Goal: Task Accomplishment & Management: Manage account settings

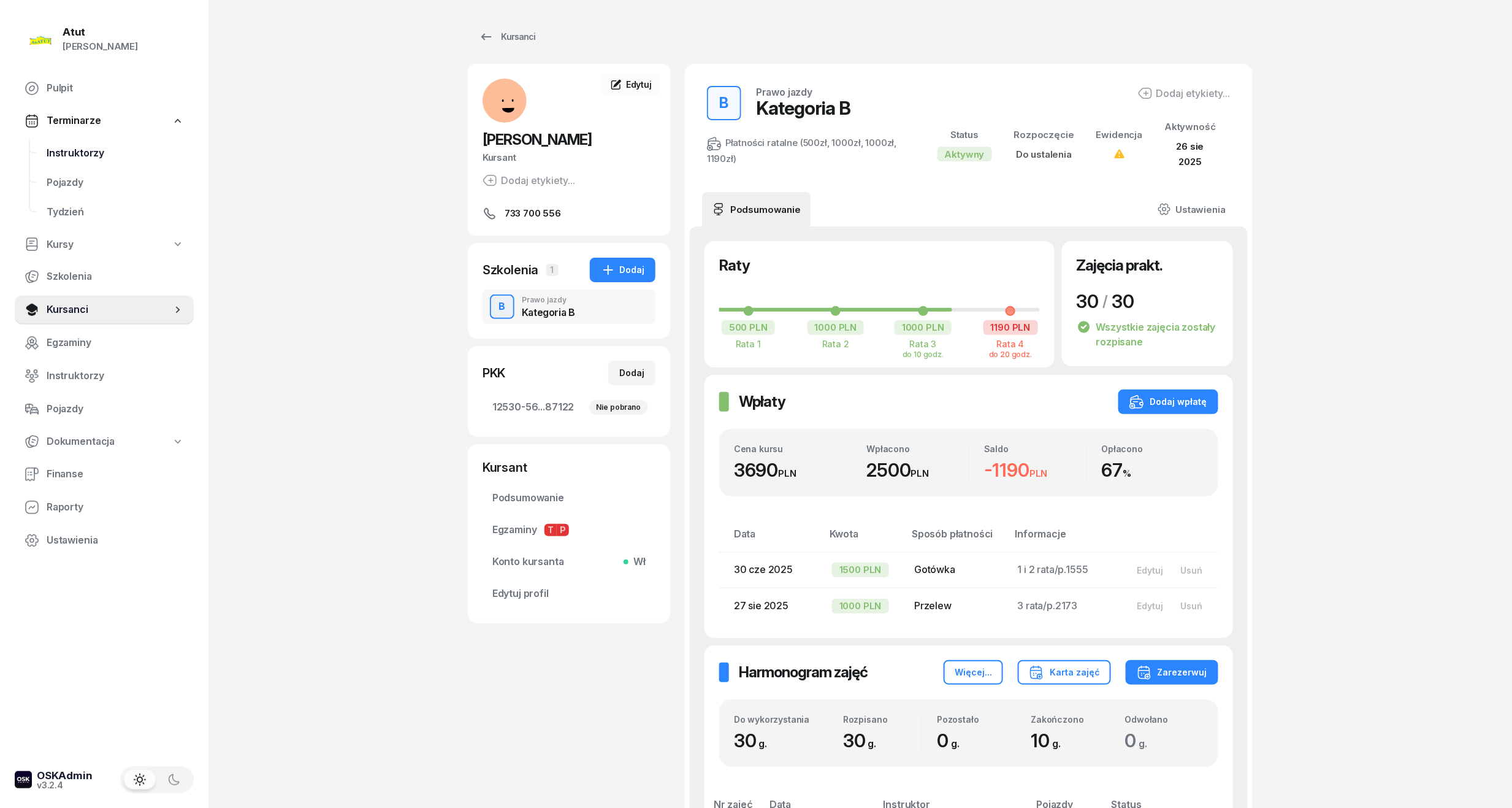
click at [75, 142] on link "Instruktorzy" at bounding box center [115, 153] width 157 height 29
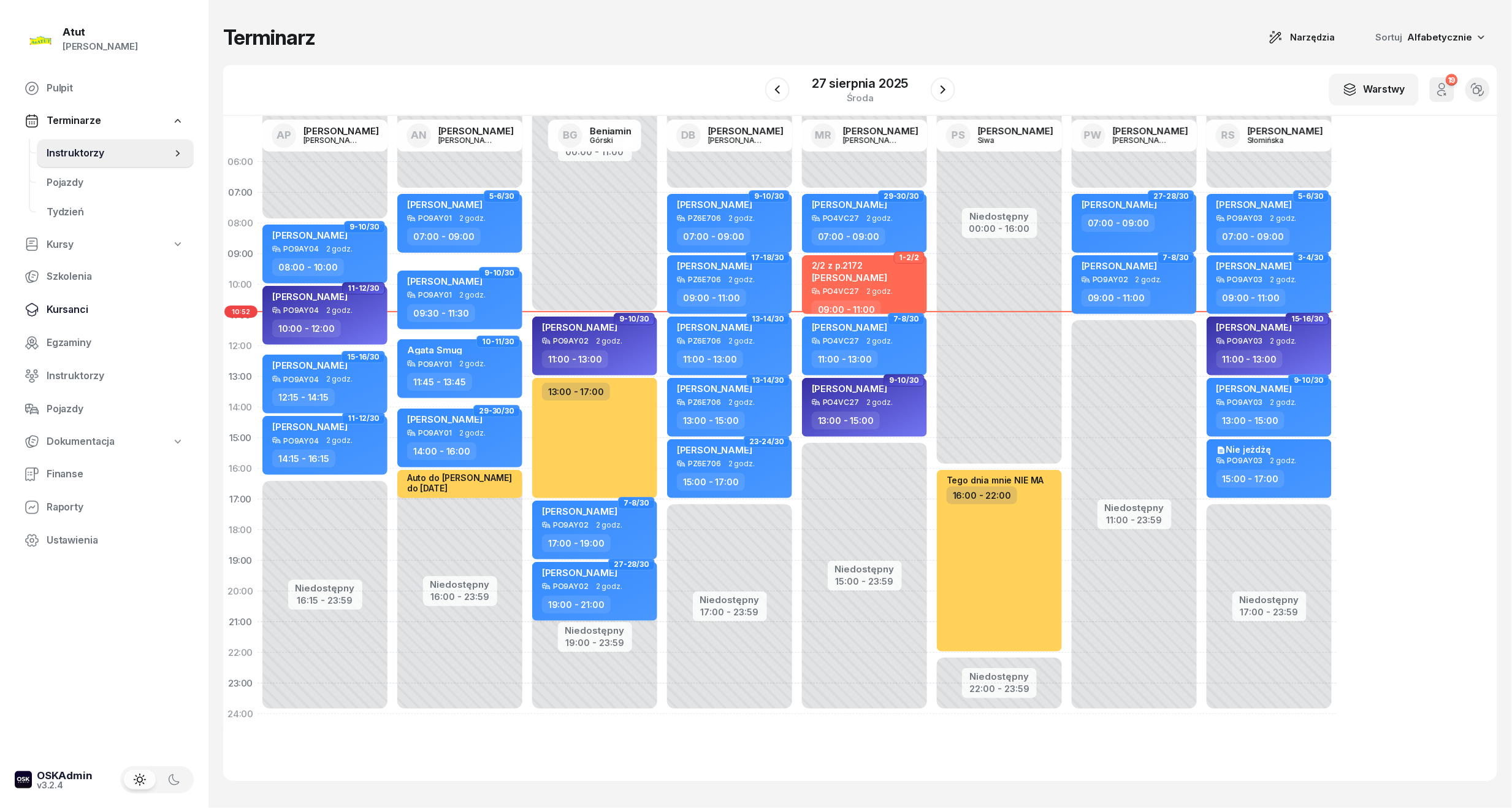
click at [84, 314] on span "Kursanci" at bounding box center [115, 310] width 138 height 16
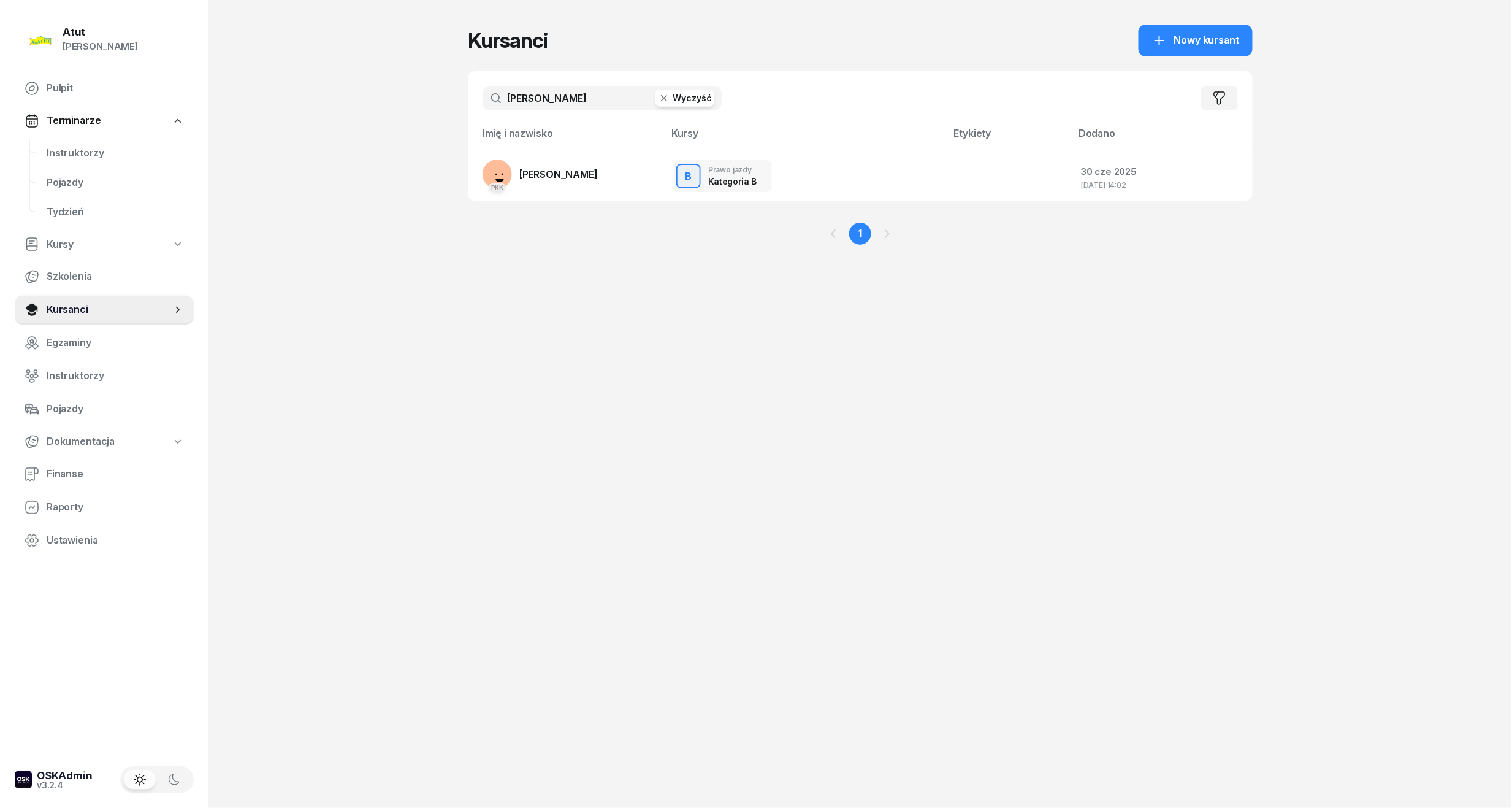
drag, startPoint x: 584, startPoint y: 94, endPoint x: 175, endPoint y: 128, distance: 410.4
click at [175, 128] on div "Atut [PERSON_NAME] Pulpit Terminarze Instruktorzy Pojazdy Tydzień Kursy Szkolen…" at bounding box center [756, 404] width 1512 height 808
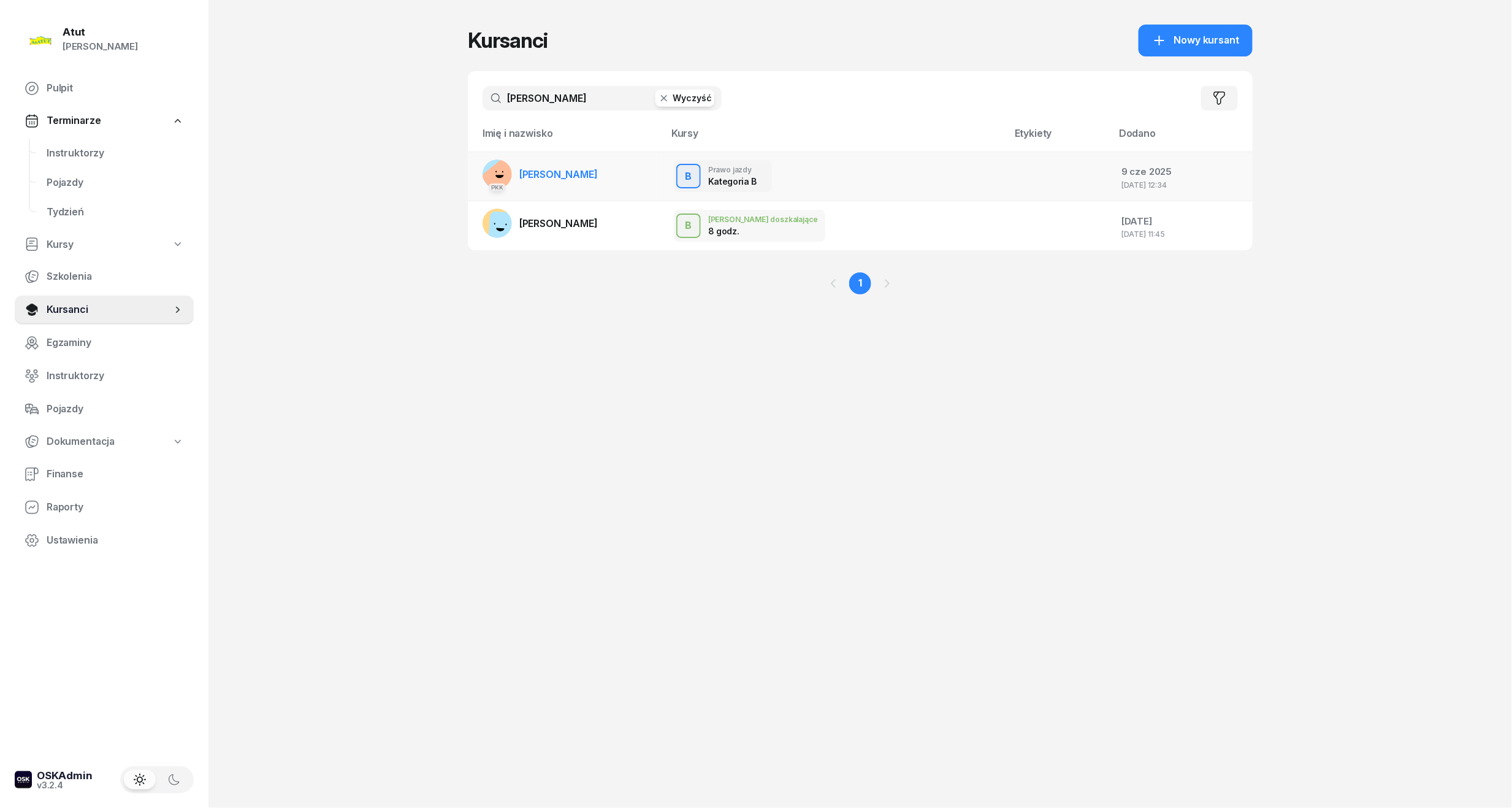
type input "[PERSON_NAME]"
click at [572, 165] on link "PKK [PERSON_NAME]" at bounding box center [540, 173] width 115 height 29
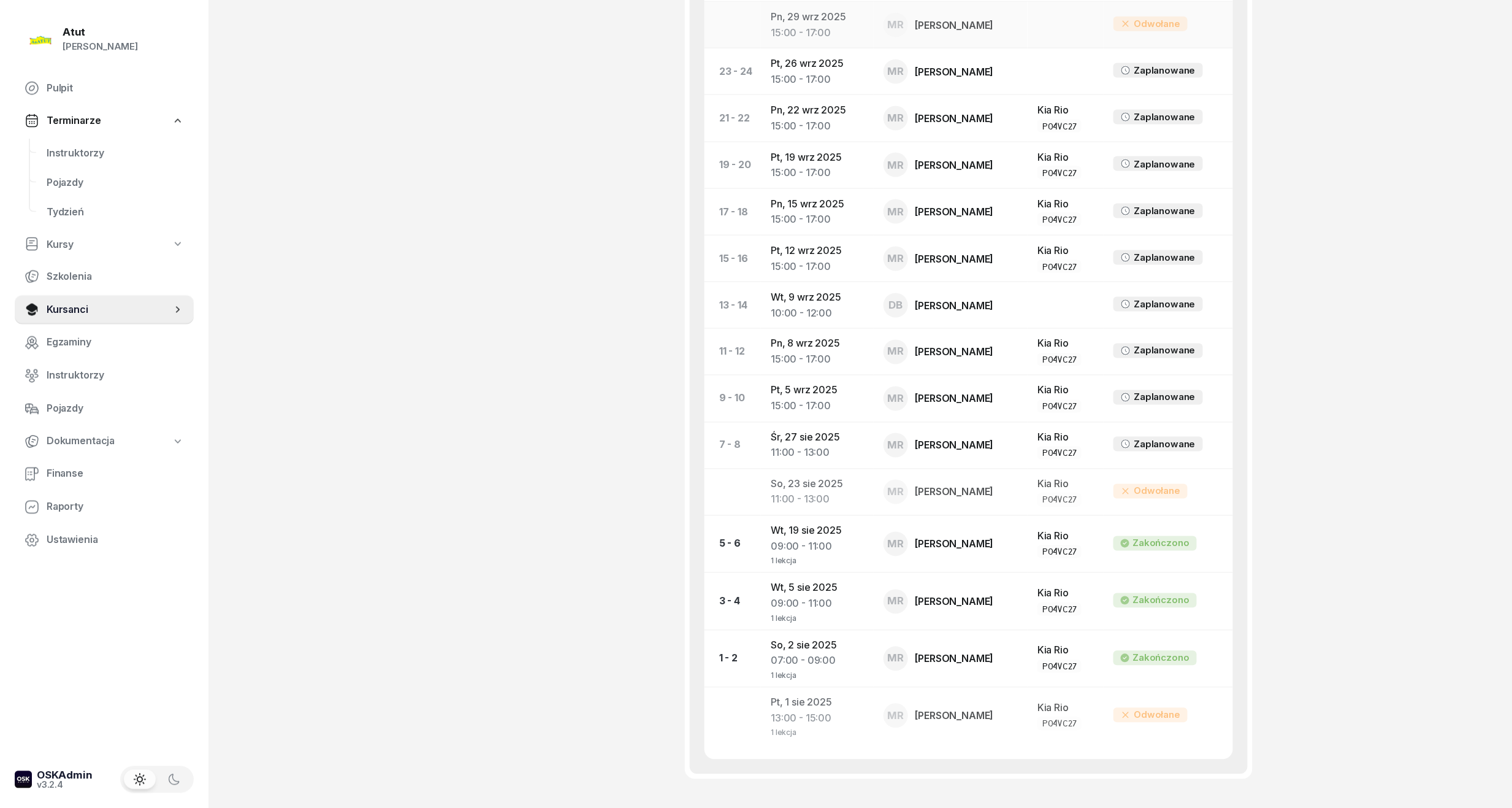
scroll to position [409, 0]
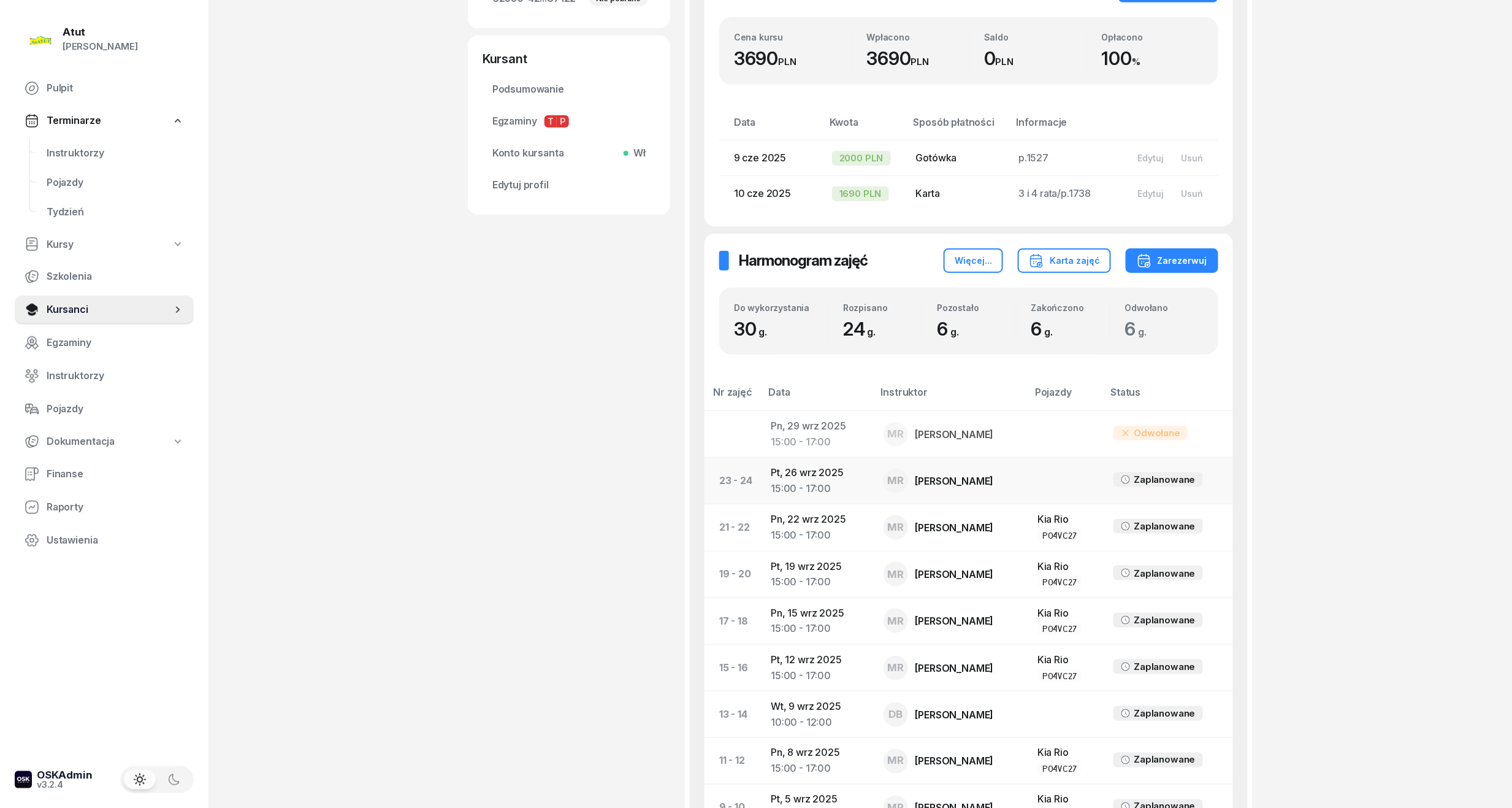
click at [817, 472] on td "Pt, [DATE] 15:00 - 17:00" at bounding box center [817, 481] width 112 height 46
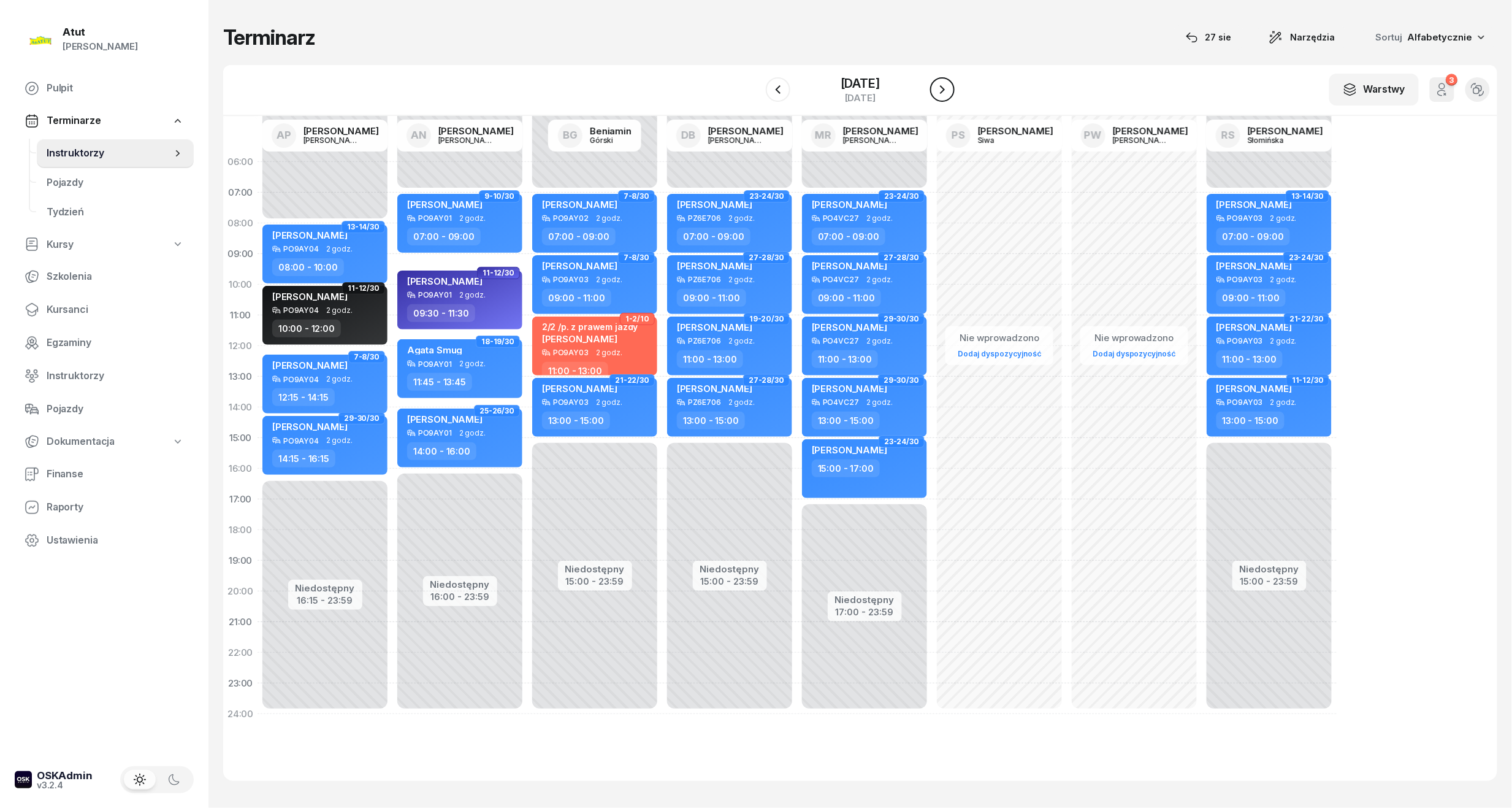
click at [945, 100] on button "button" at bounding box center [943, 90] width 25 height 25
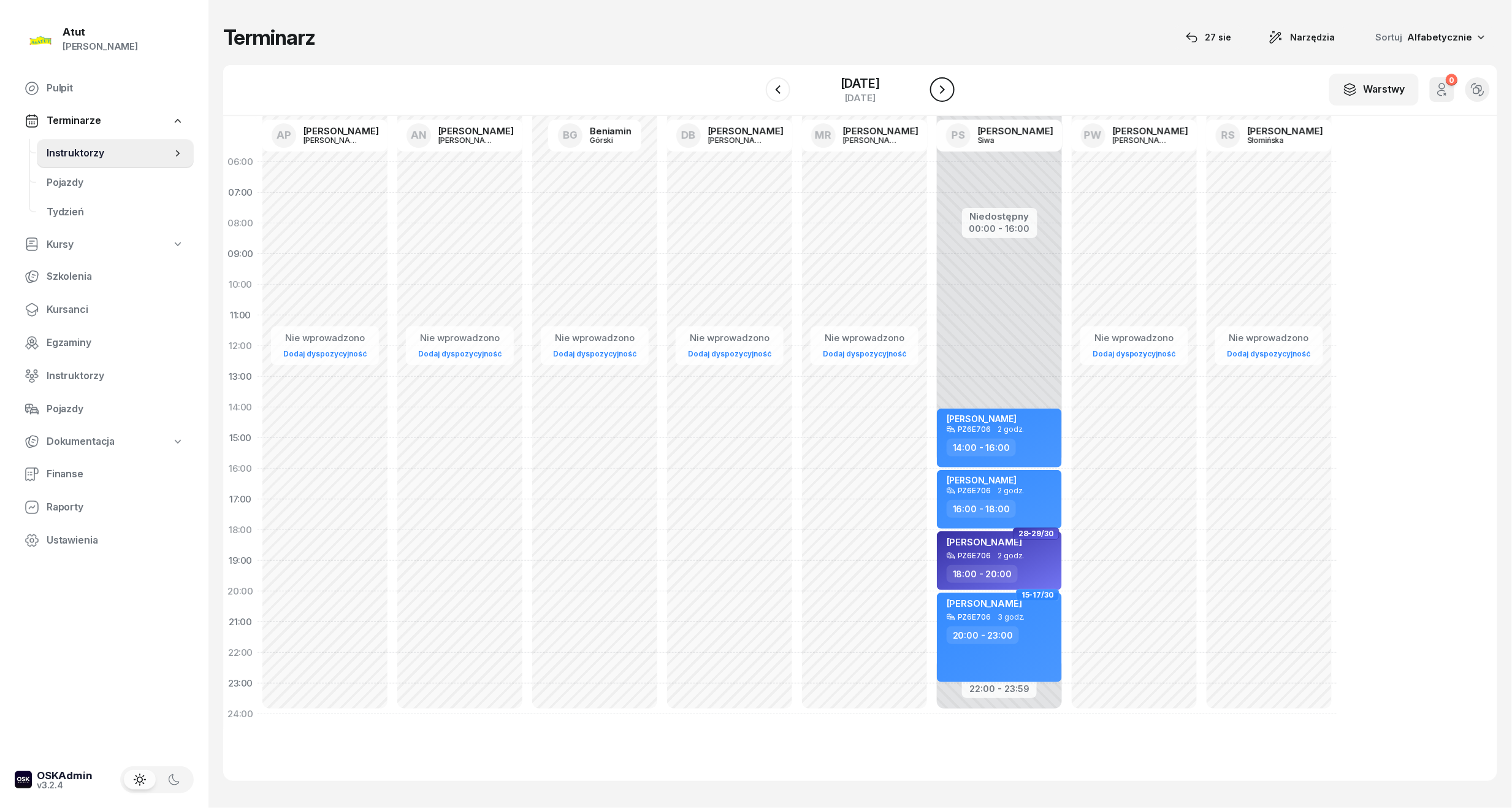
click at [945, 100] on button "button" at bounding box center [943, 90] width 25 height 25
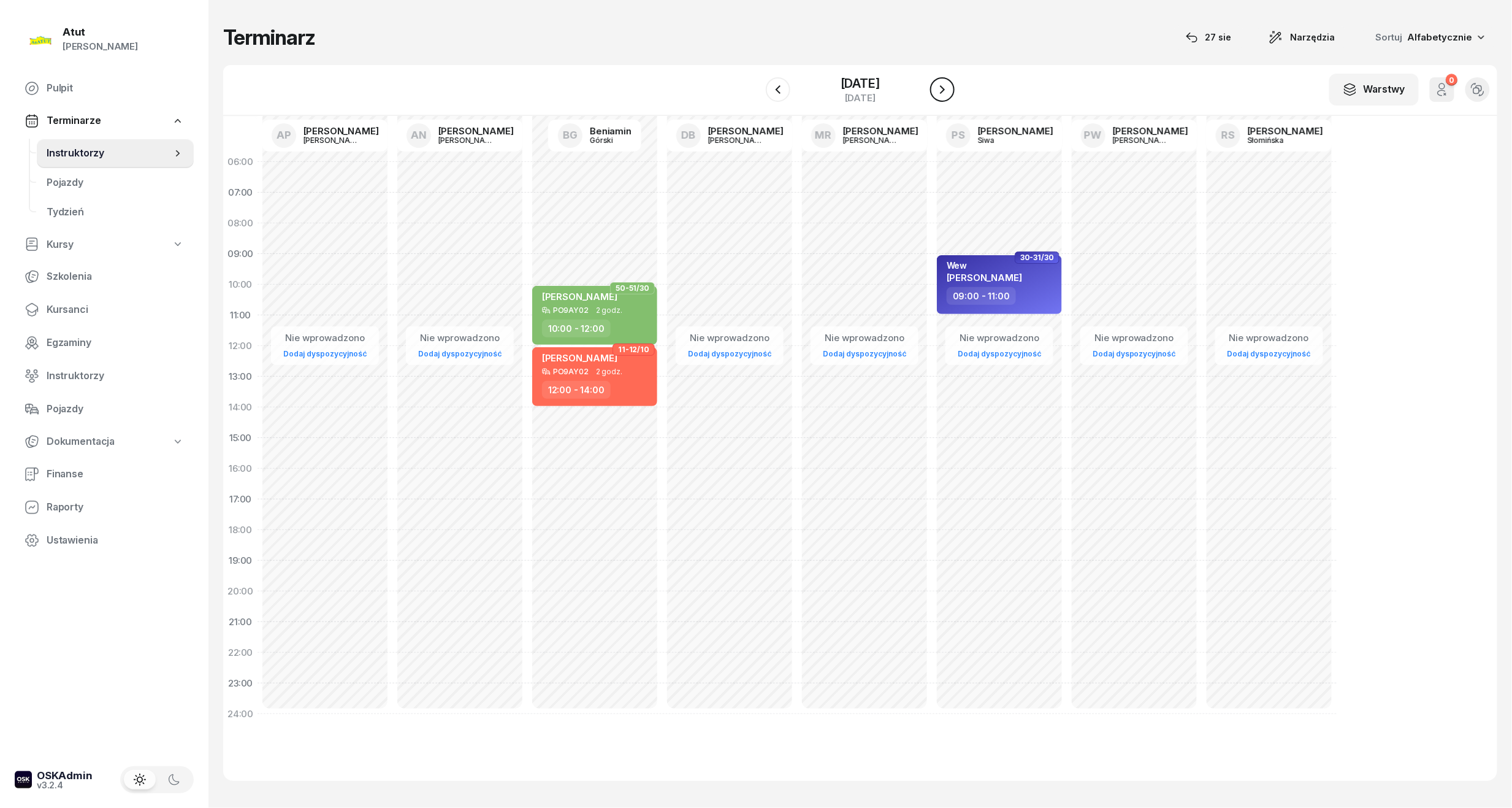
click at [945, 100] on button "button" at bounding box center [943, 90] width 25 height 25
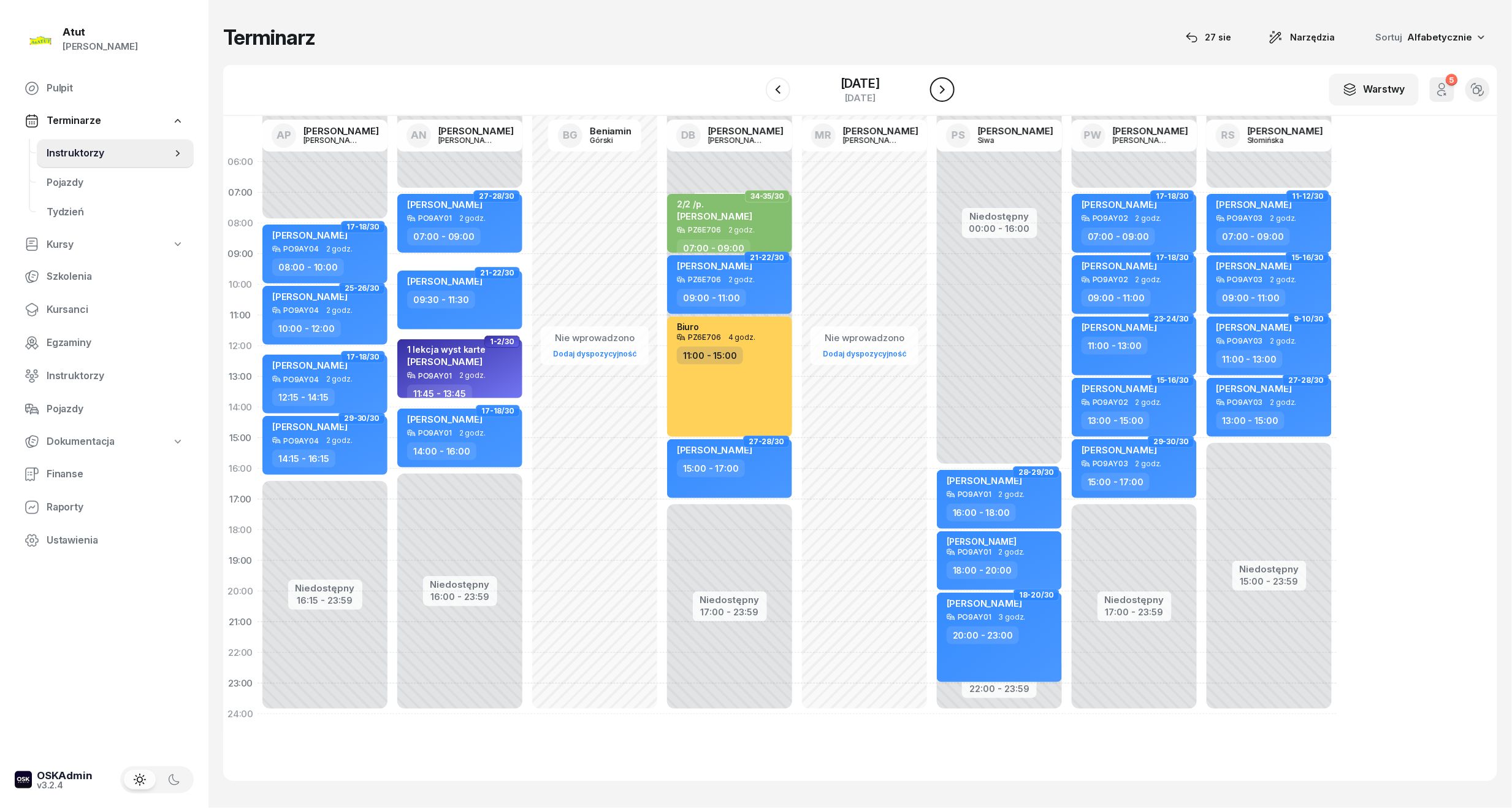
click at [945, 100] on button "button" at bounding box center [943, 90] width 25 height 25
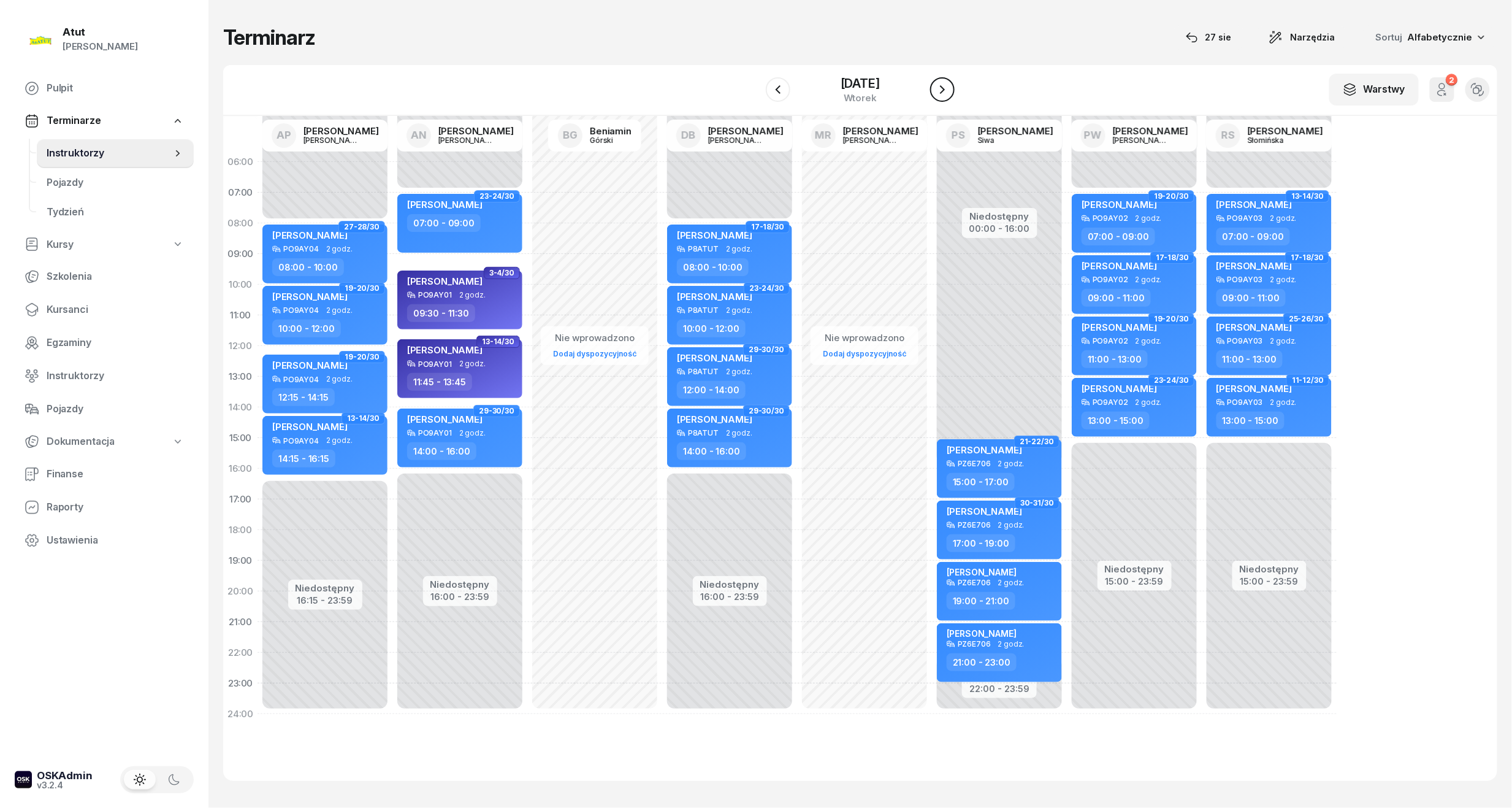
click at [945, 100] on button "button" at bounding box center [943, 90] width 25 height 25
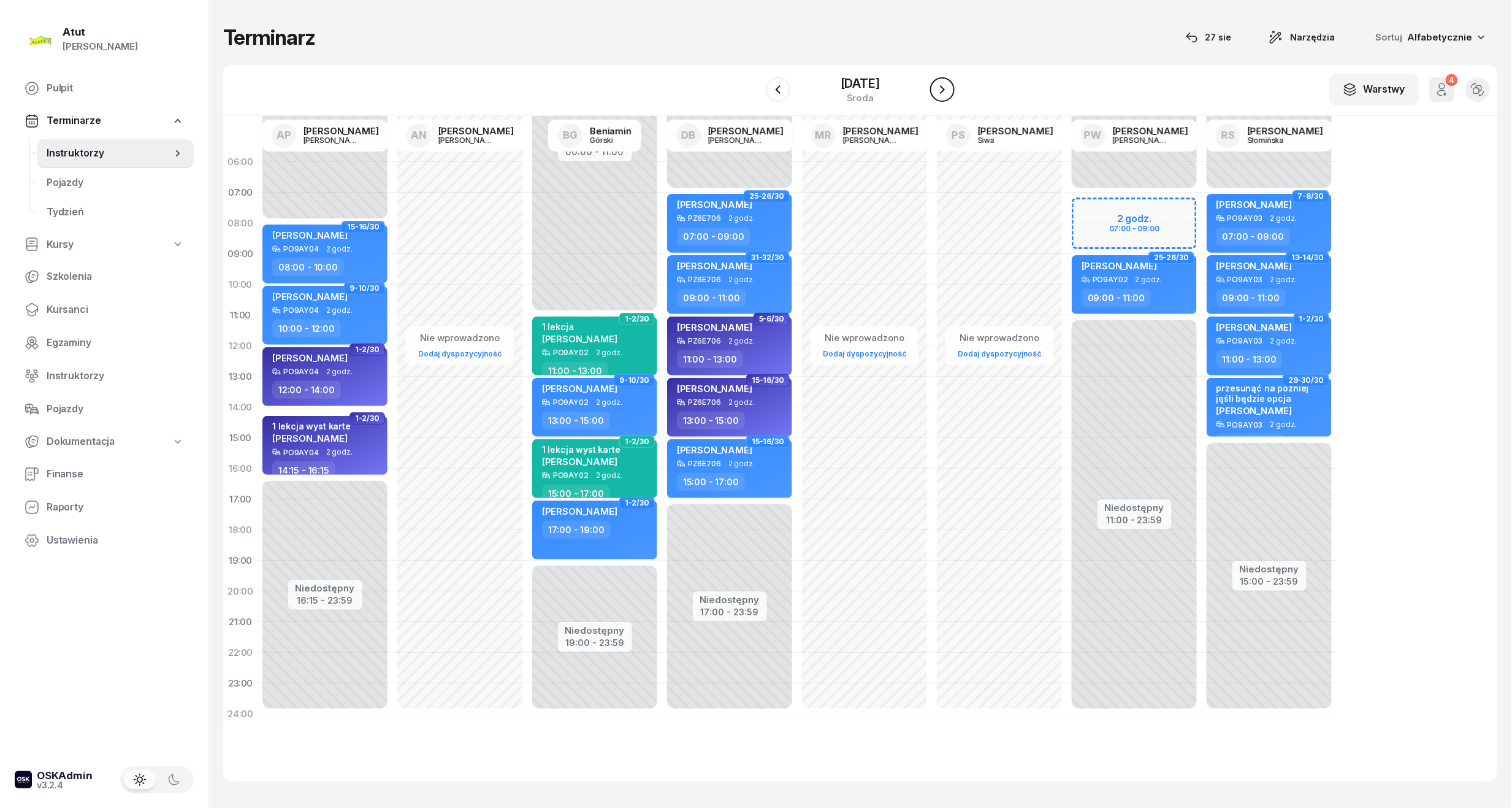
click at [945, 100] on button "button" at bounding box center [943, 90] width 25 height 25
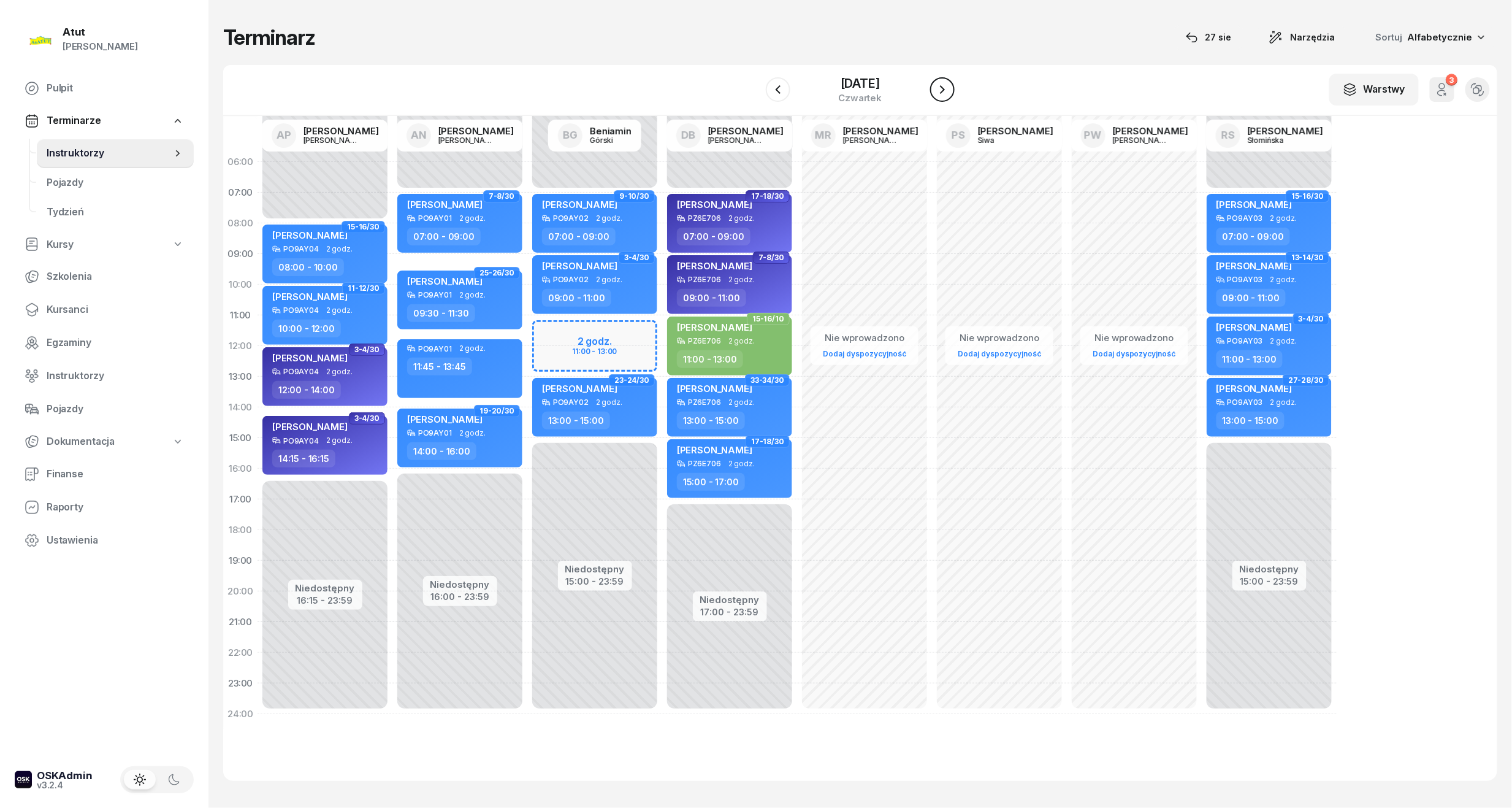
click at [945, 100] on button "button" at bounding box center [943, 90] width 25 height 25
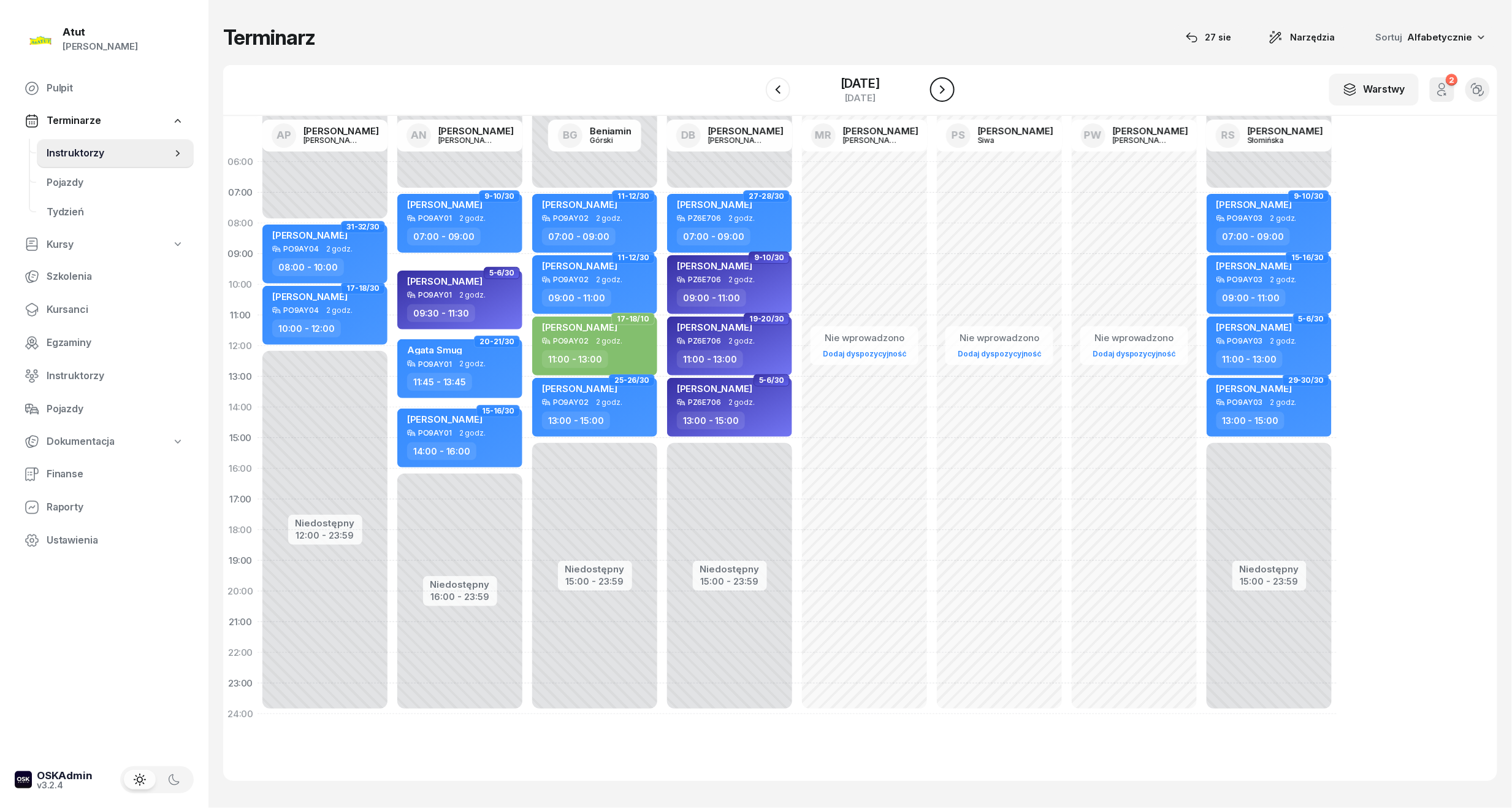
click at [945, 100] on button "button" at bounding box center [943, 90] width 25 height 25
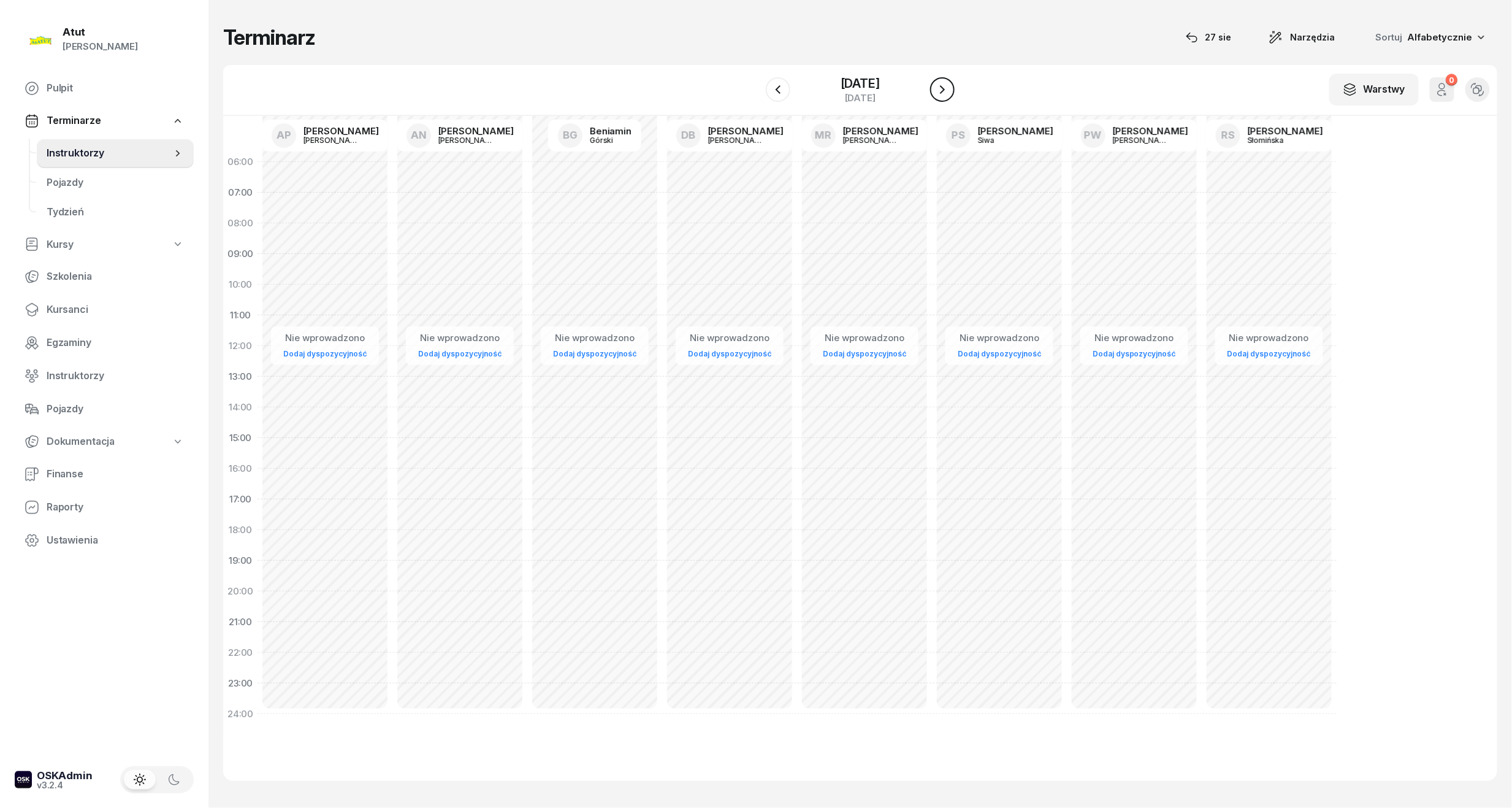
click at [945, 100] on button "button" at bounding box center [943, 90] width 25 height 25
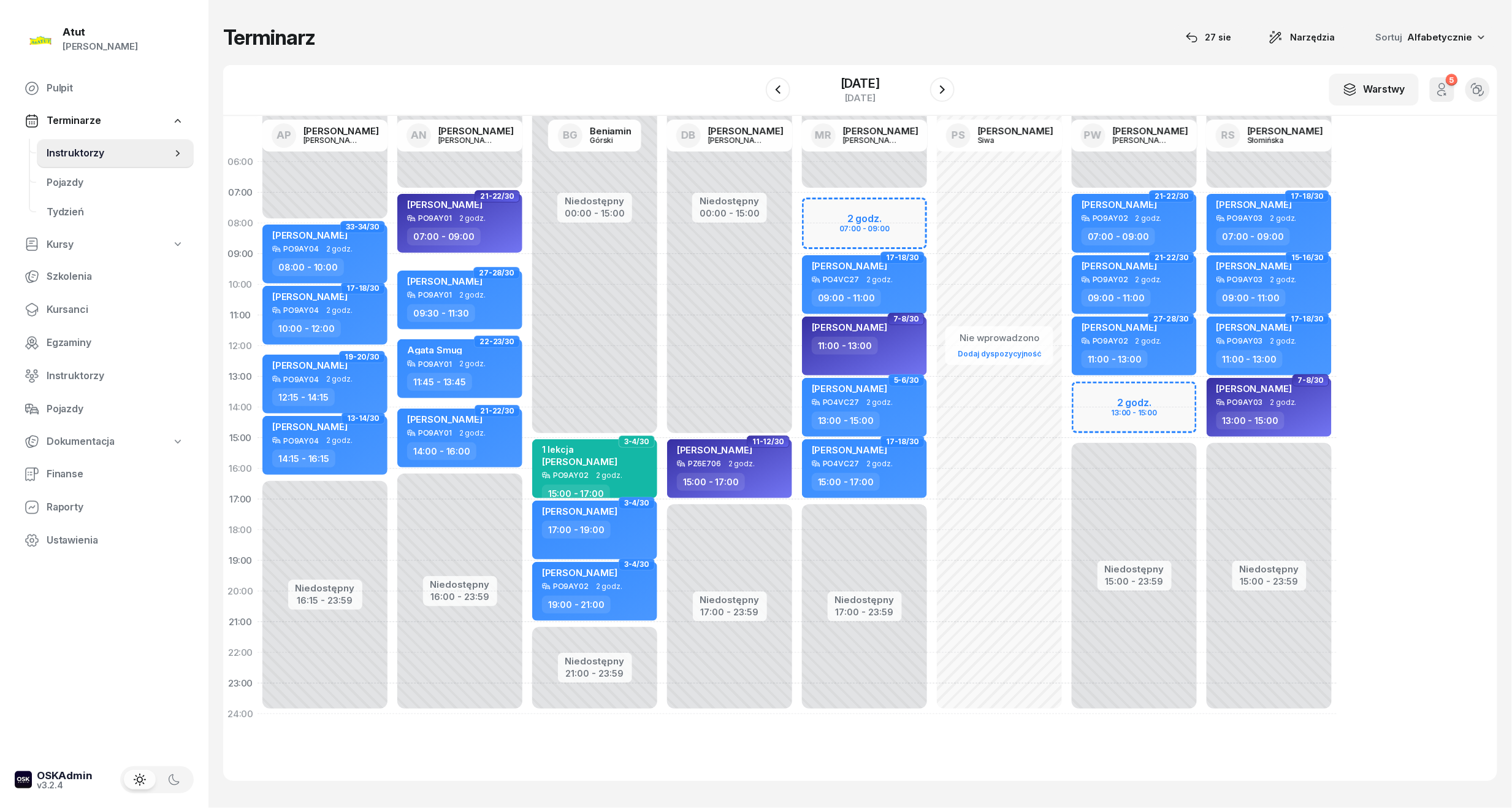
click at [932, 221] on div "Niedostępny 00:00 - 07:00 Niedostępny 17:00 - 23:59 2 godz. 07:00 - 09:00 31-32…" at bounding box center [999, 438] width 135 height 583
select select "07"
select select "09"
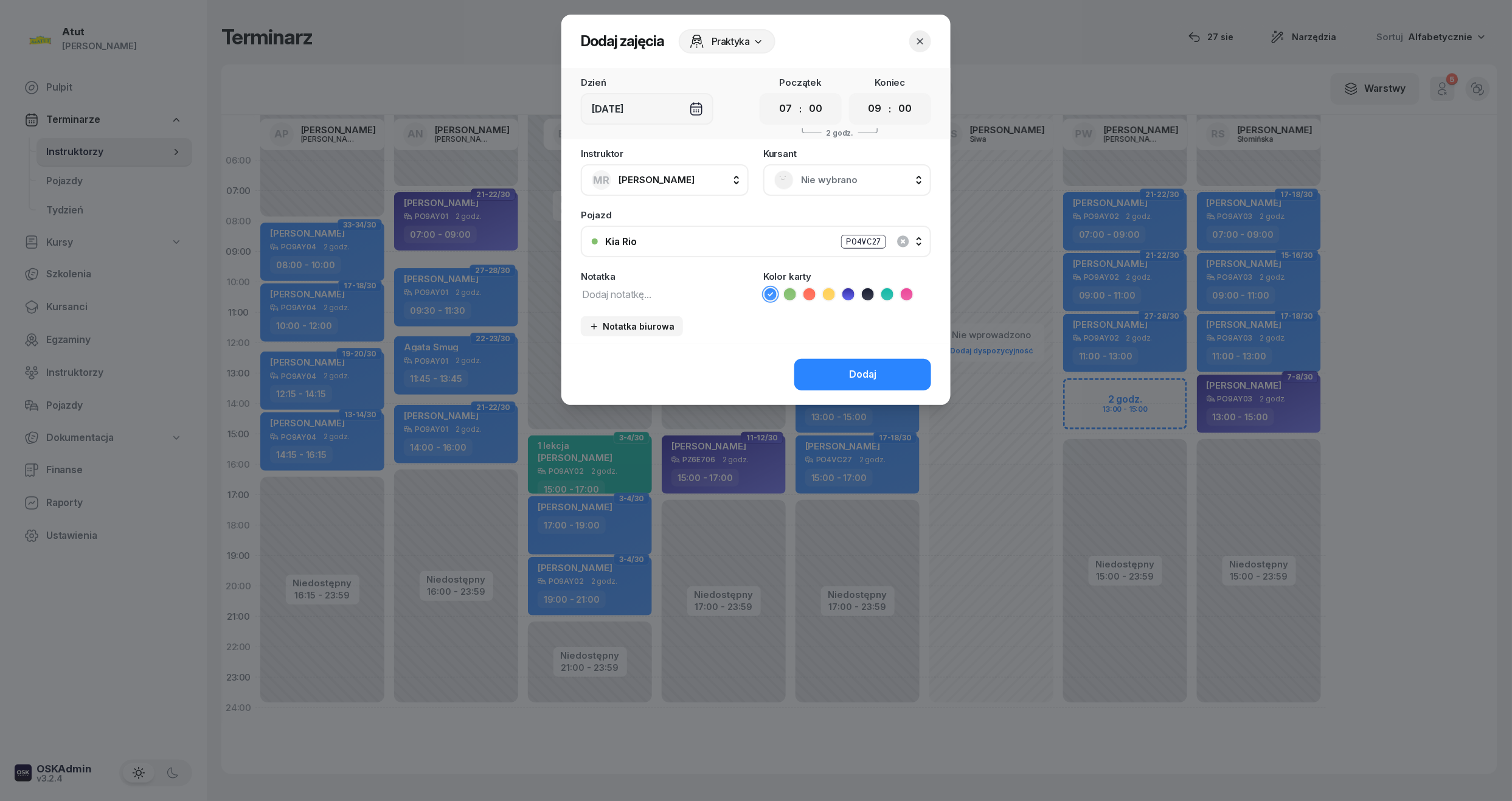
click at [826, 183] on span "Nie wybrano" at bounding box center [860, 180] width 119 height 16
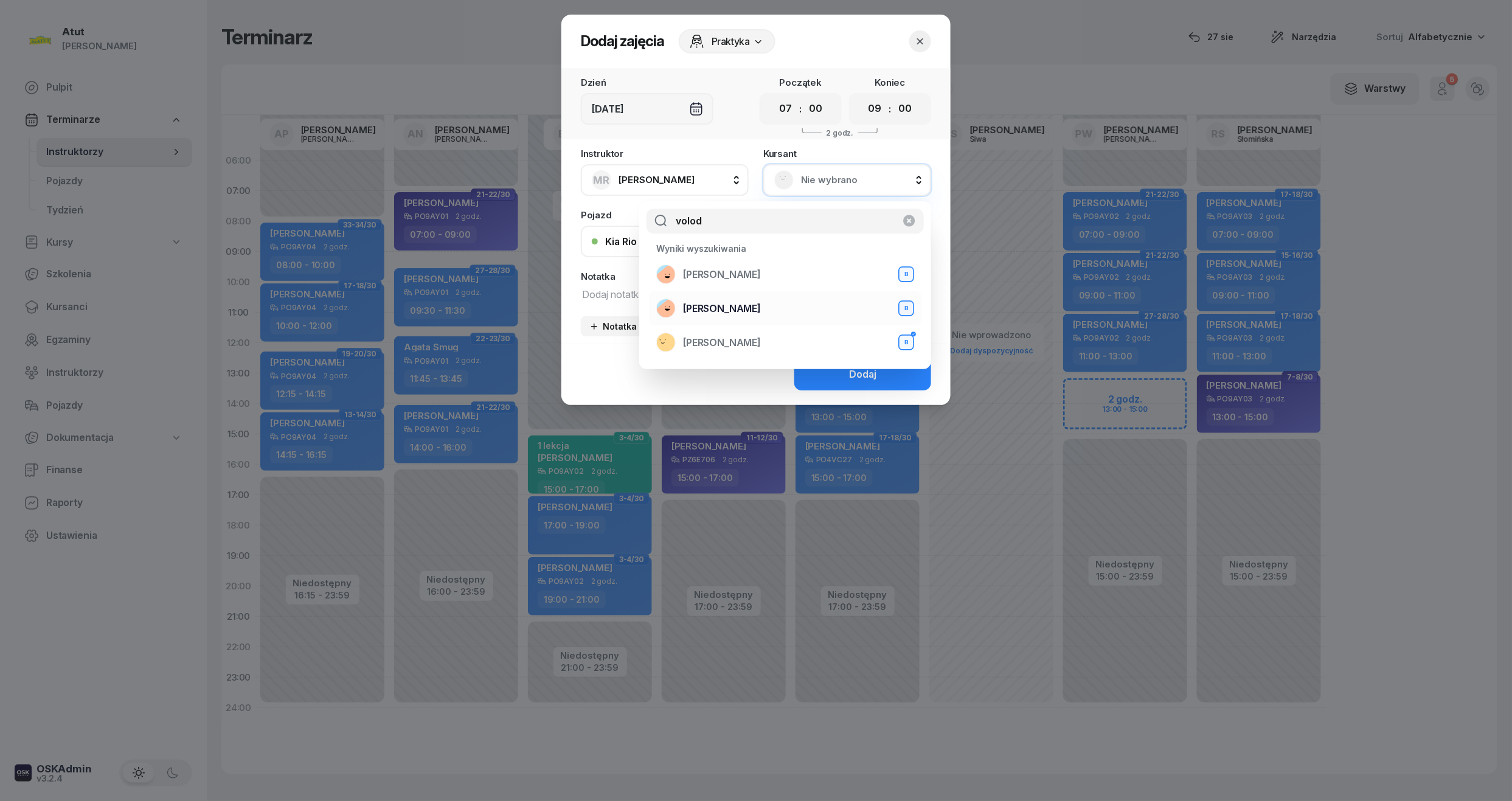
type input "volod"
click at [760, 310] on span "[PERSON_NAME]" at bounding box center [722, 309] width 78 height 16
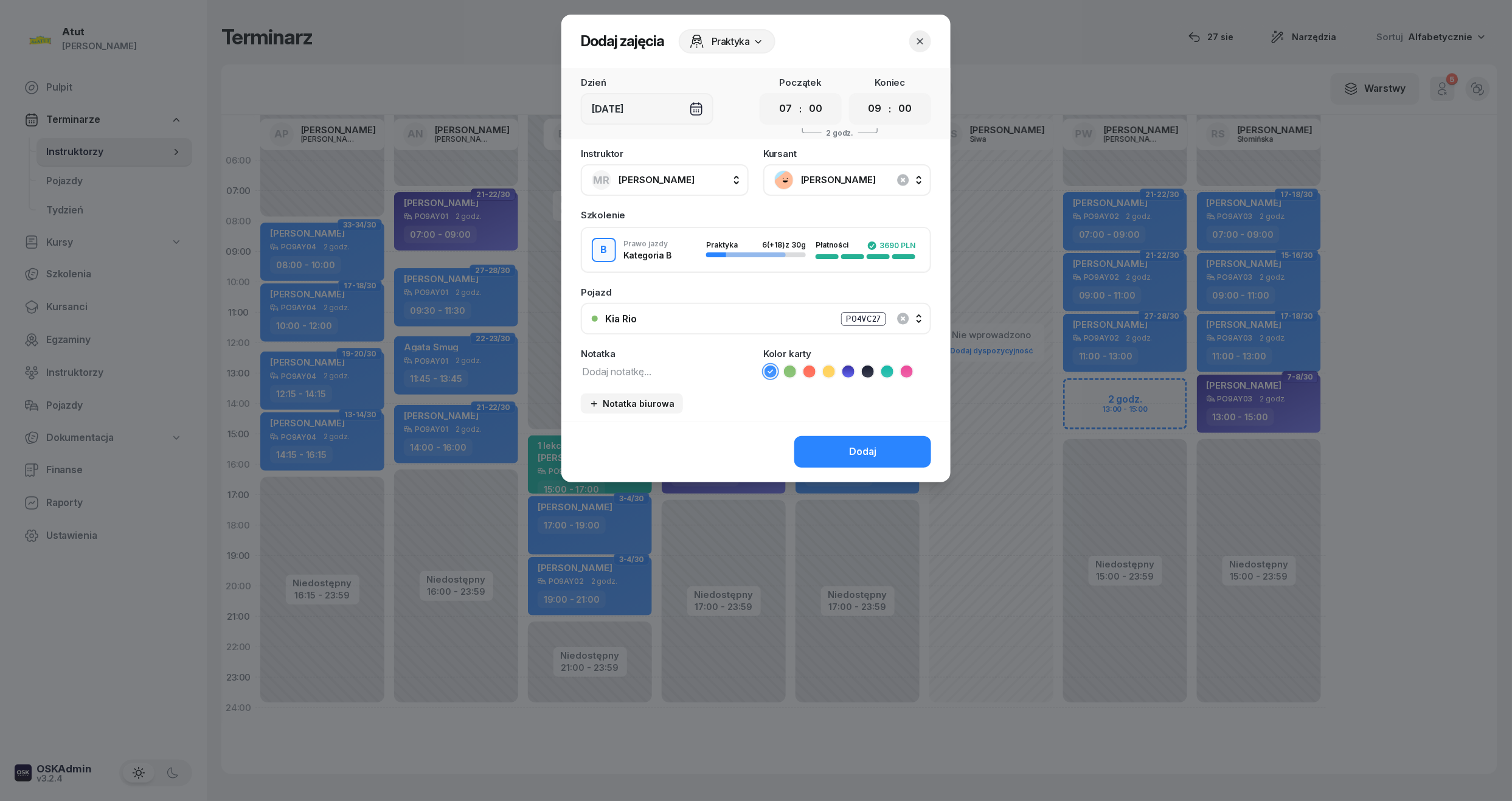
click at [923, 35] on icon "button" at bounding box center [921, 41] width 12 height 12
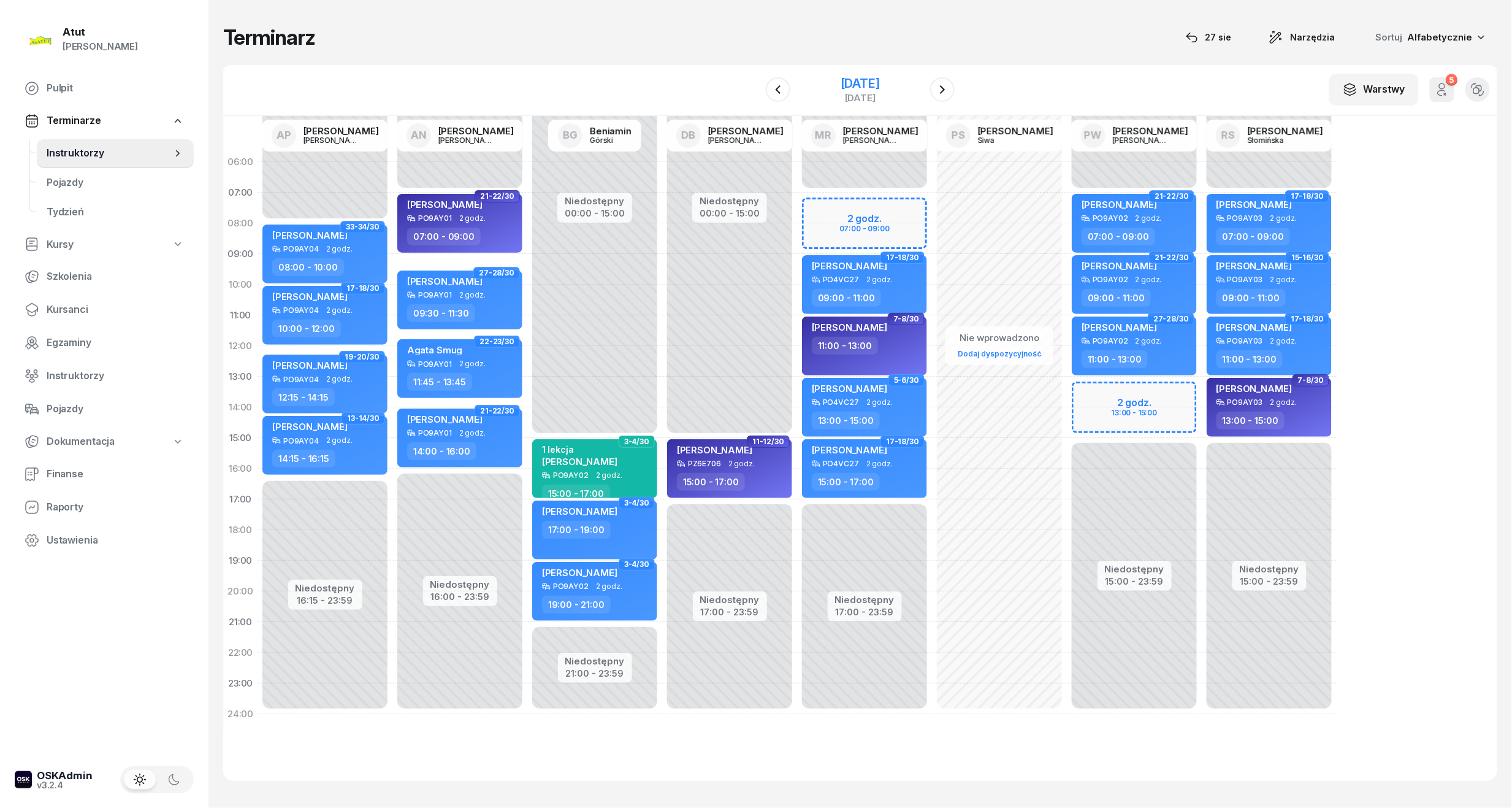
click at [869, 80] on div "[DATE]" at bounding box center [860, 84] width 39 height 12
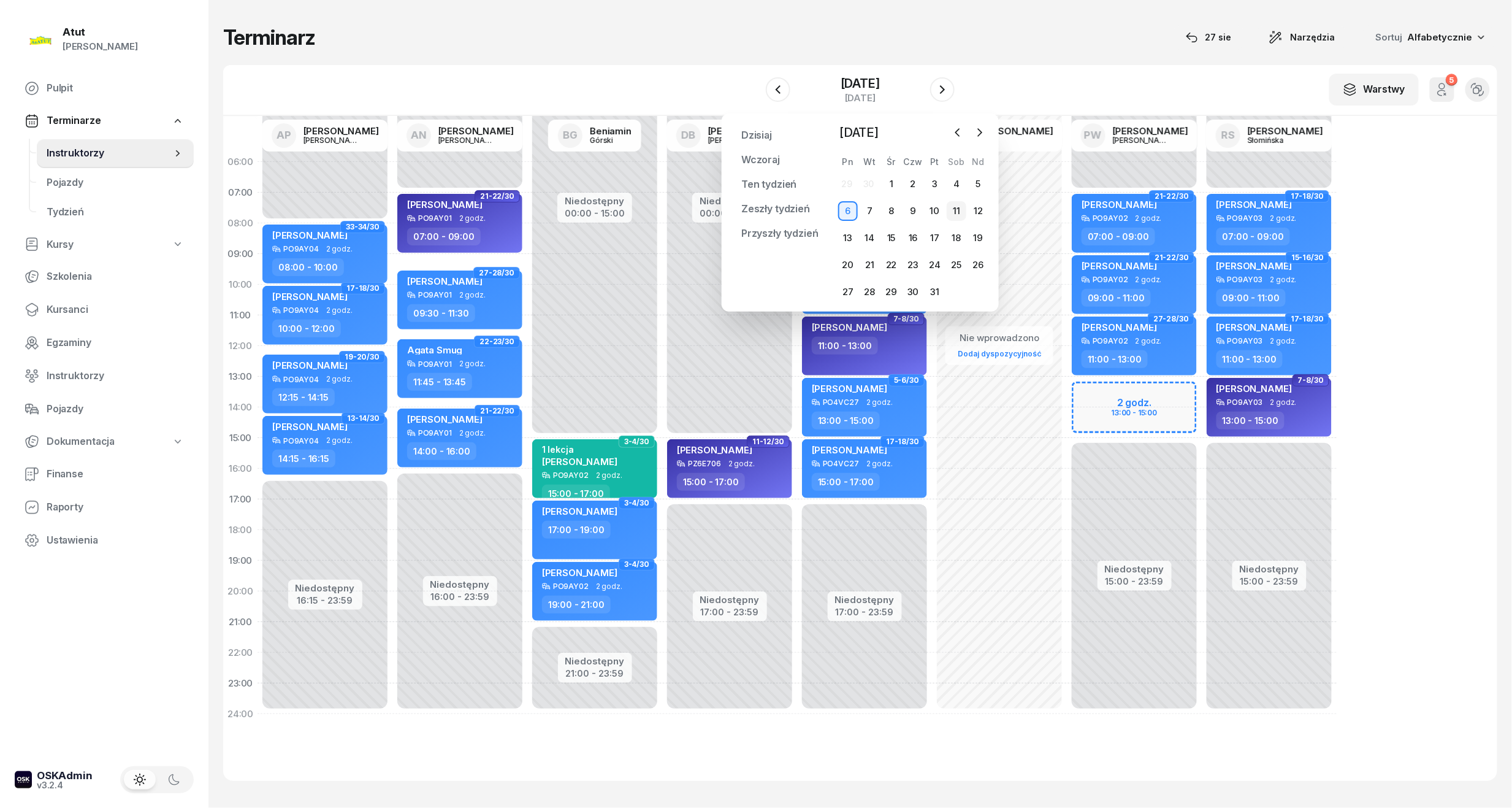
click at [959, 209] on div "11" at bounding box center [957, 211] width 20 height 20
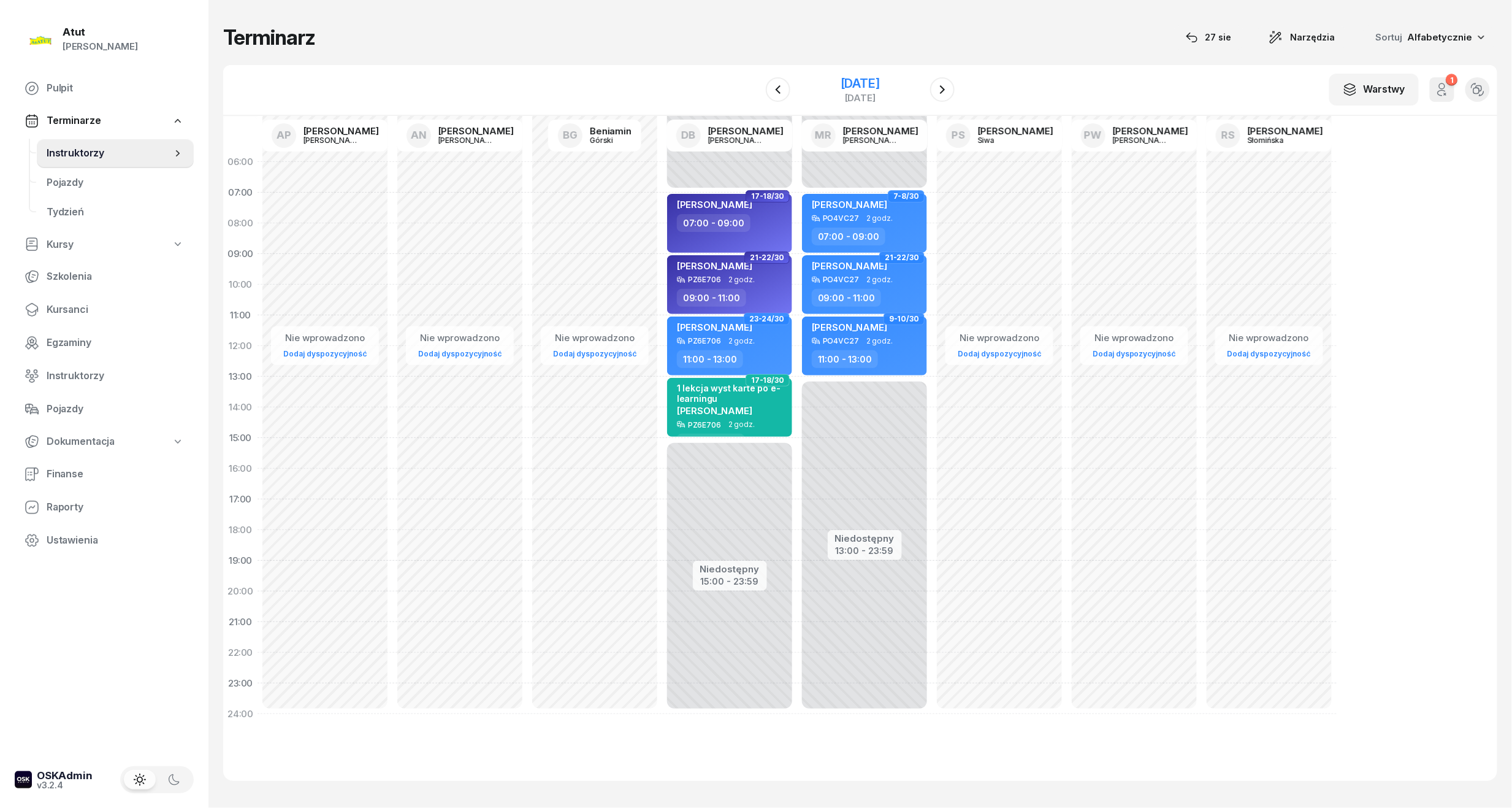
click at [863, 77] on div "[DATE]" at bounding box center [860, 84] width 39 height 12
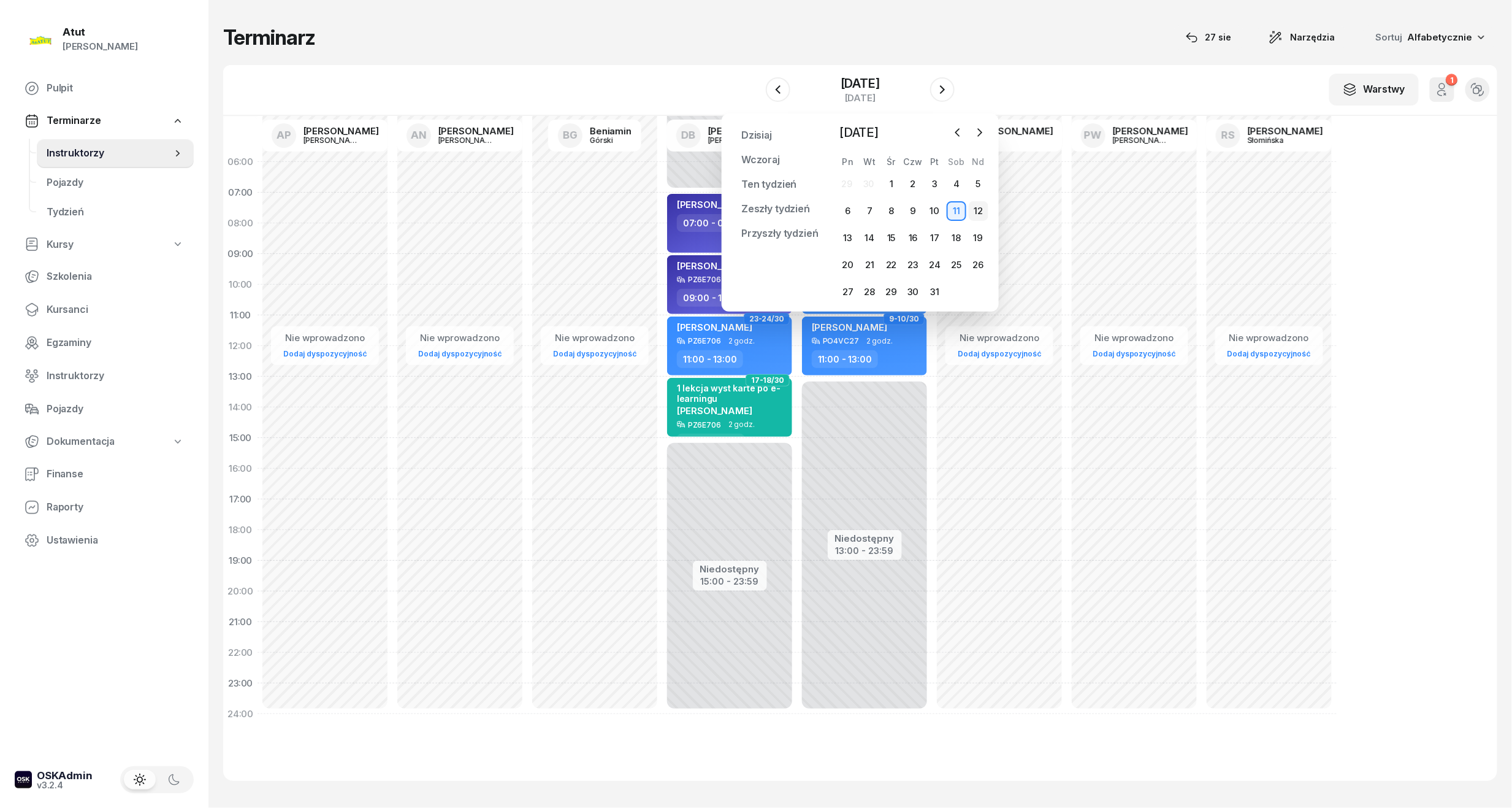
click at [982, 204] on div "12" at bounding box center [979, 211] width 20 height 20
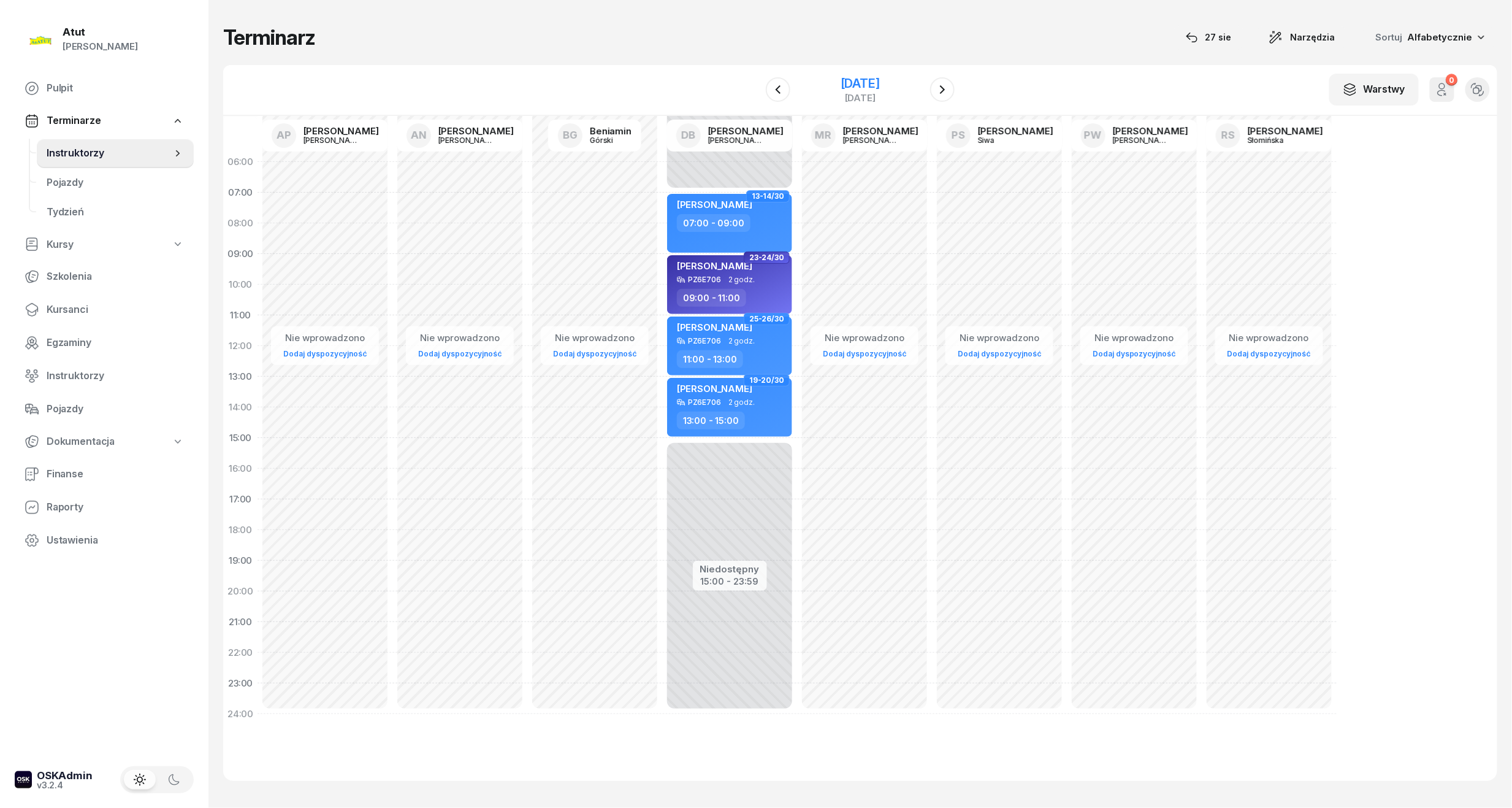
click at [856, 84] on div "[DATE]" at bounding box center [860, 84] width 39 height 12
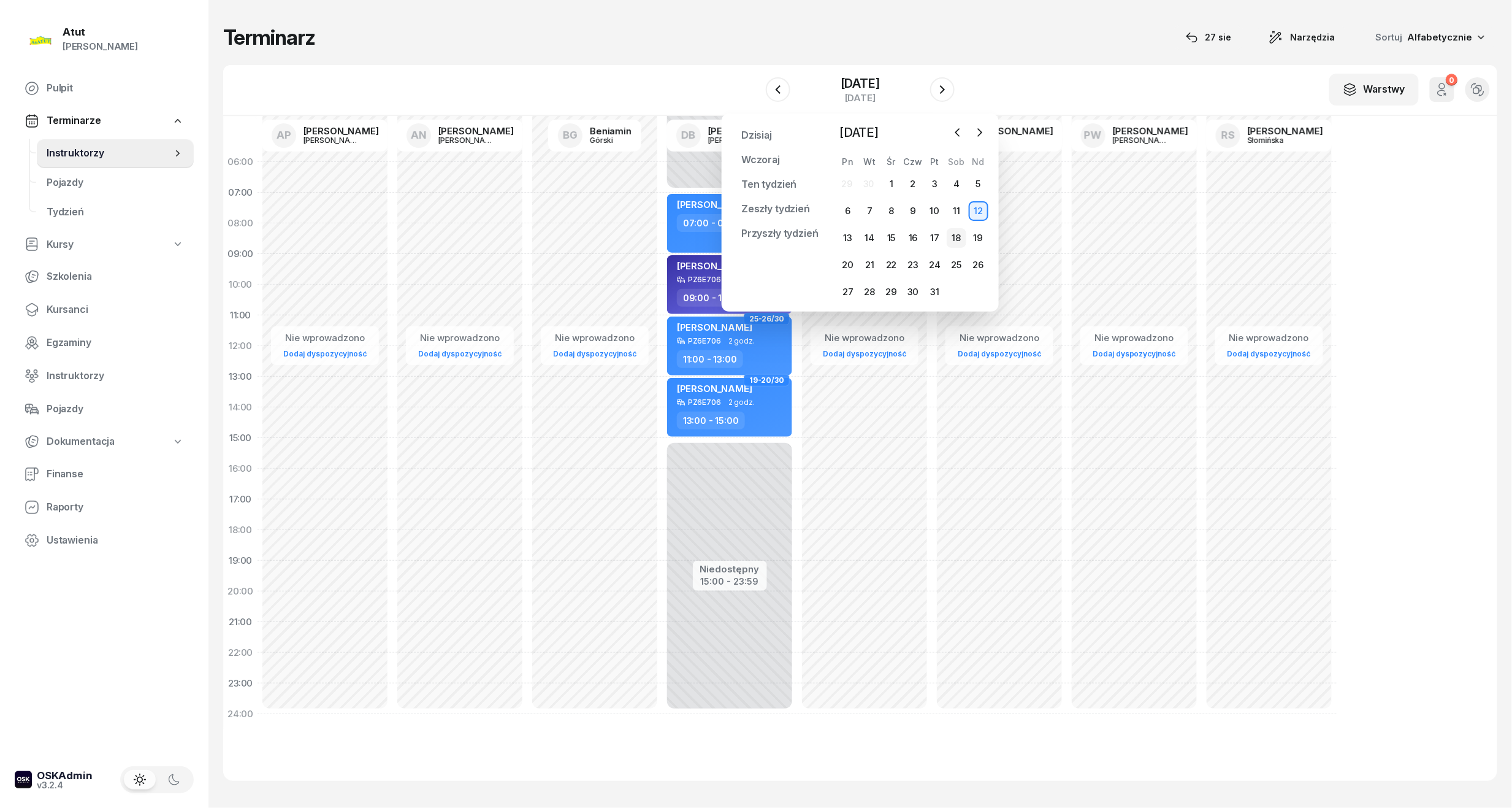
click at [953, 238] on div "18" at bounding box center [957, 238] width 20 height 20
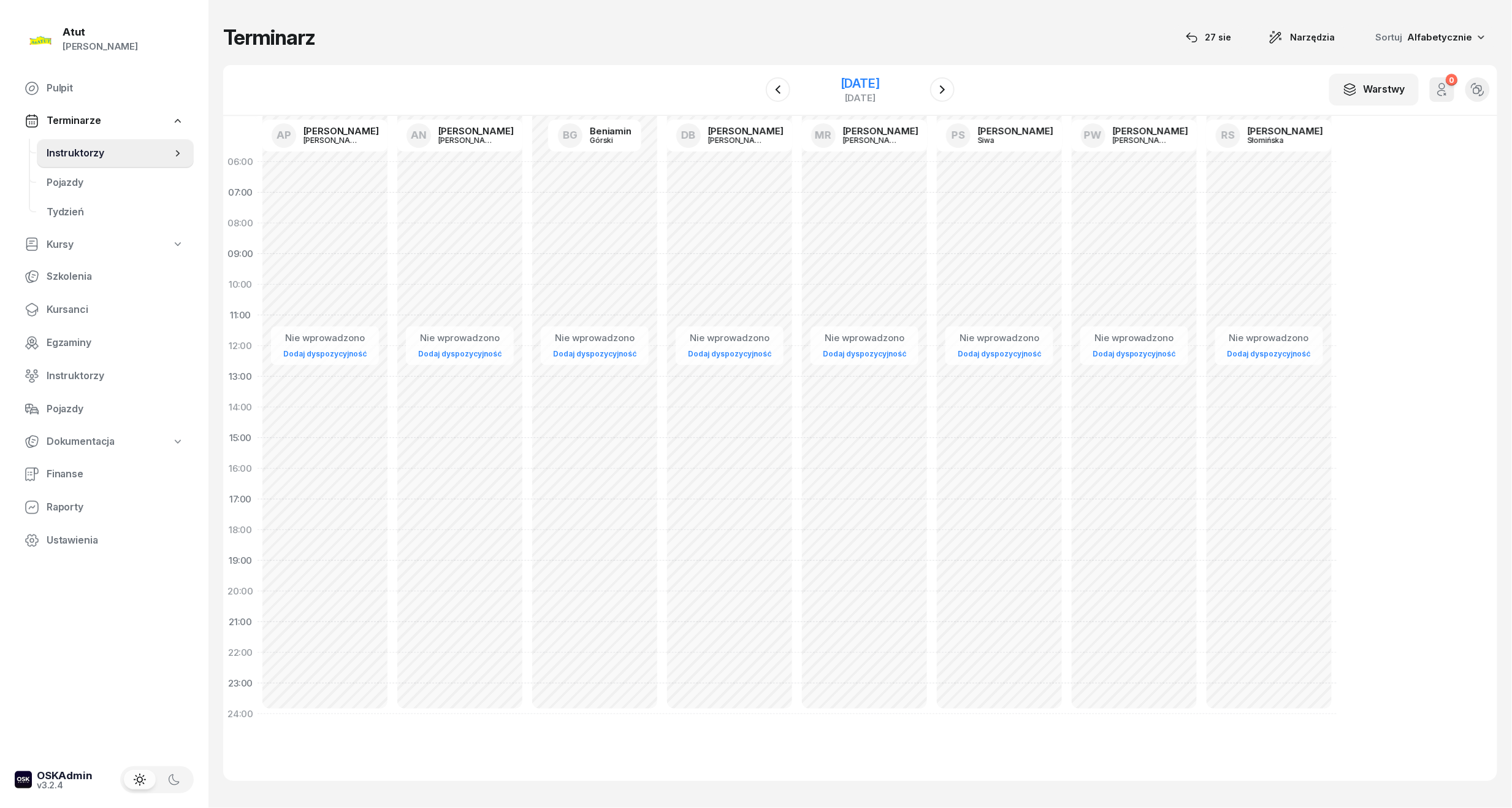
click at [877, 78] on div "[DATE]" at bounding box center [860, 84] width 39 height 12
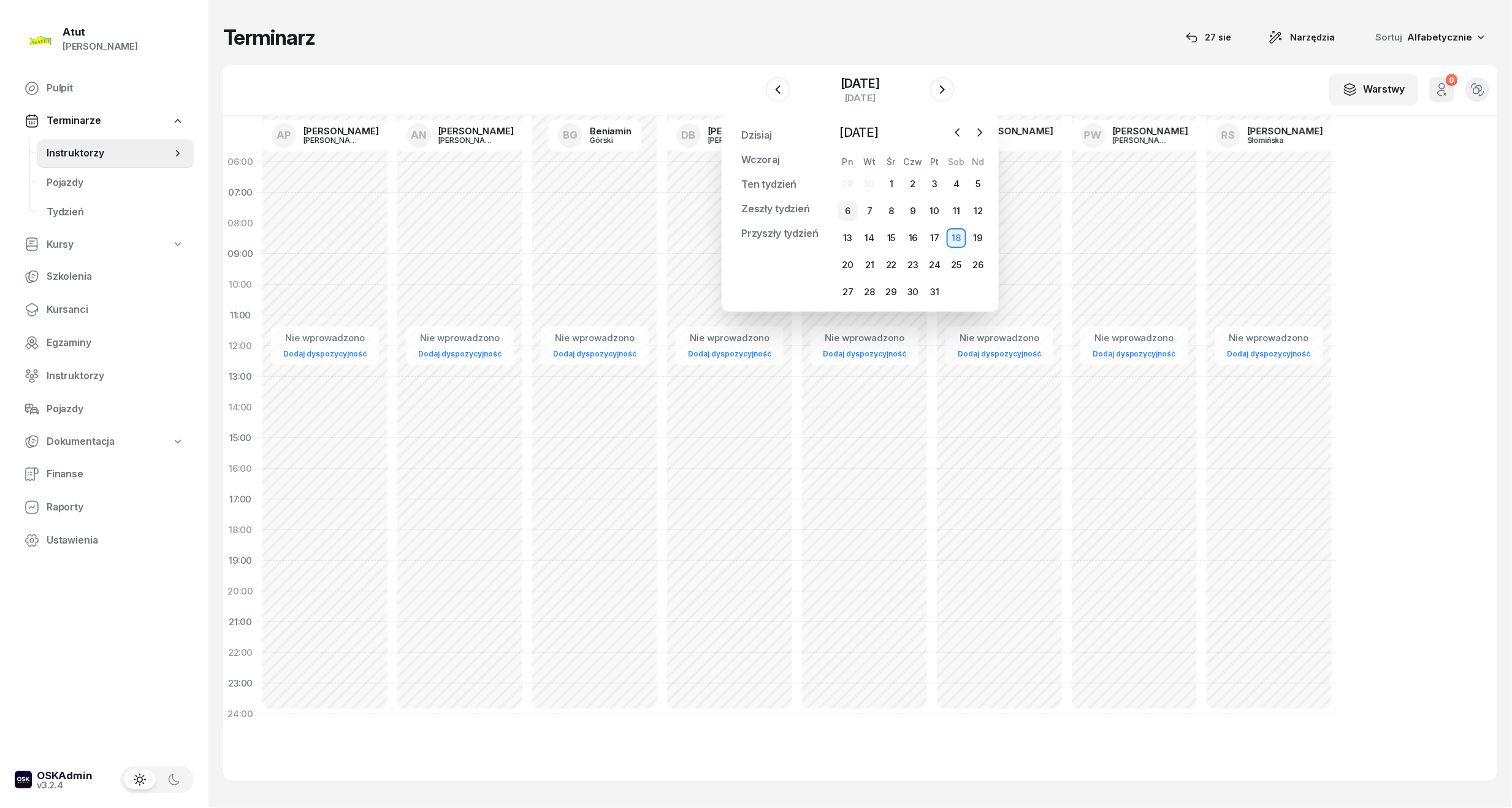
click at [845, 214] on div "6" at bounding box center [848, 211] width 20 height 20
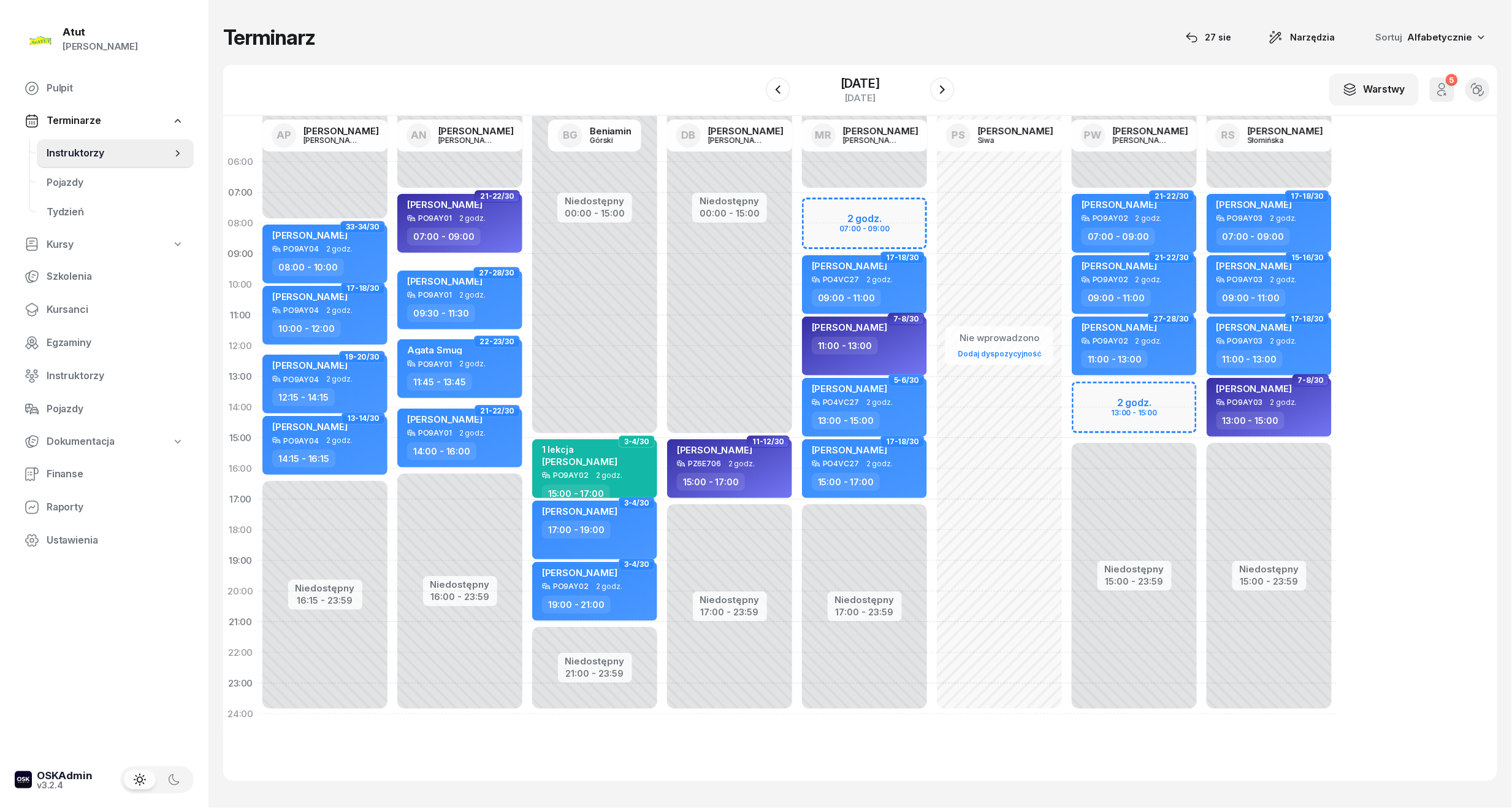
click at [932, 209] on div "Niedostępny 00:00 - 07:00 Niedostępny 17:00 - 23:59 2 godz. 07:00 - 09:00 31-32…" at bounding box center [999, 438] width 135 height 583
select select "07"
select select "09"
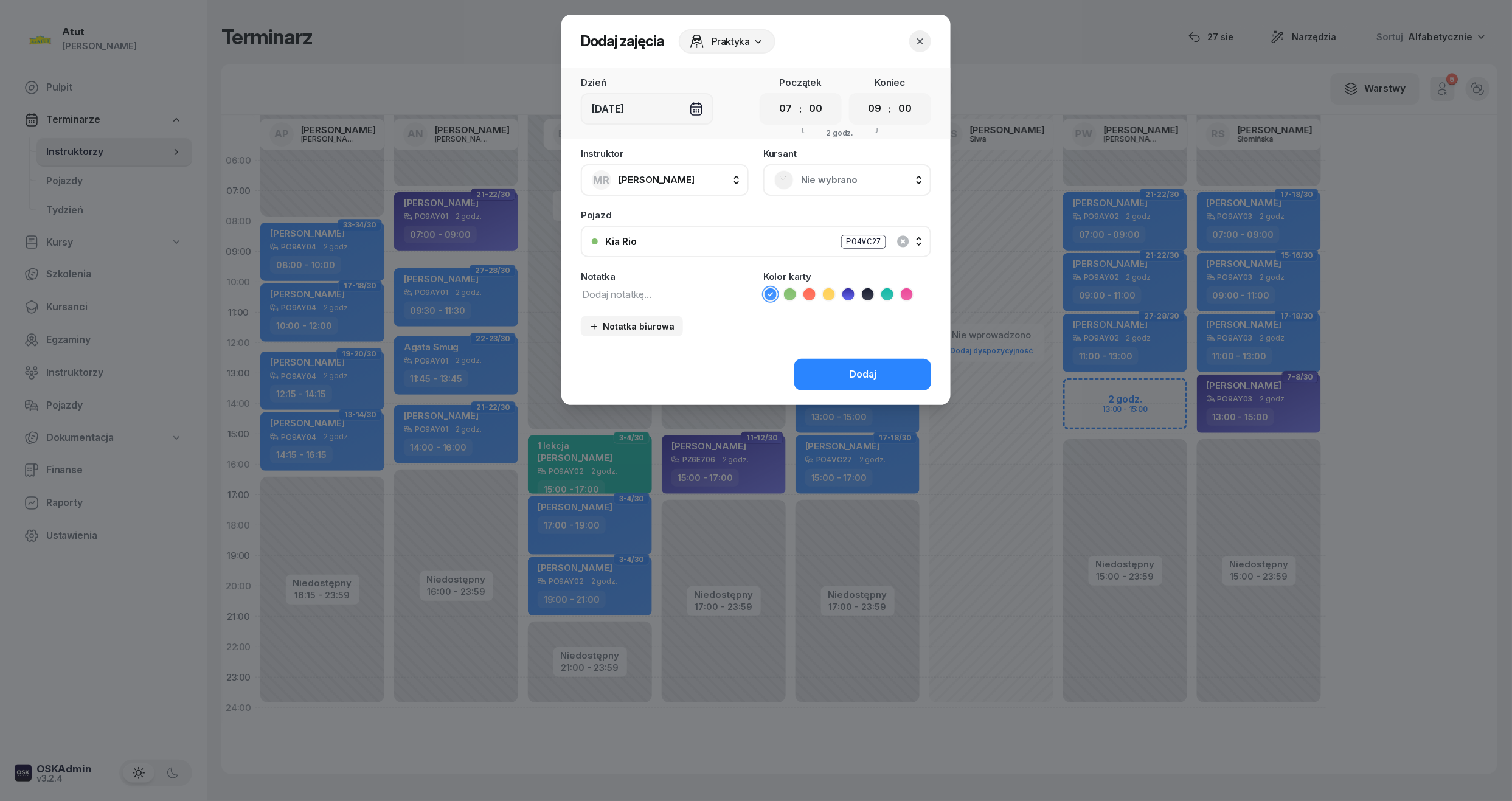
click at [828, 183] on span "Nie wybrano" at bounding box center [860, 180] width 119 height 16
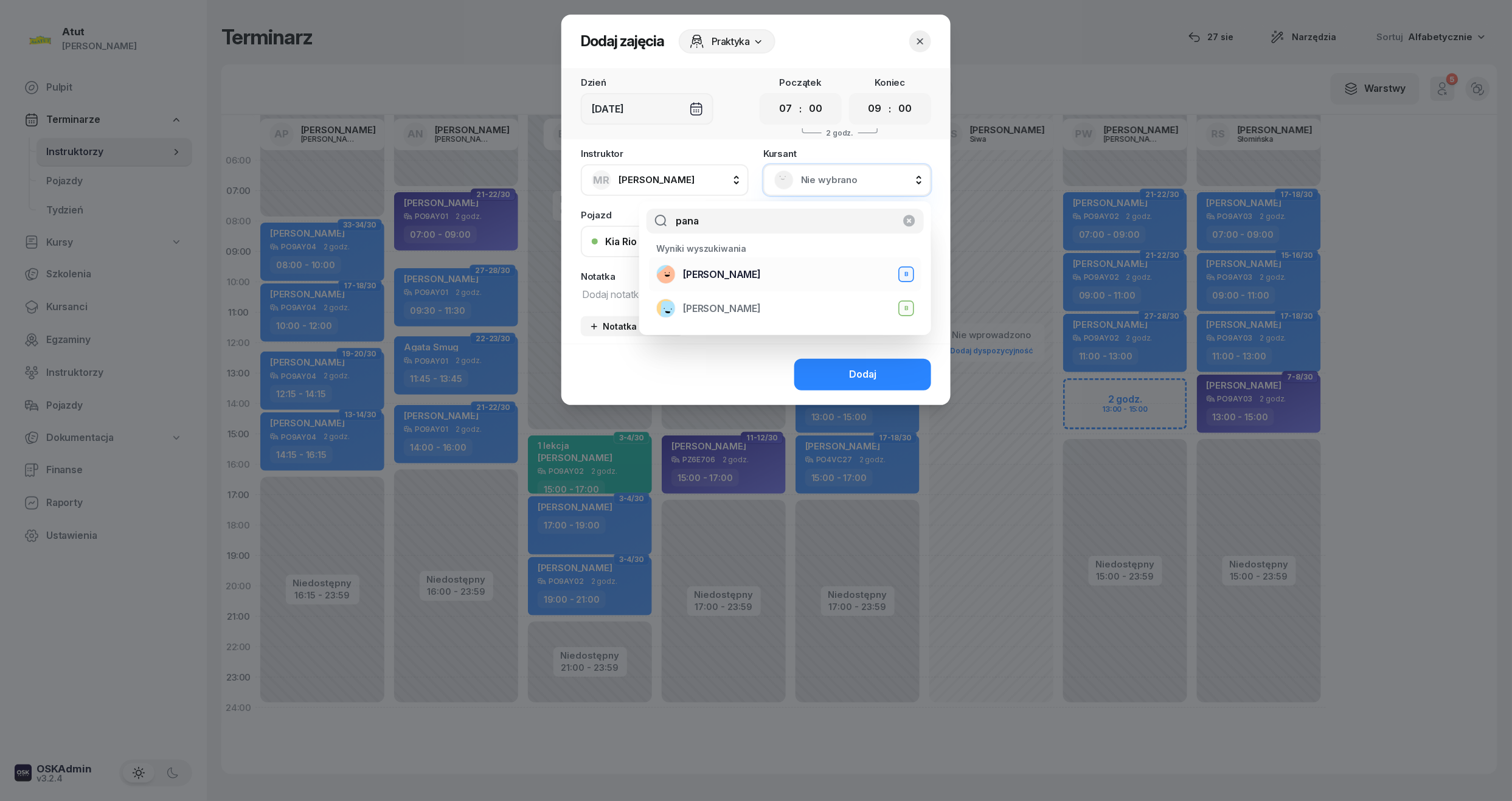
type input "pana"
click at [749, 276] on span "[PERSON_NAME]" at bounding box center [722, 275] width 78 height 16
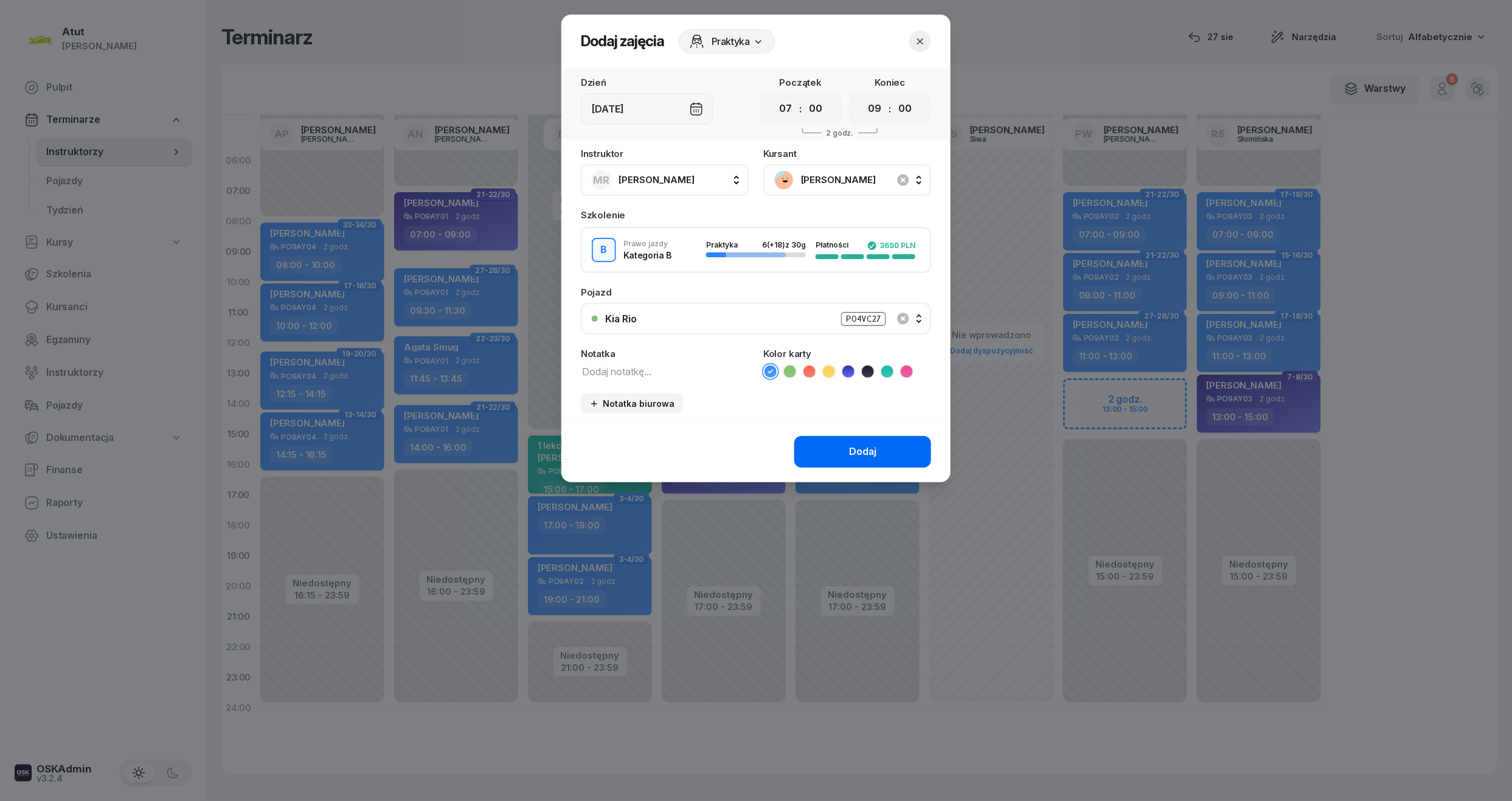
click at [908, 444] on button "Dodaj" at bounding box center [863, 452] width 137 height 32
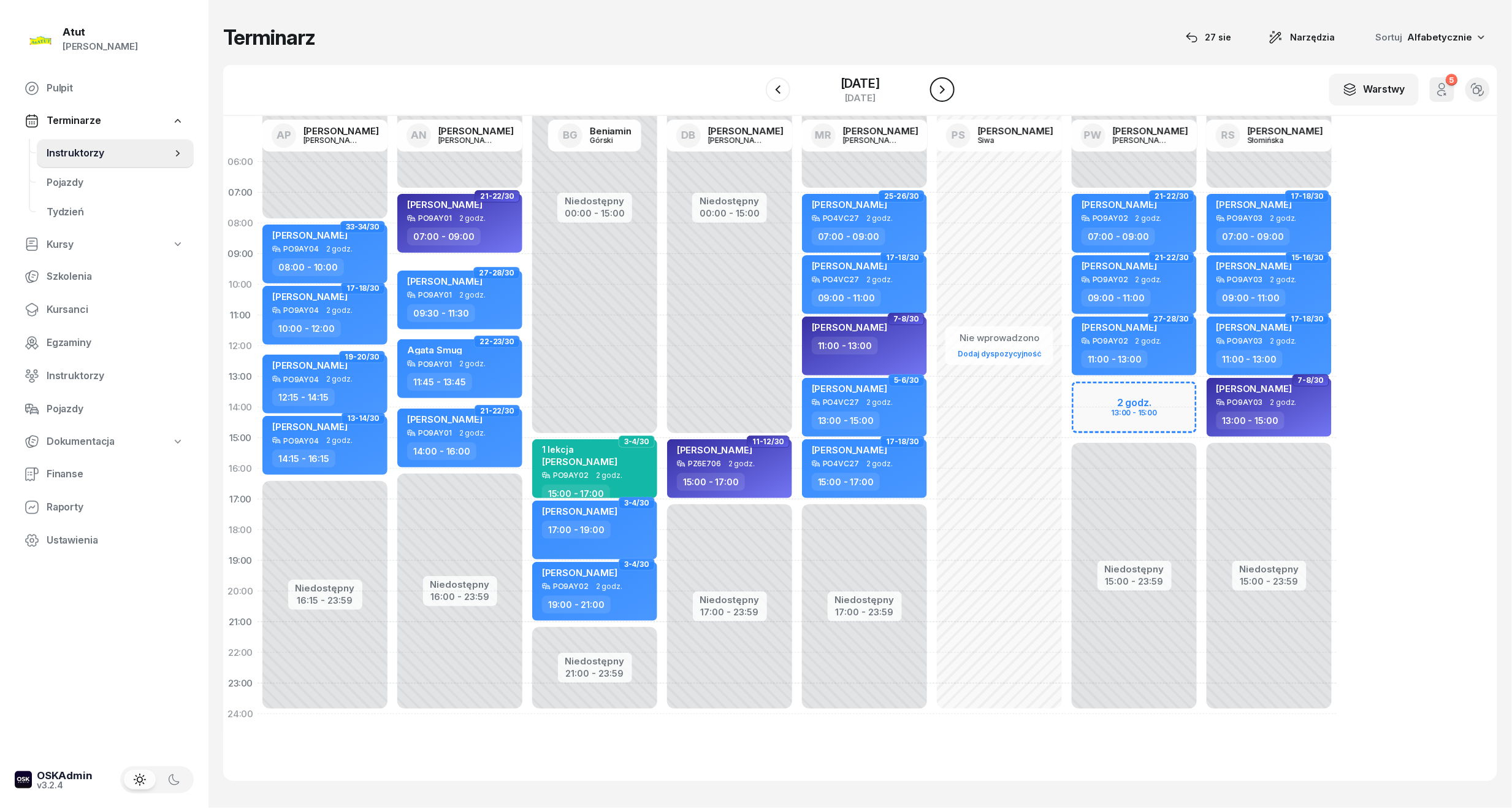
click at [950, 90] on icon "button" at bounding box center [943, 90] width 15 height 15
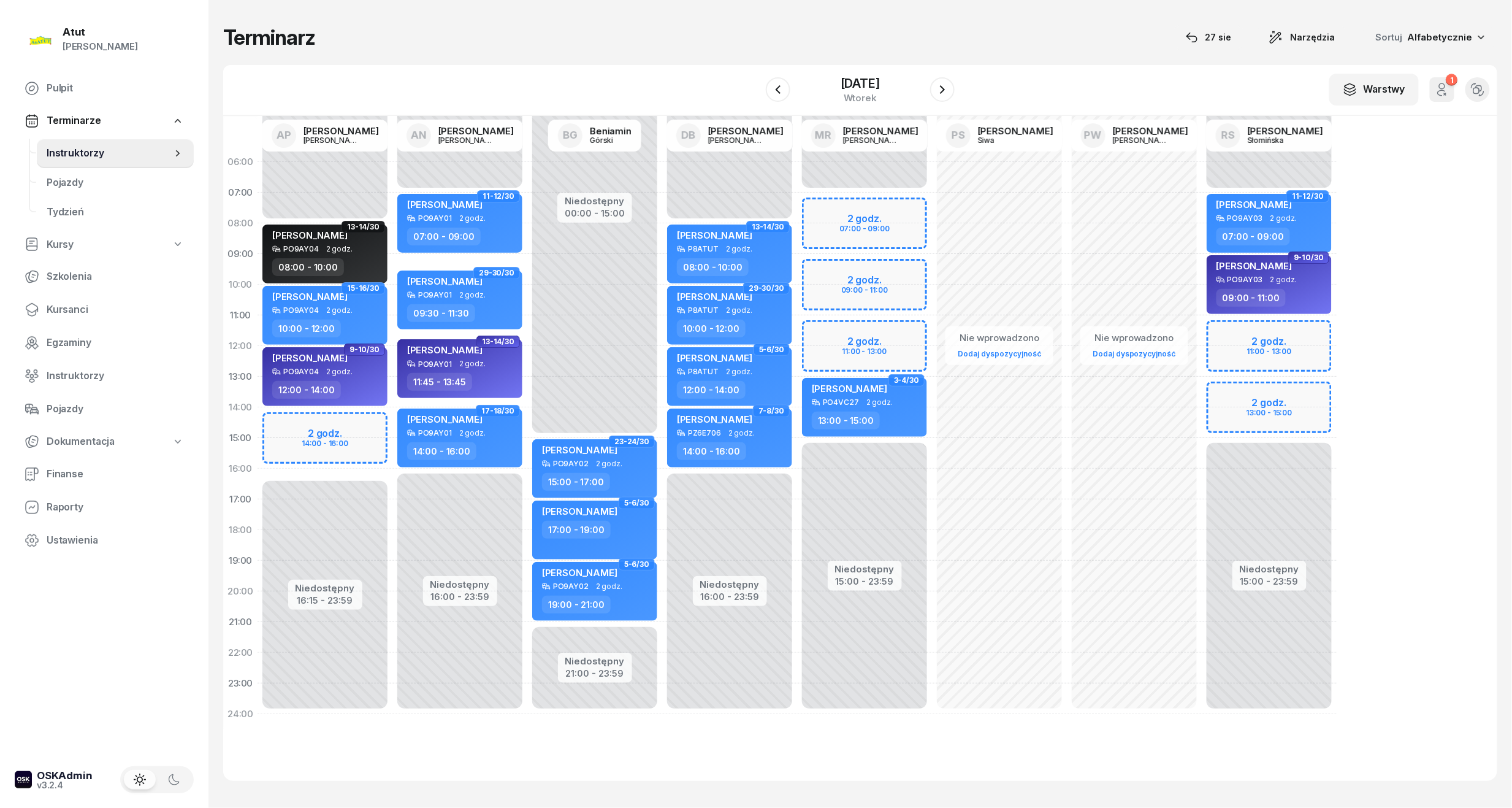
click at [932, 227] on div "Niedostępny 00:00 - 07:00 Niedostępny 15:00 - 23:59 2 godz. 07:00 - 09:00 2 god…" at bounding box center [999, 438] width 135 height 583
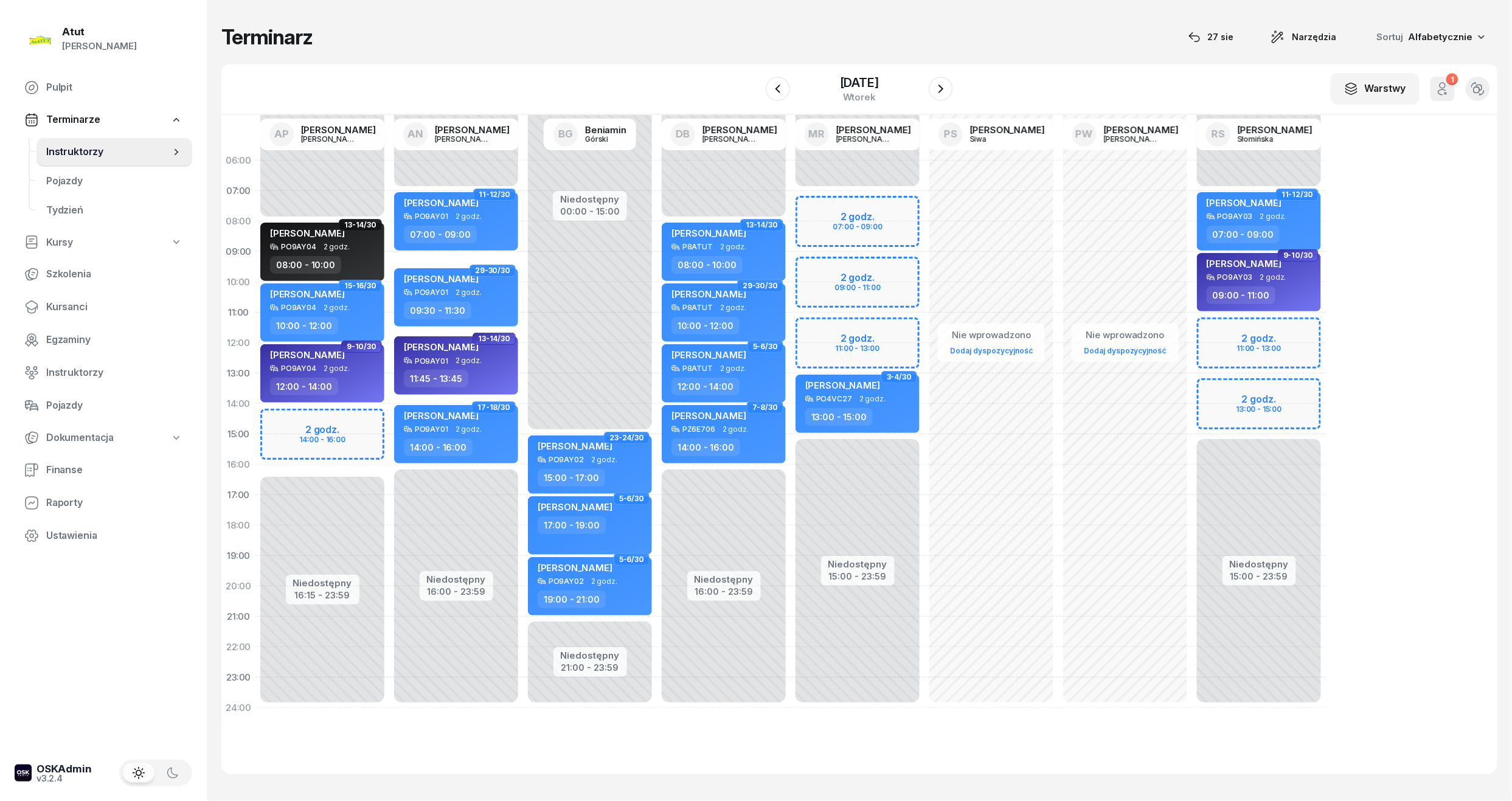
select select "08"
select select "10"
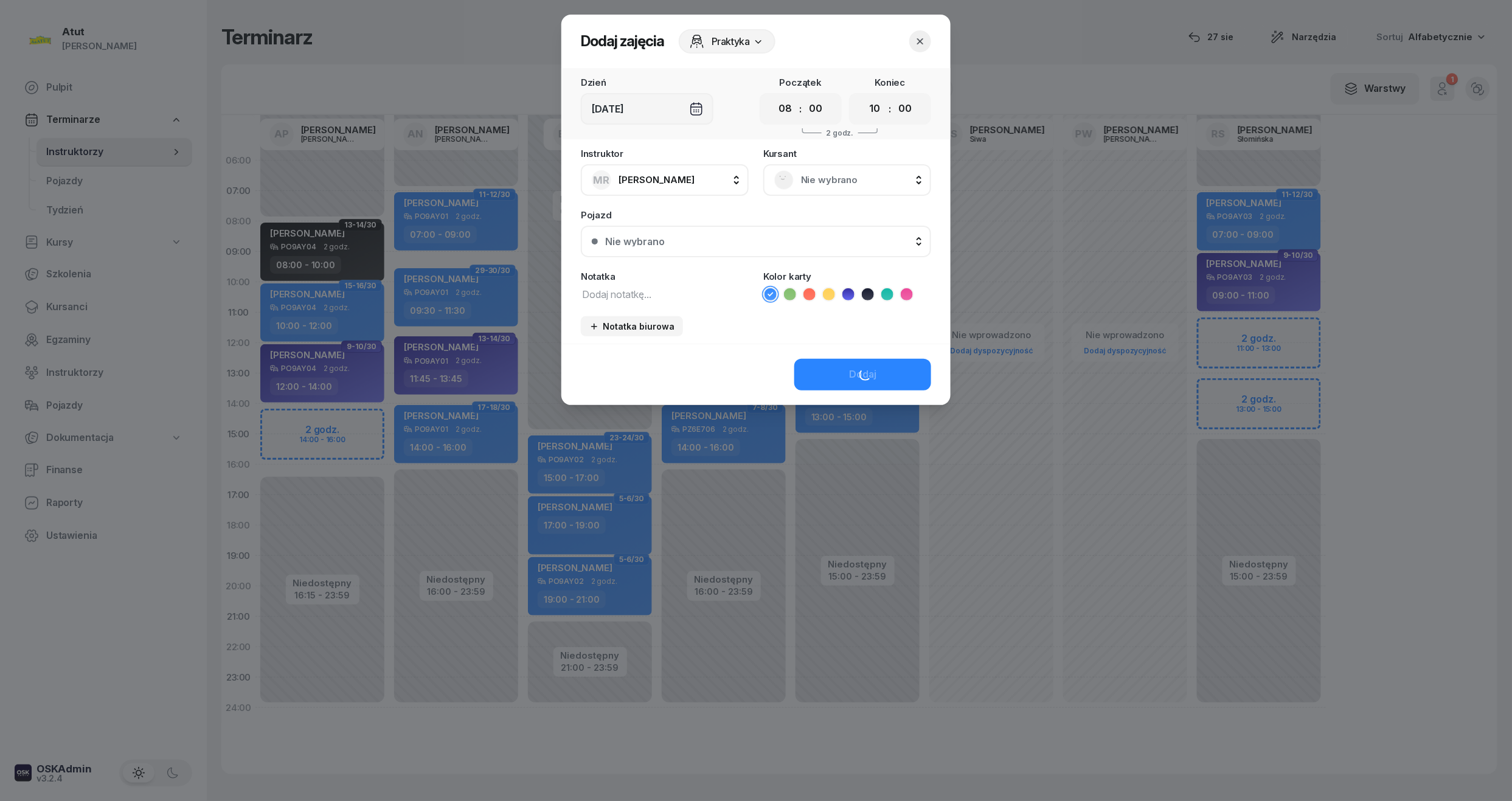
click at [818, 176] on span "Nie wybrano" at bounding box center [860, 180] width 119 height 16
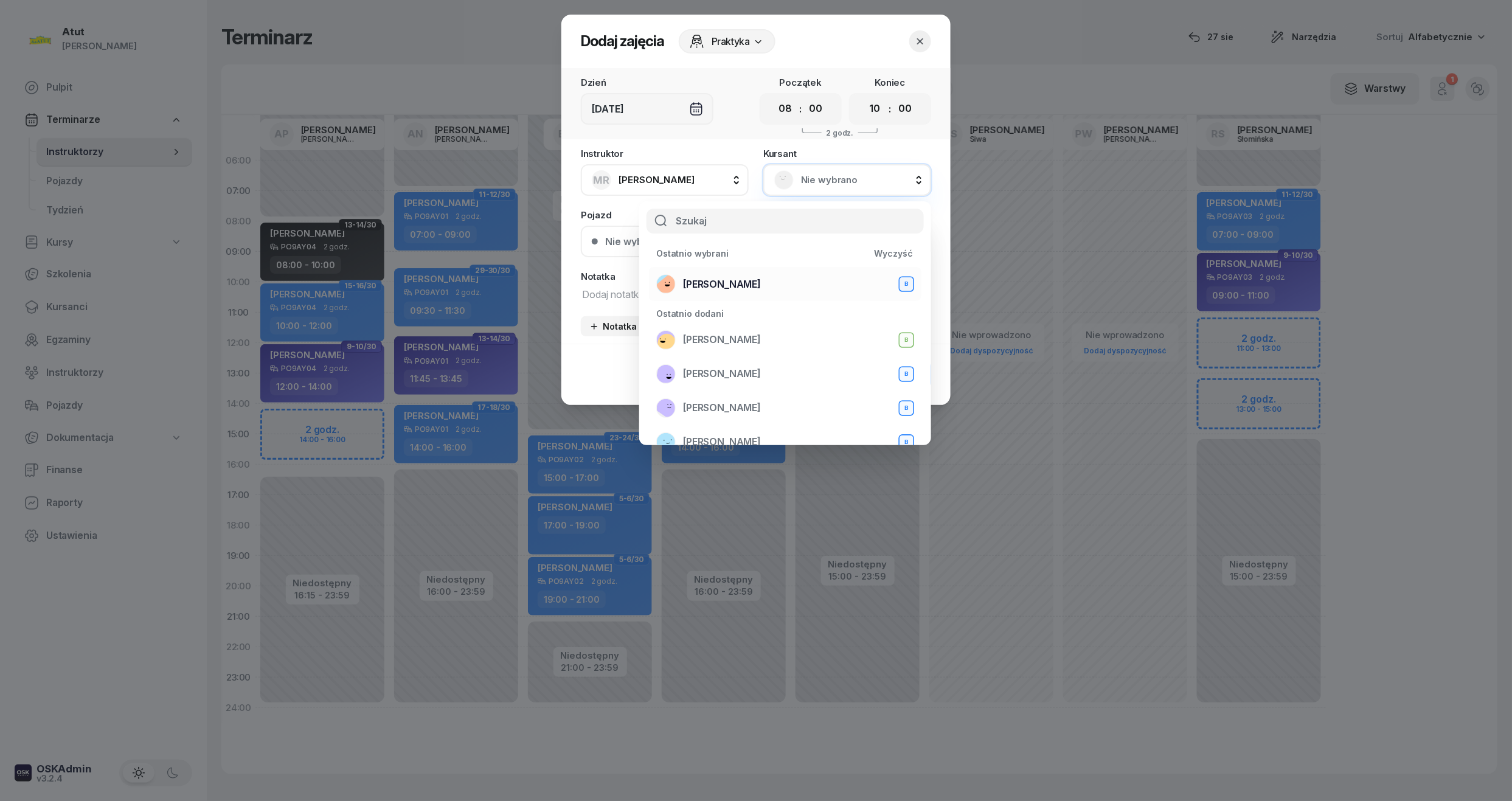
click at [737, 278] on span "[PERSON_NAME]" at bounding box center [722, 285] width 78 height 16
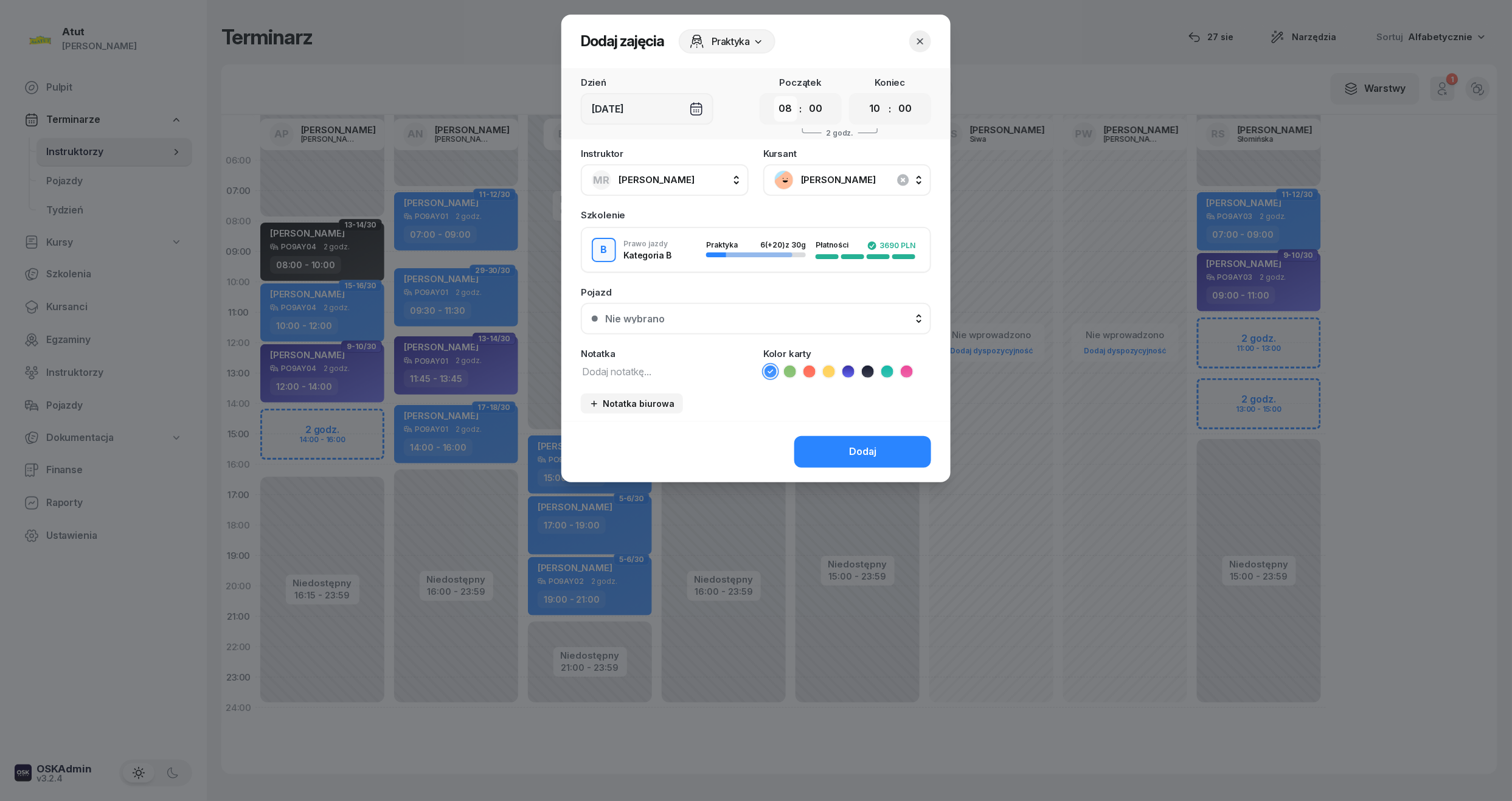
click at [783, 107] on select "00 01 02 03 04 05 06 07 08 09 10 11 12 13 14 15 16 17 18 19 20 21 22 23" at bounding box center [786, 108] width 23 height 26
select select "07"
click at [775, 96] on select "00 01 02 03 04 05 06 07 08 09 10 11 12 13 14 15 16 17 18 19 20 21 22 23" at bounding box center [786, 108] width 23 height 26
click at [875, 107] on select "00 01 02 03 04 05 06 07 08 09 10 11 12 13 14 15 16 17 18 19 20 21 22 23" at bounding box center [875, 108] width 23 height 26
select select "09"
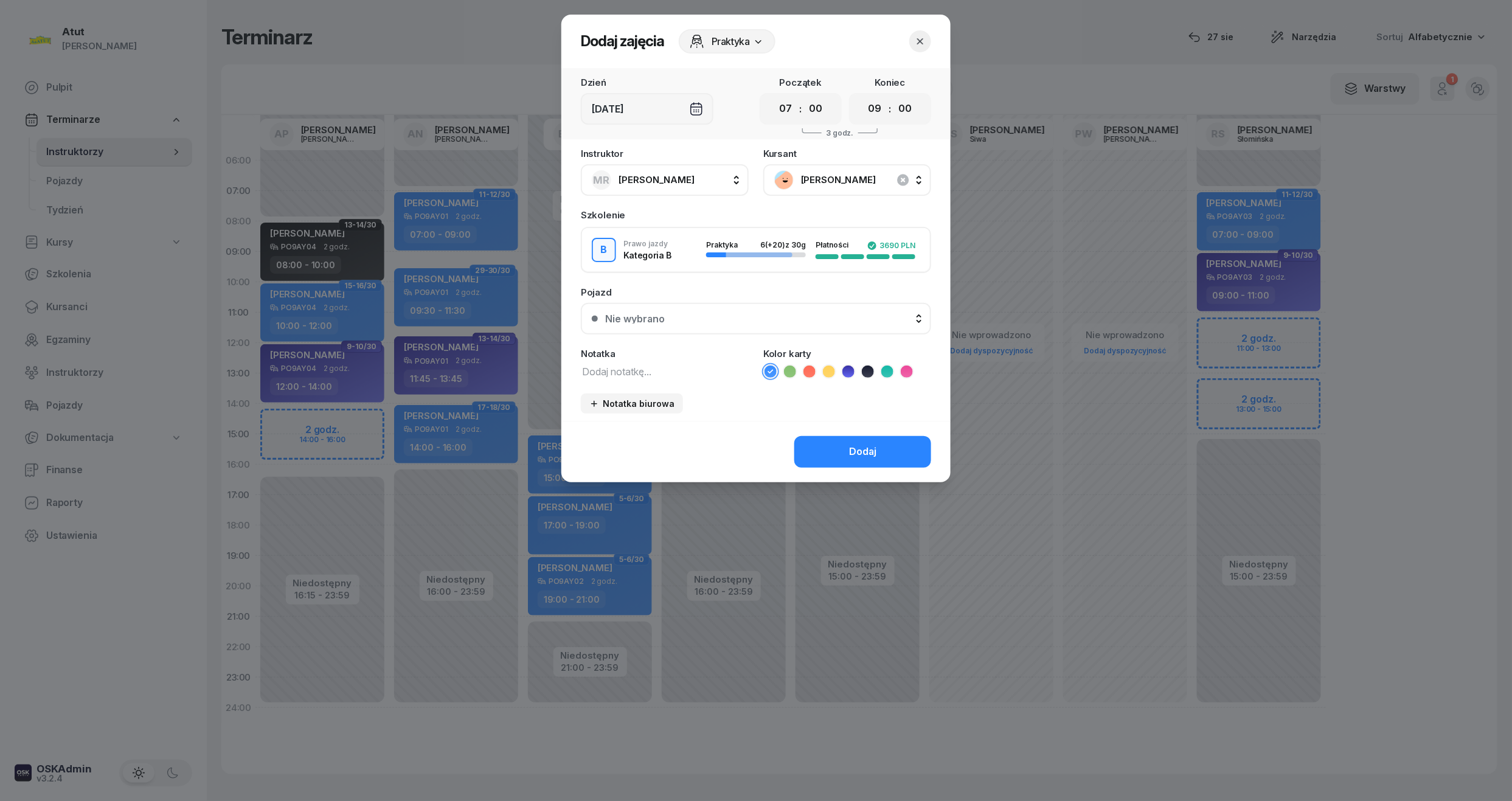
click at [863, 96] on select "00 01 02 03 04 05 06 07 08 09 10 11 12 13 14 15 16 17 18 19 20 21 22 23" at bounding box center [875, 108] width 23 height 26
click at [684, 327] on button "Nie wybrano" at bounding box center [756, 319] width 351 height 32
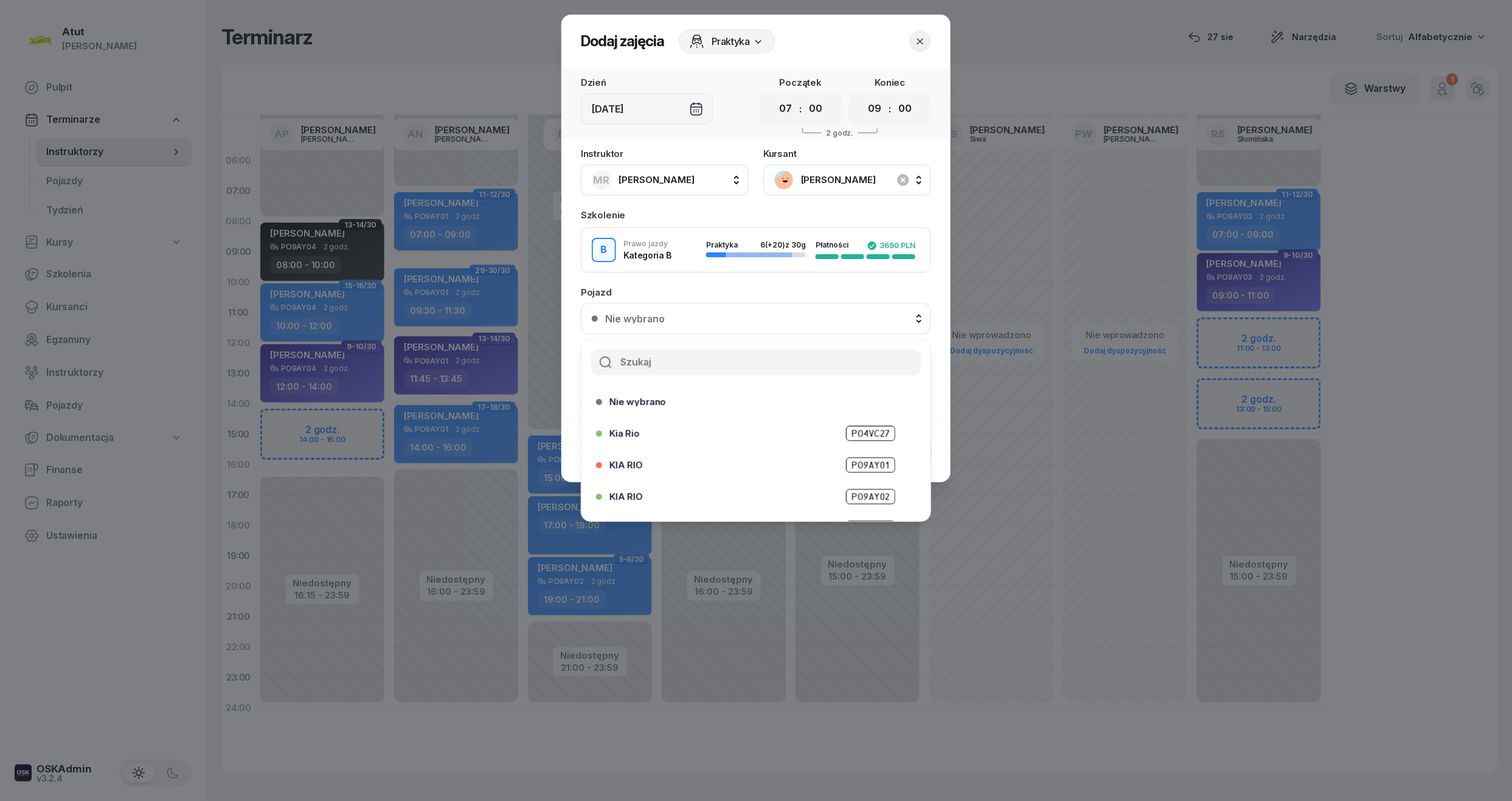
click at [862, 435] on span "PO4VC27" at bounding box center [871, 433] width 49 height 15
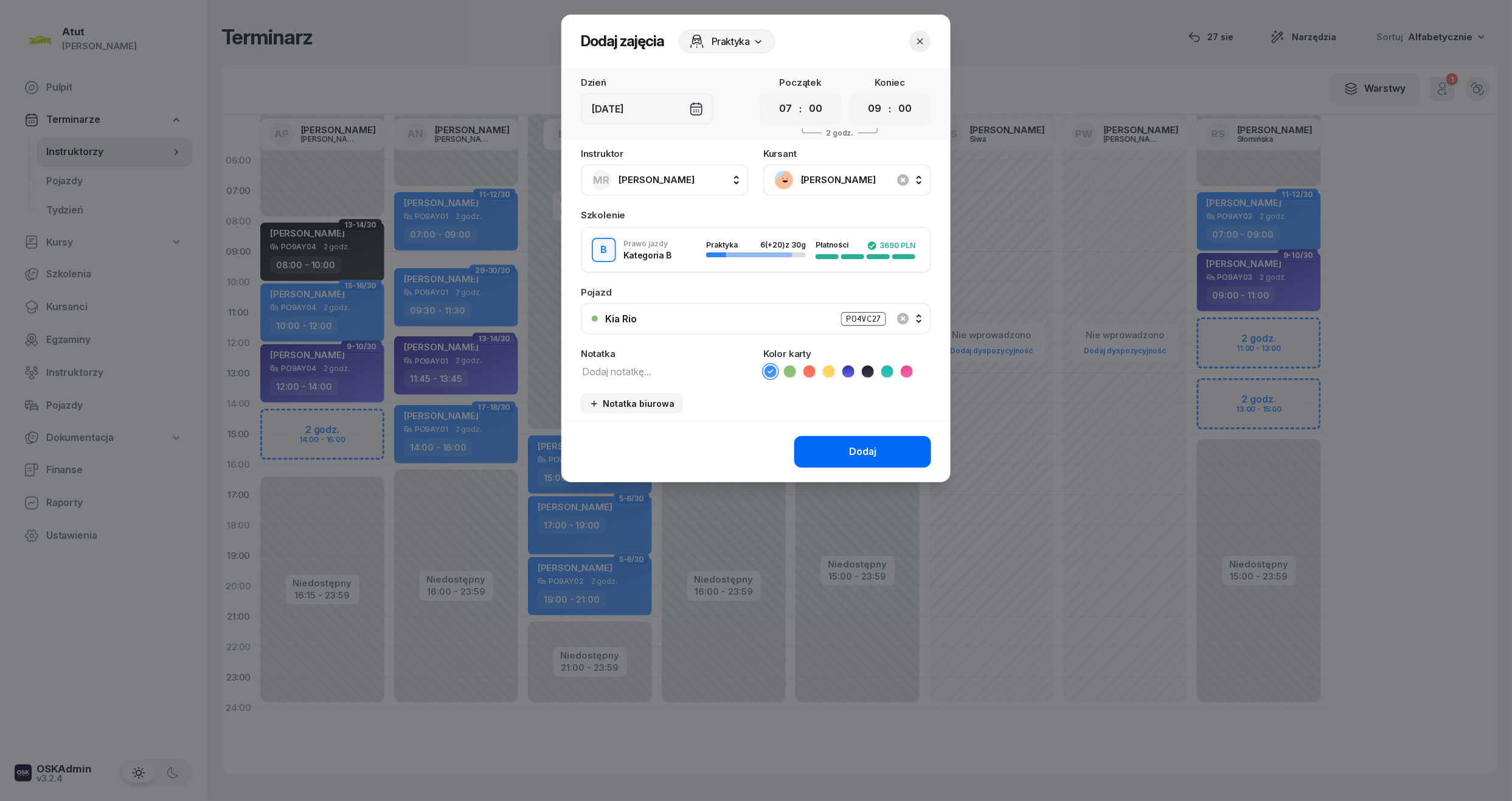
click at [863, 449] on div "Dodaj" at bounding box center [863, 452] width 27 height 16
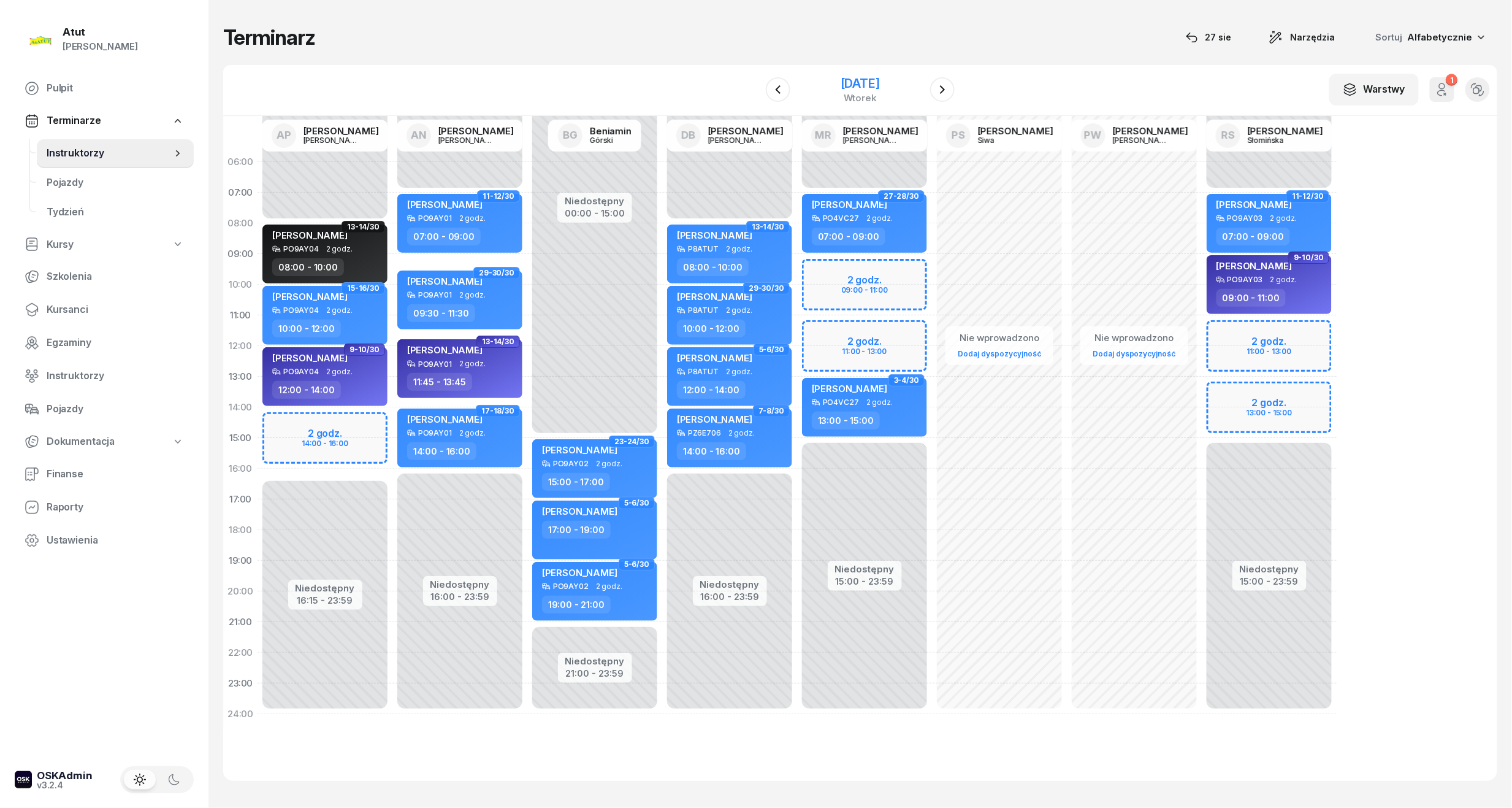
click at [876, 75] on div "[DATE]" at bounding box center [860, 89] width 125 height 35
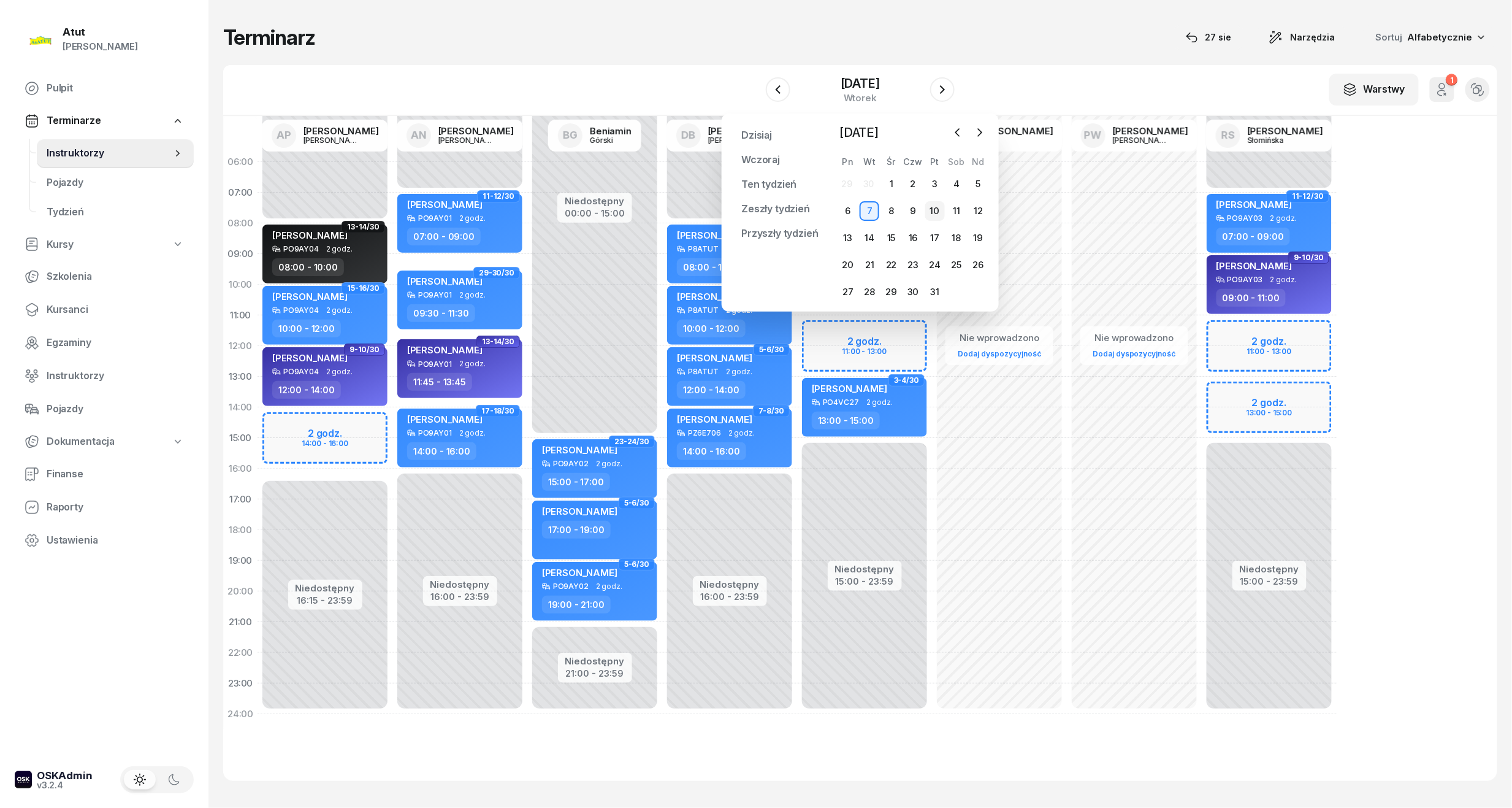
click at [931, 212] on div "10" at bounding box center [935, 211] width 20 height 20
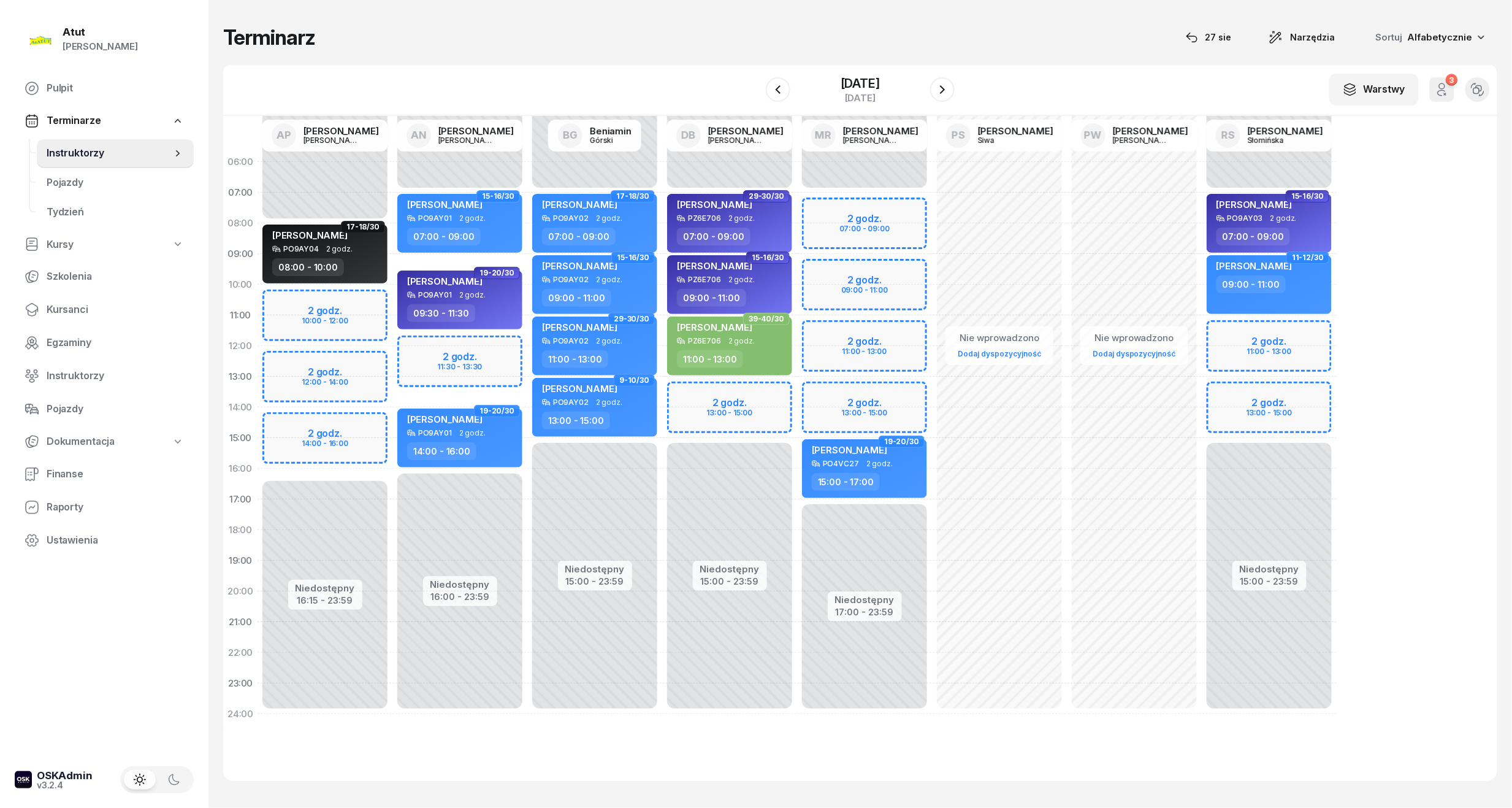
click at [932, 207] on div "Niedostępny 00:00 - 07:00 Niedostępny 17:00 - 23:59 2 godz. 07:00 - 09:00 2 god…" at bounding box center [999, 438] width 135 height 583
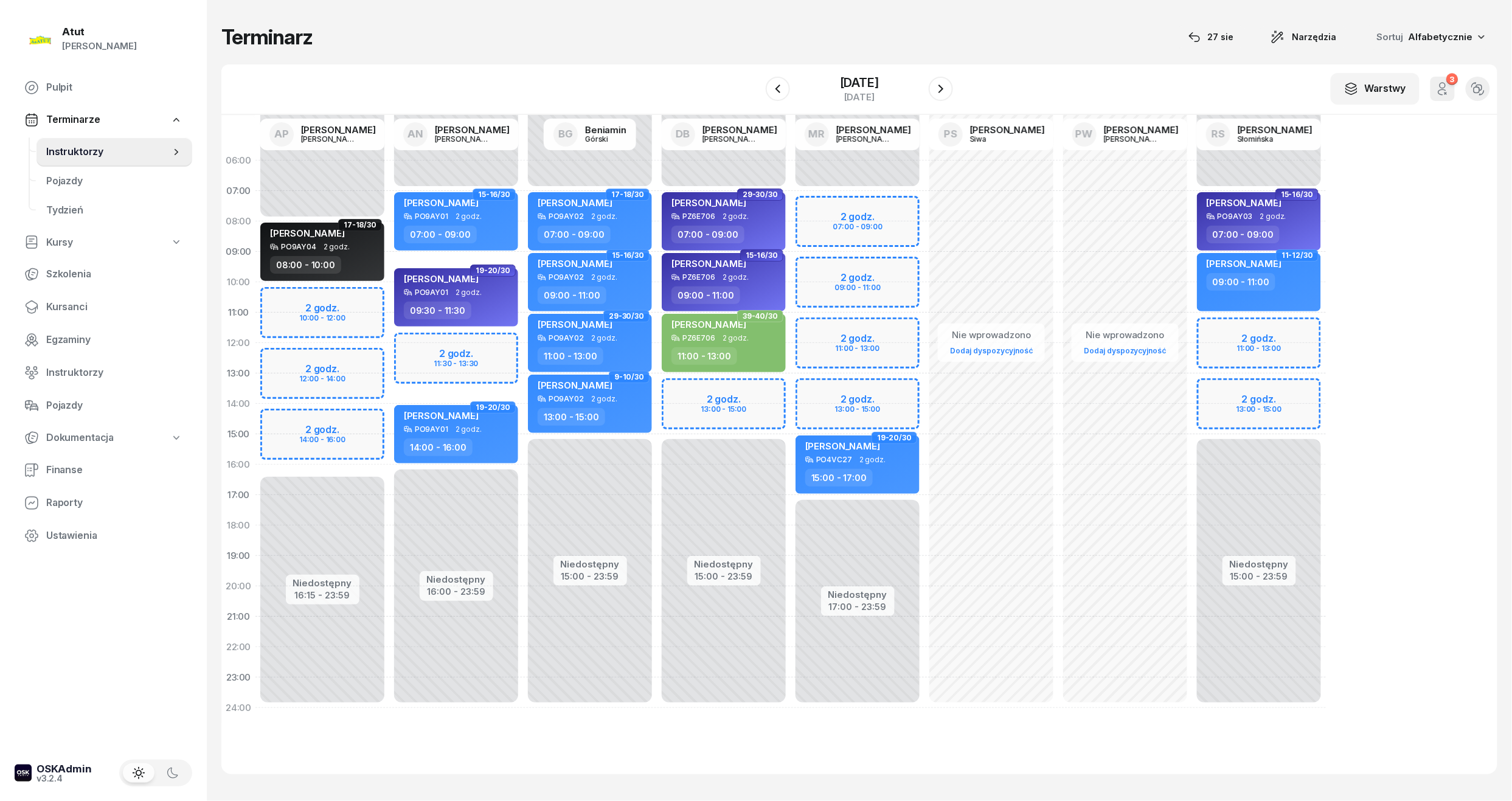
select select "07"
select select "09"
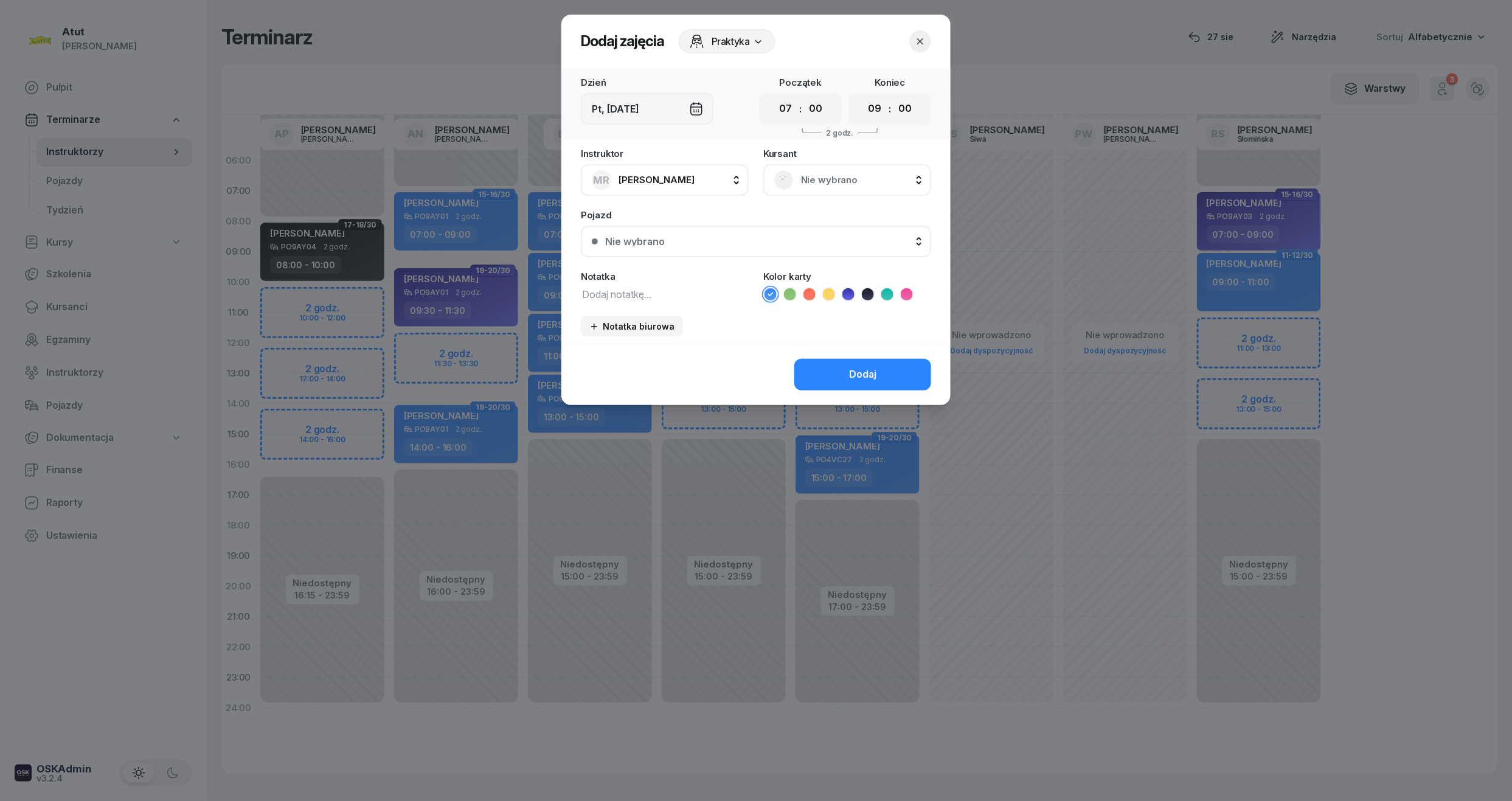
click at [828, 180] on span "Nie wybrano" at bounding box center [860, 180] width 119 height 16
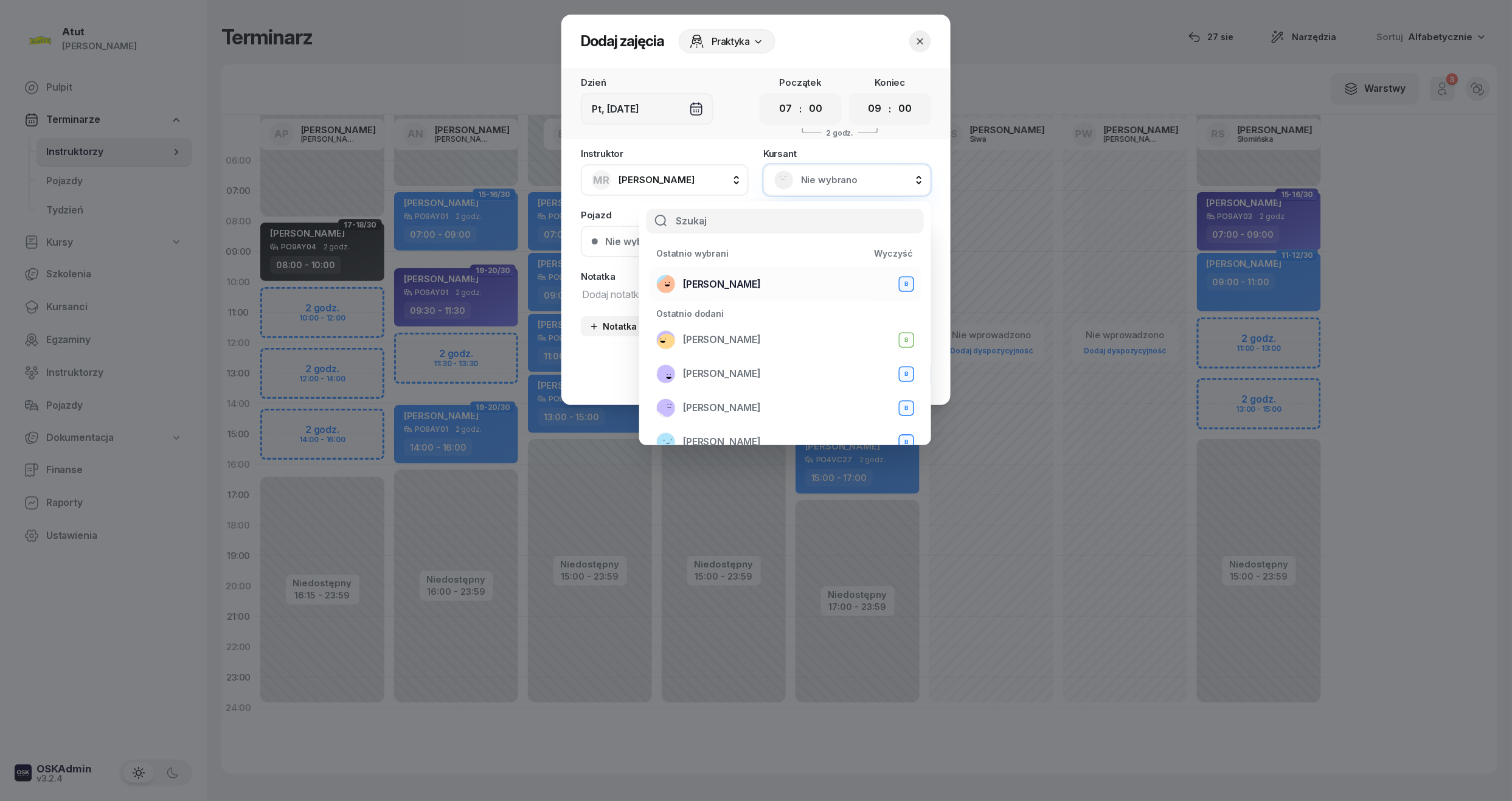
click at [740, 294] on li "[PERSON_NAME] B" at bounding box center [785, 284] width 272 height 34
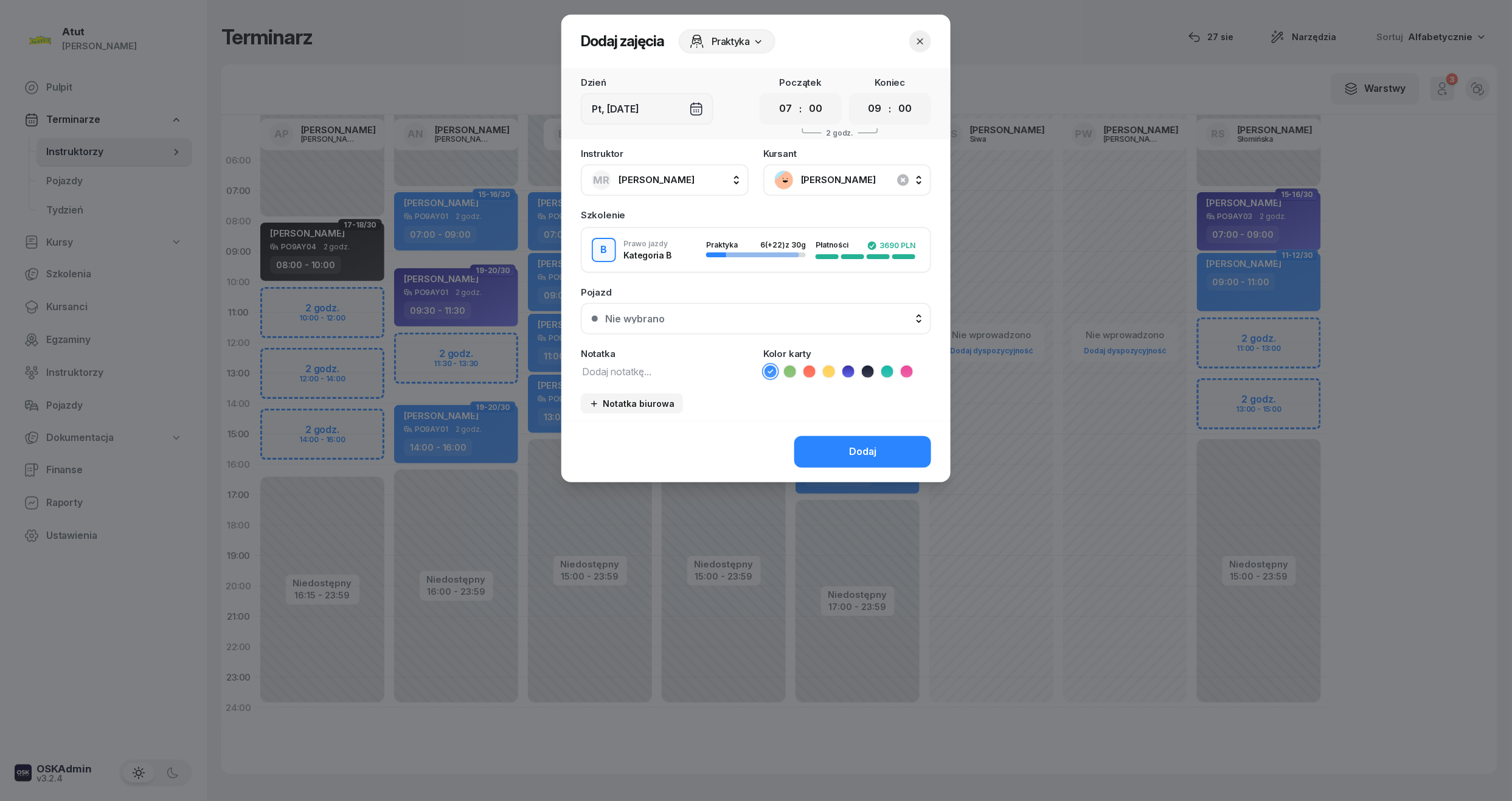
click at [653, 308] on button "Nie wybrano" at bounding box center [756, 319] width 351 height 32
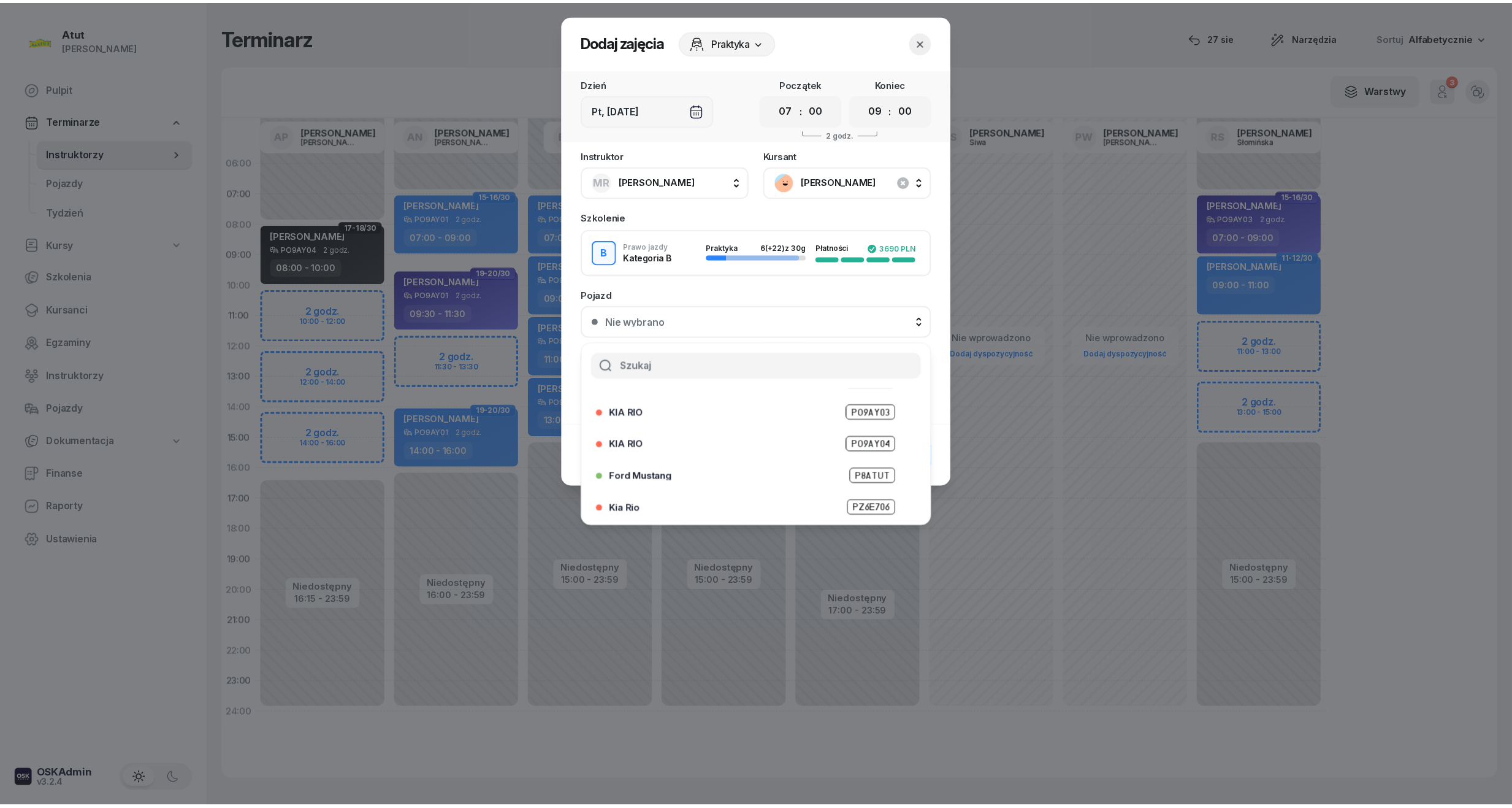
scroll to position [38, 0]
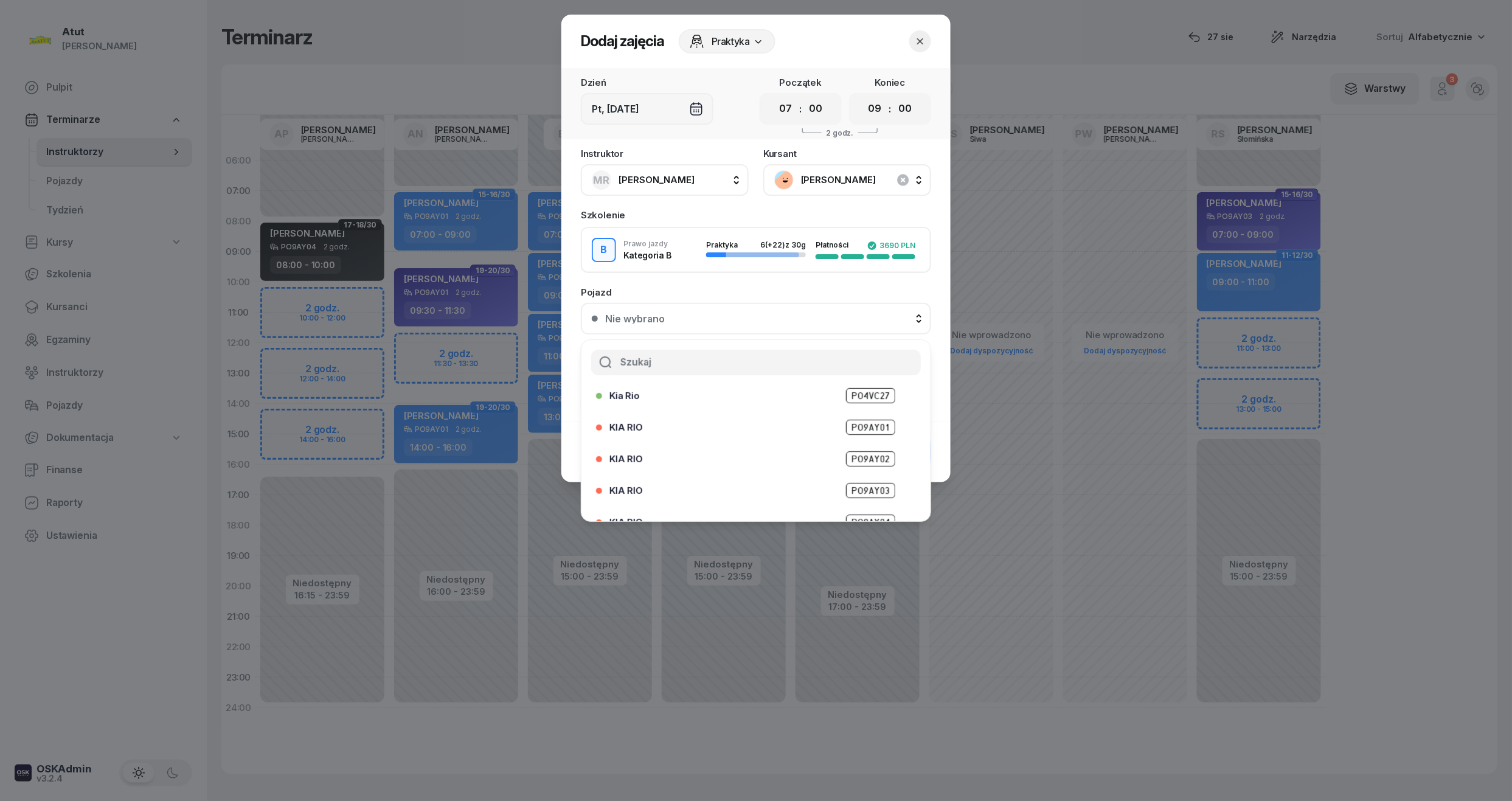
click at [857, 388] on span "PO4VC27" at bounding box center [871, 395] width 49 height 15
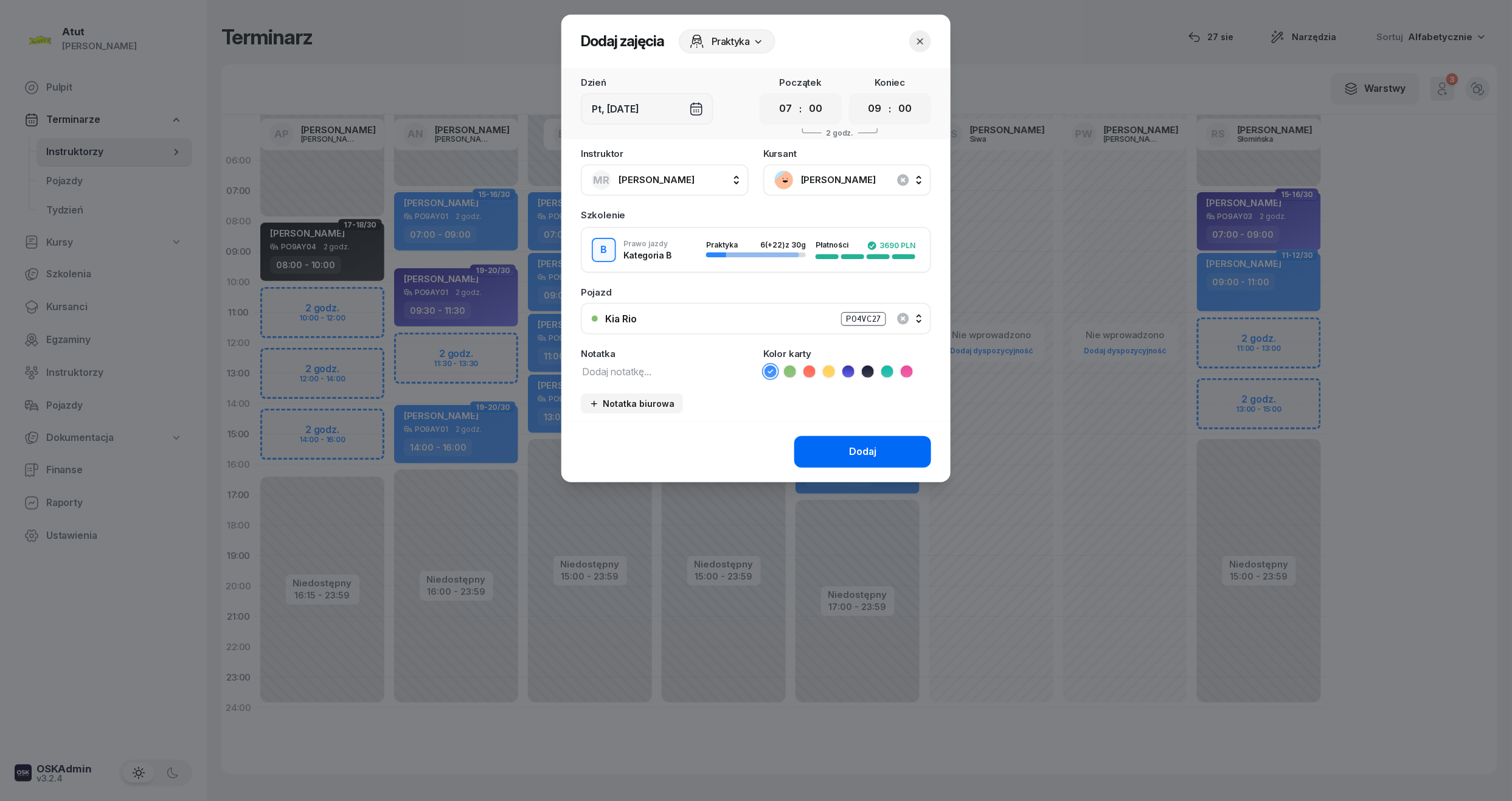
click at [873, 439] on button "Dodaj" at bounding box center [863, 452] width 137 height 32
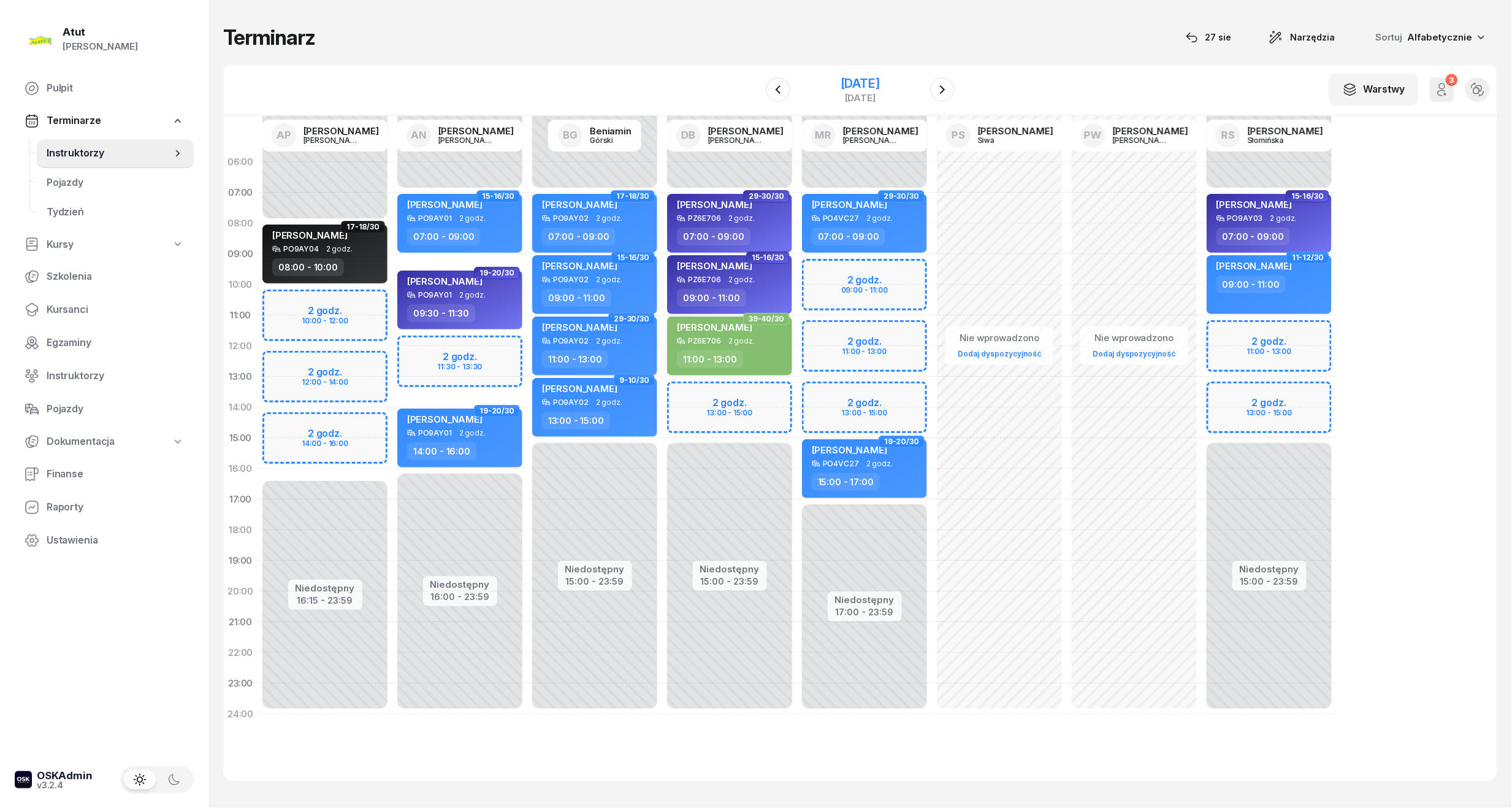
drag, startPoint x: 832, startPoint y: 76, endPoint x: 832, endPoint y: 87, distance: 11.0
click at [840, 77] on div "[DATE]" at bounding box center [860, 84] width 39 height 12
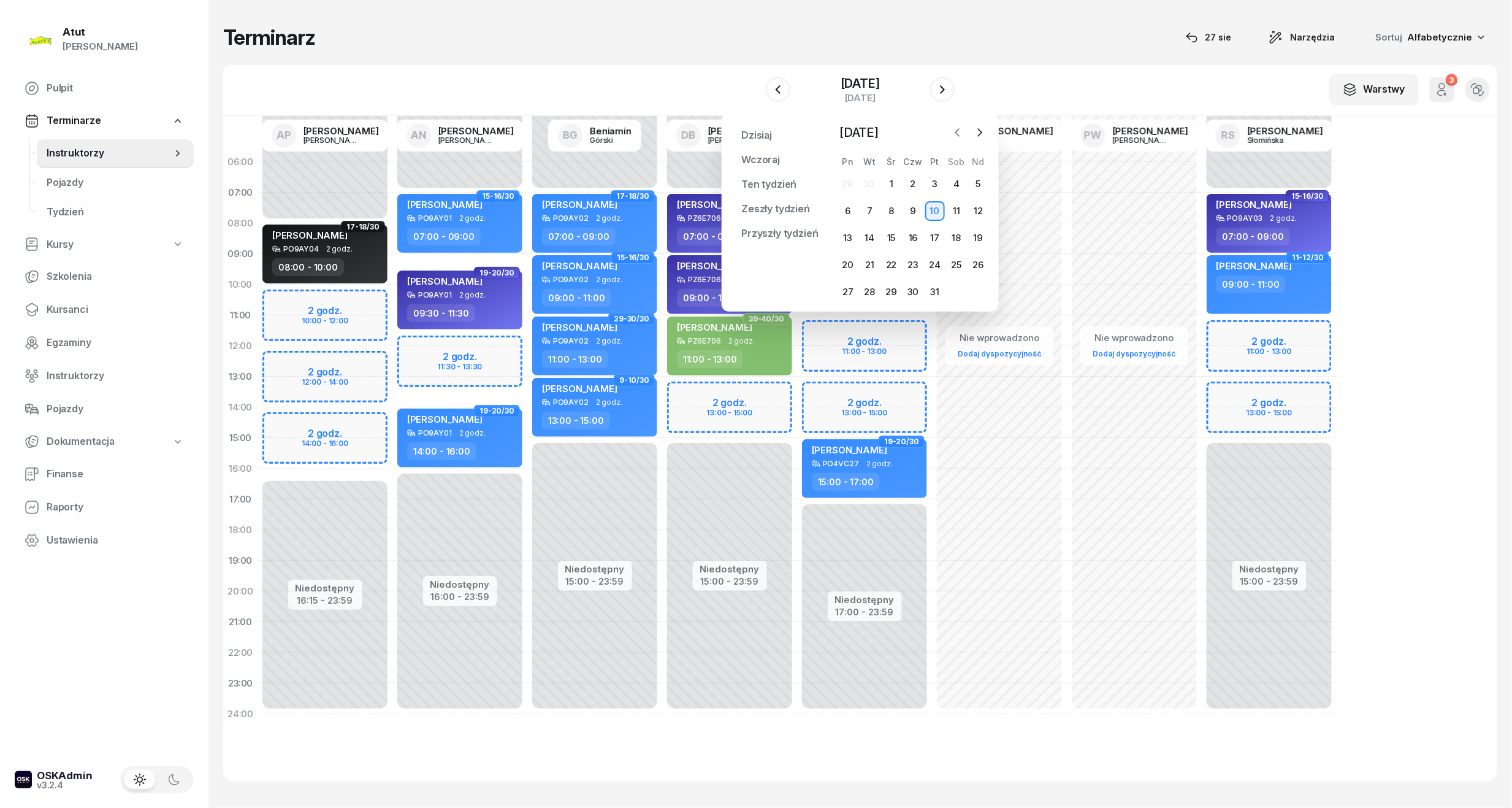
click at [965, 136] on button "button" at bounding box center [958, 132] width 19 height 19
click at [866, 184] on div "2" at bounding box center [870, 184] width 20 height 20
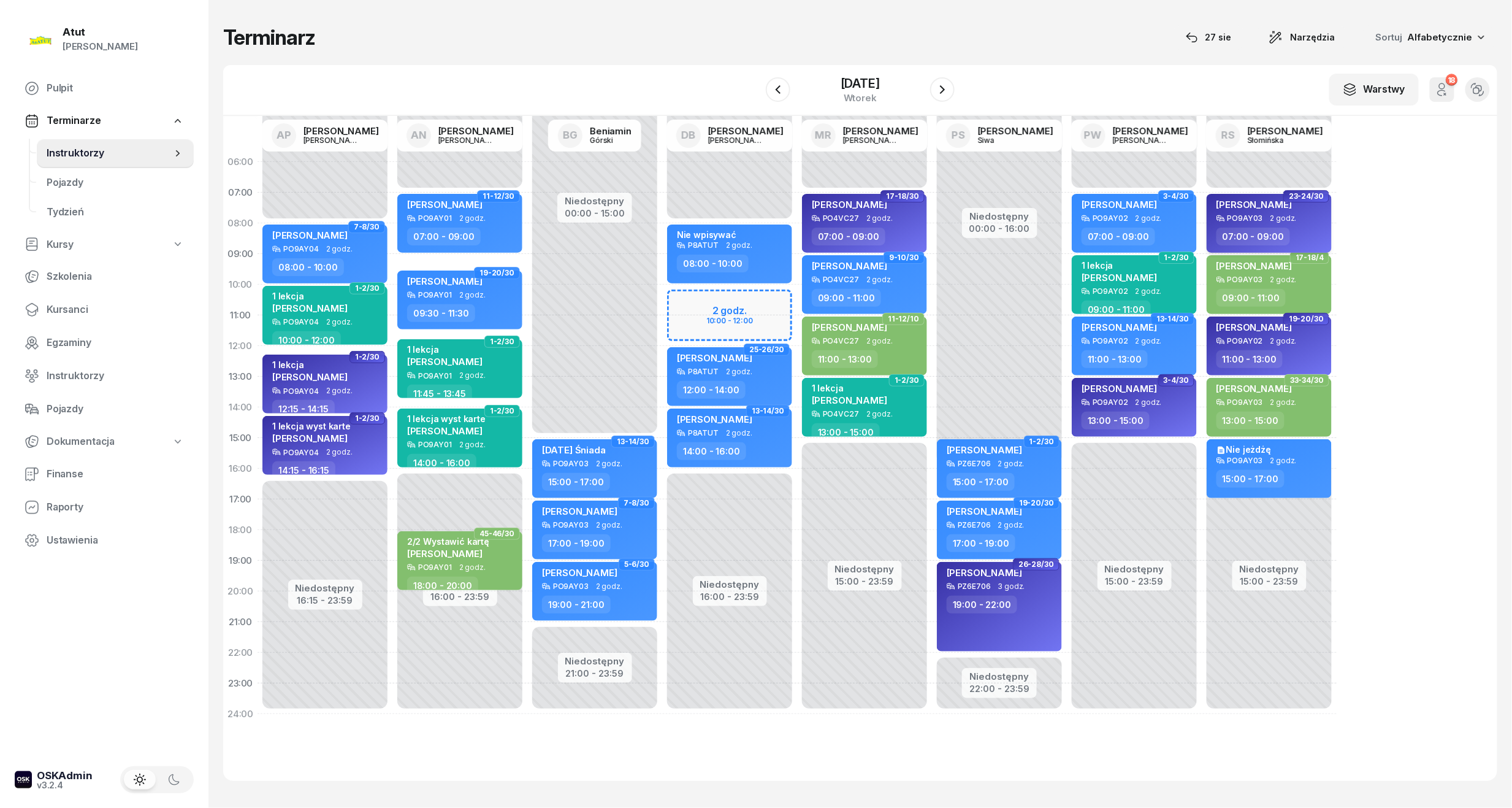
click at [1261, 212] on div "[PERSON_NAME]" at bounding box center [1254, 206] width 76 height 15
select select "07"
select select "09"
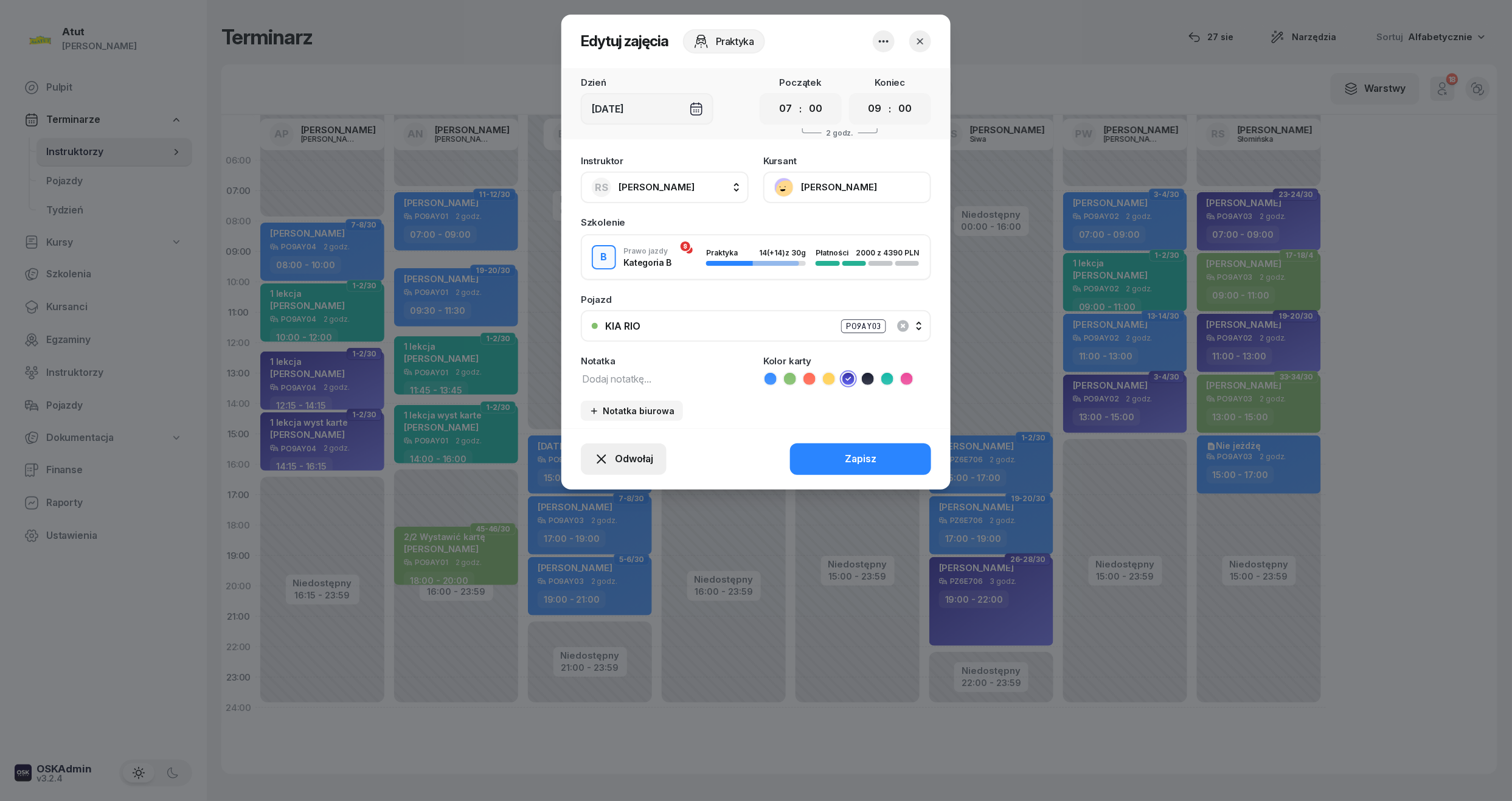
click at [636, 459] on span "Odwołaj" at bounding box center [634, 459] width 38 height 16
click at [569, 346] on div "My odwołaliśmy" at bounding box center [604, 354] width 74 height 16
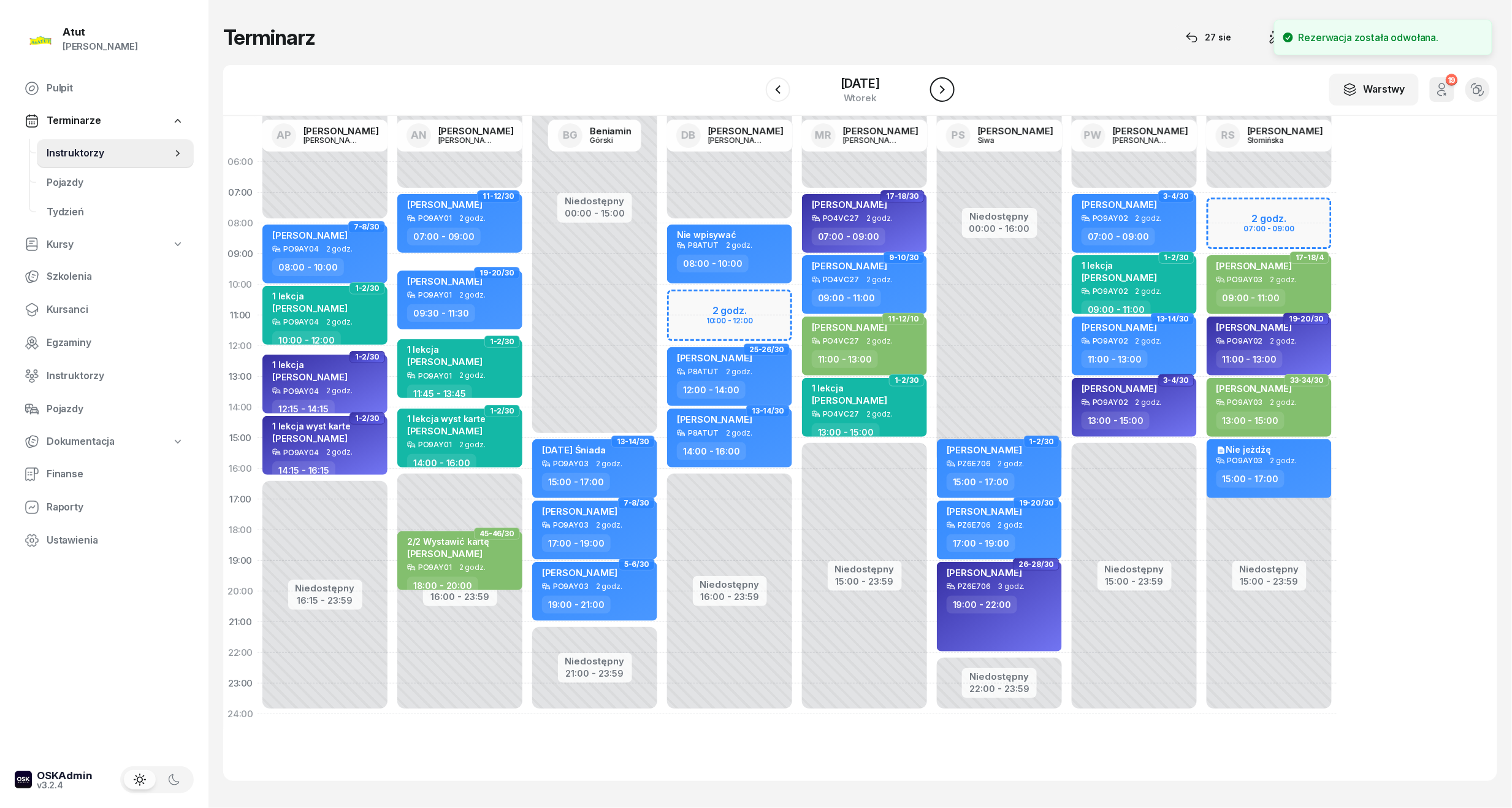
click at [948, 89] on icon "button" at bounding box center [943, 90] width 15 height 15
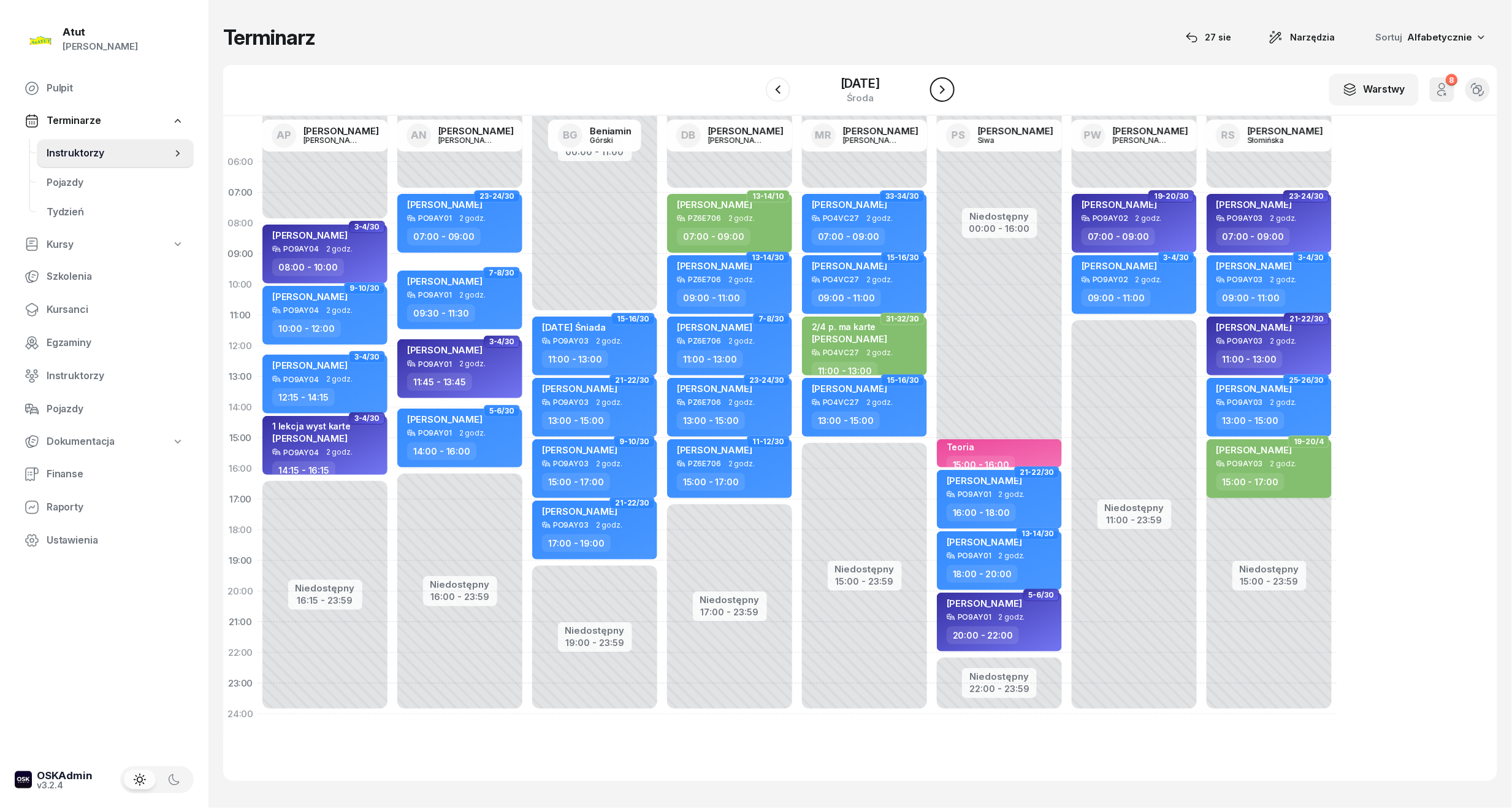
click at [933, 84] on button "button" at bounding box center [943, 90] width 25 height 25
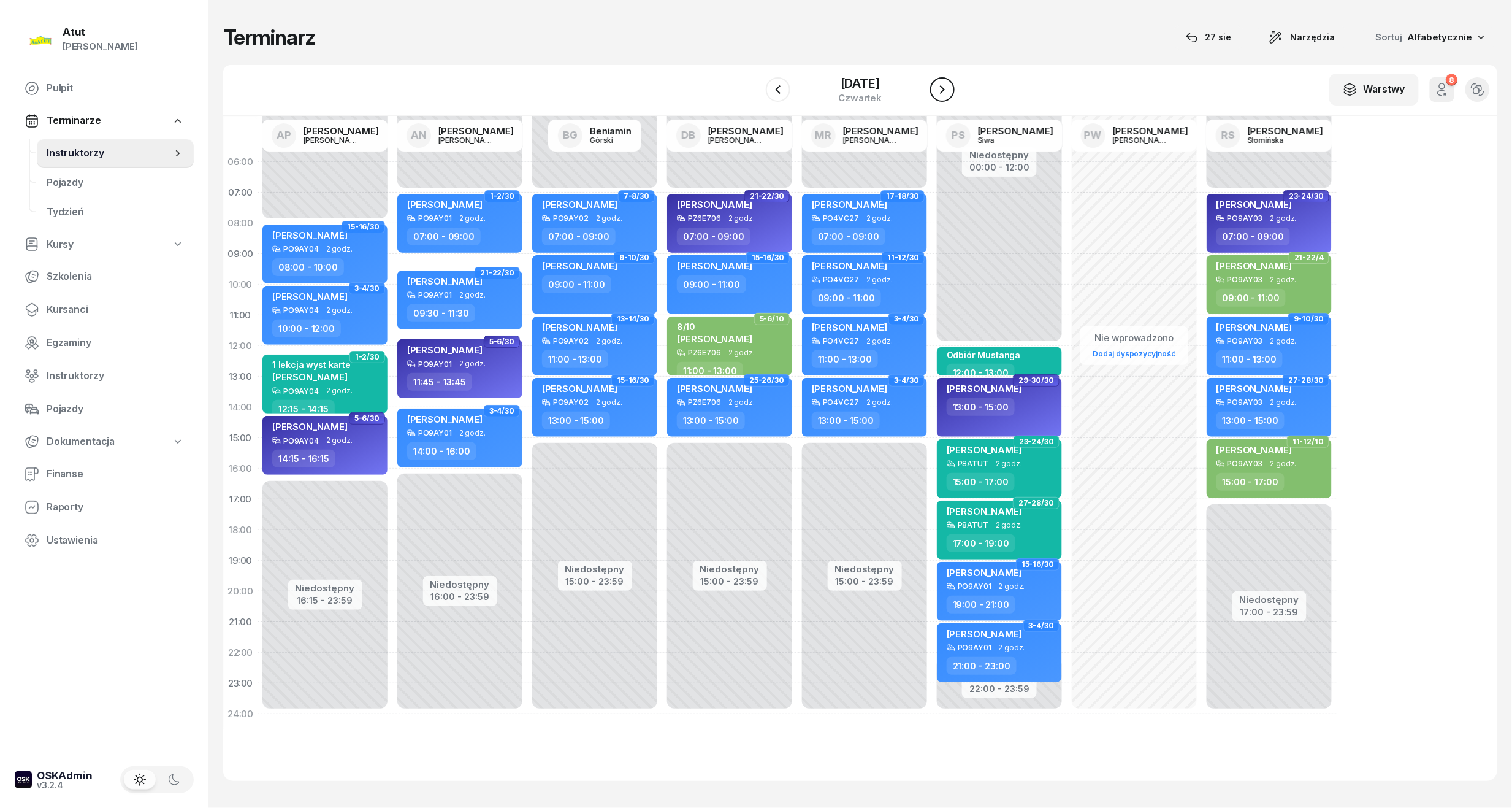
click at [933, 84] on button "button" at bounding box center [943, 90] width 25 height 25
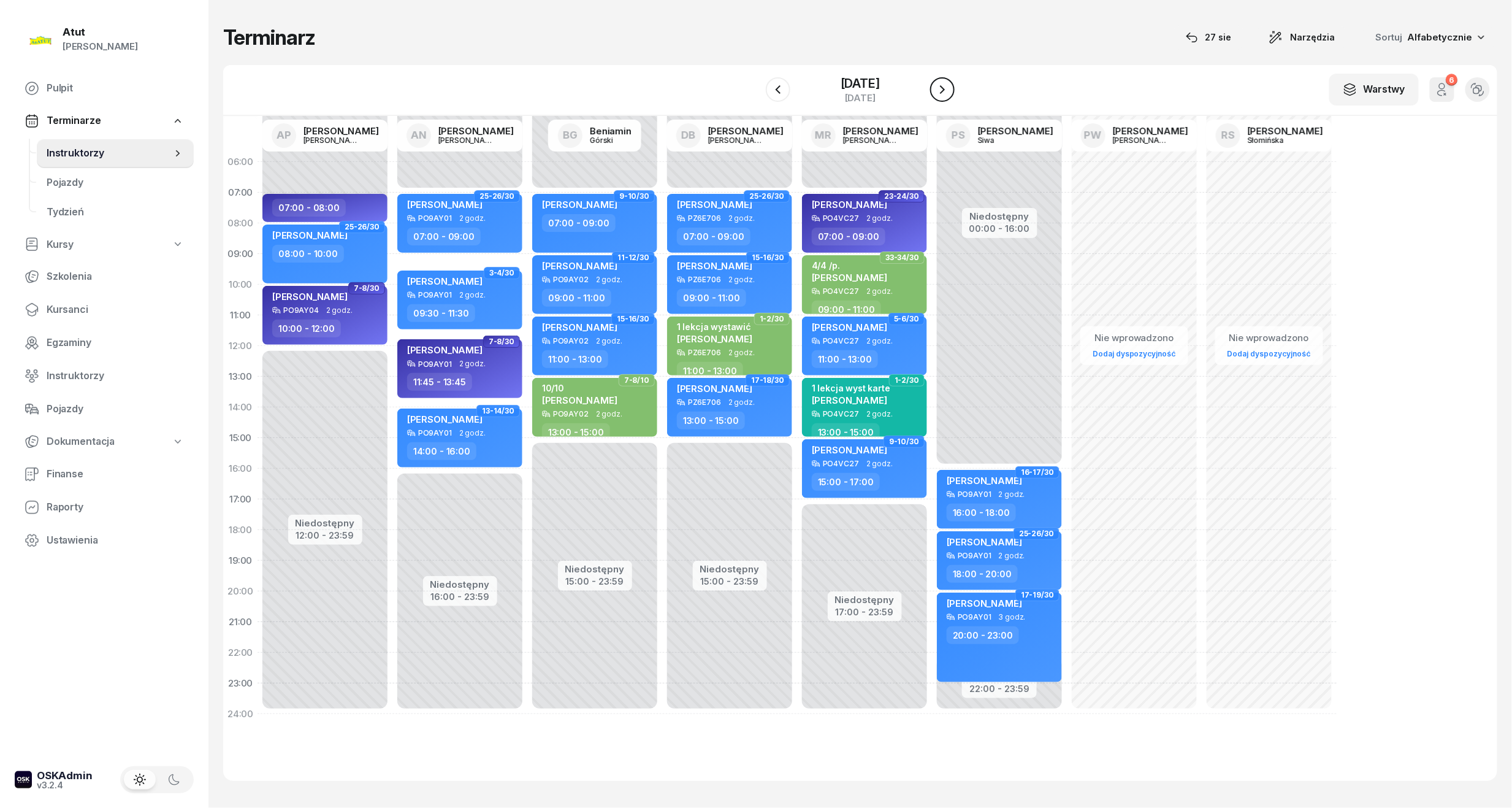
click at [933, 84] on button "button" at bounding box center [943, 90] width 25 height 25
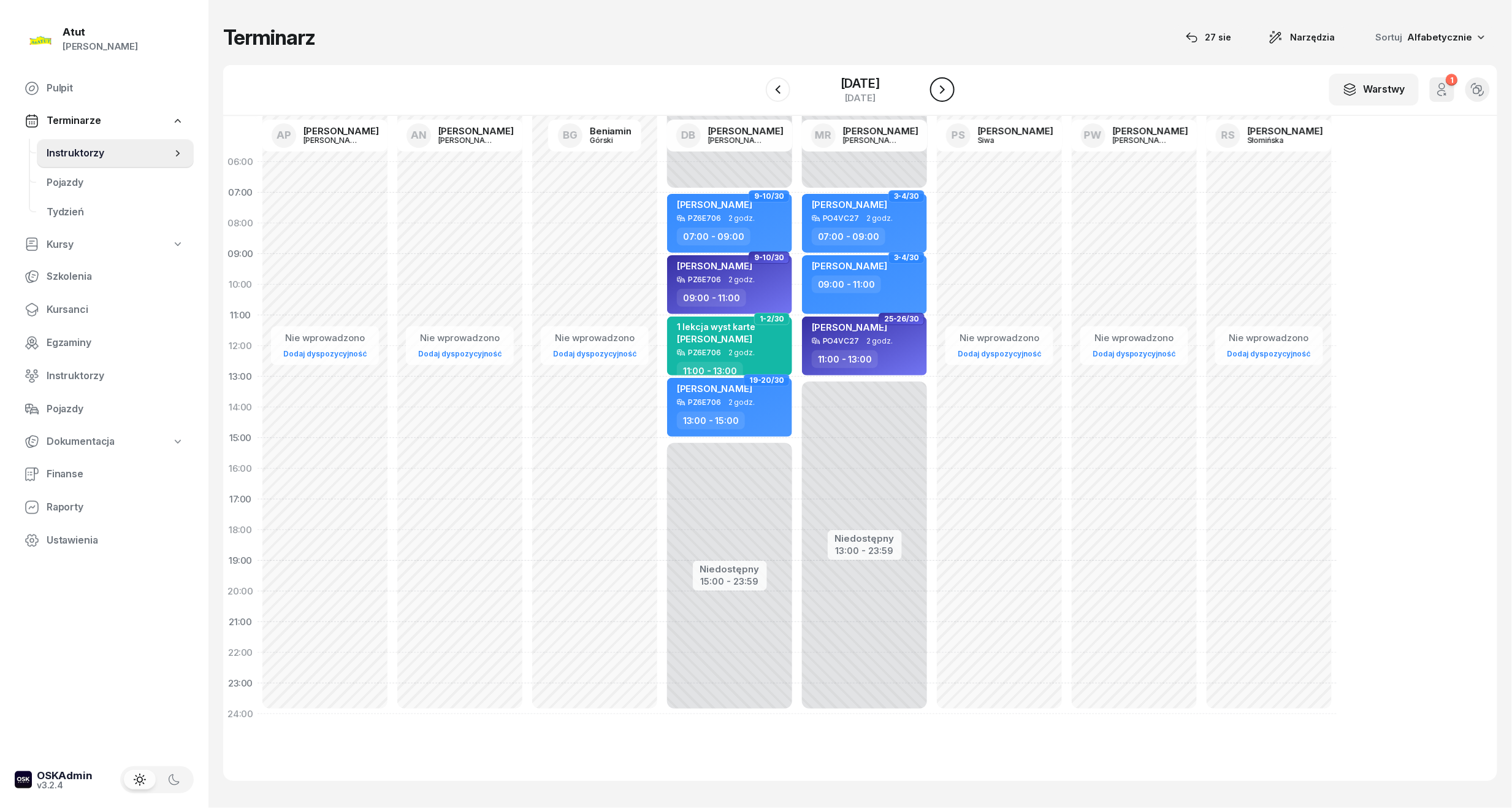
click at [933, 84] on button "button" at bounding box center [943, 90] width 25 height 25
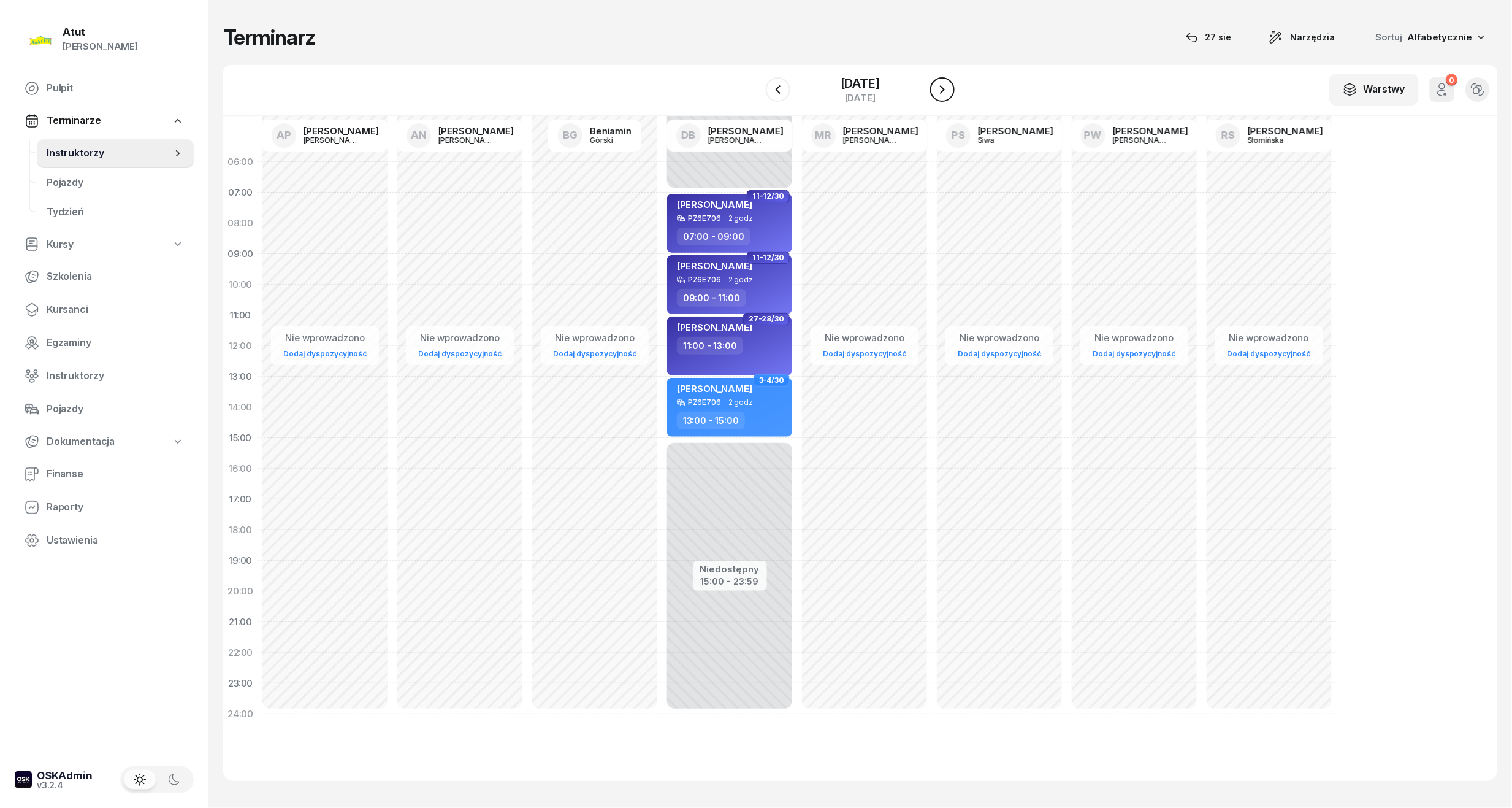
click at [948, 92] on icon "button" at bounding box center [943, 90] width 15 height 15
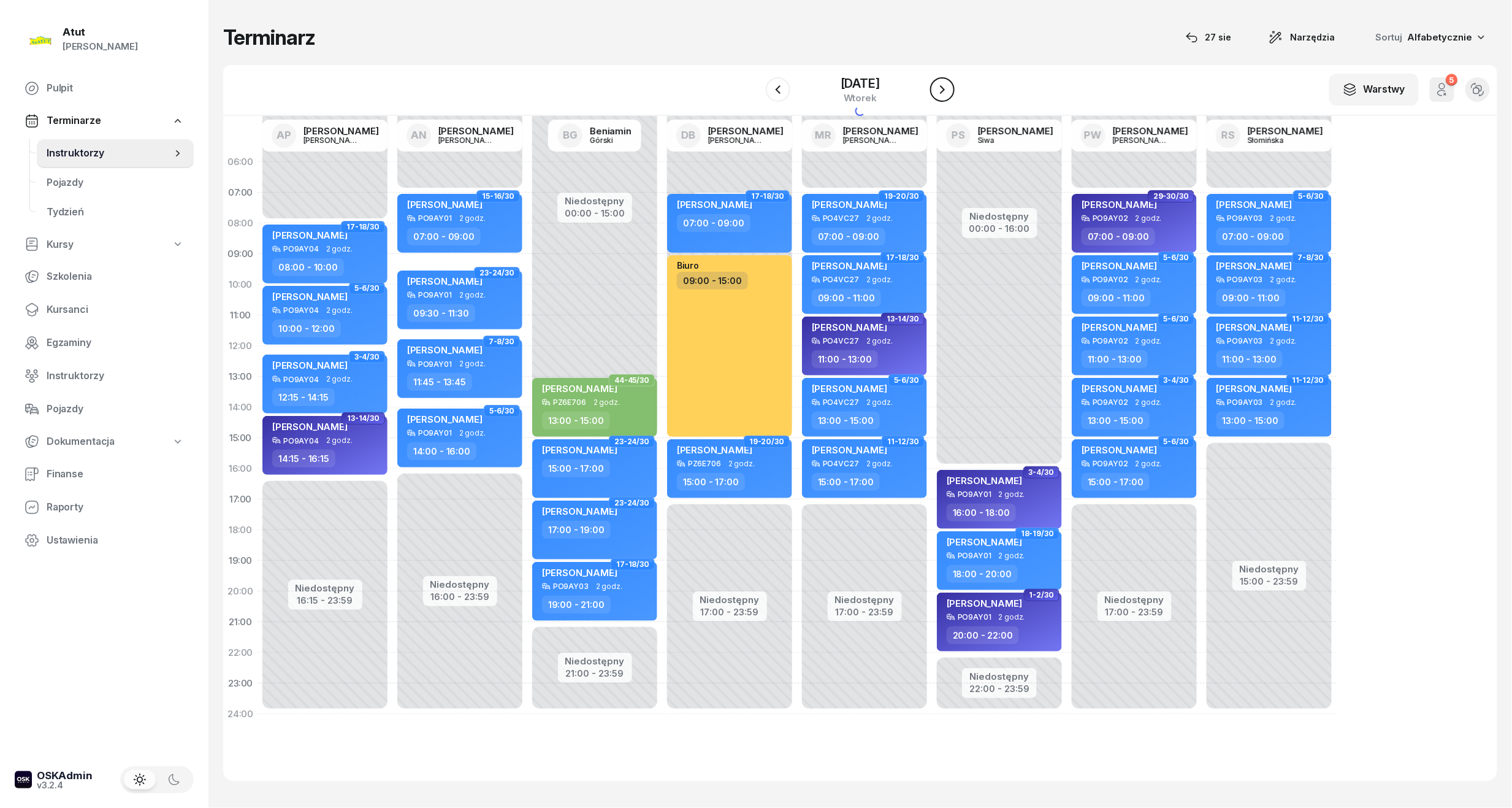
click at [948, 92] on icon "button" at bounding box center [943, 90] width 15 height 15
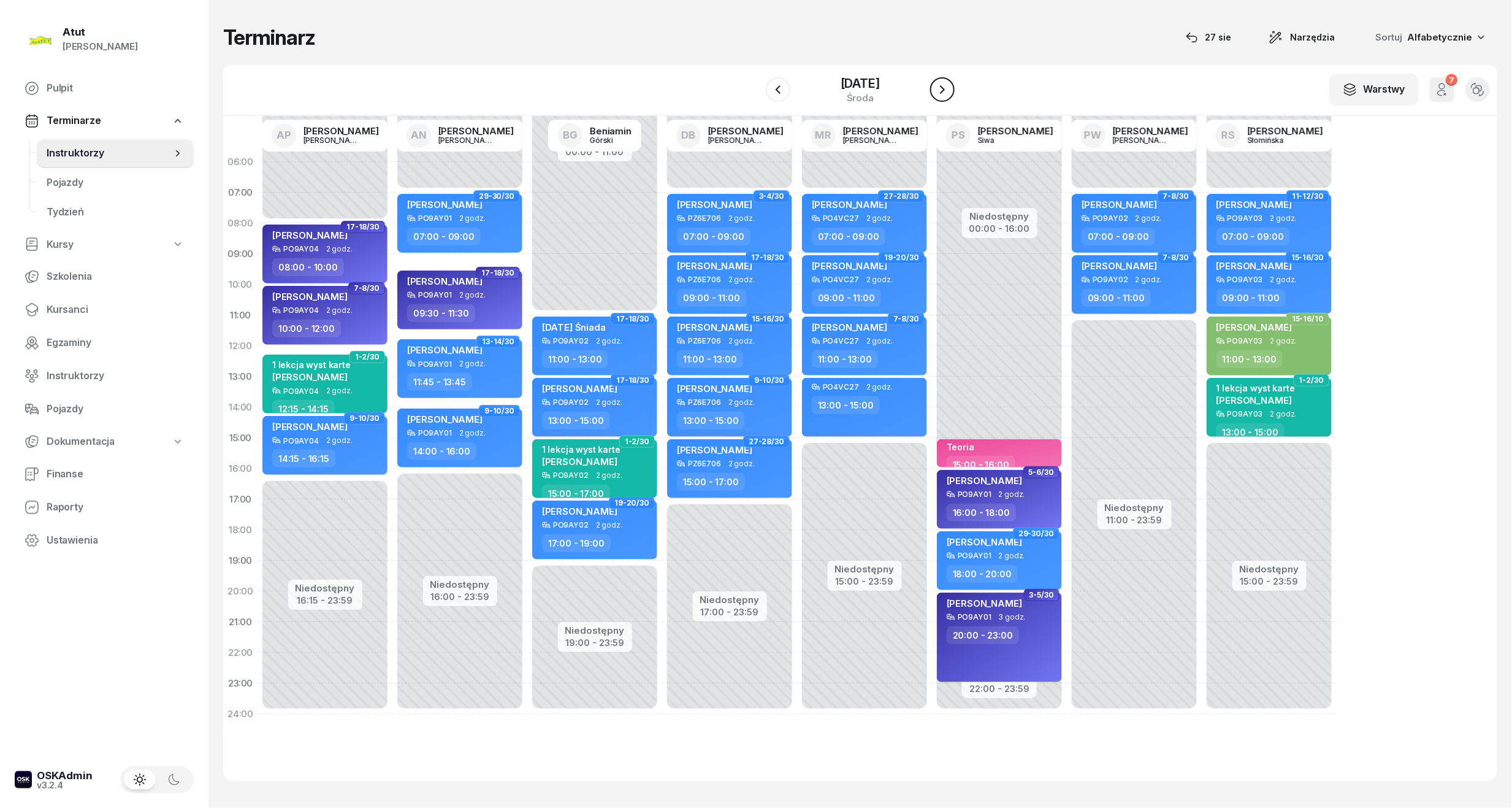
click at [948, 92] on icon "button" at bounding box center [943, 90] width 15 height 15
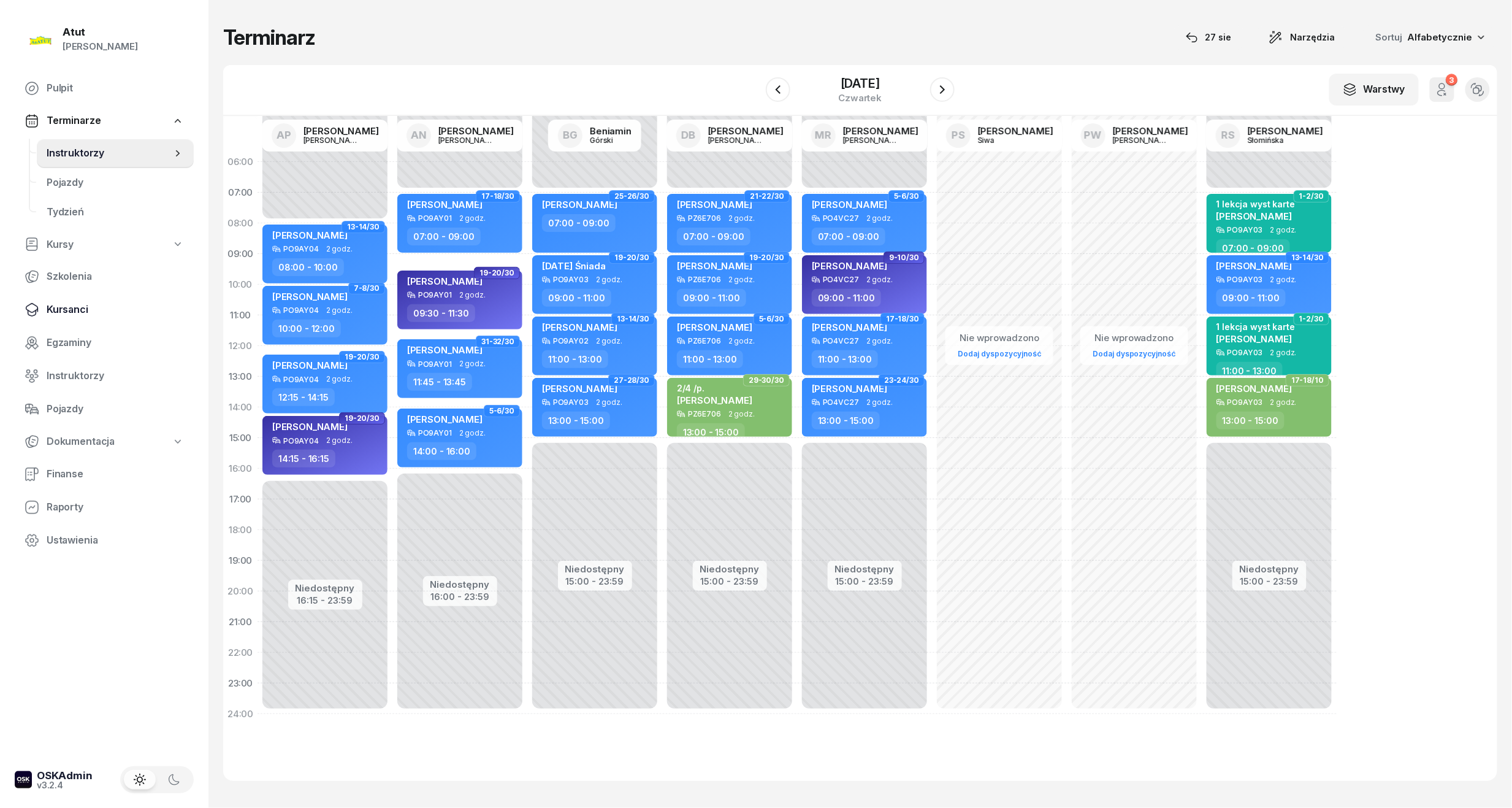
click at [71, 312] on span "Kursanci" at bounding box center [115, 310] width 138 height 16
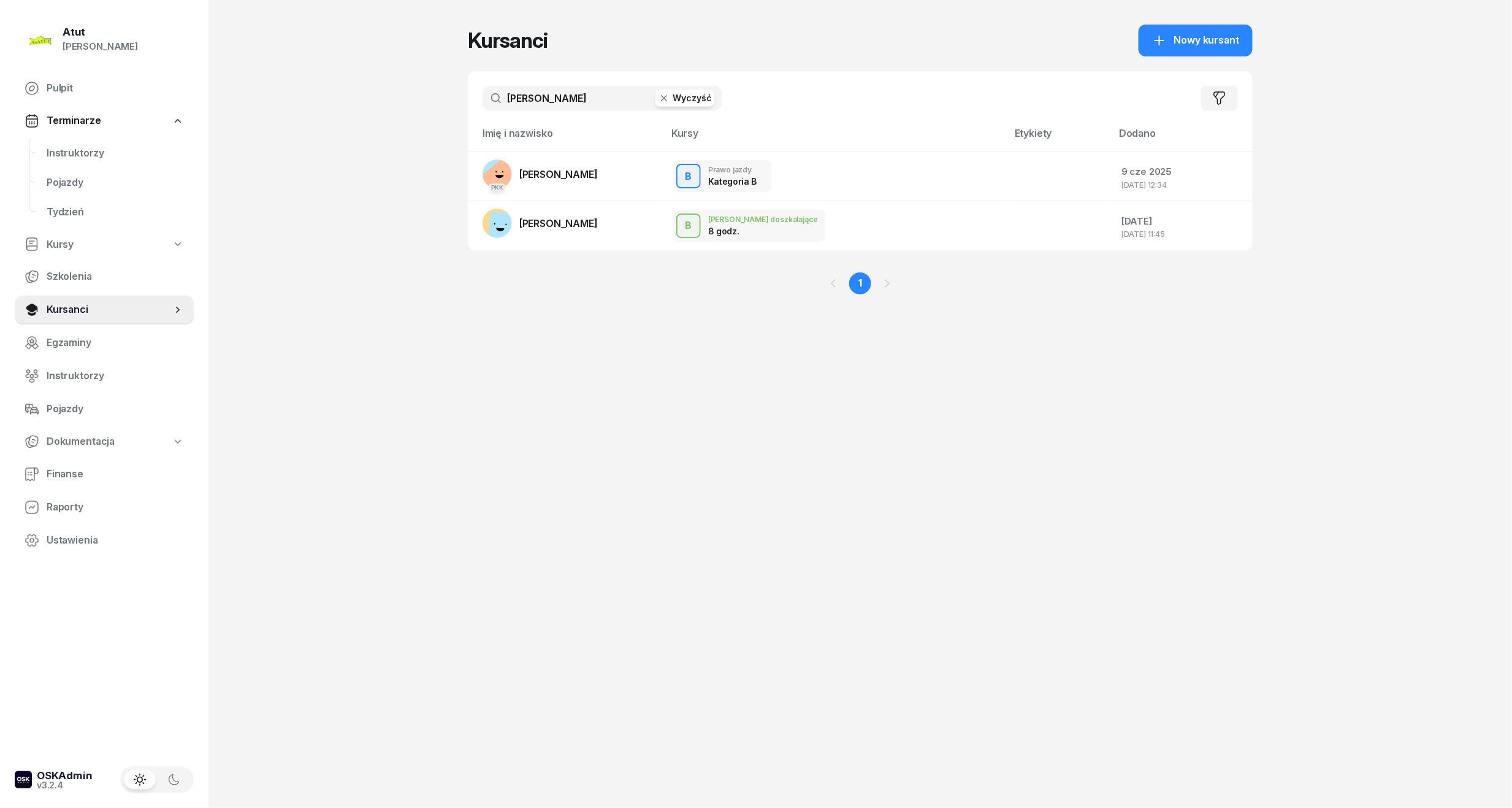
drag, startPoint x: 589, startPoint y: 99, endPoint x: -42, endPoint y: 123, distance: 631.5
click at [0, 123] on html "[PERSON_NAME] [PERSON_NAME] Pulpit Terminarze Instruktorzy Pojazdy Tydzień Kurs…" at bounding box center [756, 404] width 1512 height 808
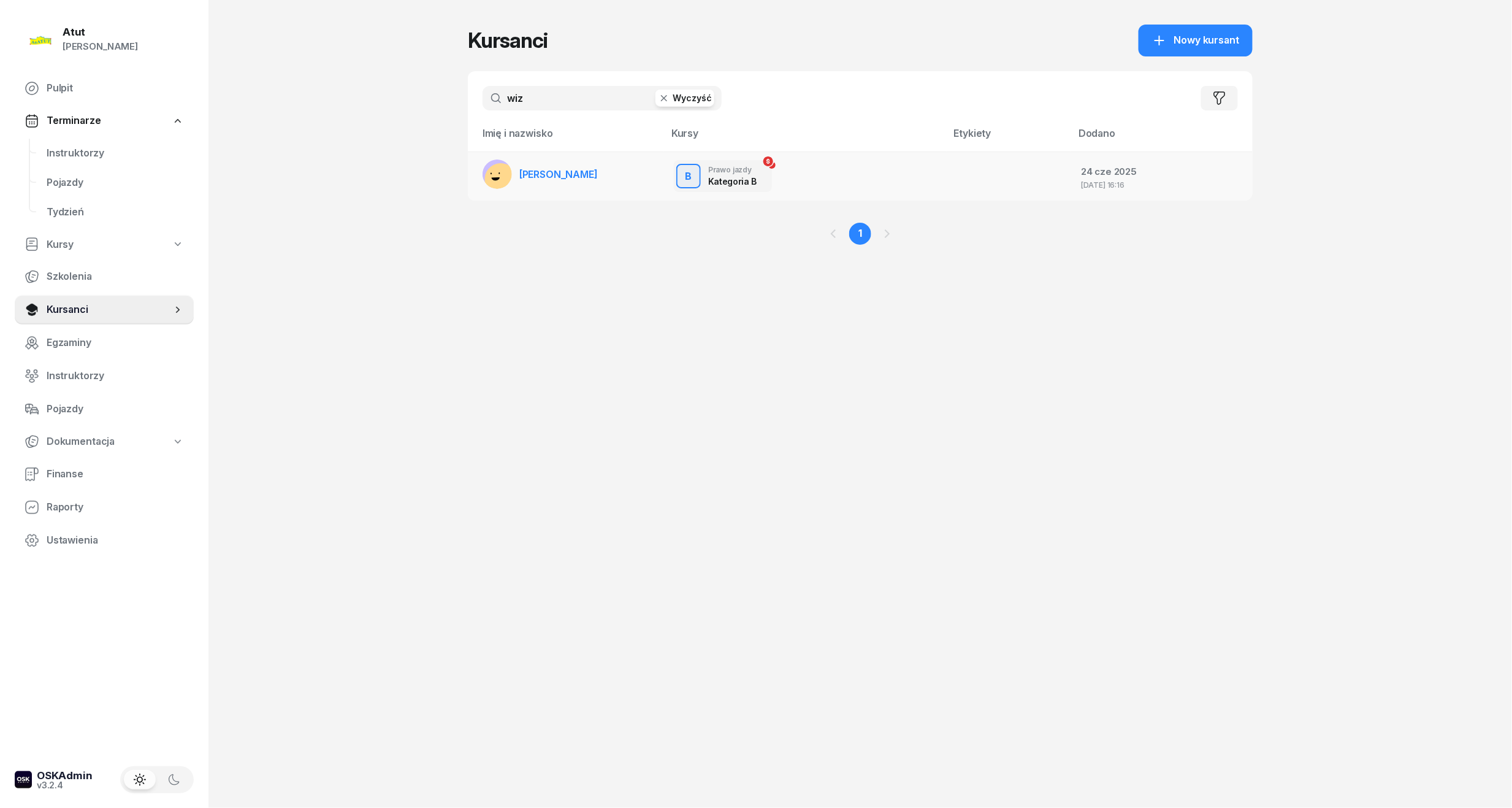
type input "wiz"
click at [555, 185] on link "[PERSON_NAME]" at bounding box center [540, 173] width 115 height 29
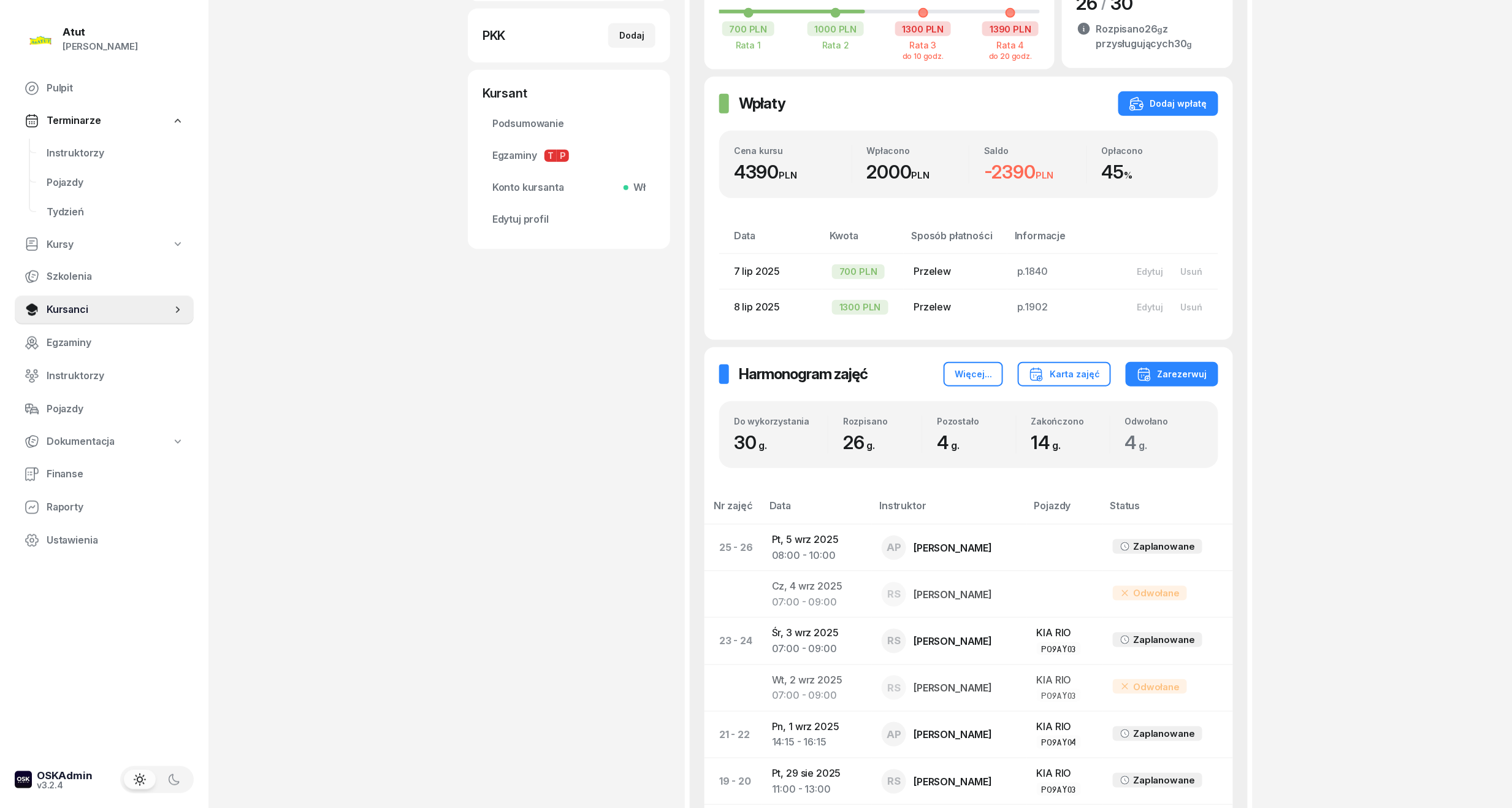
scroll to position [491, 0]
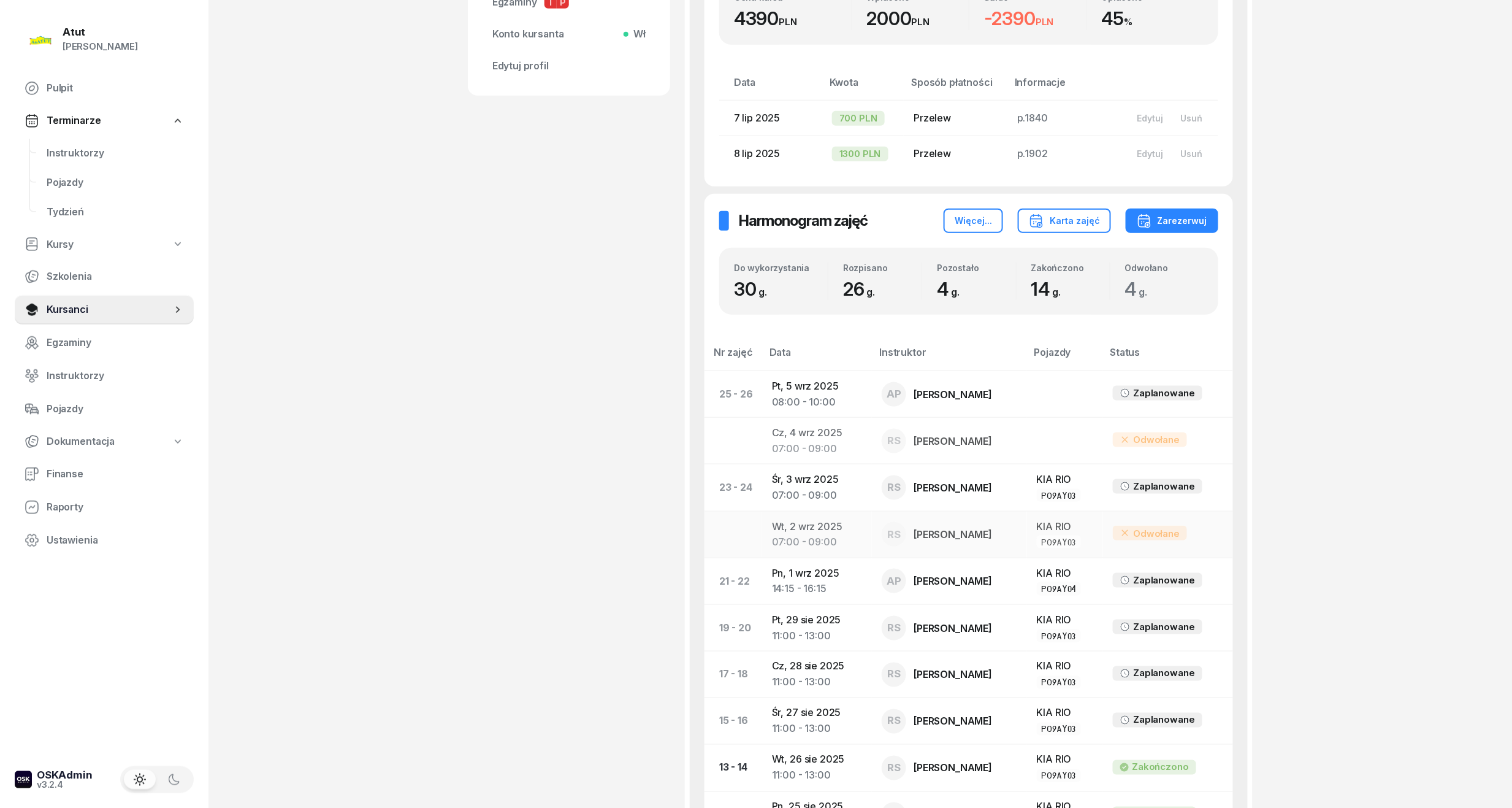
click at [790, 539] on div "07:00 - 09:00" at bounding box center [816, 542] width 90 height 16
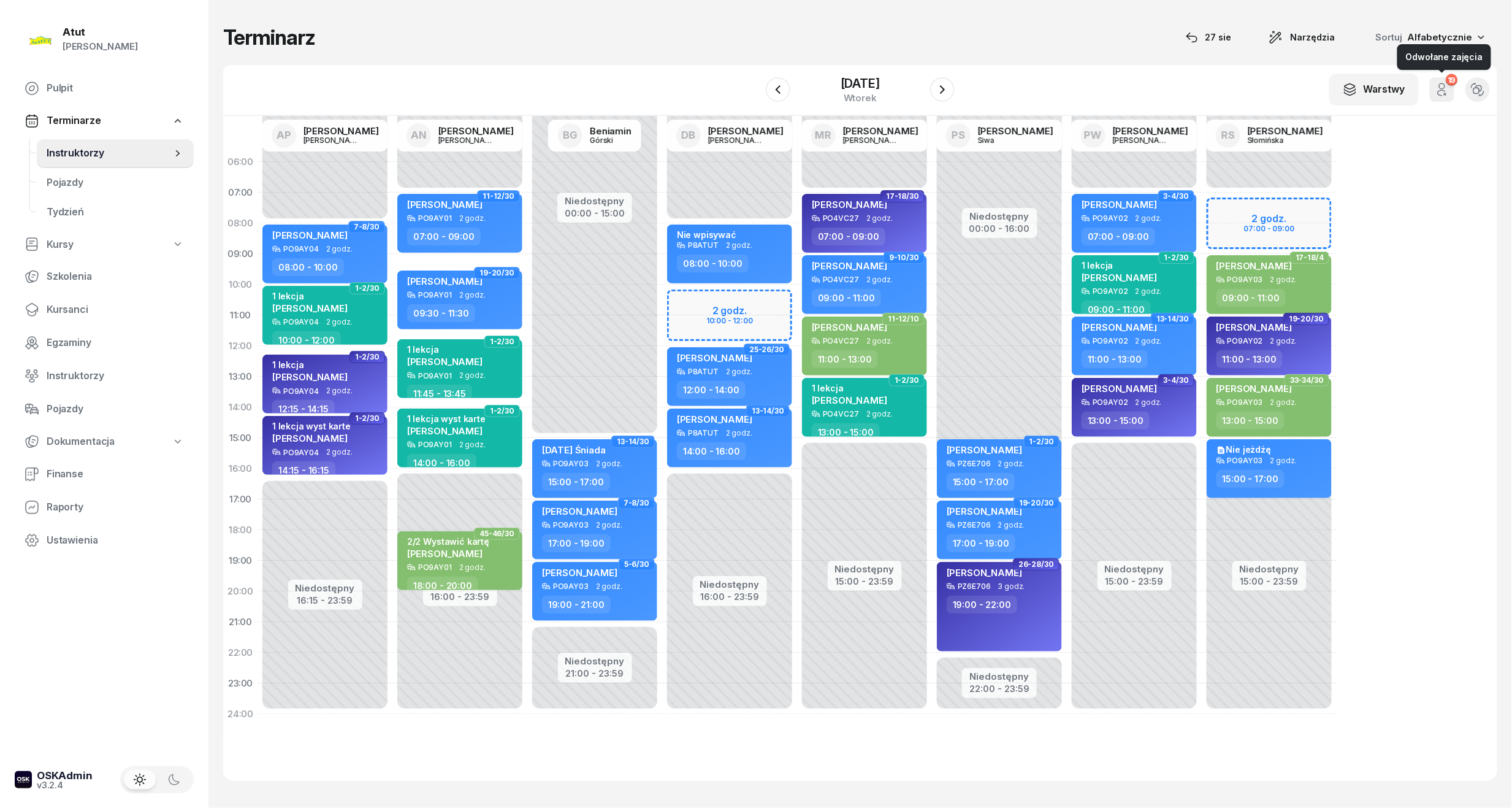
click at [1453, 97] on button "19" at bounding box center [1443, 90] width 25 height 25
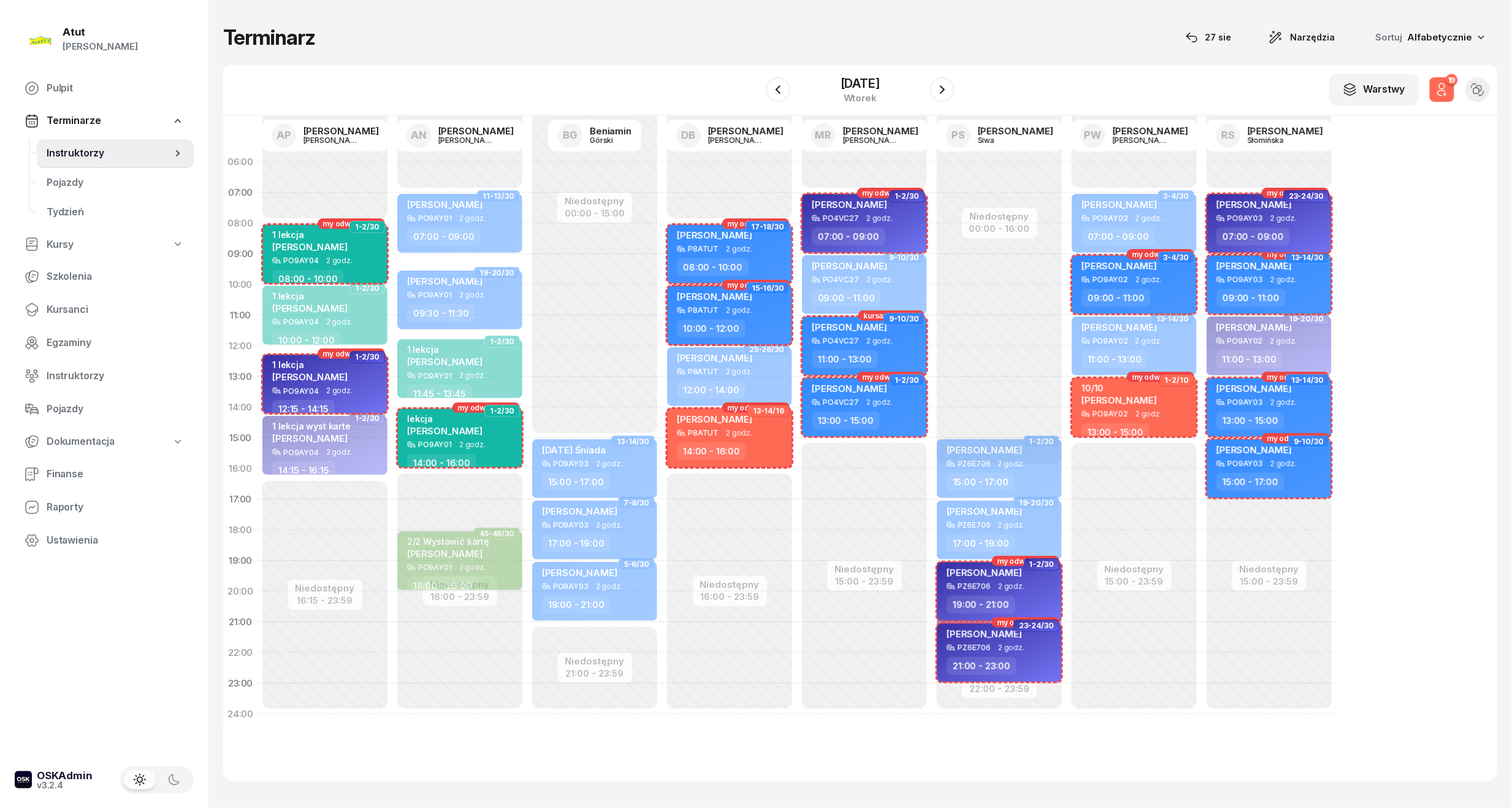
click at [1292, 217] on span "2 godz." at bounding box center [1284, 219] width 27 height 9
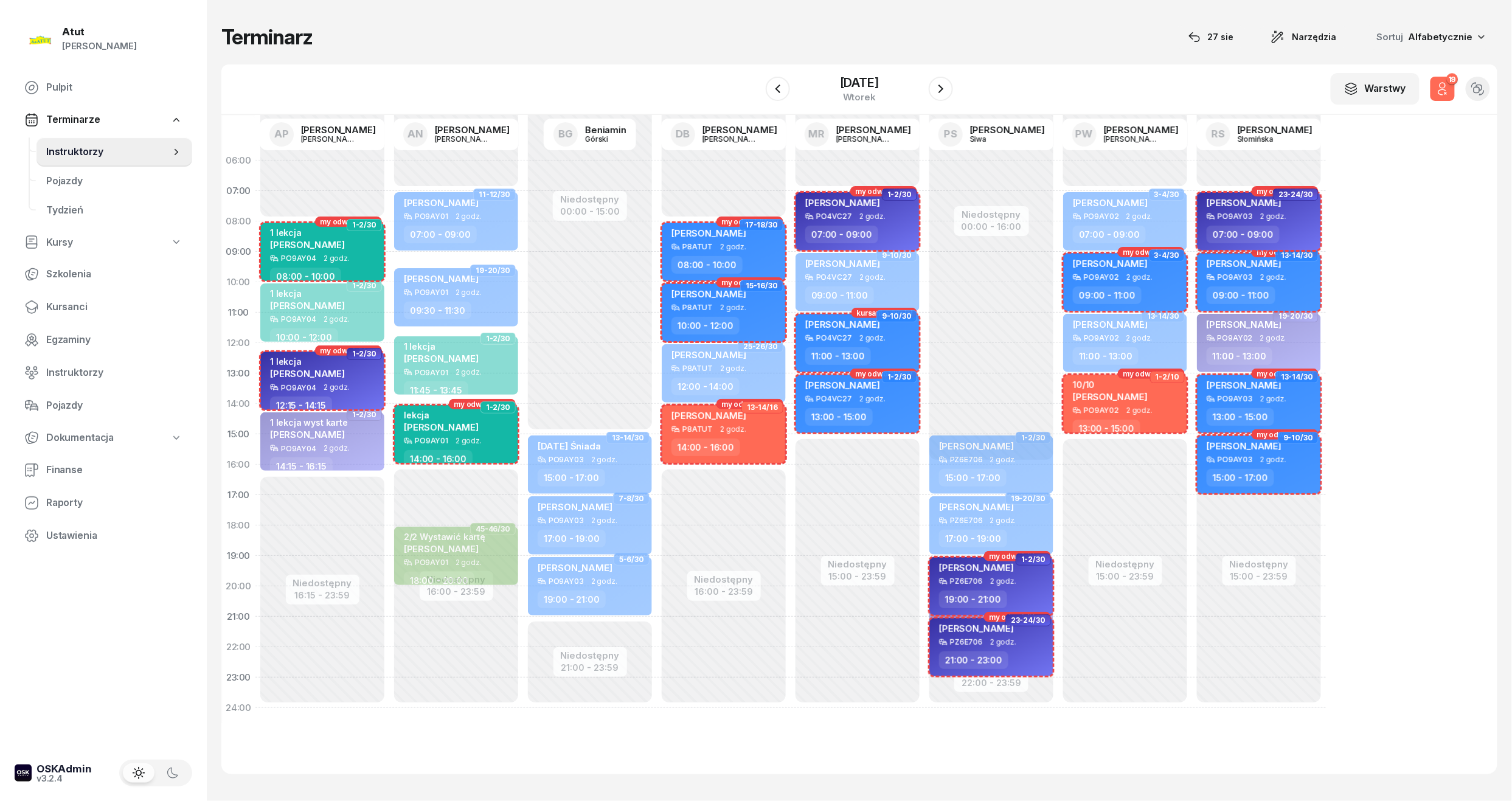
select select "07"
select select "09"
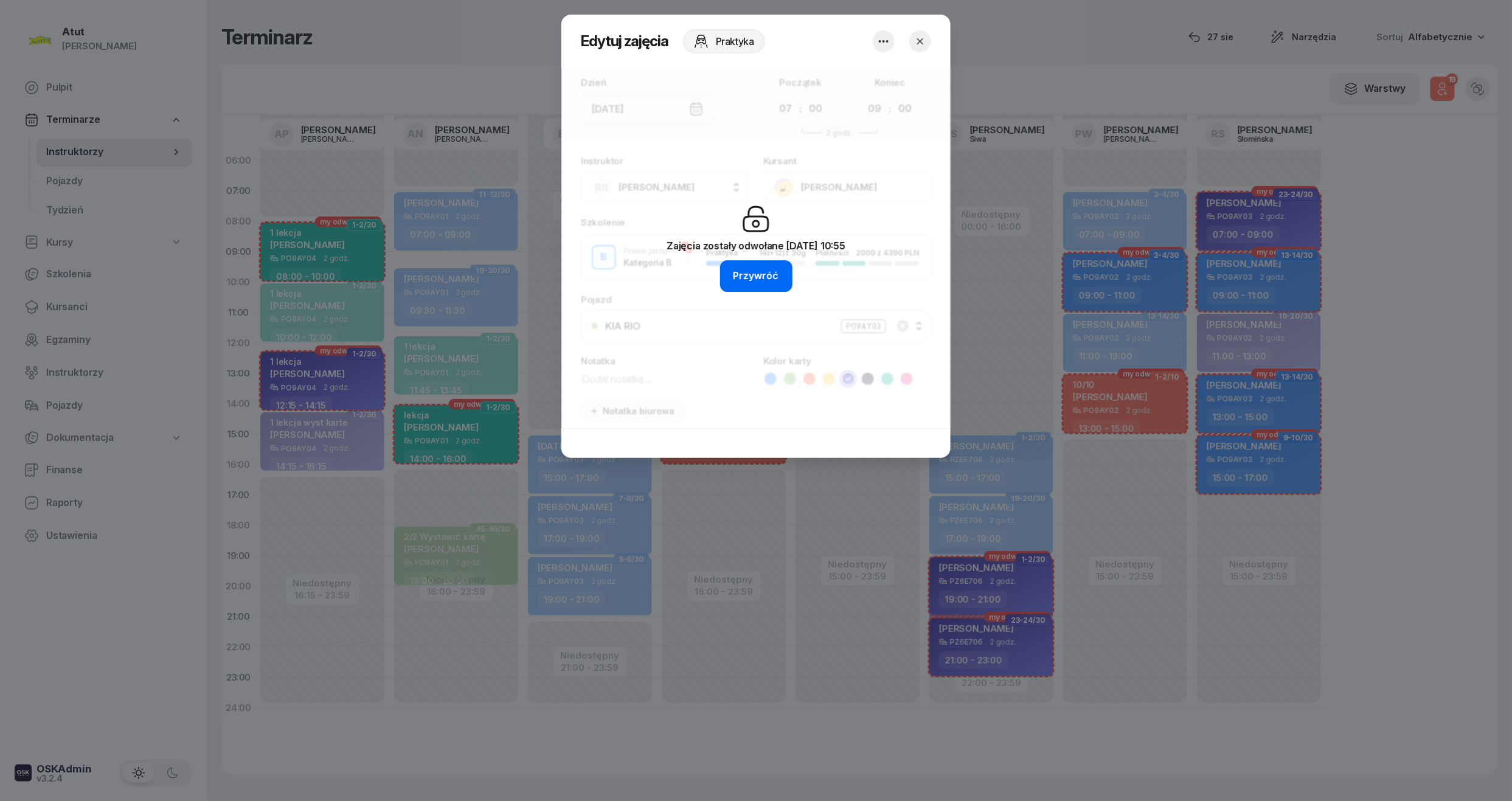
click at [725, 280] on button "Przywróć" at bounding box center [756, 276] width 72 height 32
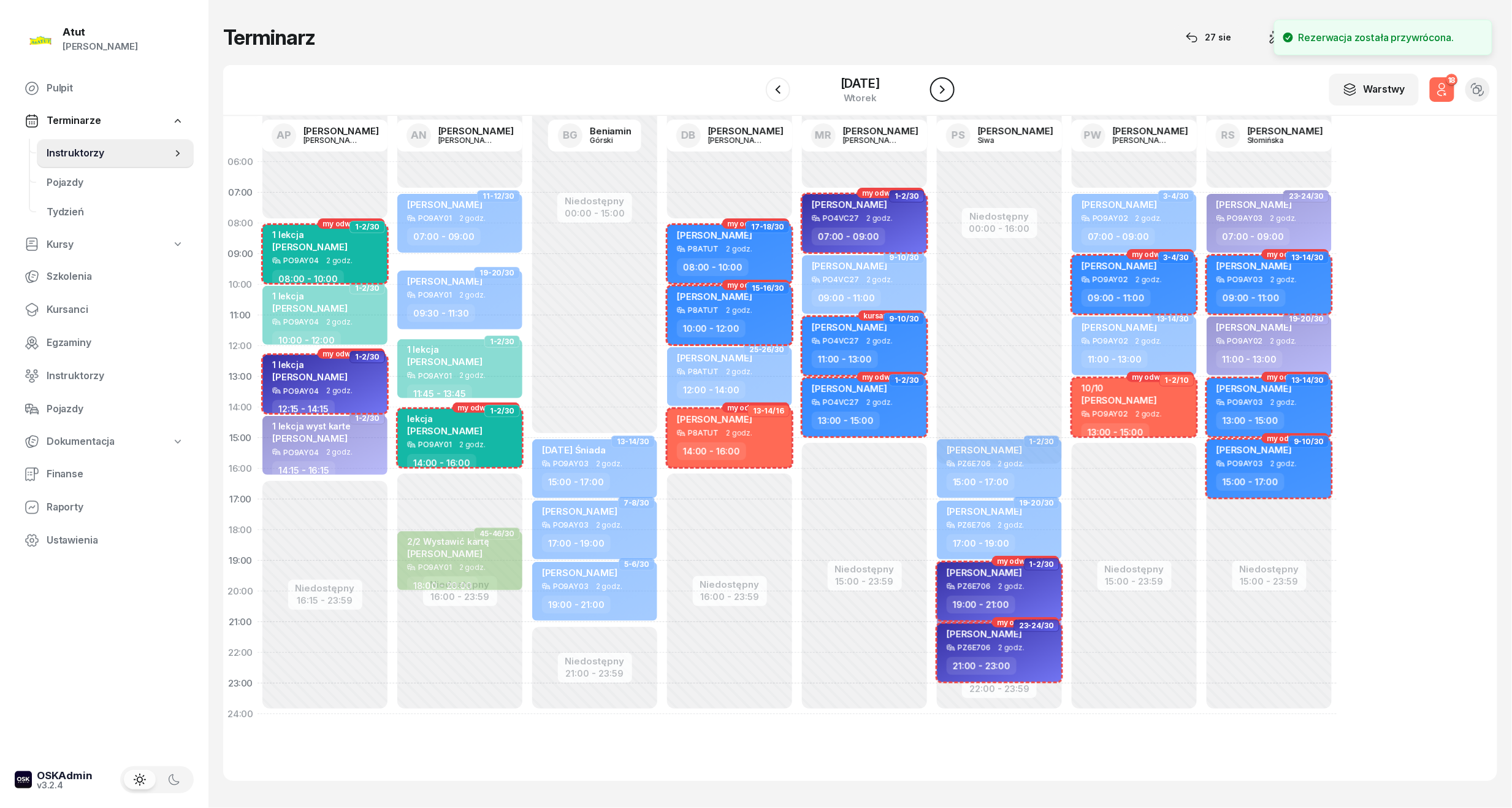
click at [950, 87] on icon "button" at bounding box center [943, 90] width 15 height 15
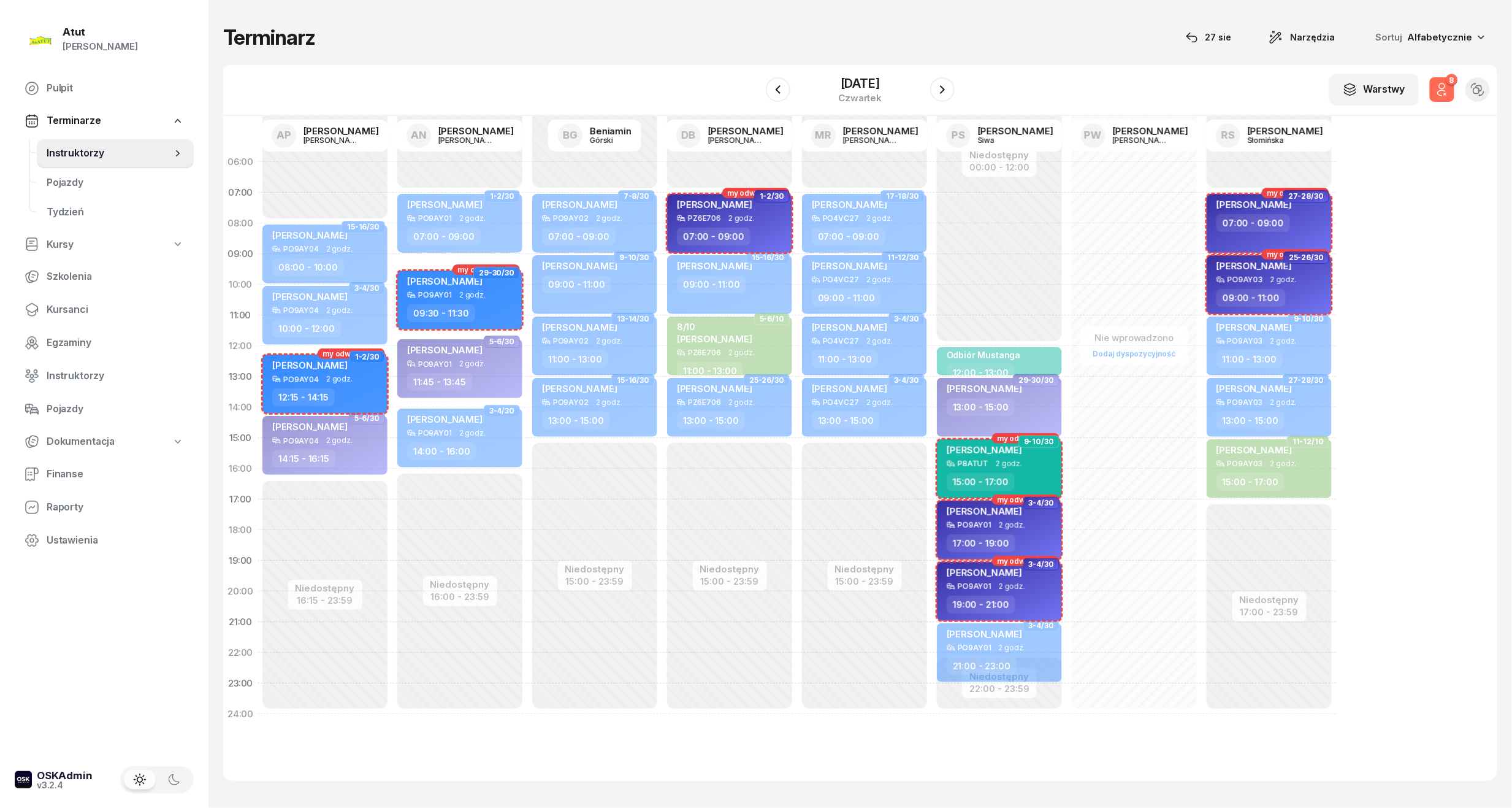
click at [1363, 223] on div "06:00 07:00 08:00 09:00 10:00 11:00 12:00 13:00 14:00 15:00 16:00 17:00 18:00 1…" at bounding box center [860, 448] width 1274 height 665
click at [1433, 228] on div "06:00 07:00 08:00 09:00 10:00 11:00 12:00 13:00 14:00 15:00 16:00 17:00 18:00 1…" at bounding box center [860, 448] width 1274 height 665
click at [1439, 83] on icon "button" at bounding box center [1442, 90] width 15 height 15
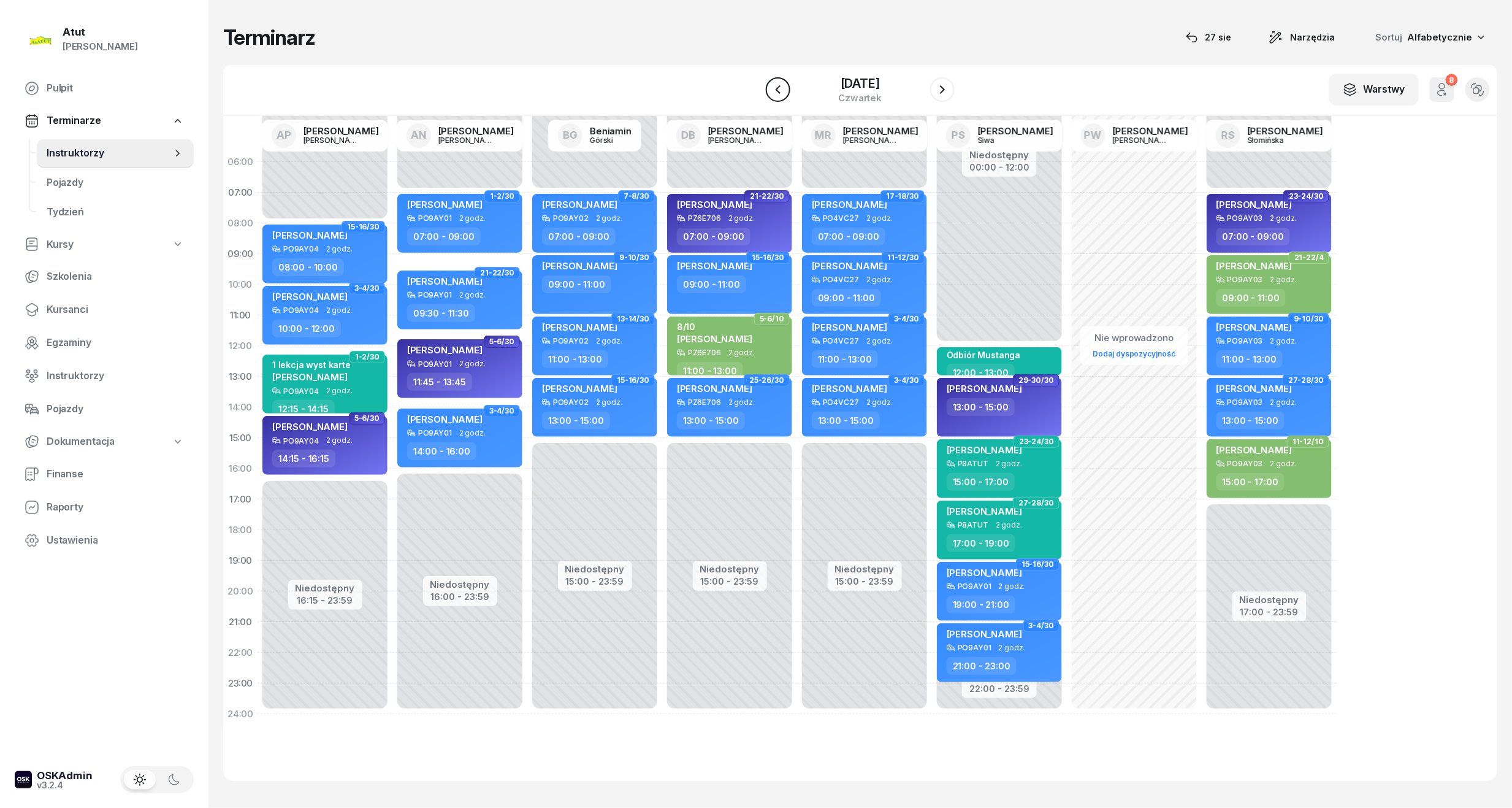
click at [781, 89] on icon "button" at bounding box center [778, 90] width 15 height 15
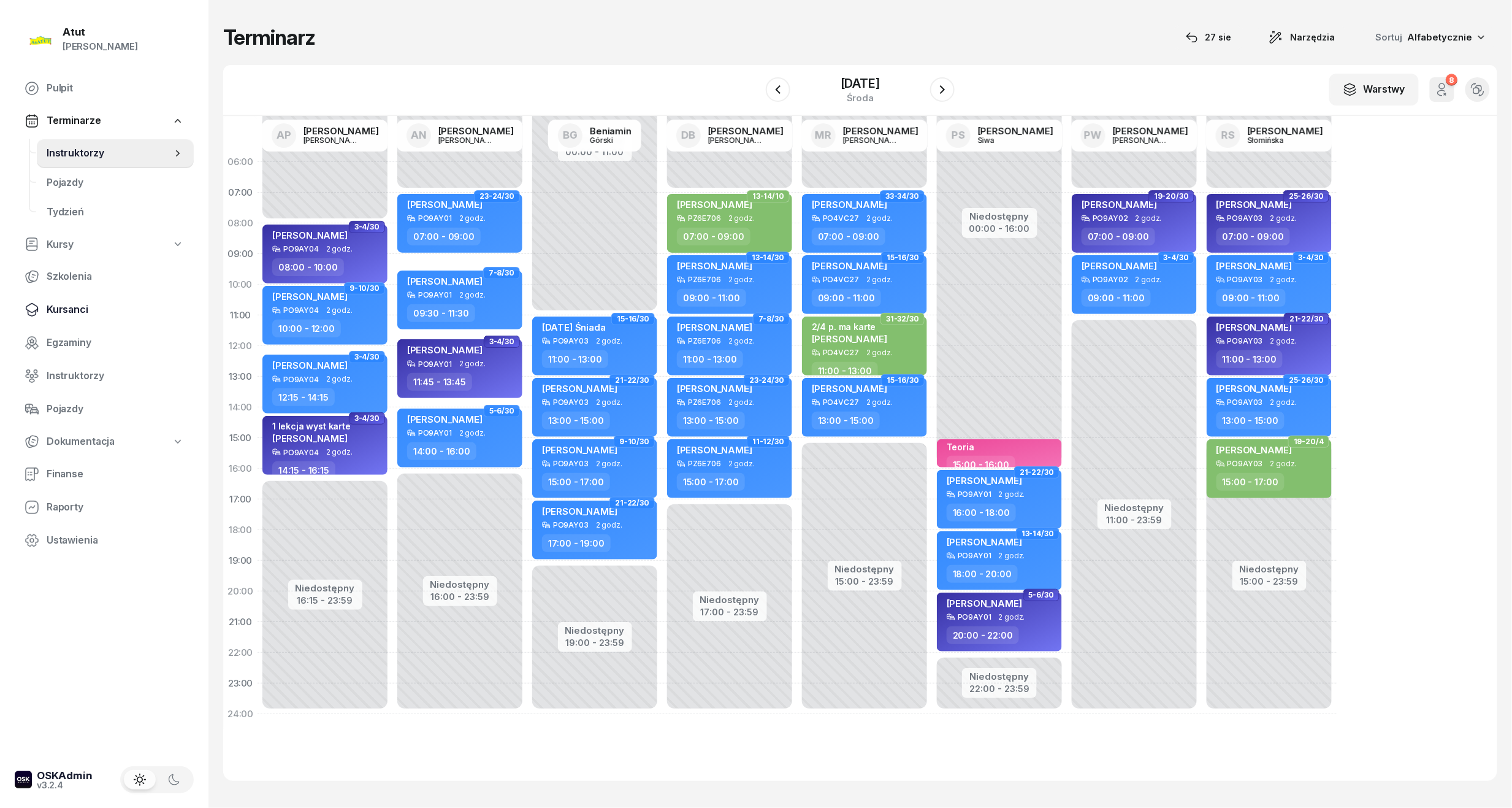
click at [68, 308] on span "Kursanci" at bounding box center [115, 310] width 138 height 16
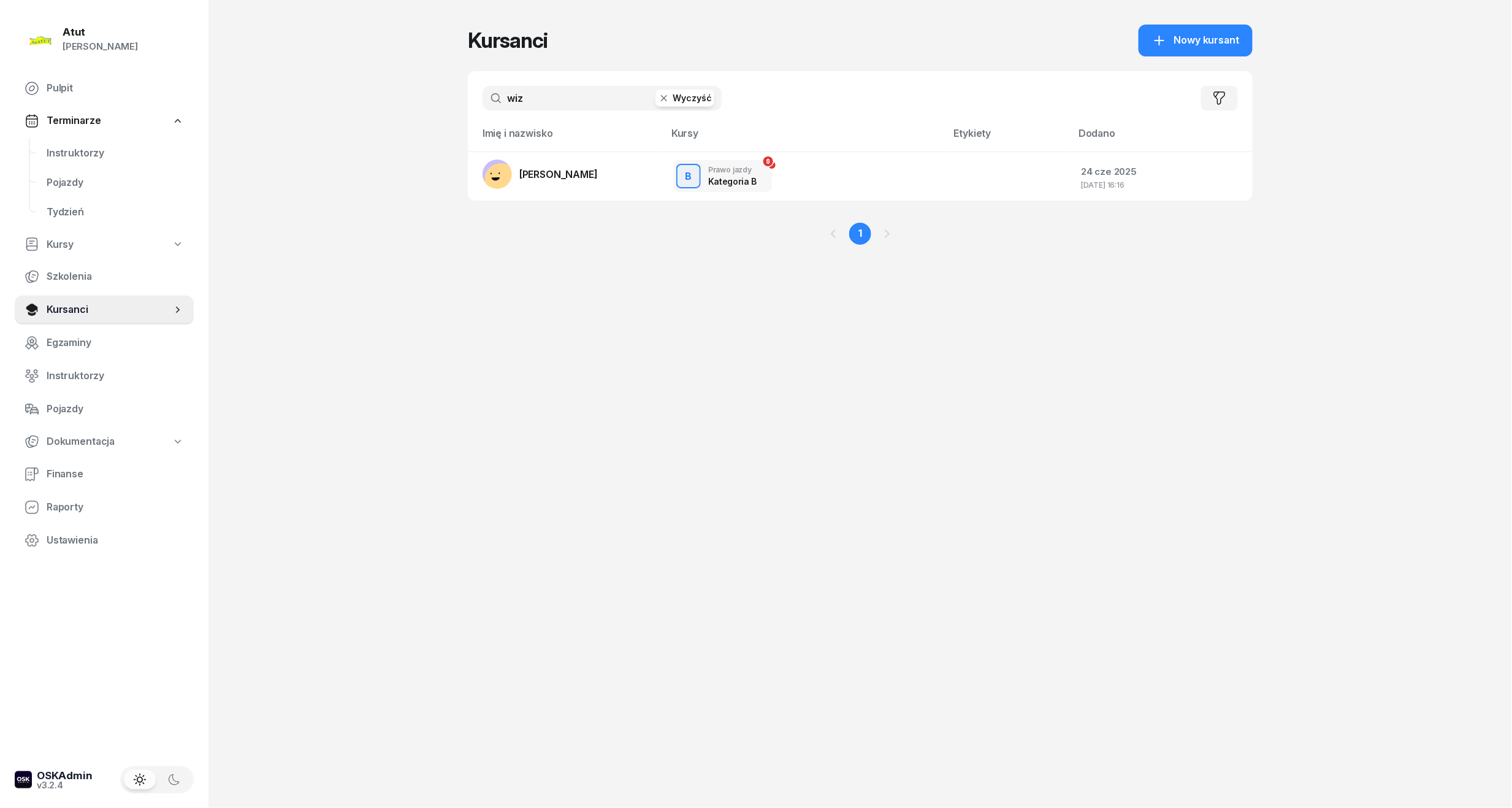
drag, startPoint x: 555, startPoint y: 100, endPoint x: 426, endPoint y: 106, distance: 129.1
click at [426, 106] on div "Atut [PERSON_NAME] Pulpit Terminarze Instruktorzy Pojazdy Tydzień Kursy Szkolen…" at bounding box center [756, 404] width 1512 height 808
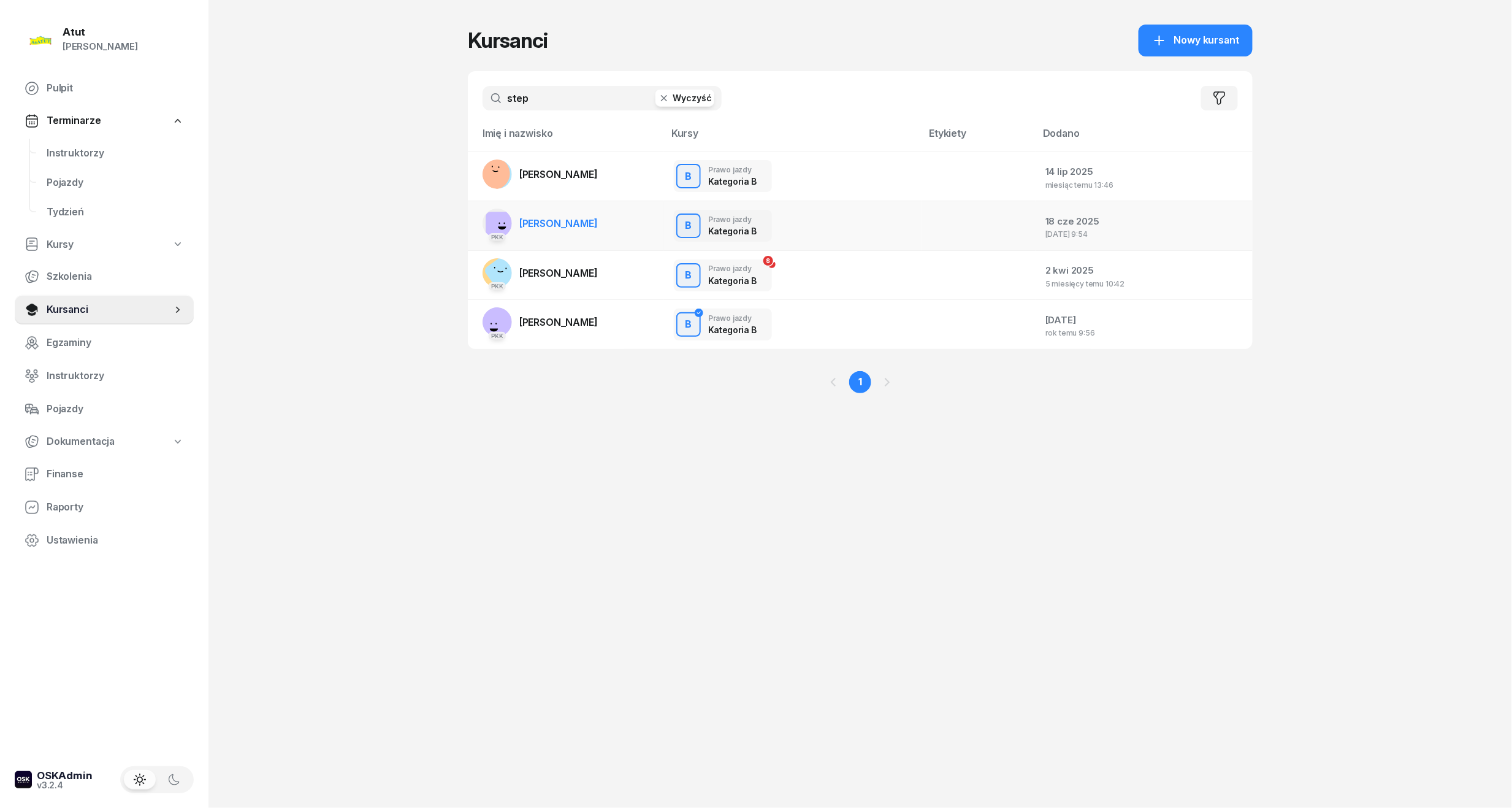
type input "step"
click at [534, 228] on span "[PERSON_NAME]" at bounding box center [559, 223] width 78 height 12
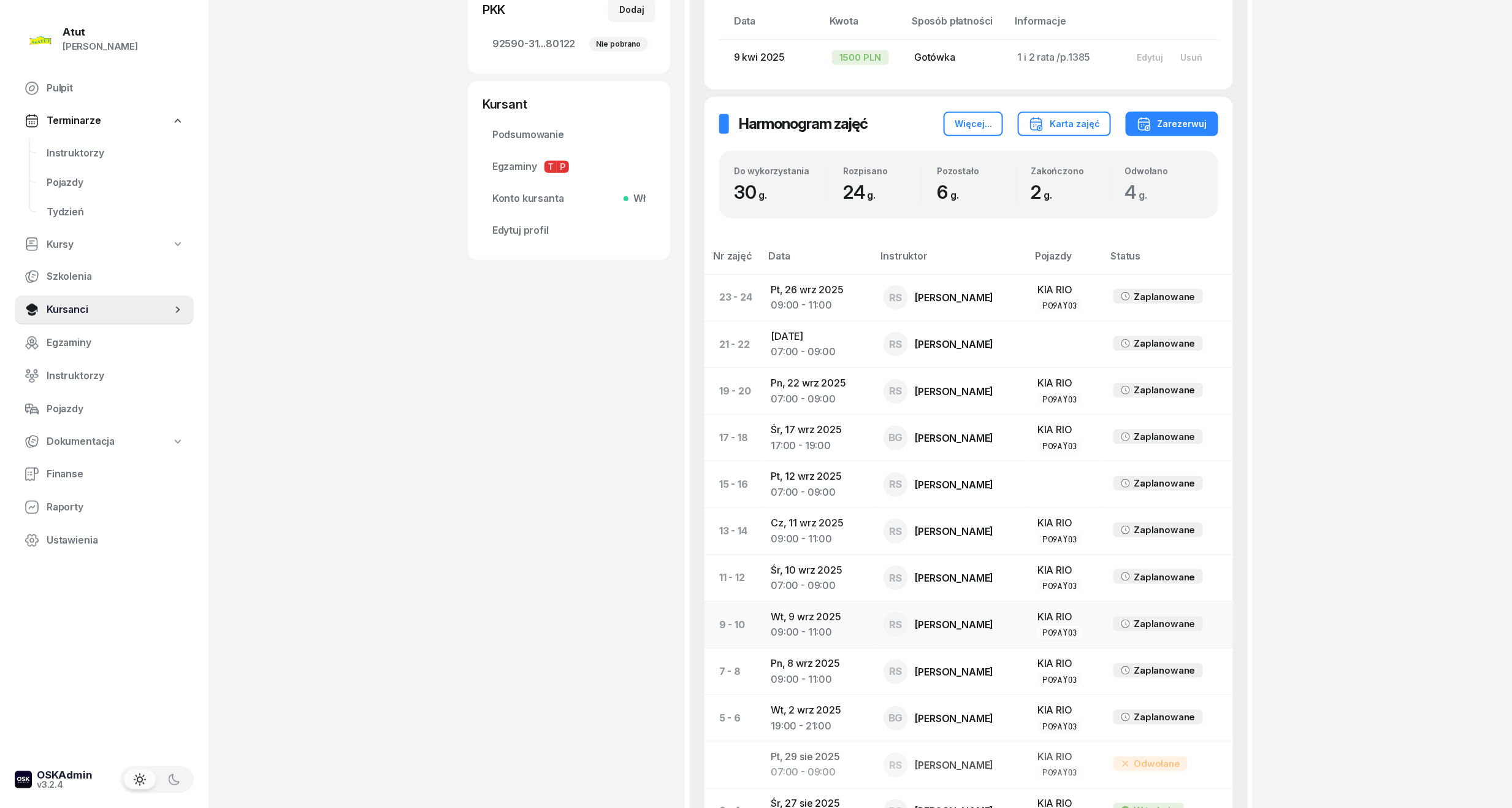
scroll to position [245, 0]
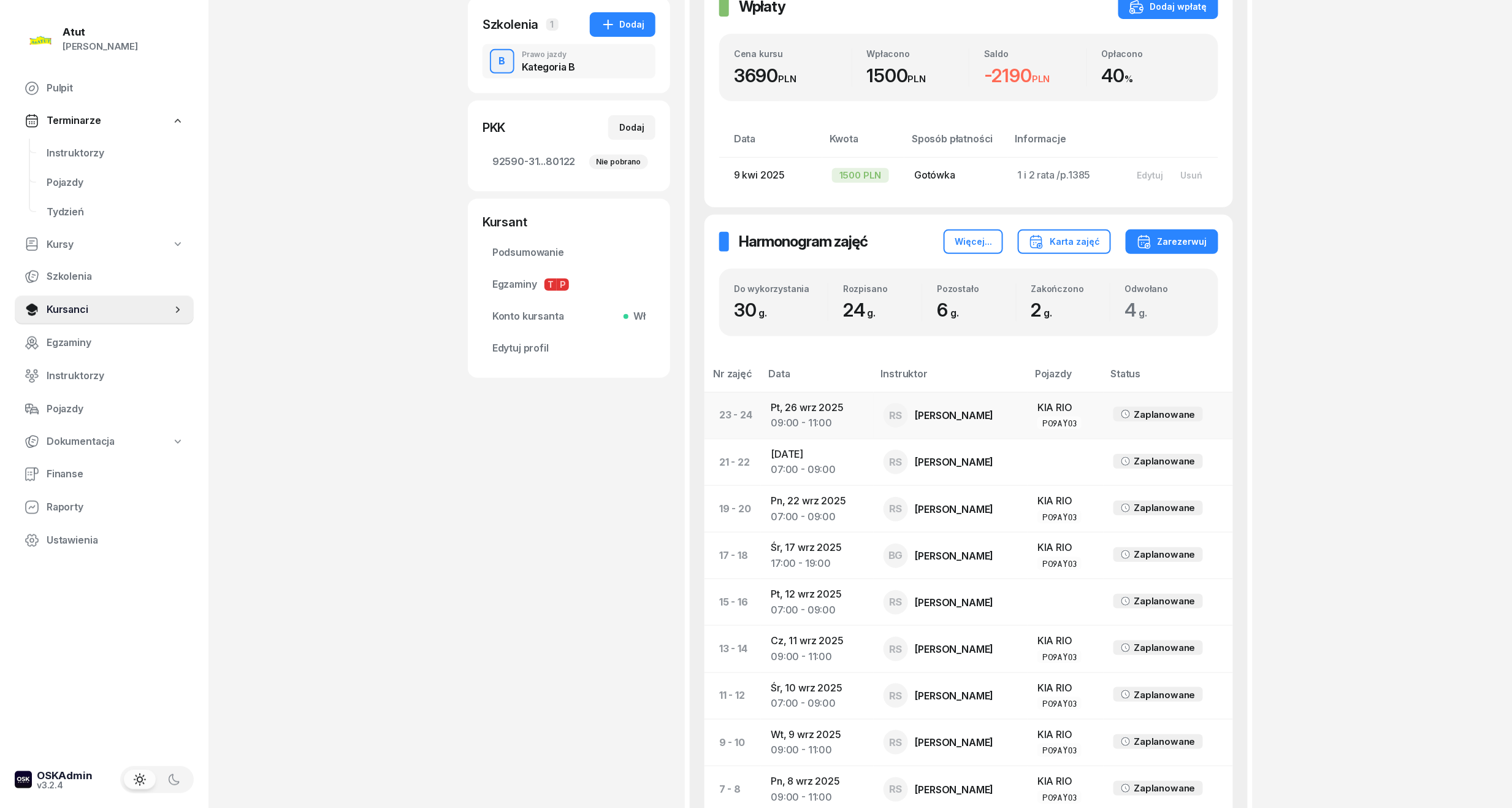
click at [809, 406] on td "Pt, [DATE] 09:00 - 11:00" at bounding box center [817, 415] width 112 height 46
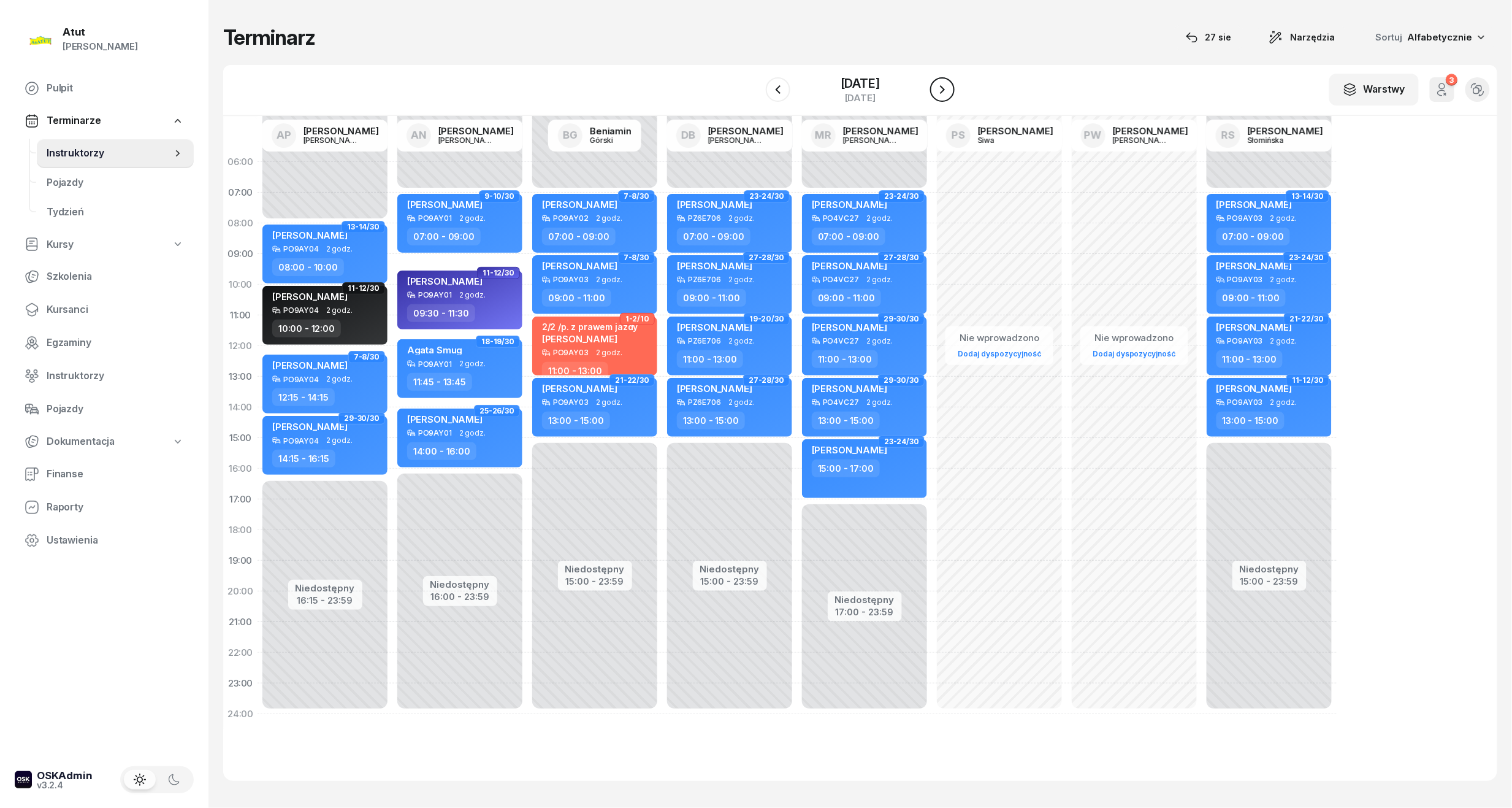
click at [940, 91] on icon "button" at bounding box center [943, 90] width 15 height 15
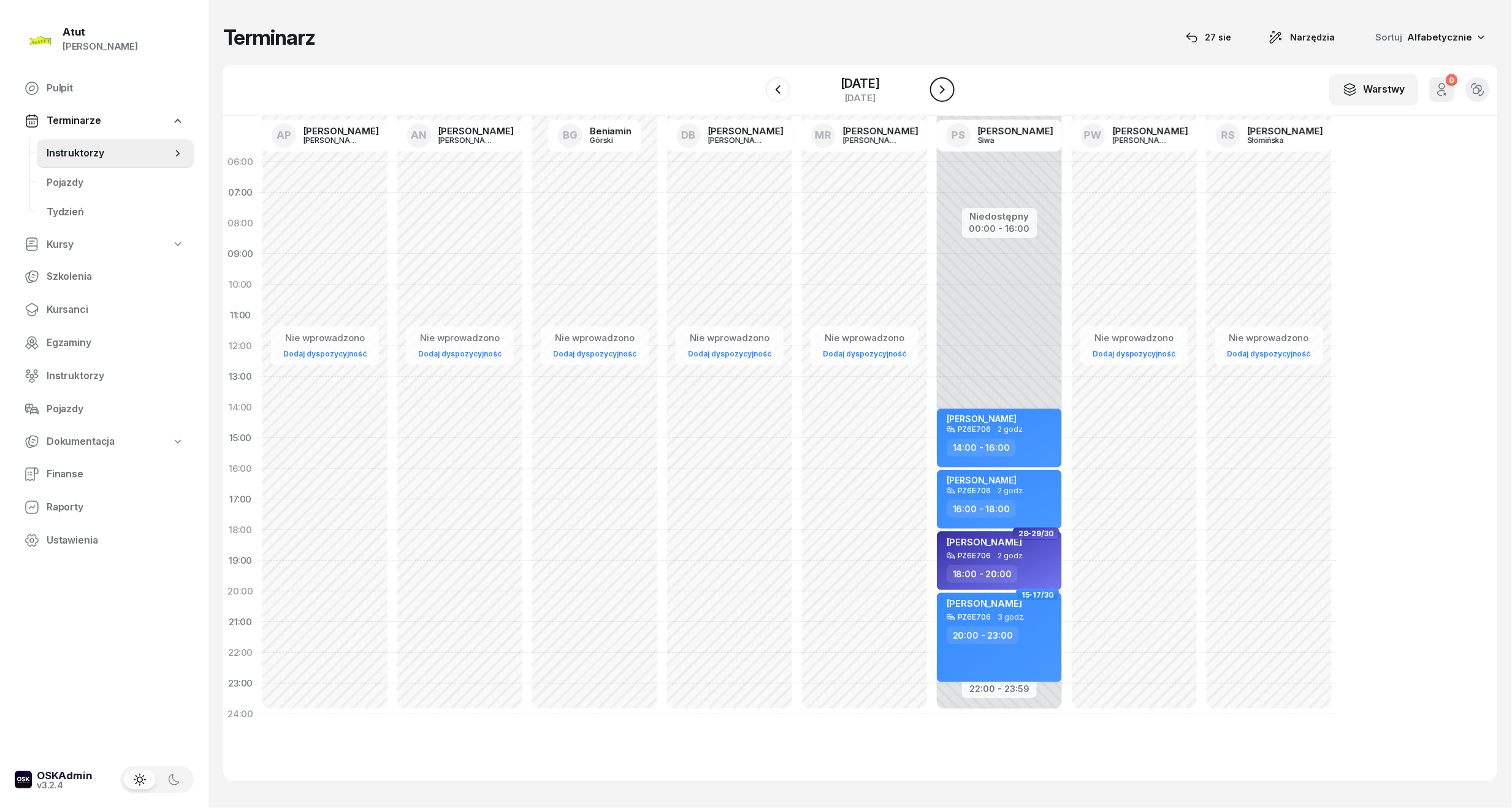
click at [940, 91] on icon "button" at bounding box center [943, 90] width 15 height 15
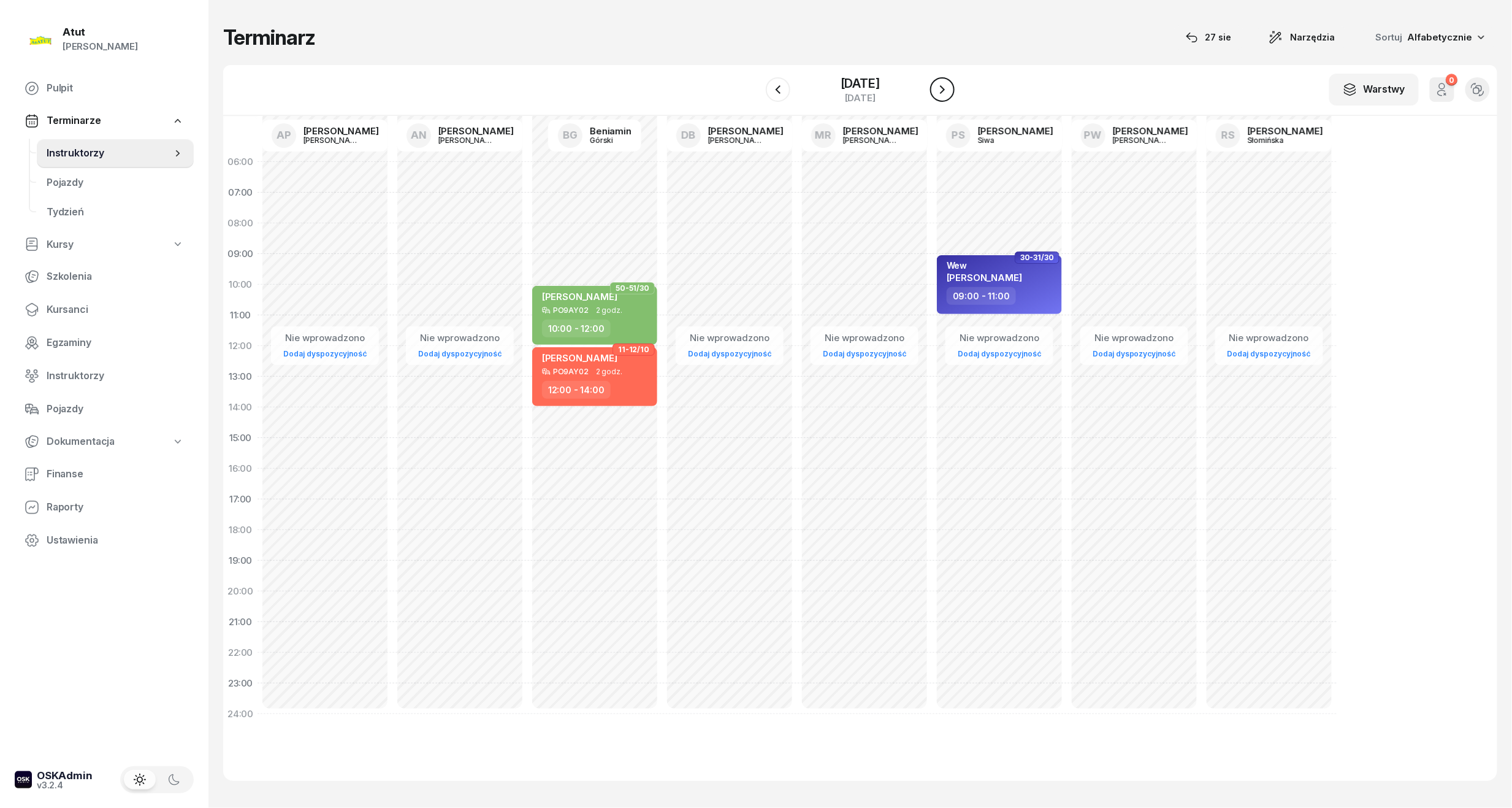
click at [940, 91] on icon "button" at bounding box center [943, 90] width 15 height 15
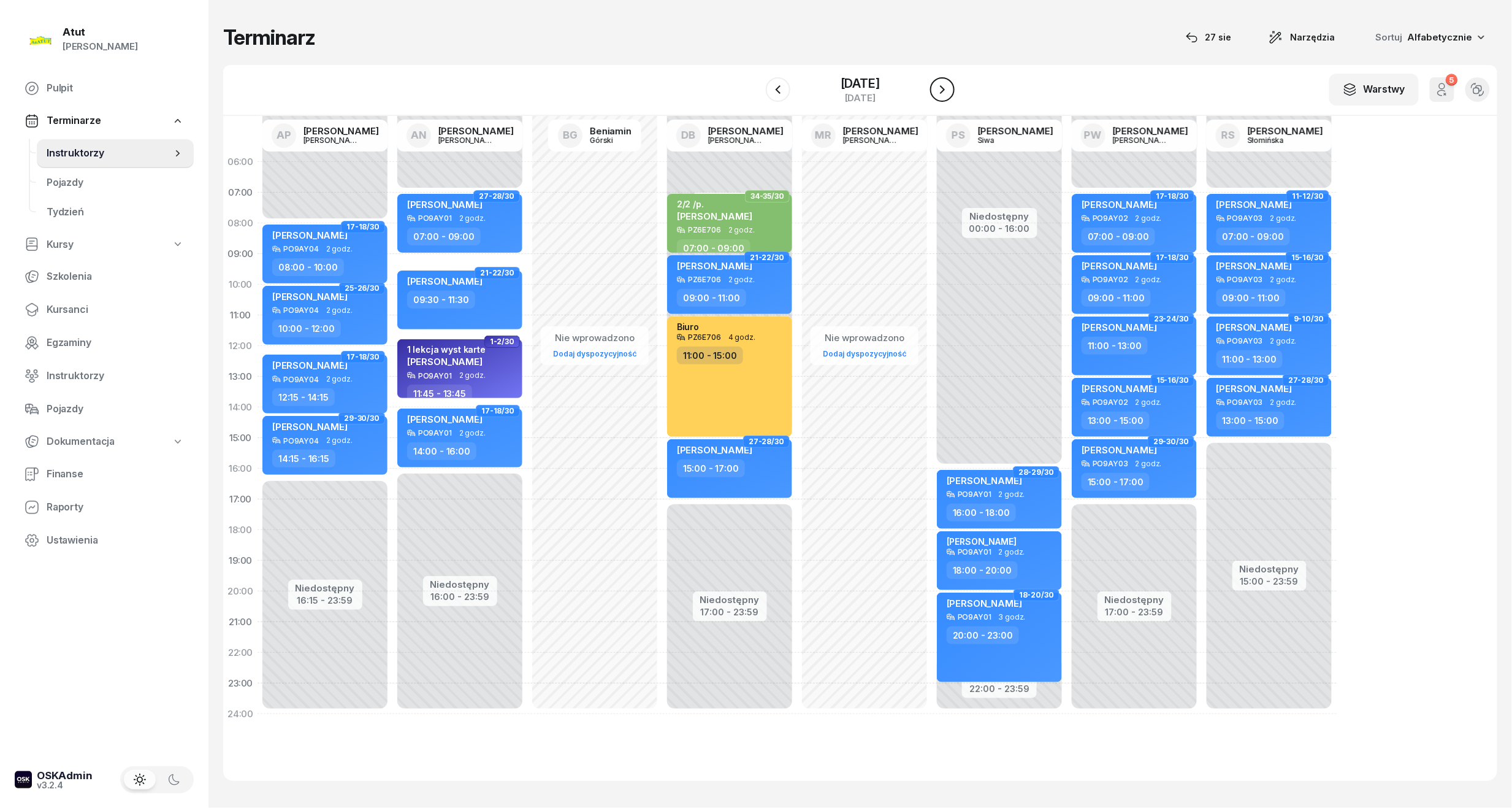
click at [950, 94] on icon "button" at bounding box center [943, 90] width 15 height 15
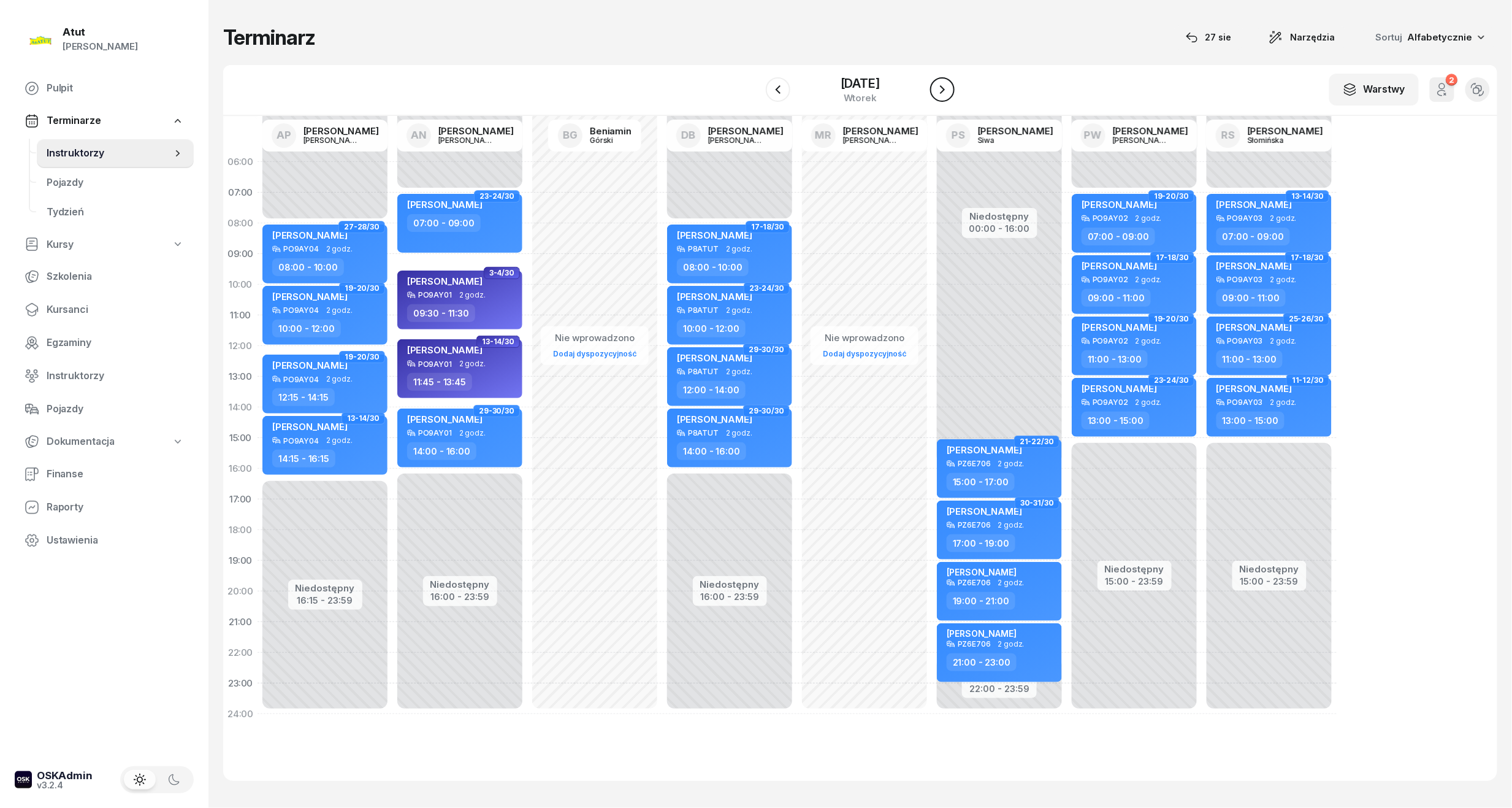
click at [950, 94] on icon "button" at bounding box center [943, 90] width 15 height 15
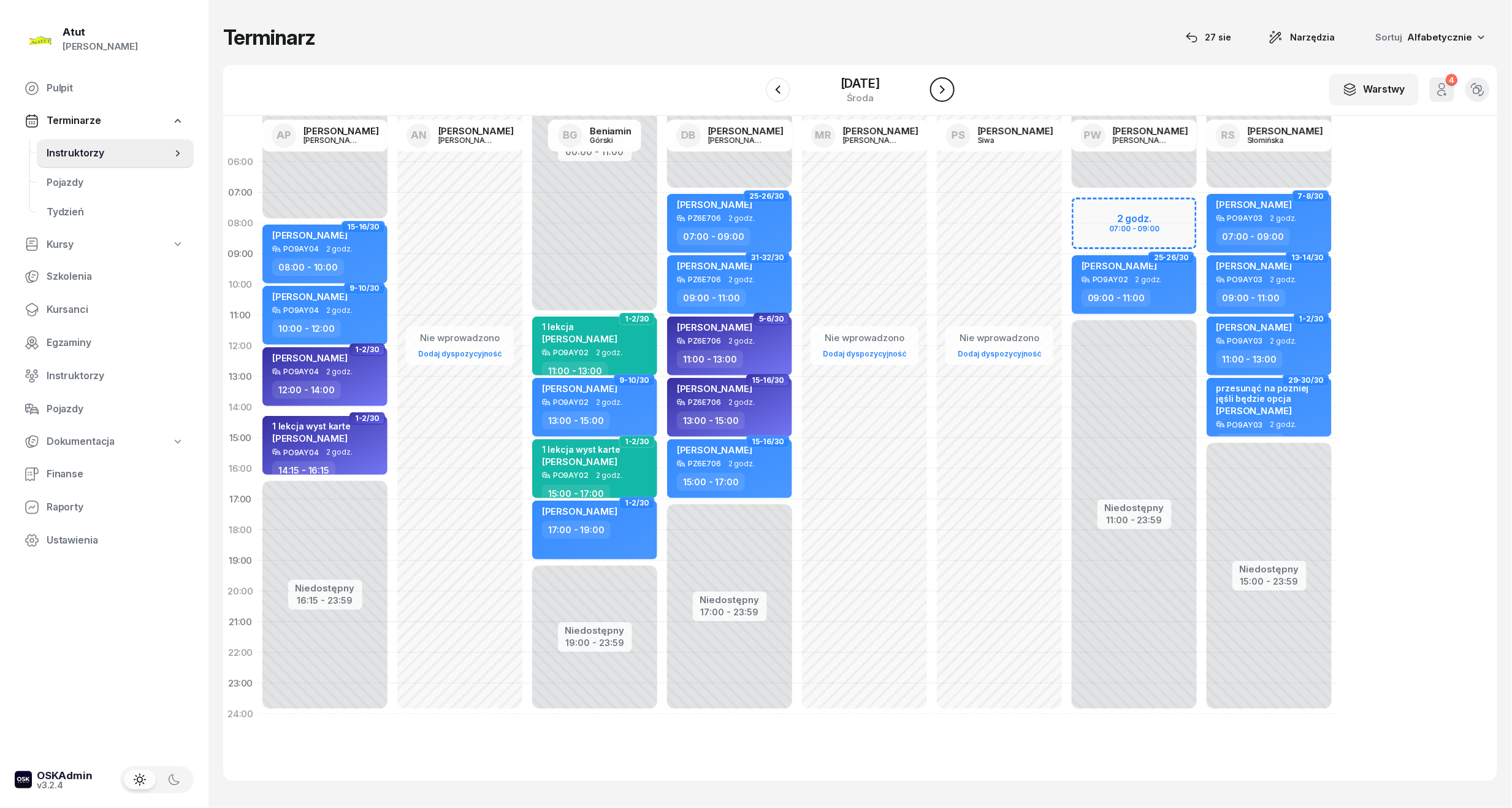
click at [950, 83] on icon "button" at bounding box center [943, 90] width 15 height 15
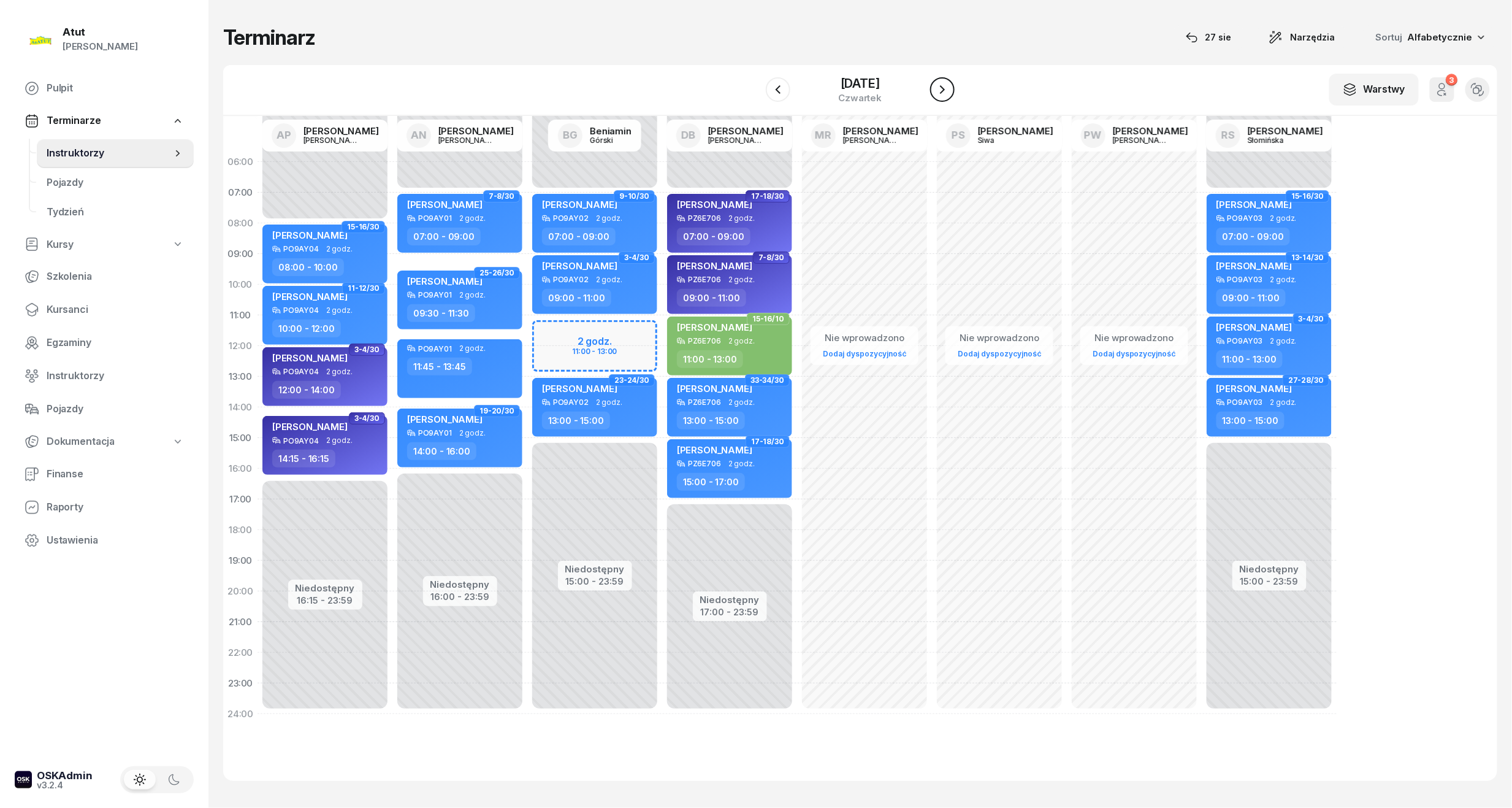
click at [945, 84] on icon "button" at bounding box center [943, 90] width 15 height 15
click at [950, 84] on icon "button" at bounding box center [943, 90] width 15 height 15
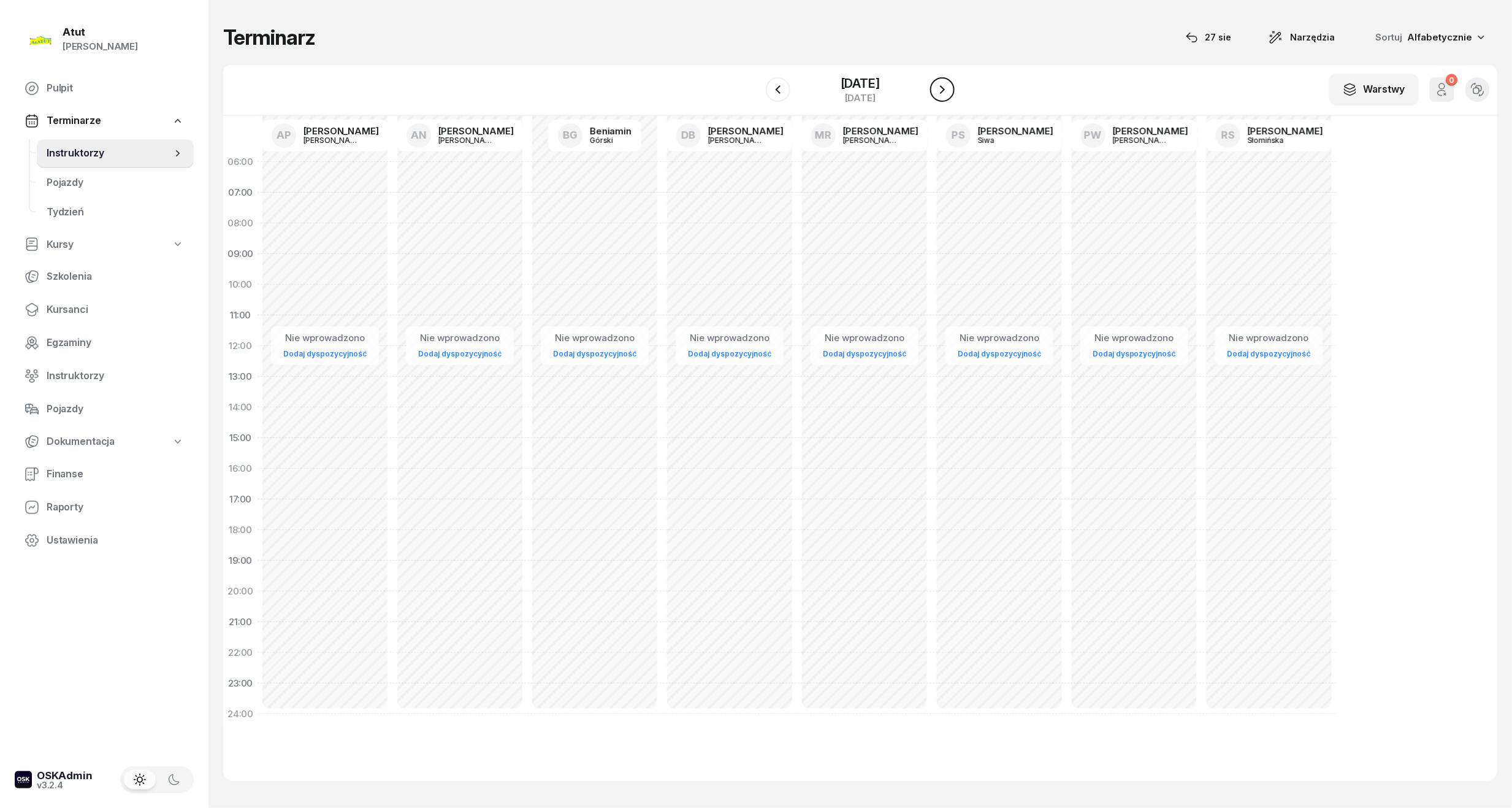
click at [950, 84] on icon "button" at bounding box center [943, 90] width 15 height 15
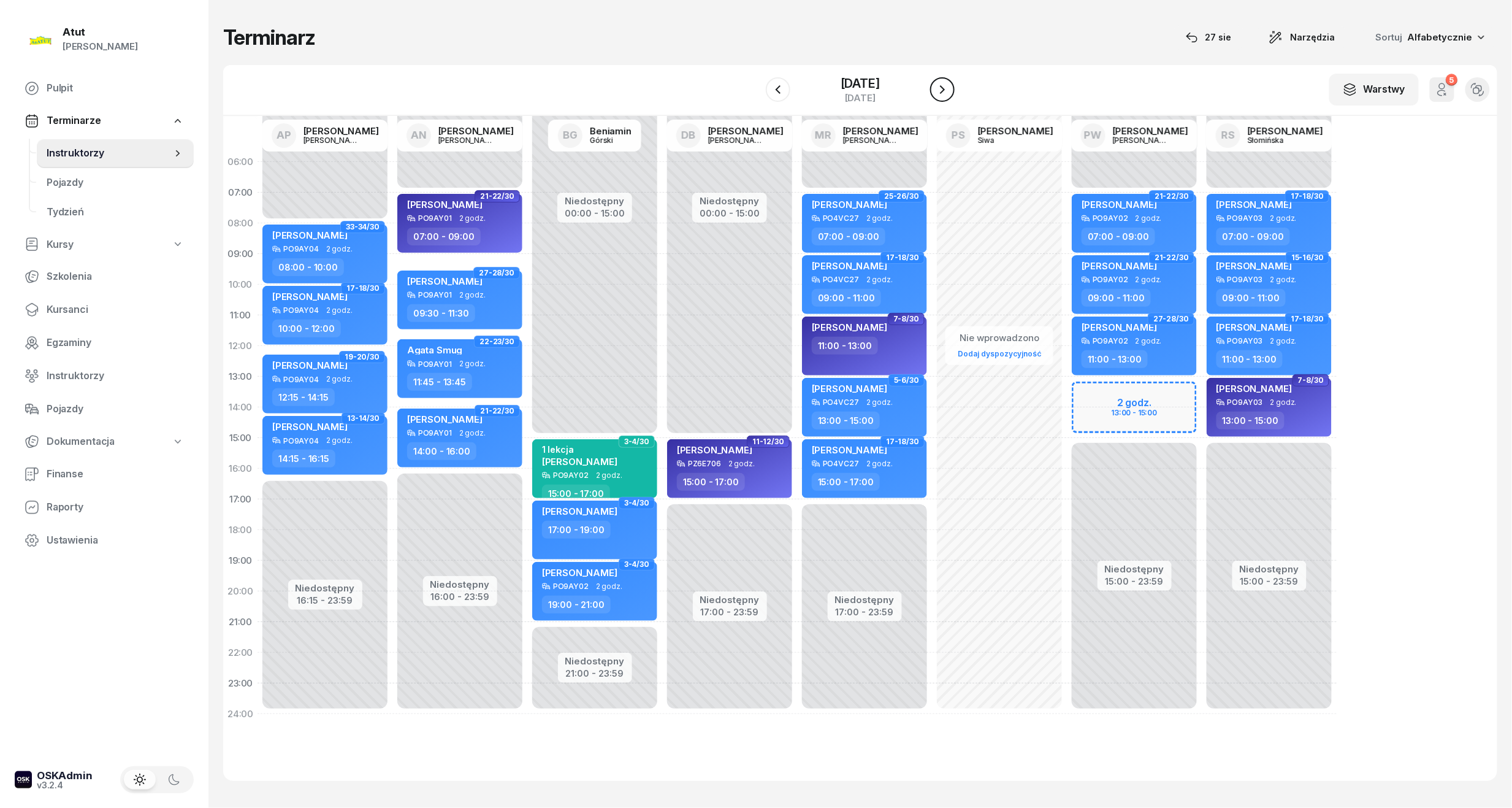
click at [950, 84] on icon "button" at bounding box center [943, 90] width 15 height 15
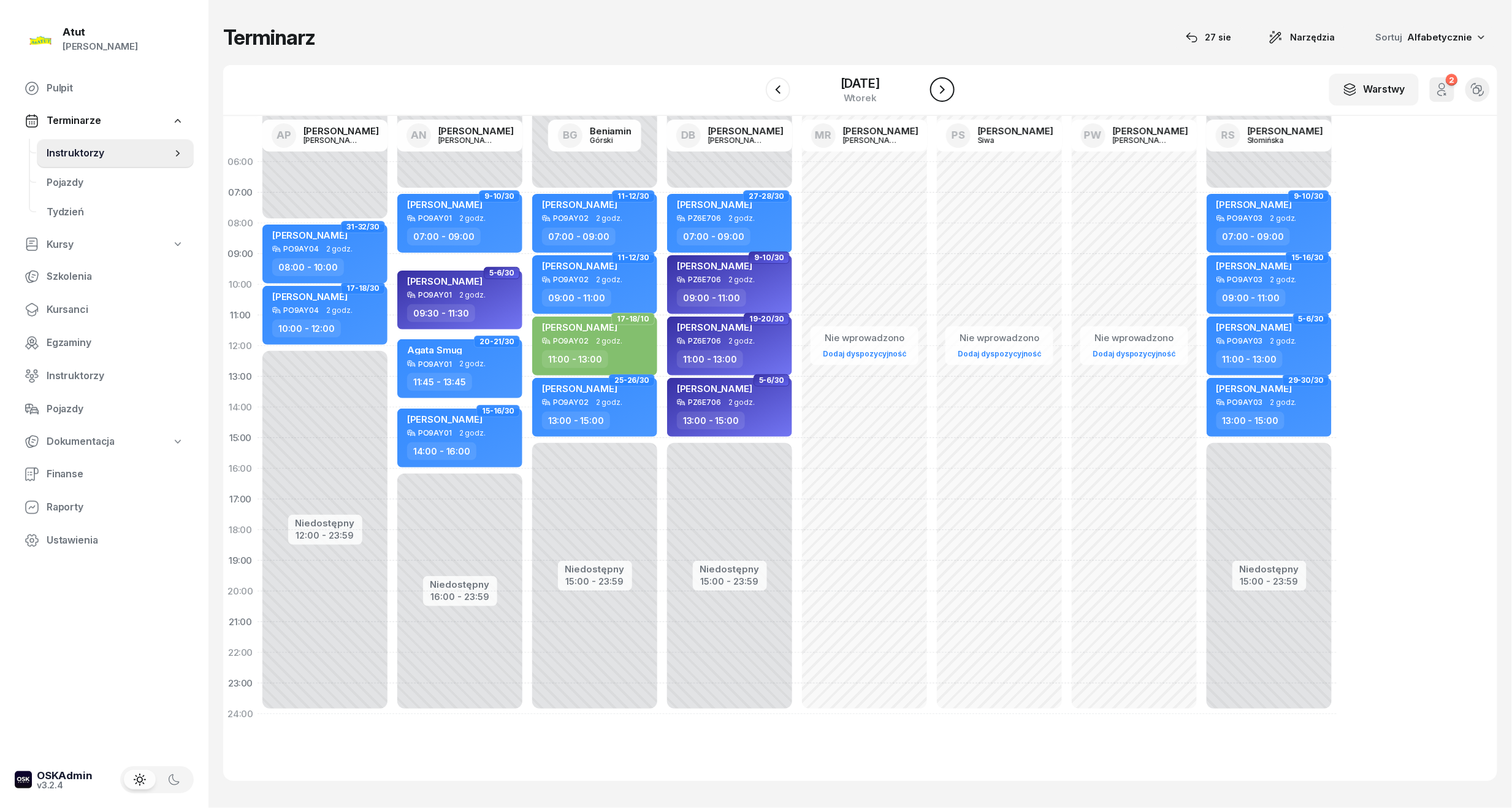
click at [950, 84] on icon "button" at bounding box center [943, 90] width 15 height 15
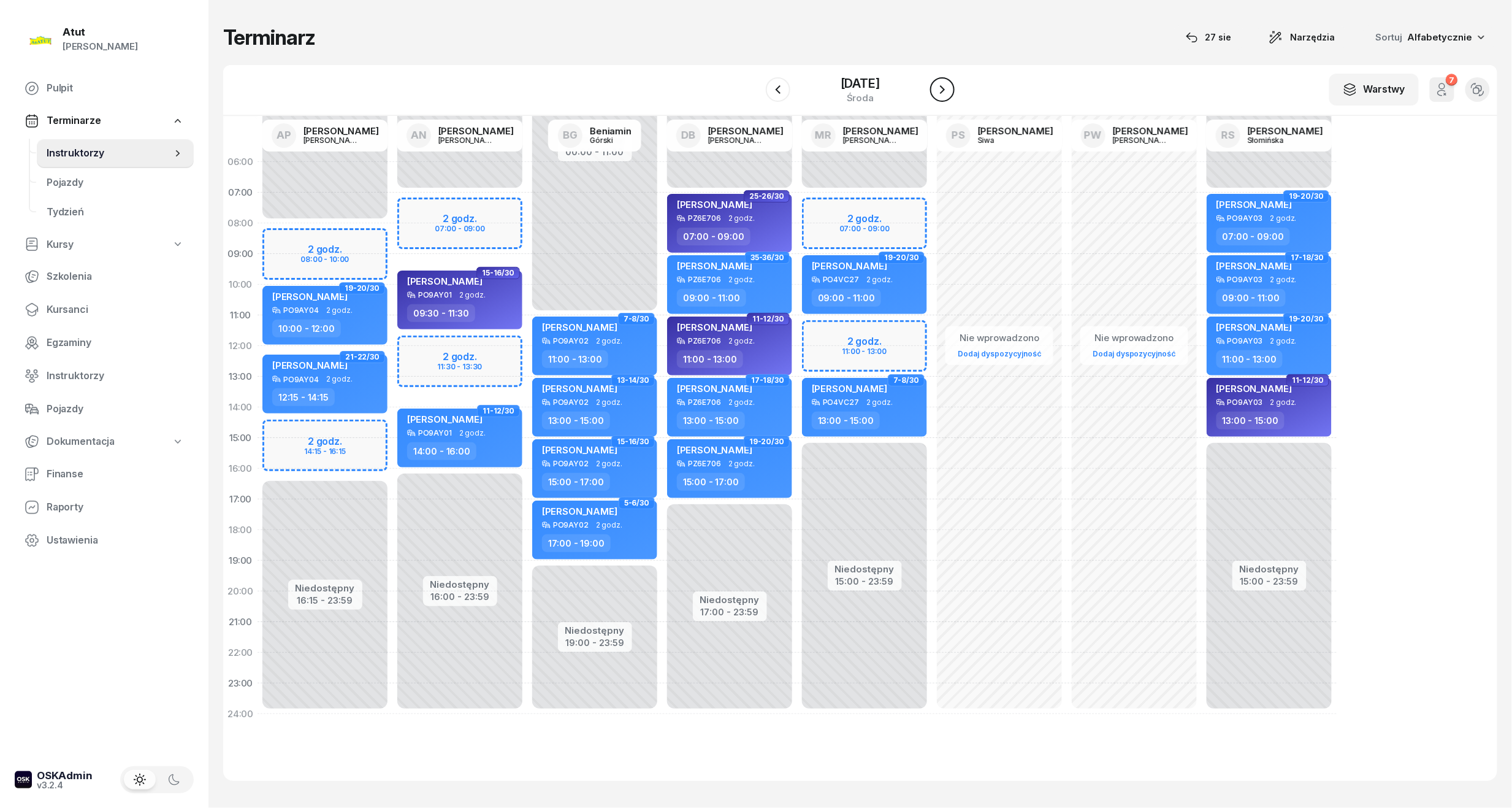
click at [950, 84] on icon "button" at bounding box center [943, 90] width 15 height 15
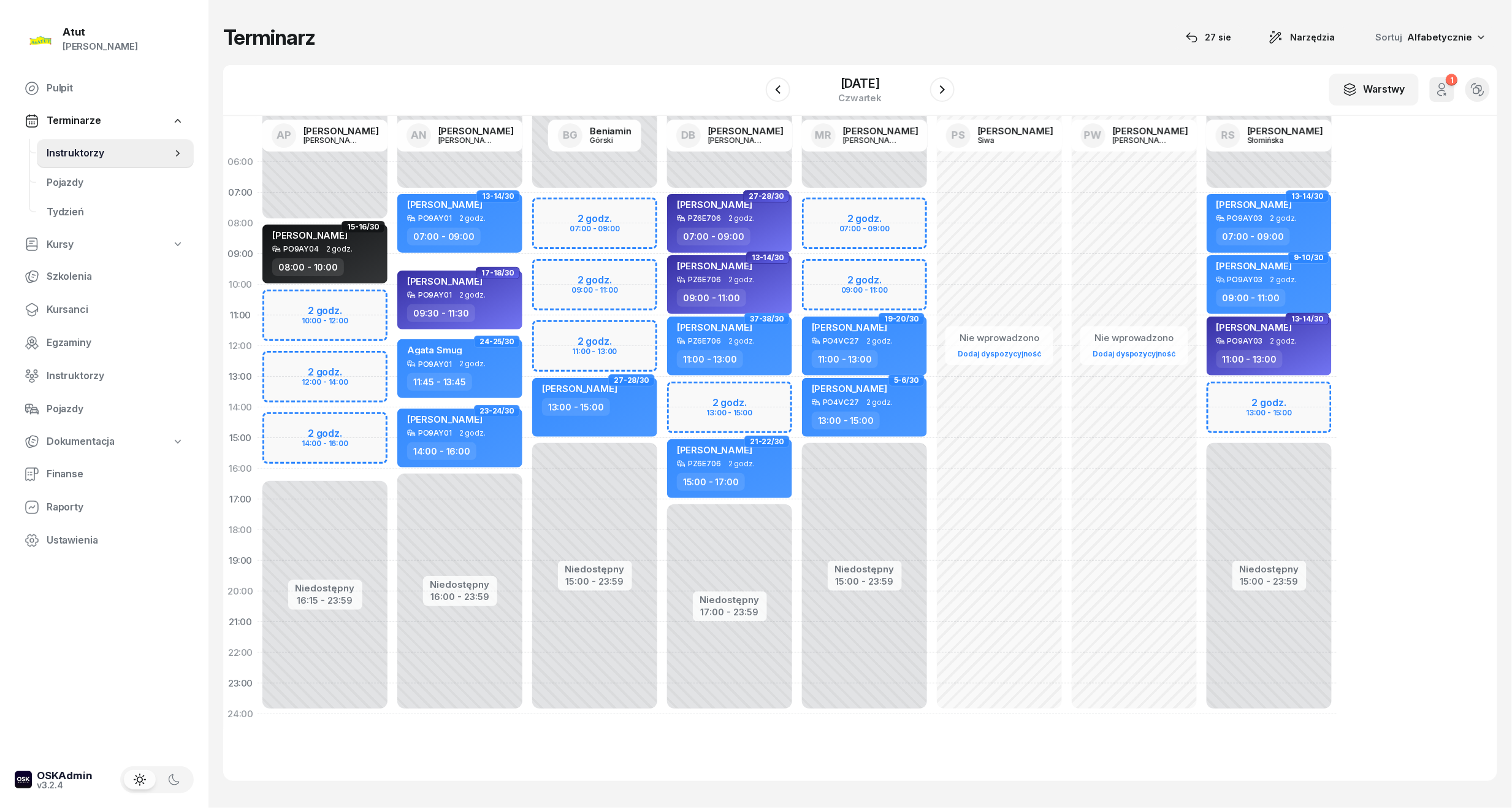
click at [1279, 416] on div "Niedostępny 00:00 - 07:00 Niedostępny 15:00 - 23:59 2 godz. 13:00 - 15:00 13-14…" at bounding box center [1269, 438] width 135 height 583
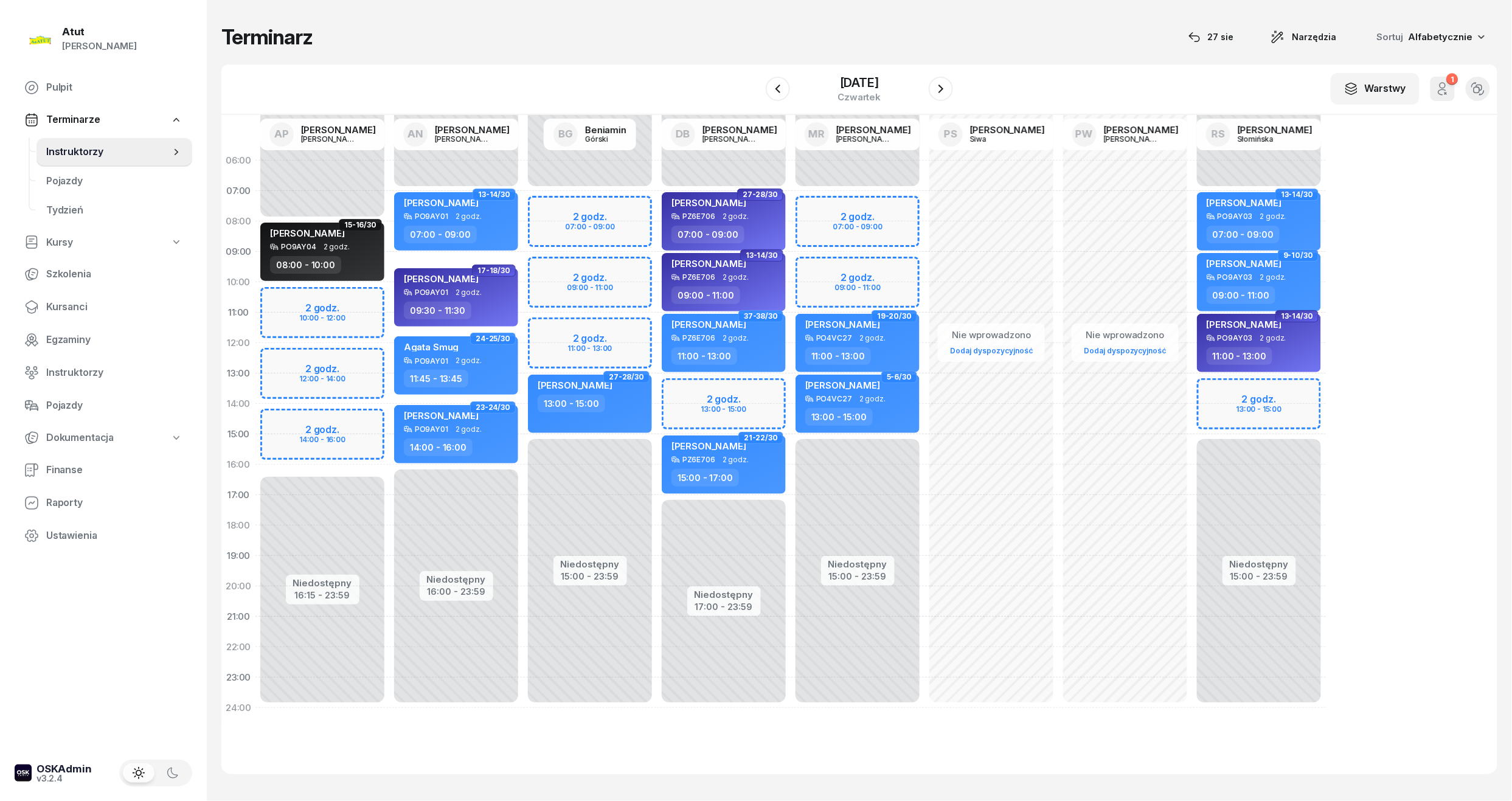
select select "14"
select select "16"
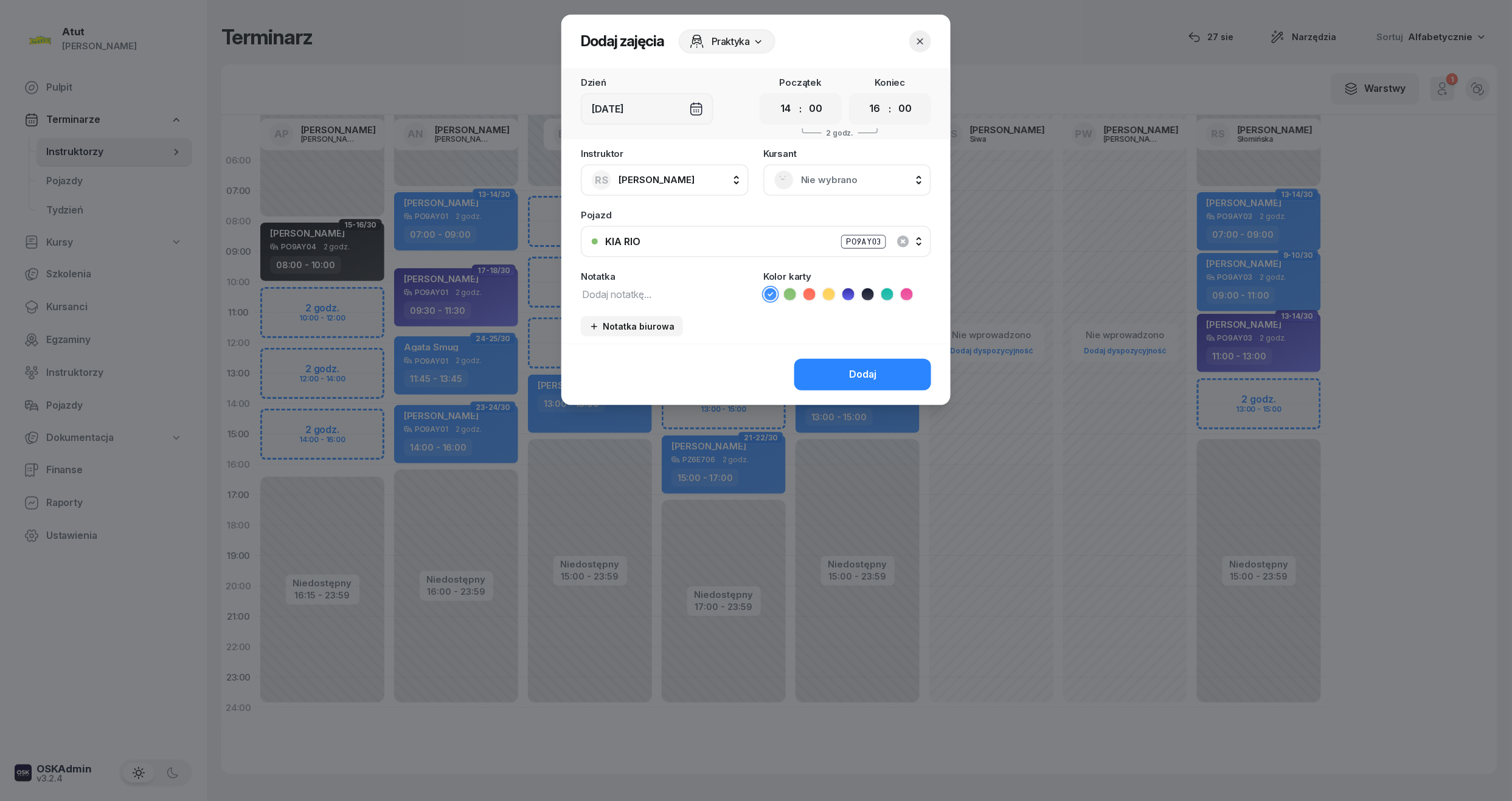
click at [853, 183] on span "Nie wybrano" at bounding box center [860, 180] width 119 height 16
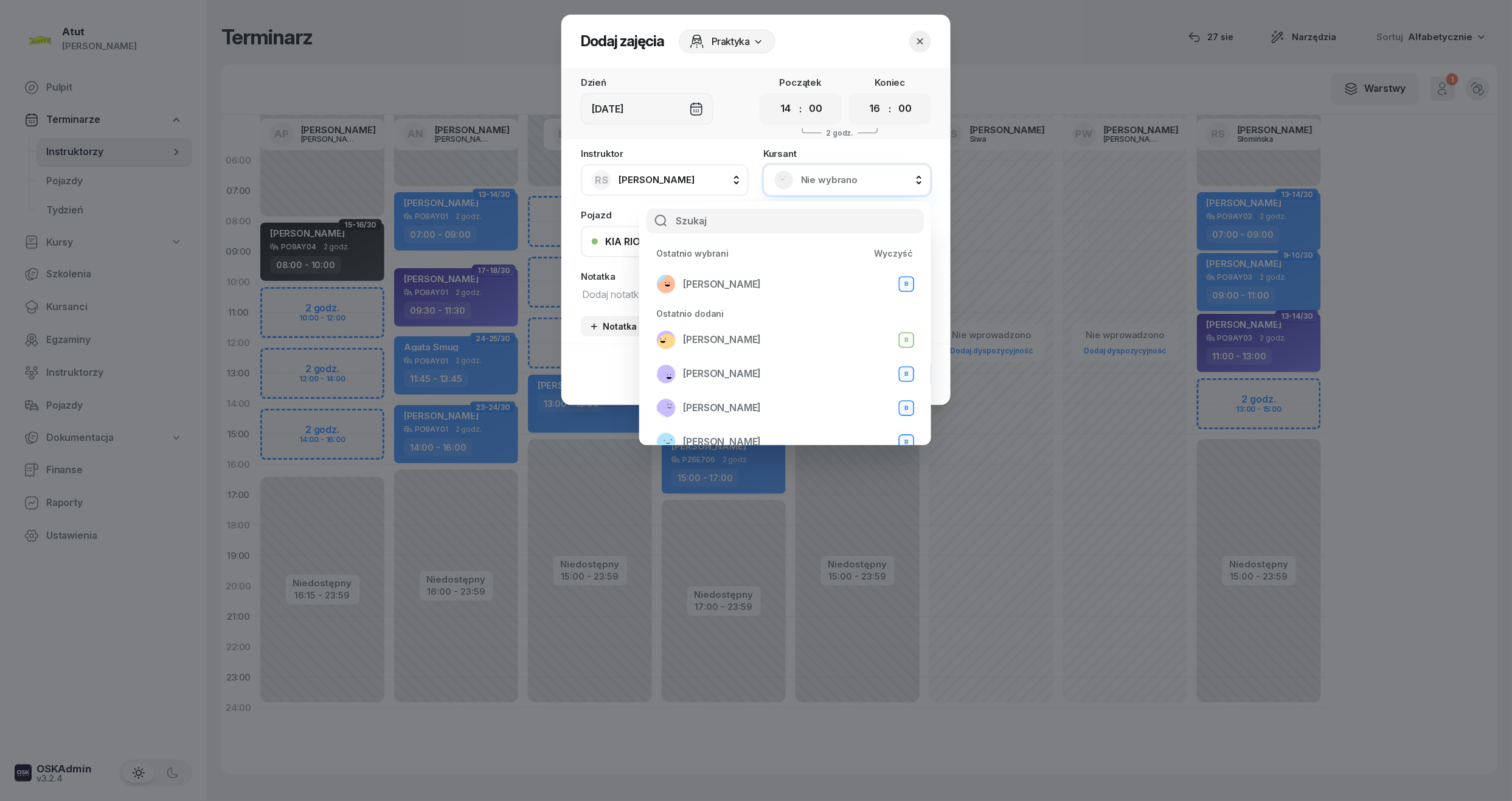
click at [923, 33] on button "button" at bounding box center [920, 41] width 22 height 22
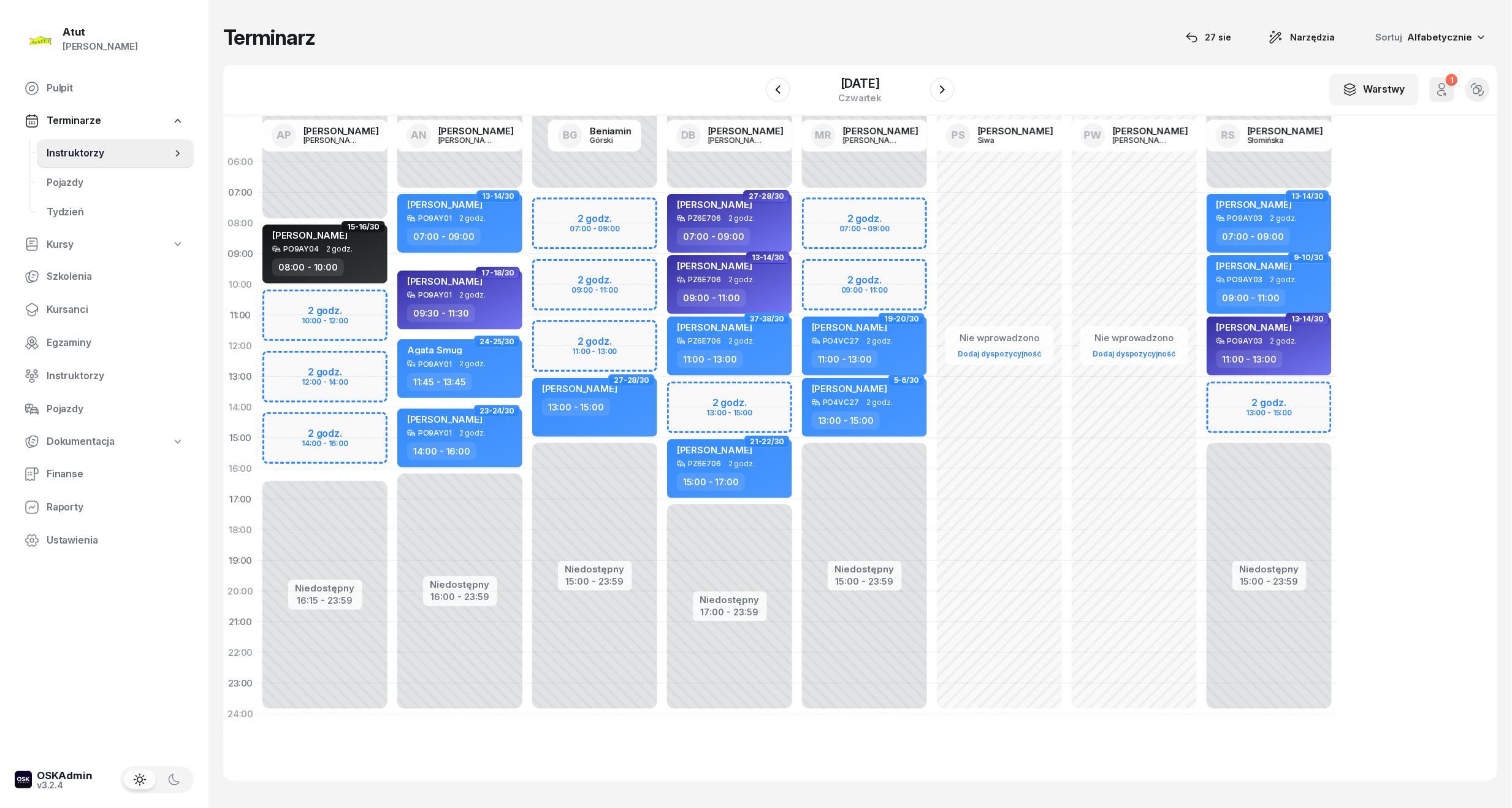
click at [932, 220] on div "Niedostępny 00:00 - 07:00 Niedostępny 15:00 - 23:59 2 godz. 07:00 - 09:00 2 god…" at bounding box center [999, 438] width 135 height 583
select select "07"
select select "09"
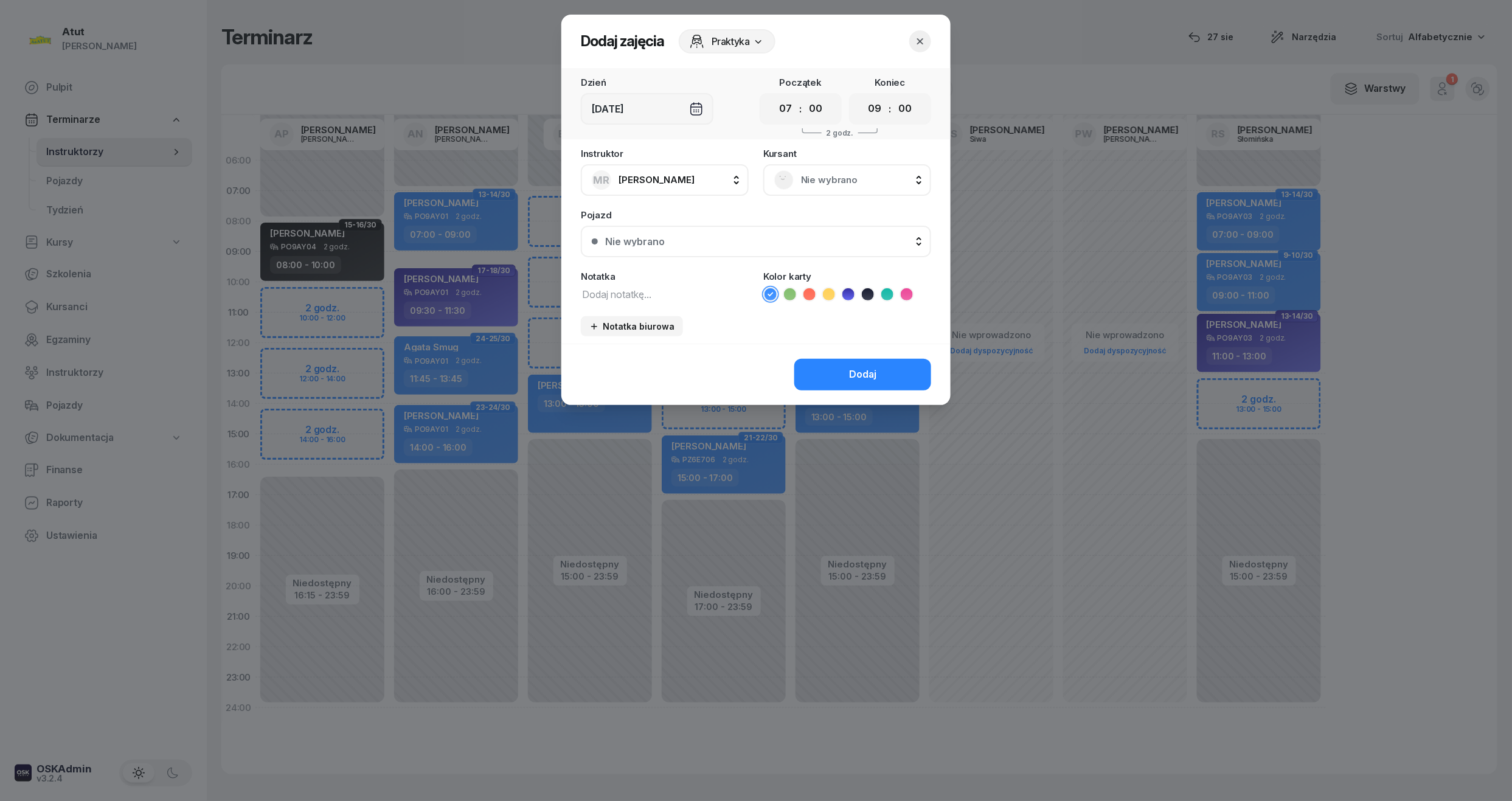
click at [832, 186] on span "Nie wybrano" at bounding box center [860, 180] width 119 height 16
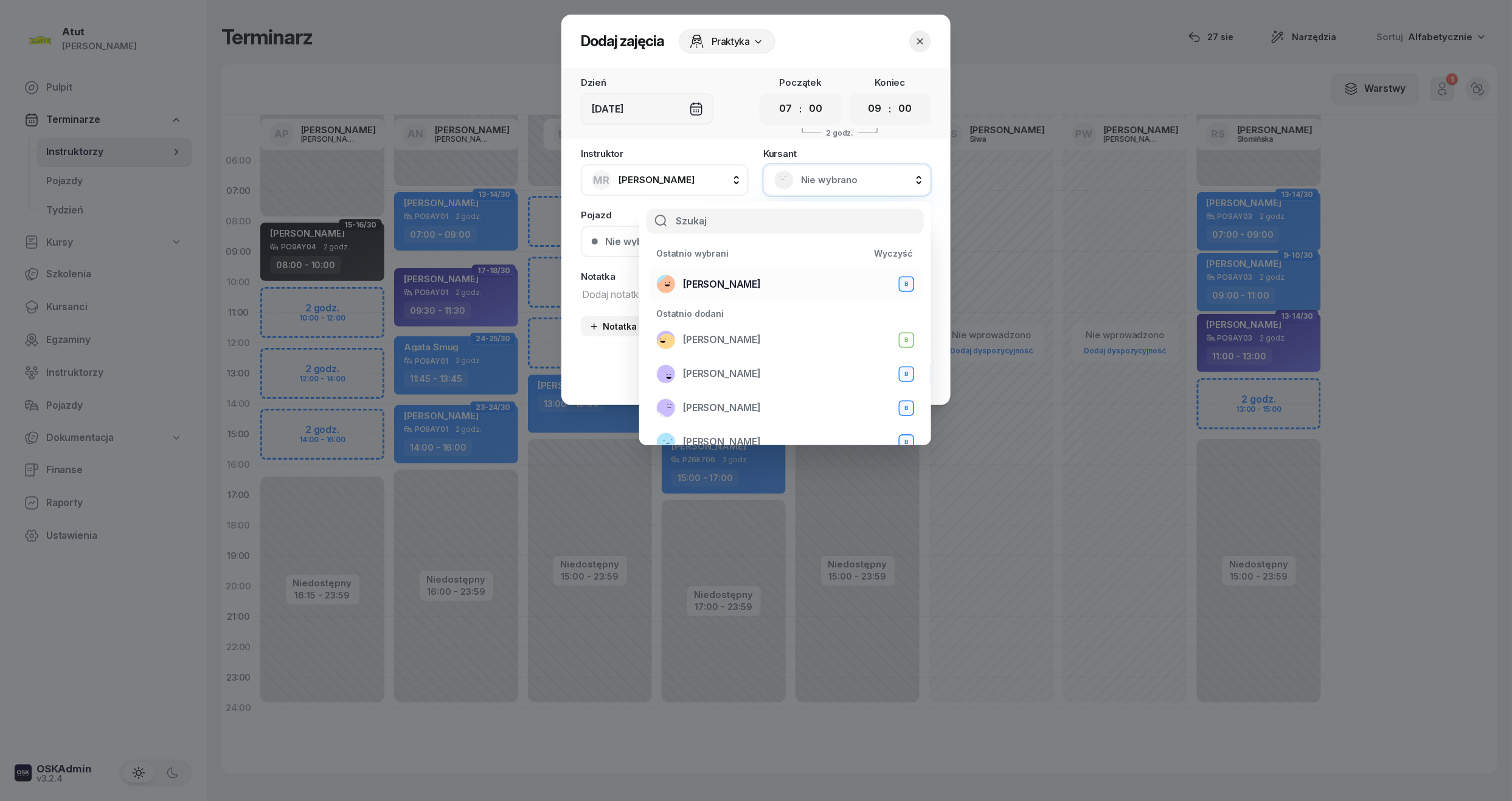
click at [715, 281] on span "[PERSON_NAME]" at bounding box center [722, 285] width 78 height 16
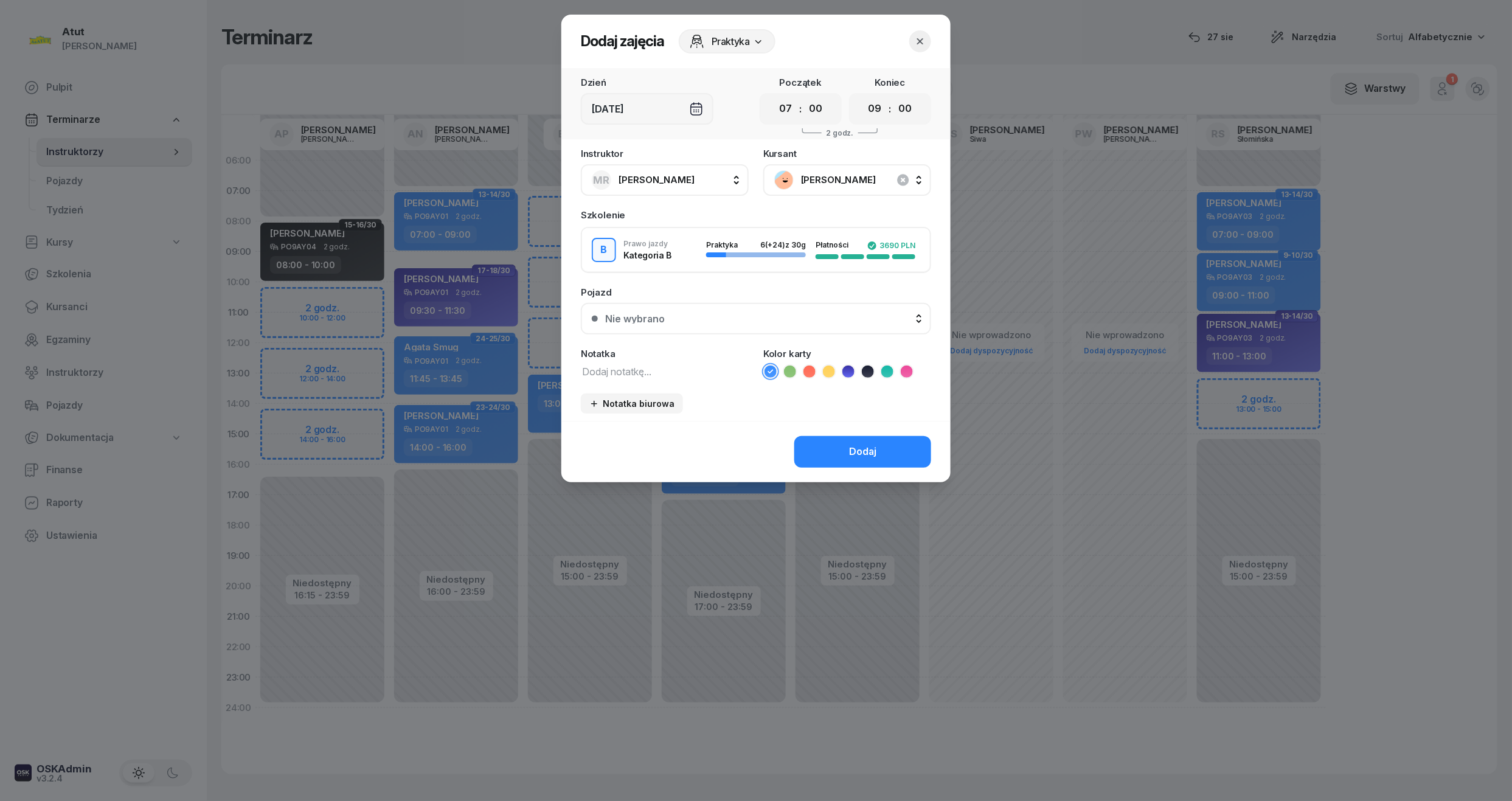
click at [916, 39] on icon "button" at bounding box center [921, 41] width 12 height 12
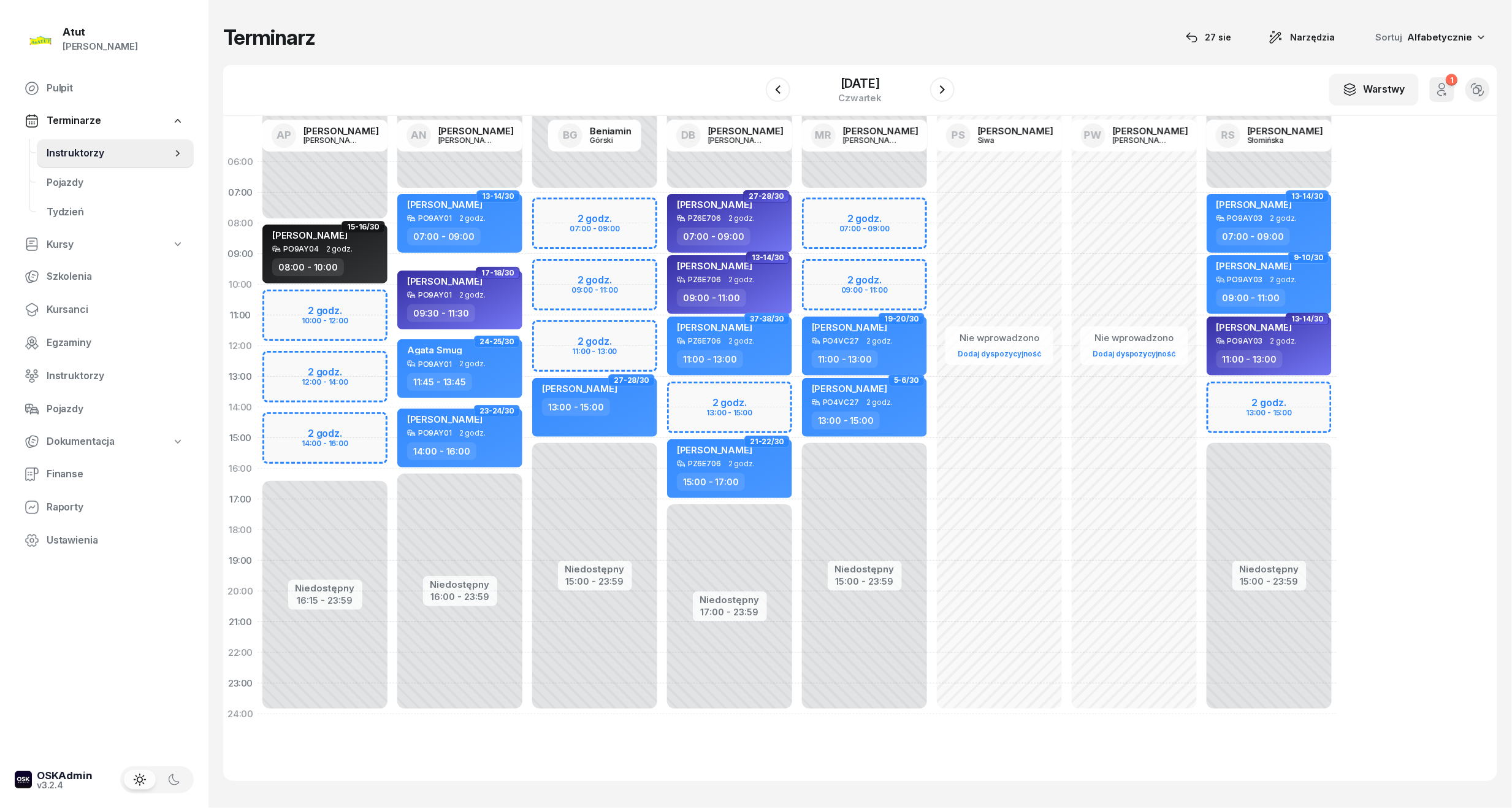
click at [932, 213] on div "Niedostępny 00:00 - 07:00 Niedostępny 15:00 - 23:59 2 godz. 07:00 - 09:00 2 god…" at bounding box center [999, 438] width 135 height 583
select select "07"
select select "09"
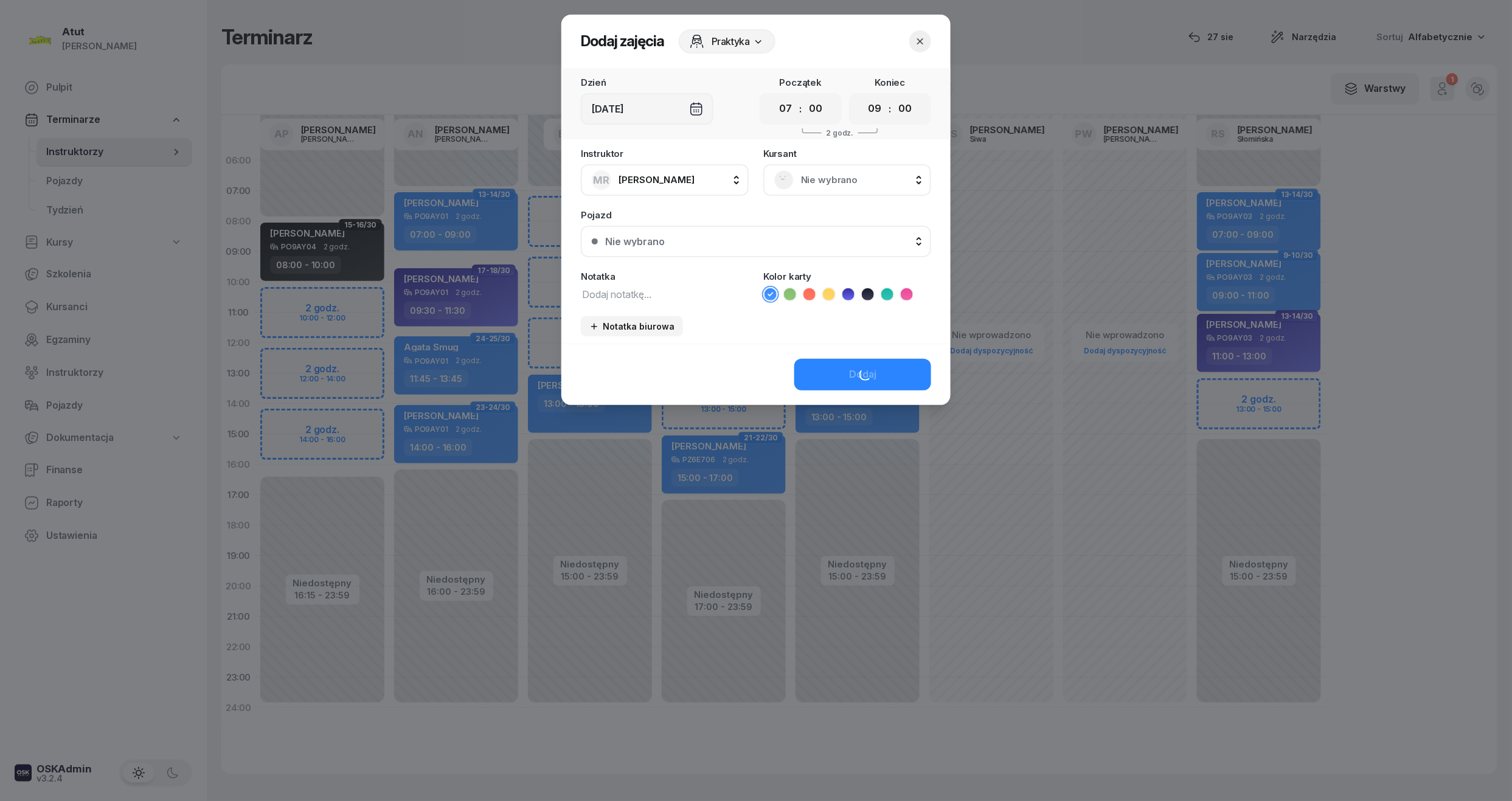
click at [838, 175] on span "Nie wybrano" at bounding box center [860, 180] width 119 height 16
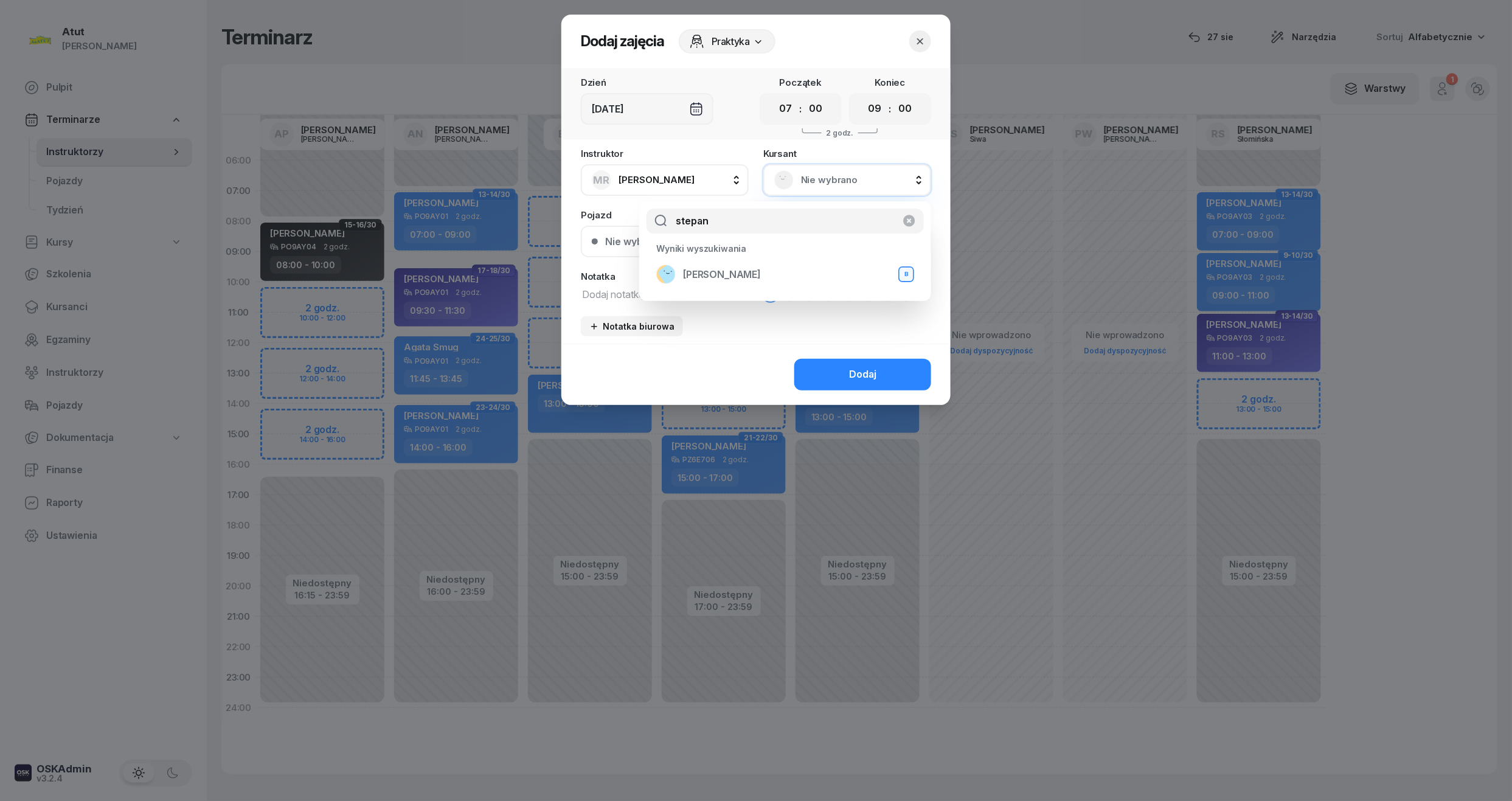
drag, startPoint x: 737, startPoint y: 233, endPoint x: 456, endPoint y: 223, distance: 281.2
click at [456, 223] on body "[PERSON_NAME] [PERSON_NAME] Pulpit Terminarze Instruktorzy Pojazdy Tydzień Kurs…" at bounding box center [756, 400] width 1512 height 801
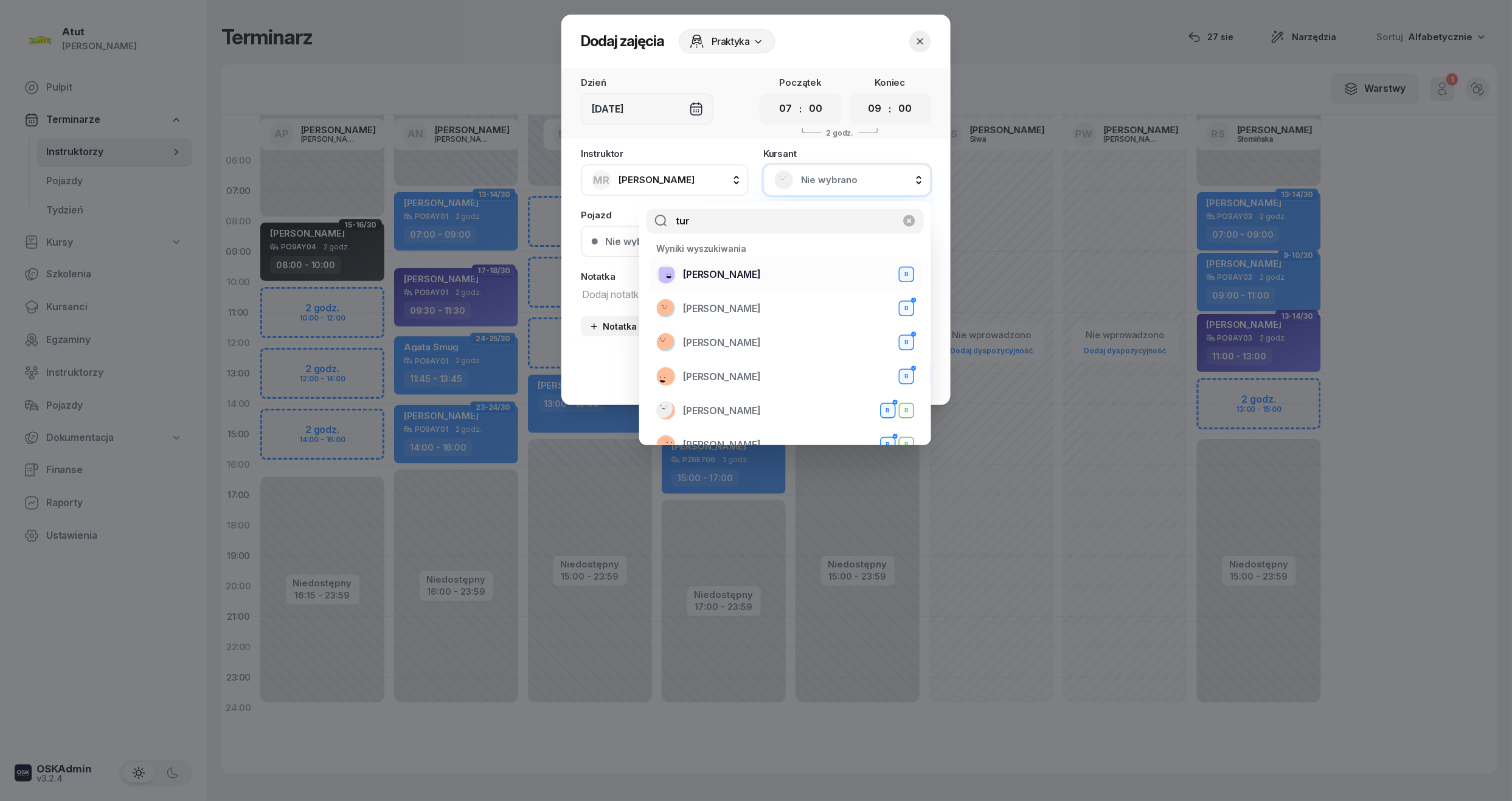
type input "tur"
click at [761, 269] on div "[PERSON_NAME] B" at bounding box center [785, 274] width 258 height 19
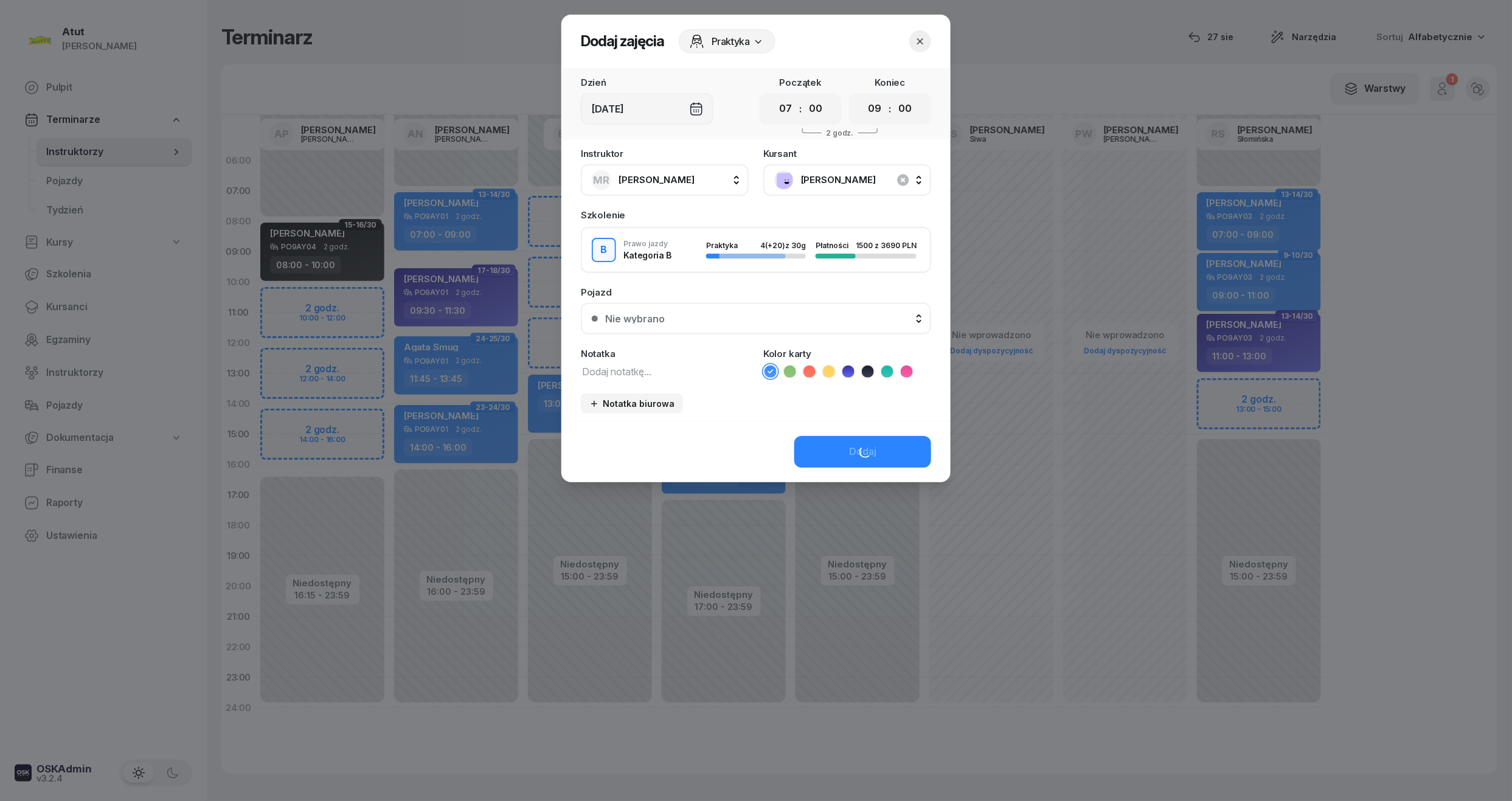
click at [655, 321] on div "Nie wybrano" at bounding box center [635, 318] width 60 height 10
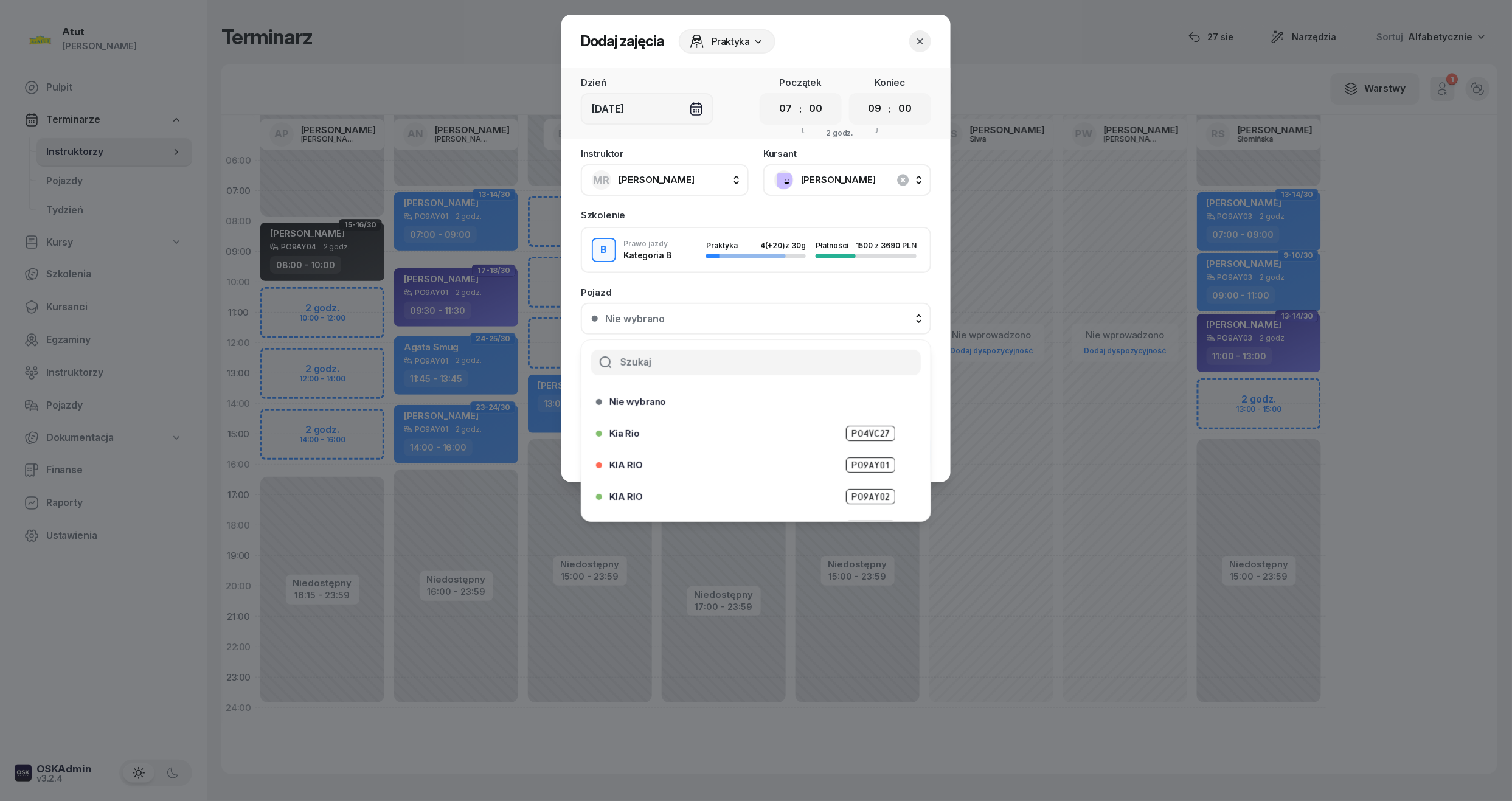
click at [865, 429] on span "PO4VC27" at bounding box center [871, 433] width 49 height 15
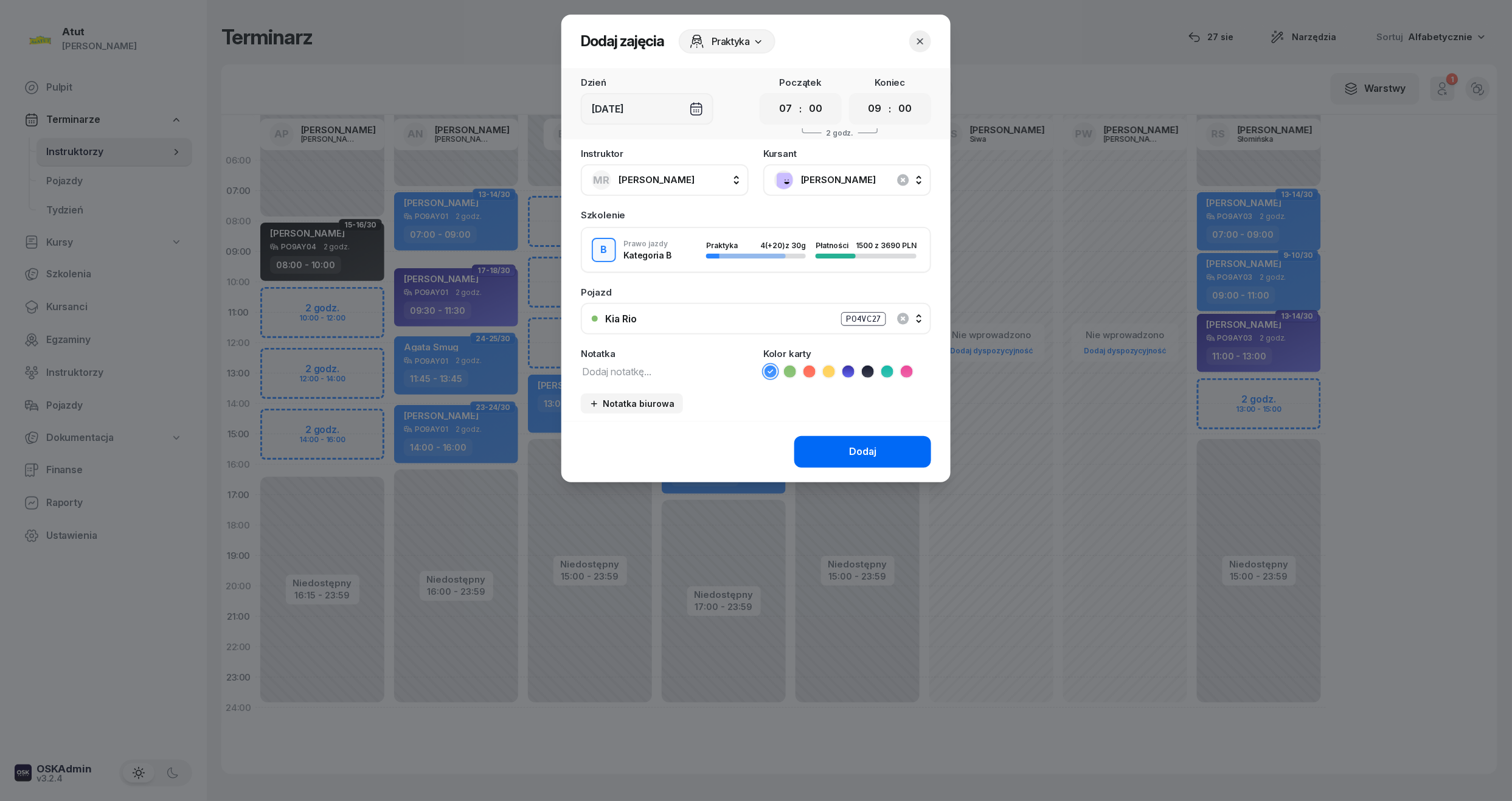
click at [877, 458] on button "Dodaj" at bounding box center [863, 452] width 137 height 32
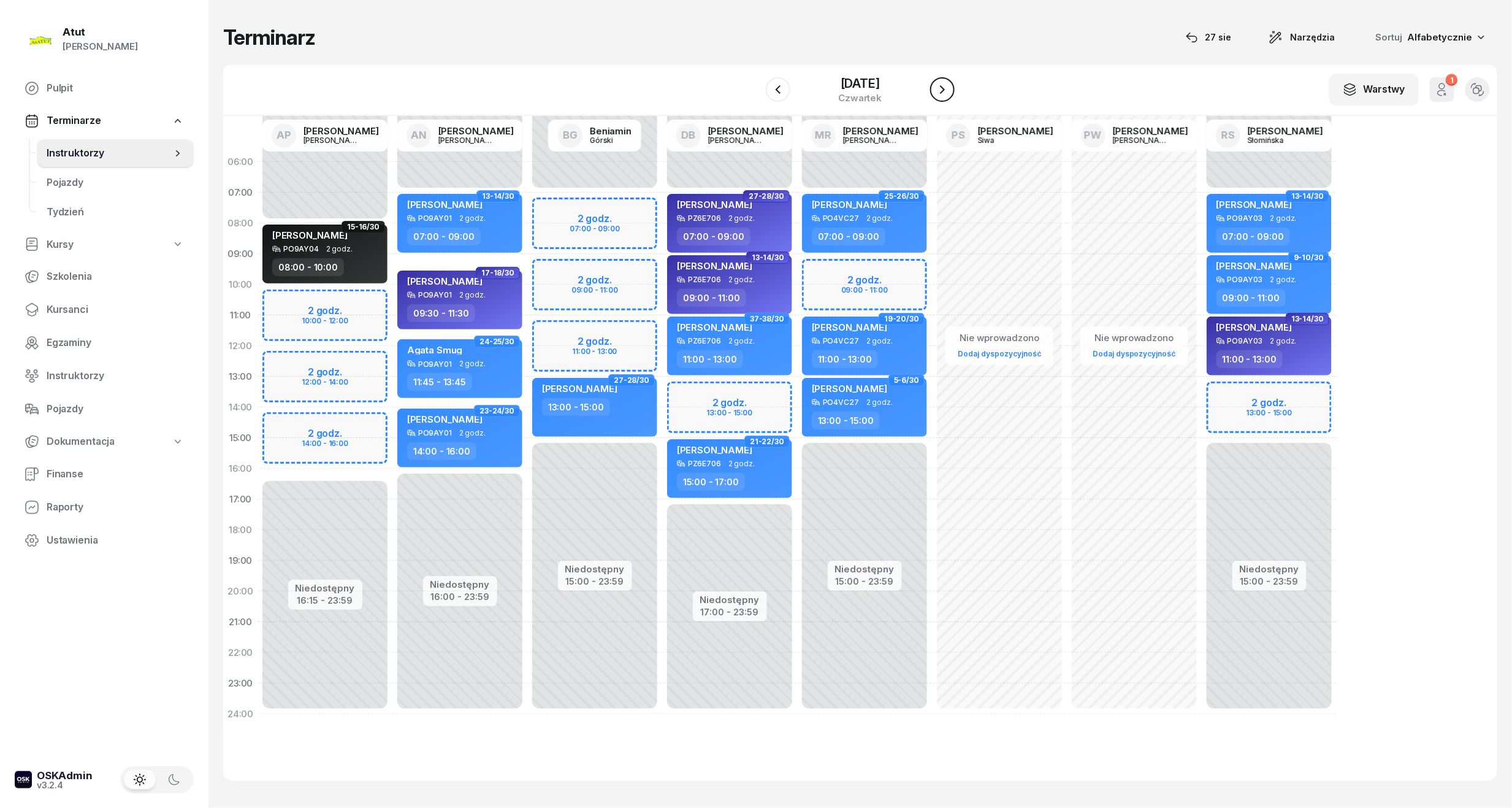
click at [950, 94] on icon "button" at bounding box center [943, 90] width 15 height 15
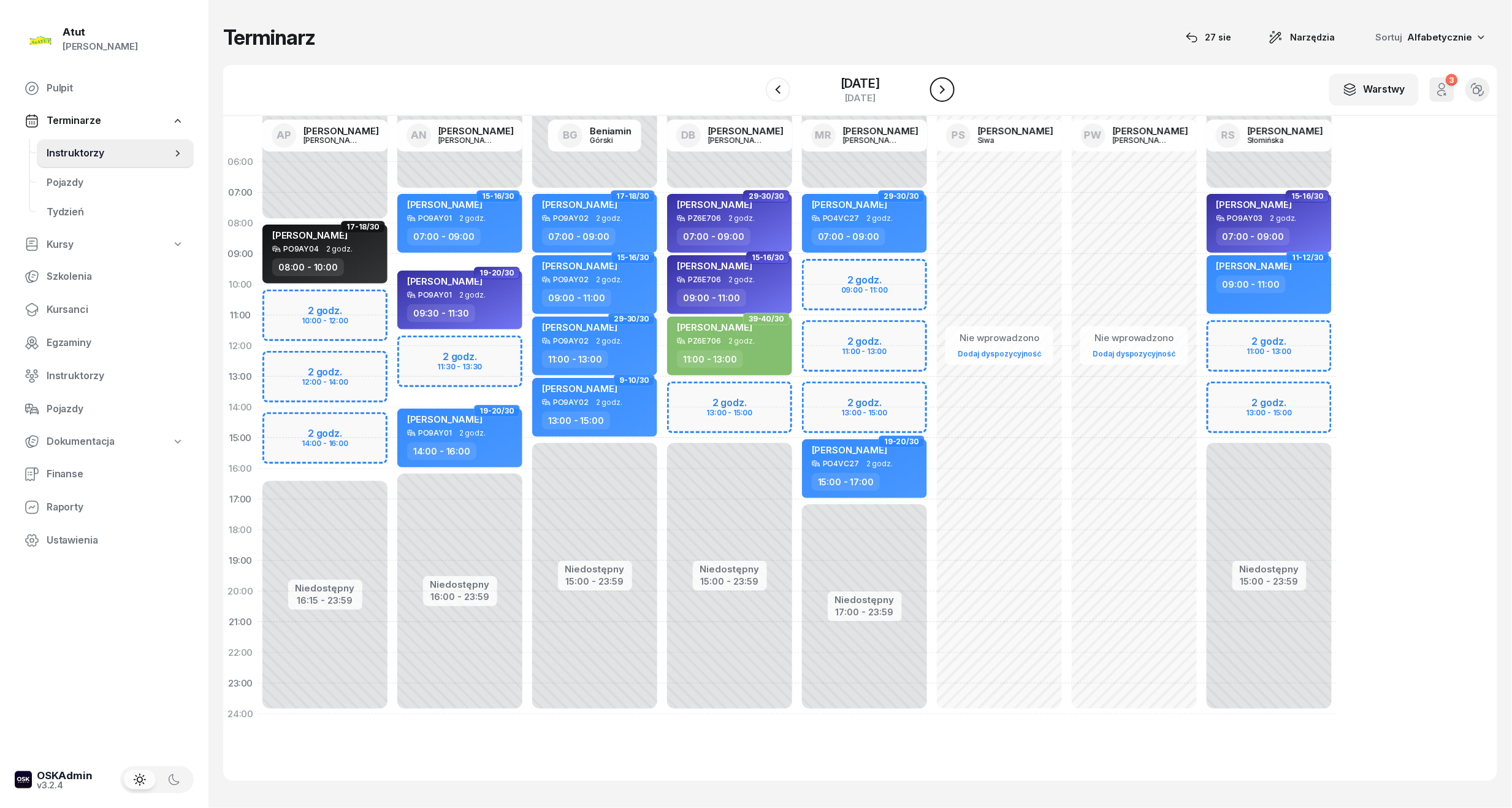
click at [950, 90] on icon "button" at bounding box center [943, 90] width 15 height 15
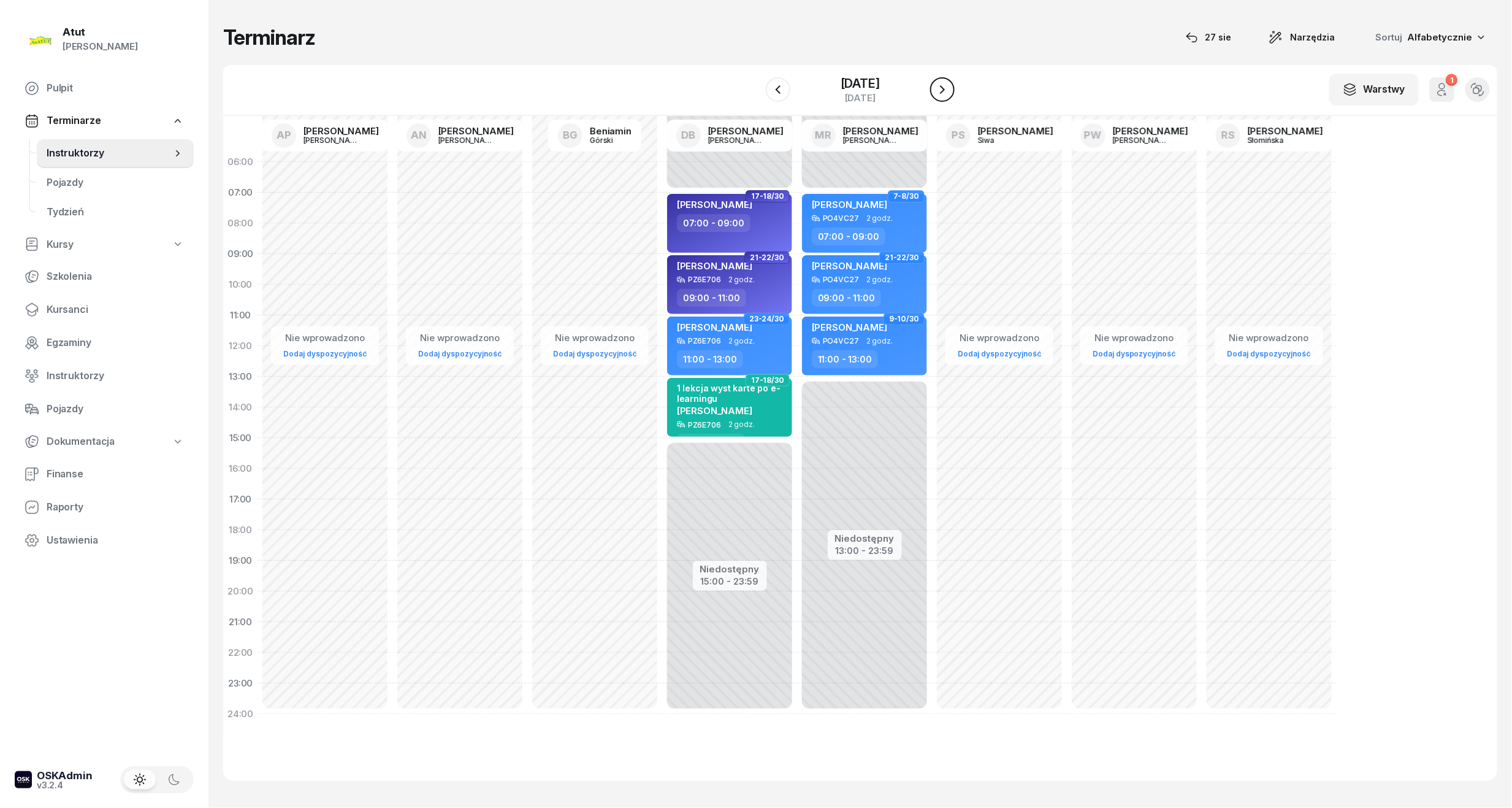
click at [950, 90] on icon "button" at bounding box center [943, 90] width 15 height 15
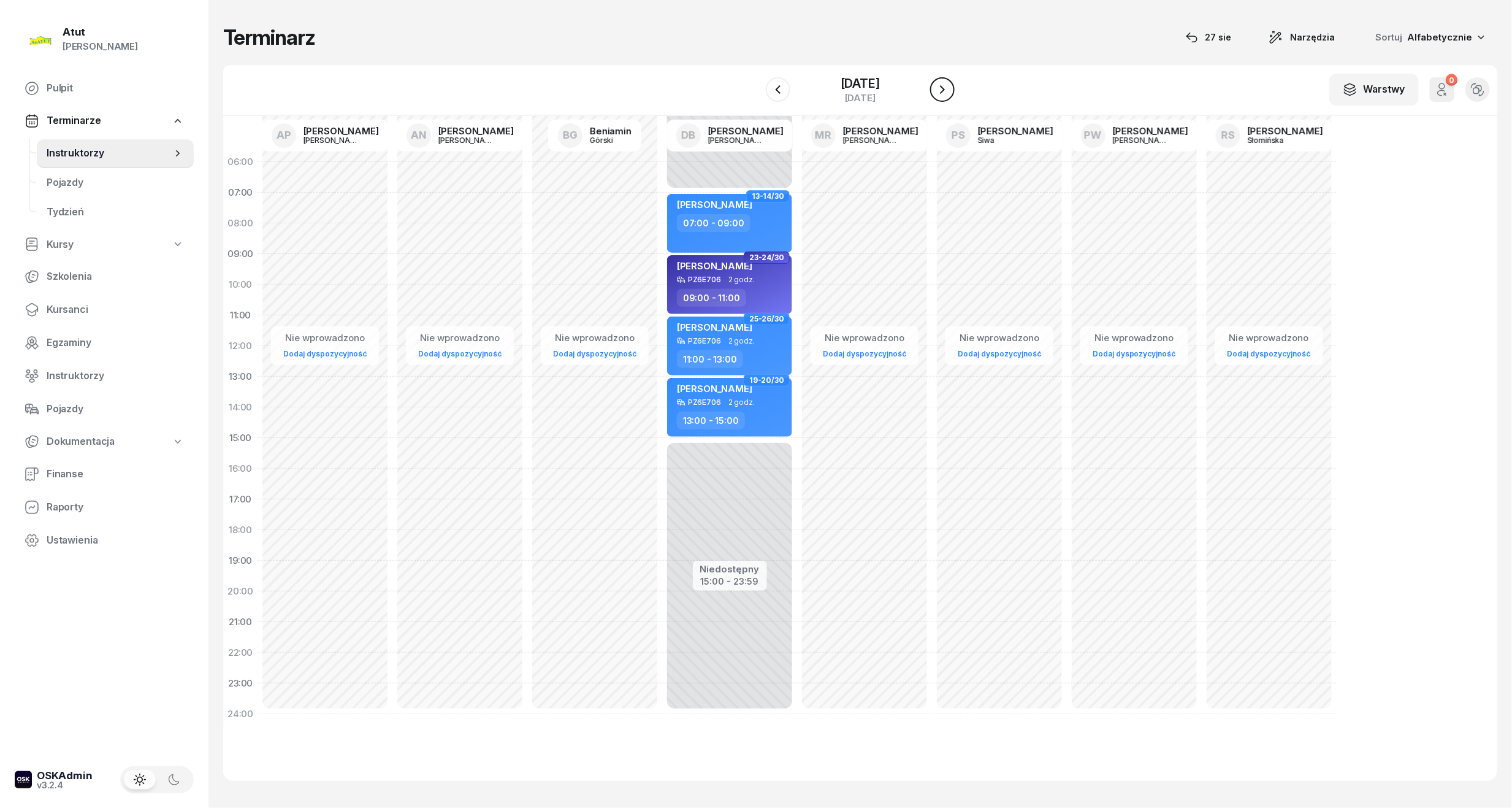
click at [950, 90] on icon "button" at bounding box center [943, 90] width 15 height 15
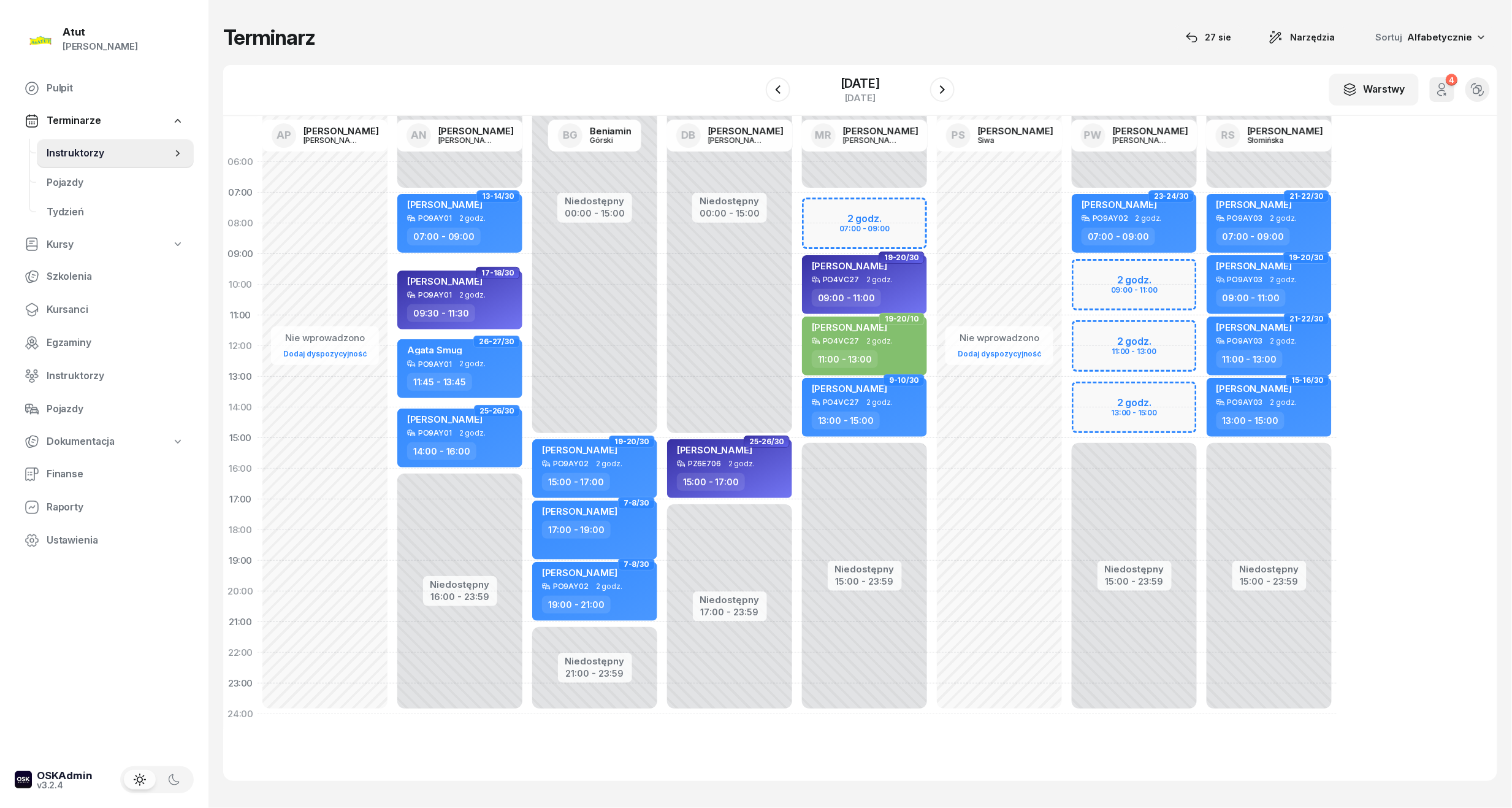
click at [932, 211] on div "Niedostępny 00:00 - 07:00 Niedostępny 15:00 - 23:59 2 godz. 07:00 - 09:00 25-26…" at bounding box center [999, 438] width 135 height 583
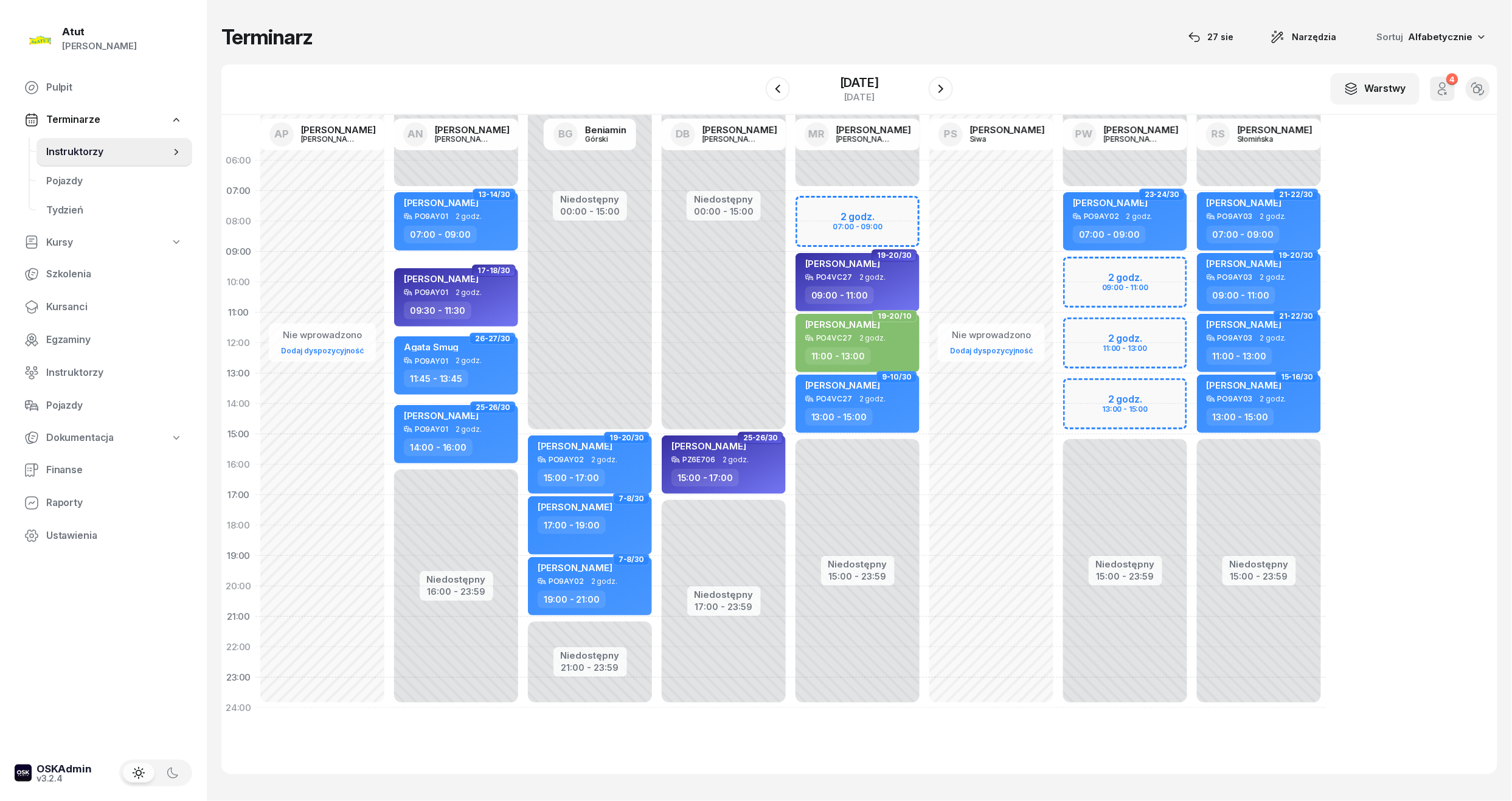
select select "07"
select select "09"
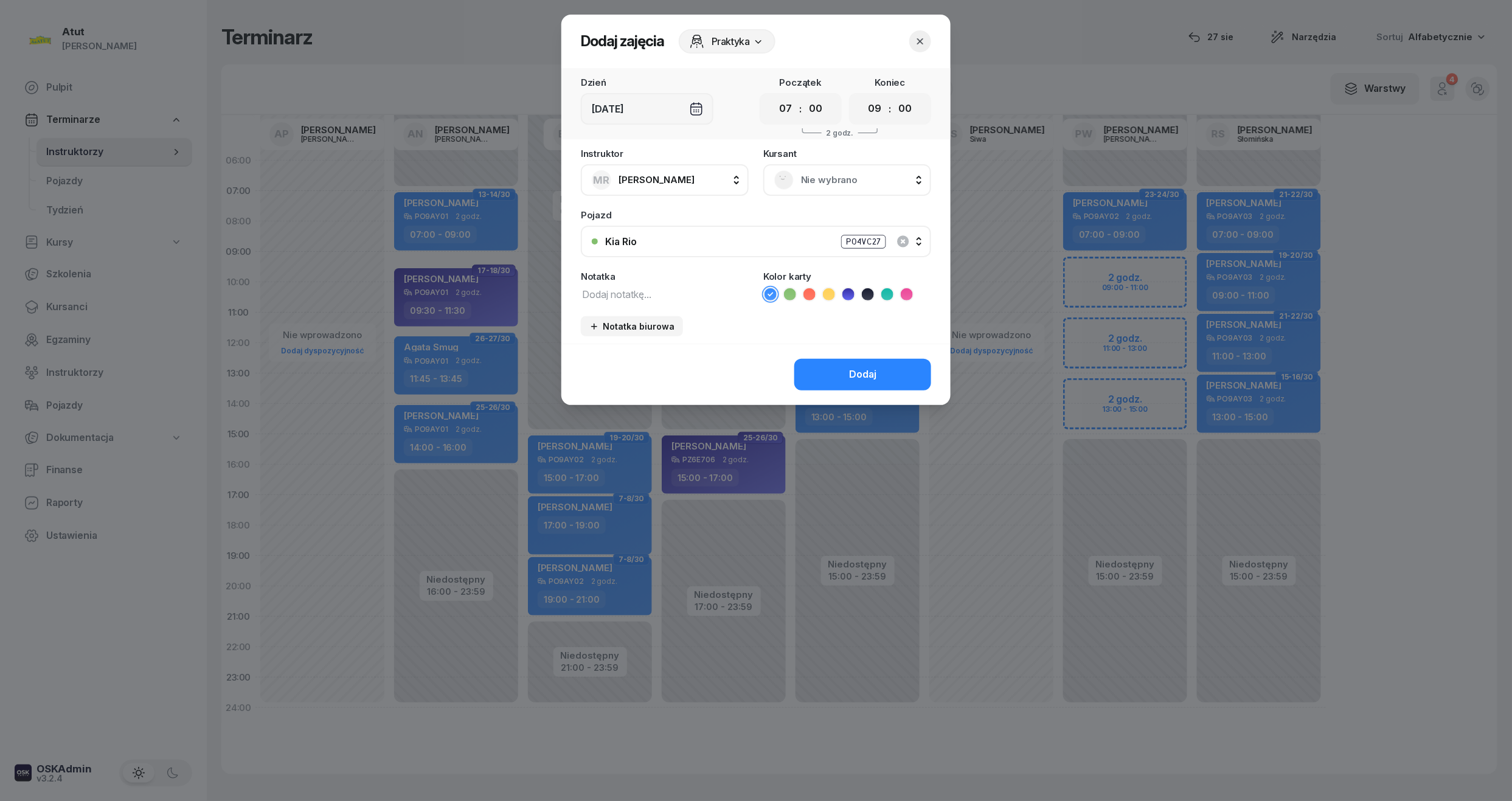
click at [884, 170] on div "Nie wybrano" at bounding box center [848, 180] width 146 height 19
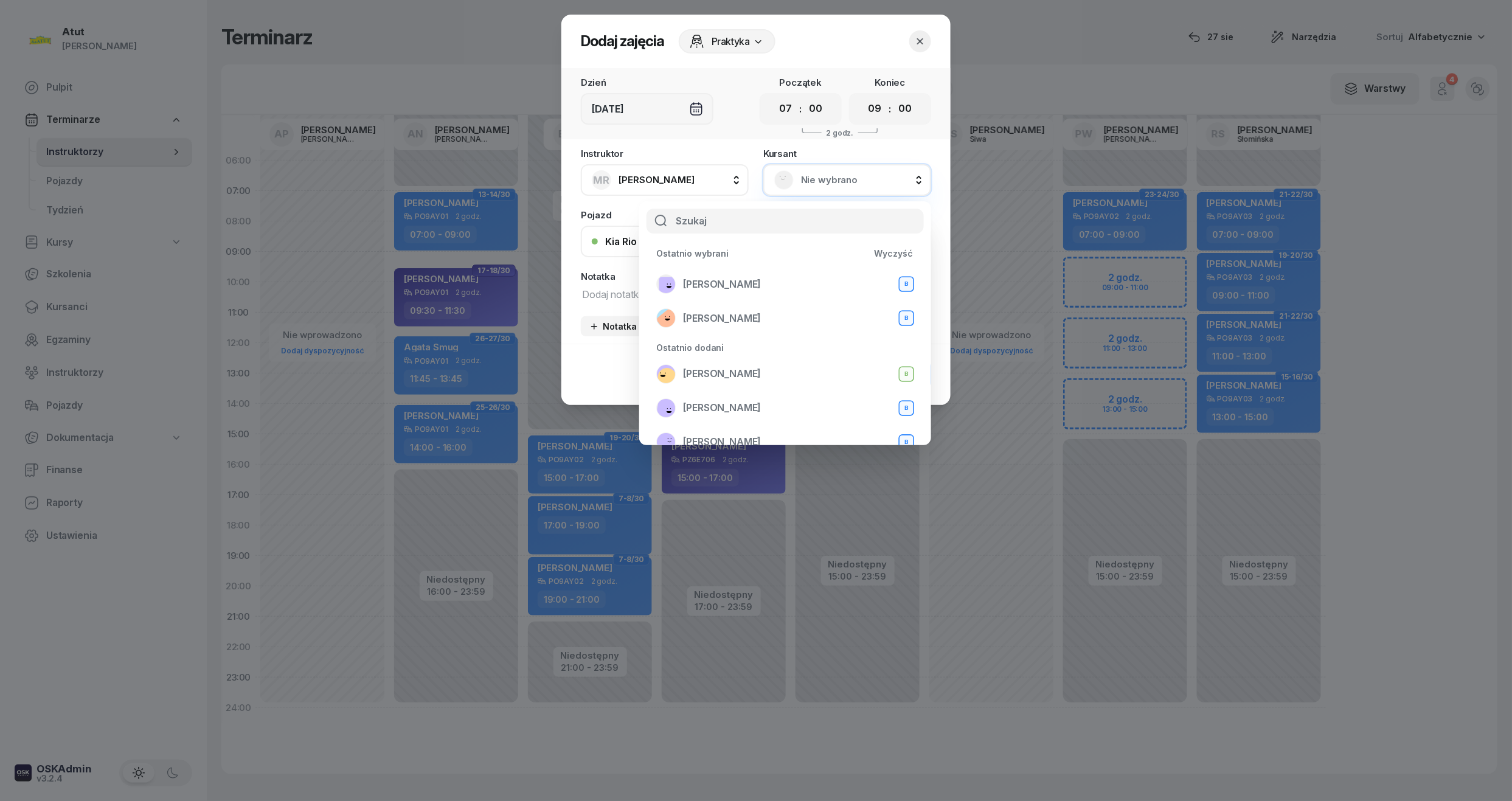
click at [921, 38] on icon "button" at bounding box center [921, 41] width 12 height 12
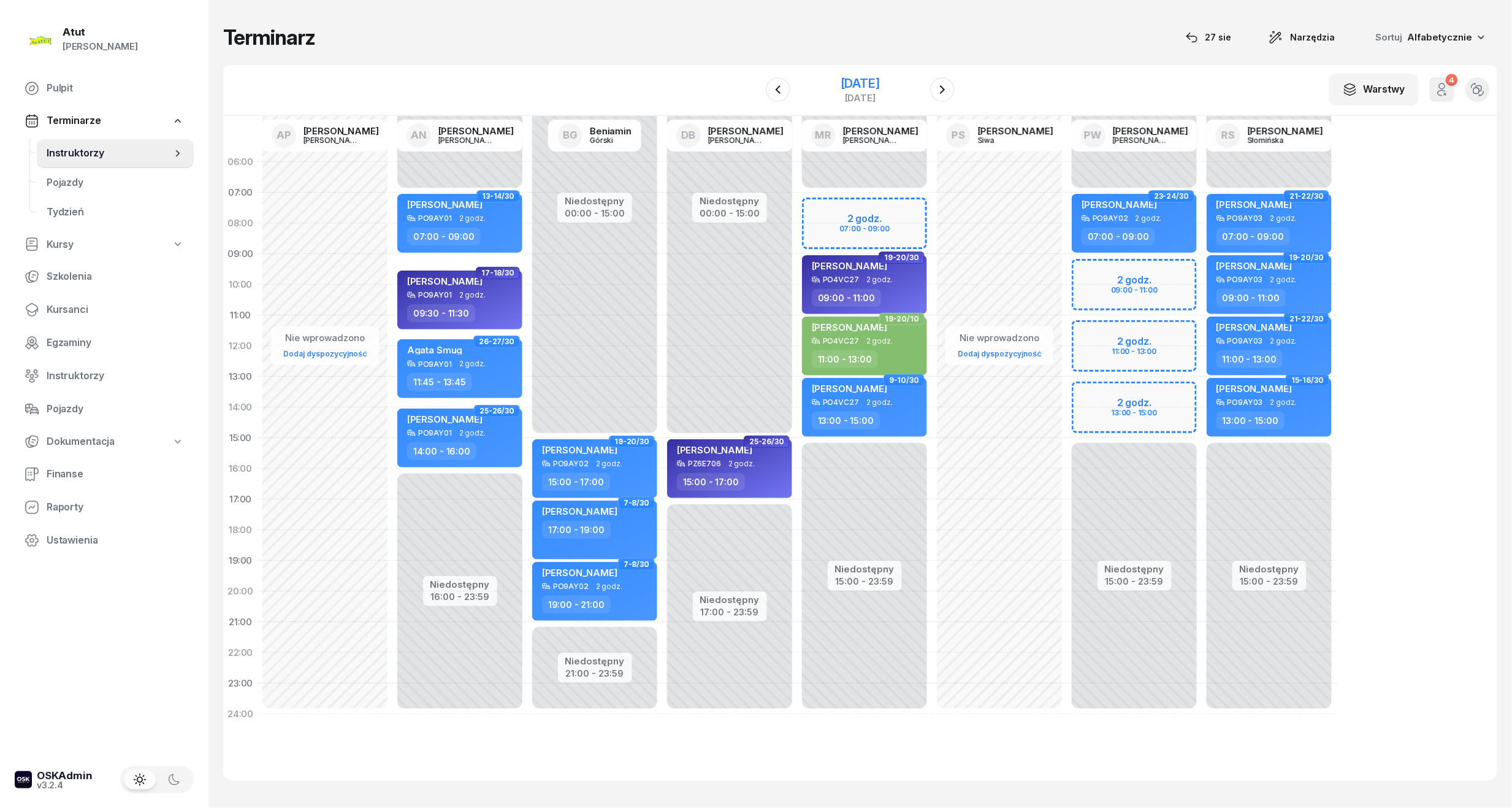
click at [855, 86] on div "[DATE]" at bounding box center [860, 84] width 39 height 12
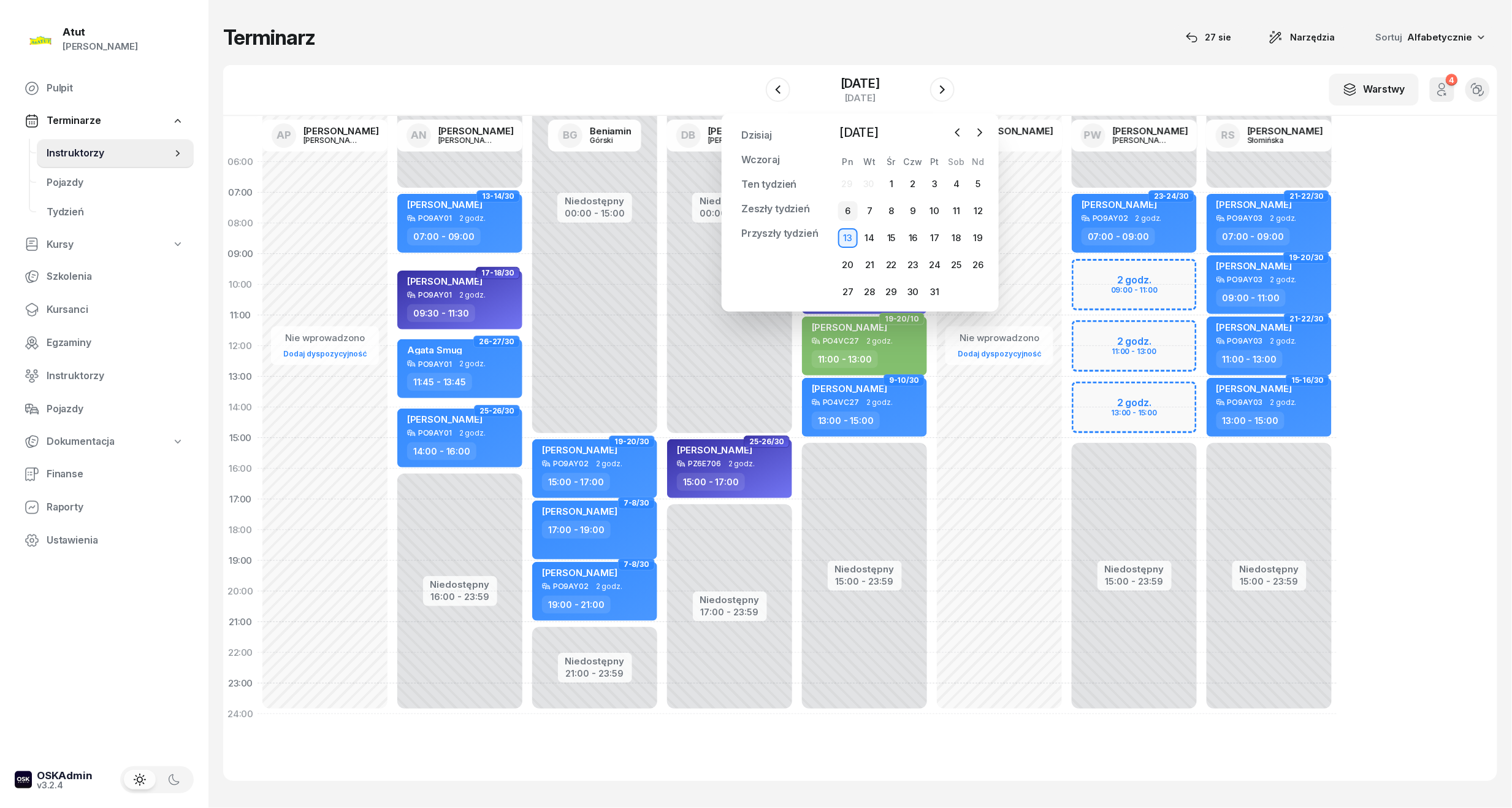
click at [848, 209] on div "6" at bounding box center [848, 211] width 20 height 20
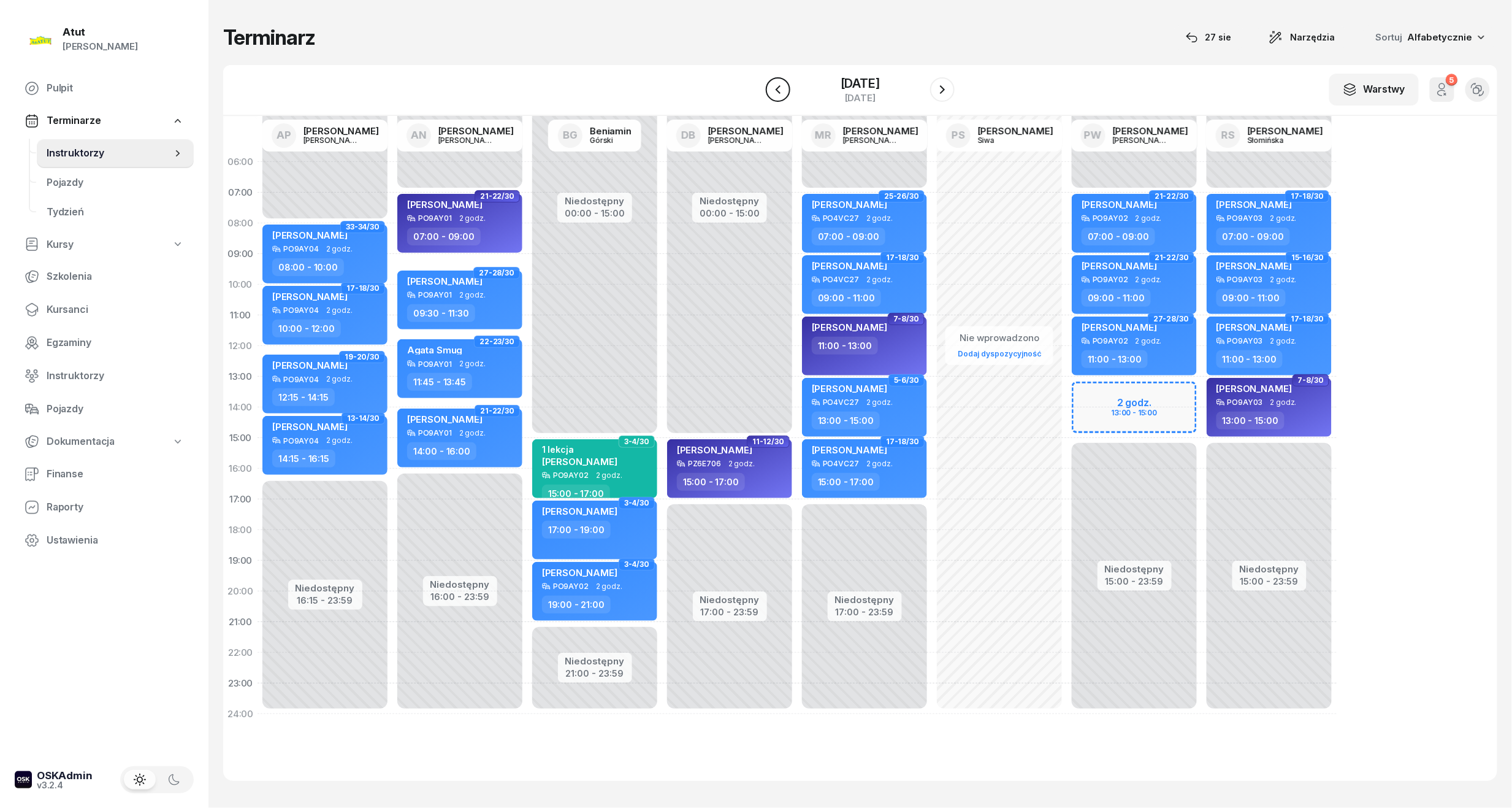
click at [776, 92] on icon "button" at bounding box center [778, 90] width 5 height 9
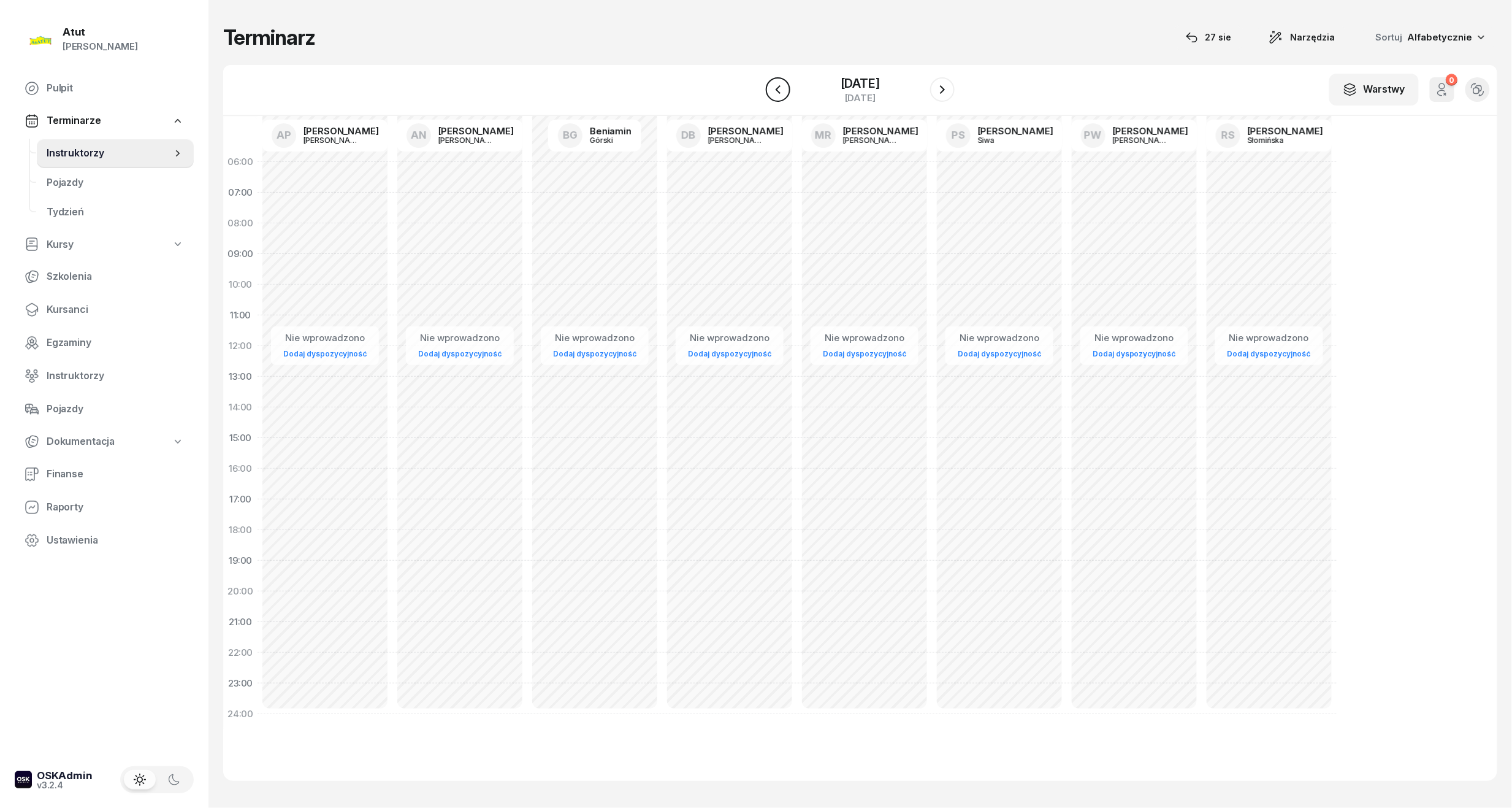
click at [776, 92] on icon "button" at bounding box center [778, 90] width 5 height 9
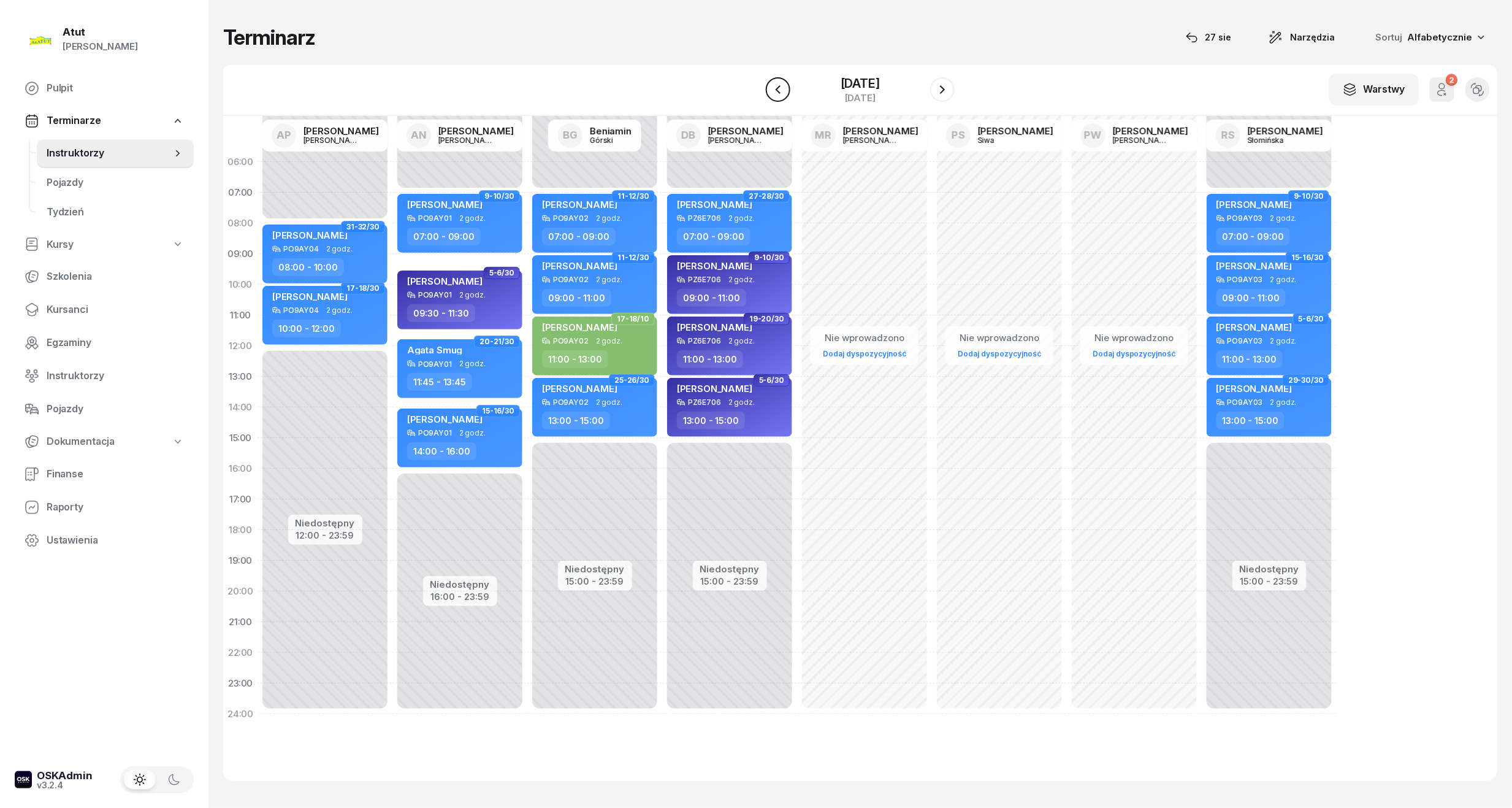
click at [776, 92] on icon "button" at bounding box center [778, 90] width 5 height 9
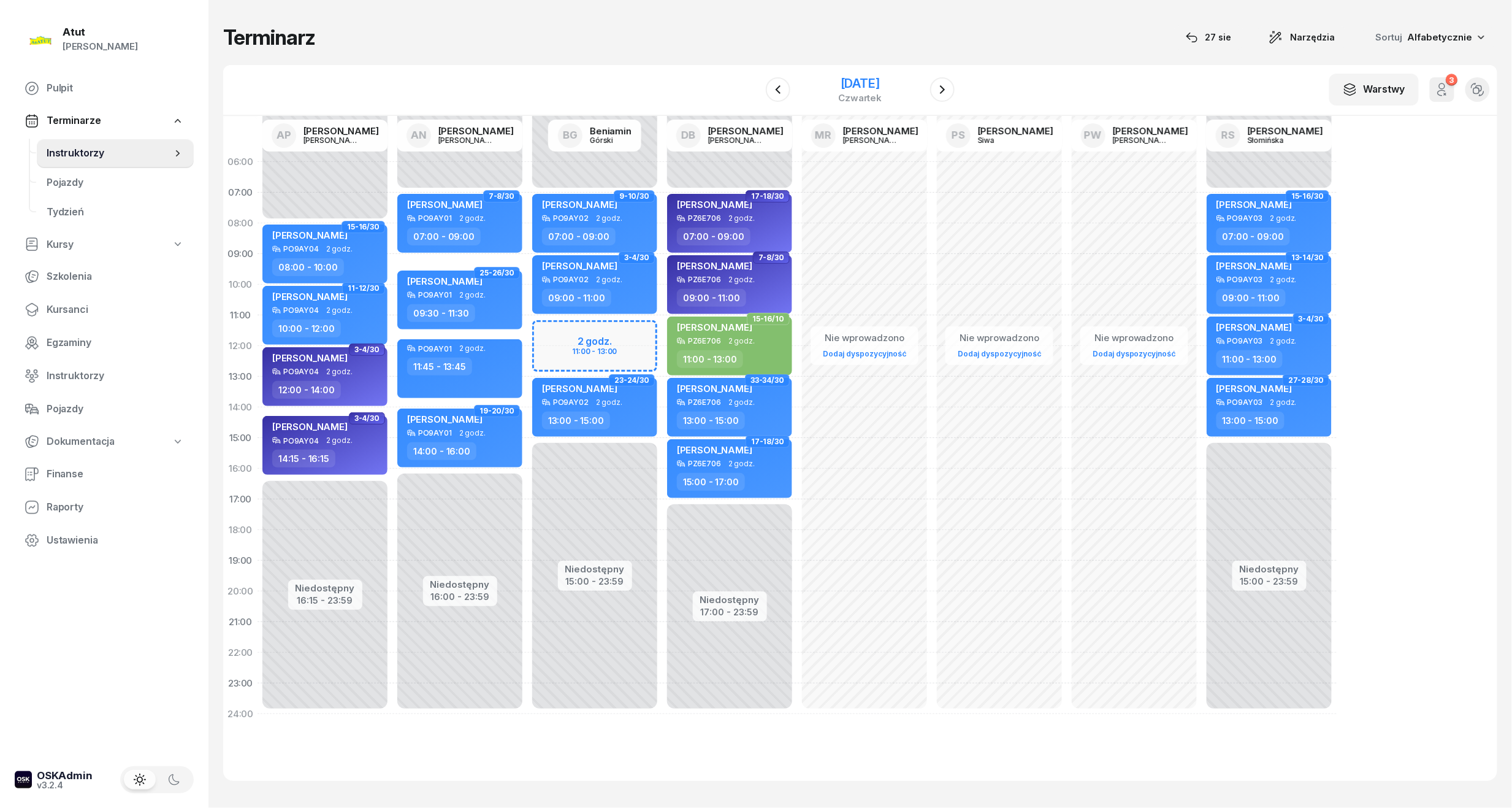
click at [853, 82] on div "[DATE]" at bounding box center [860, 84] width 44 height 12
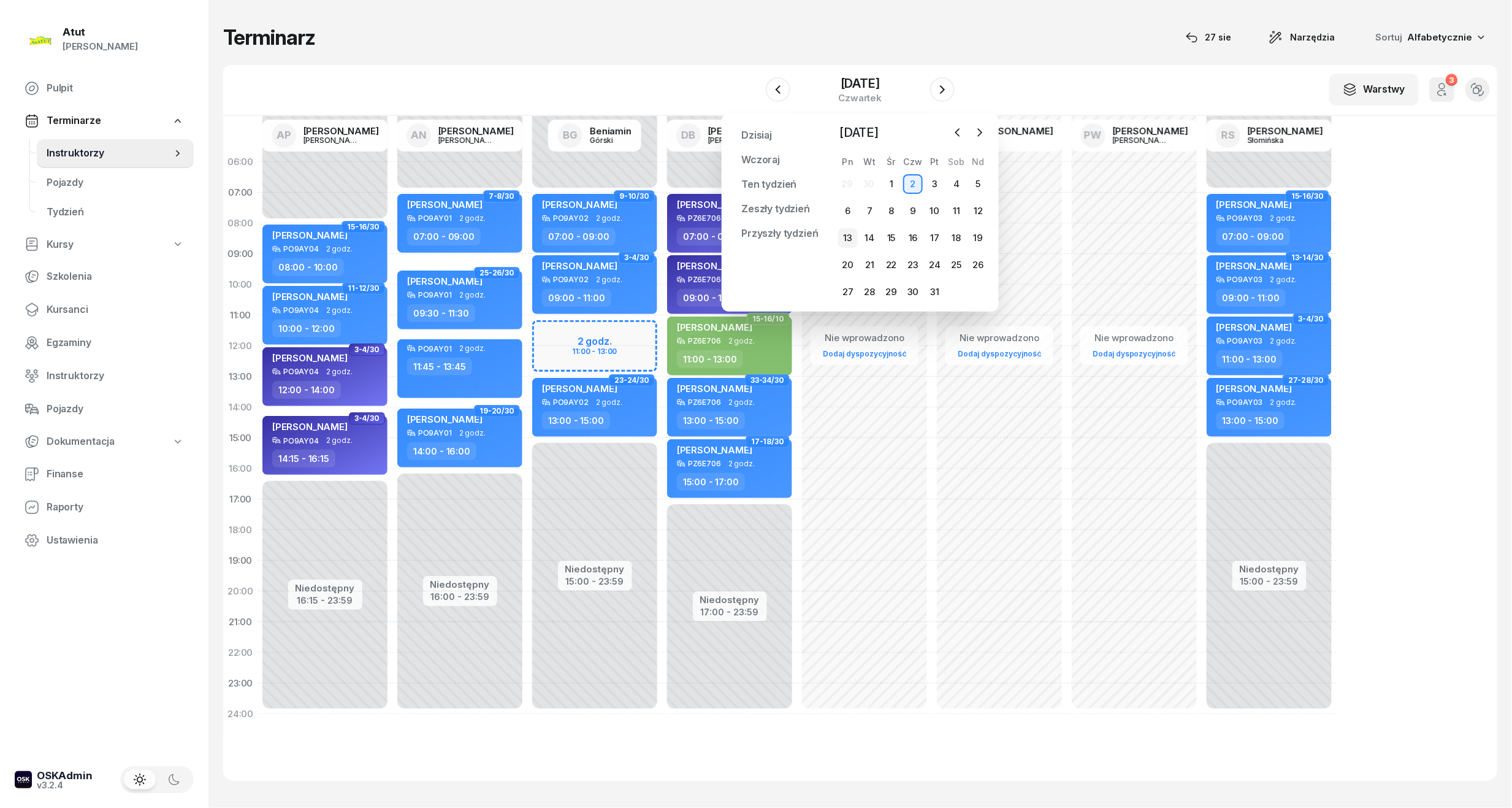
click at [855, 236] on div "13" at bounding box center [848, 238] width 20 height 20
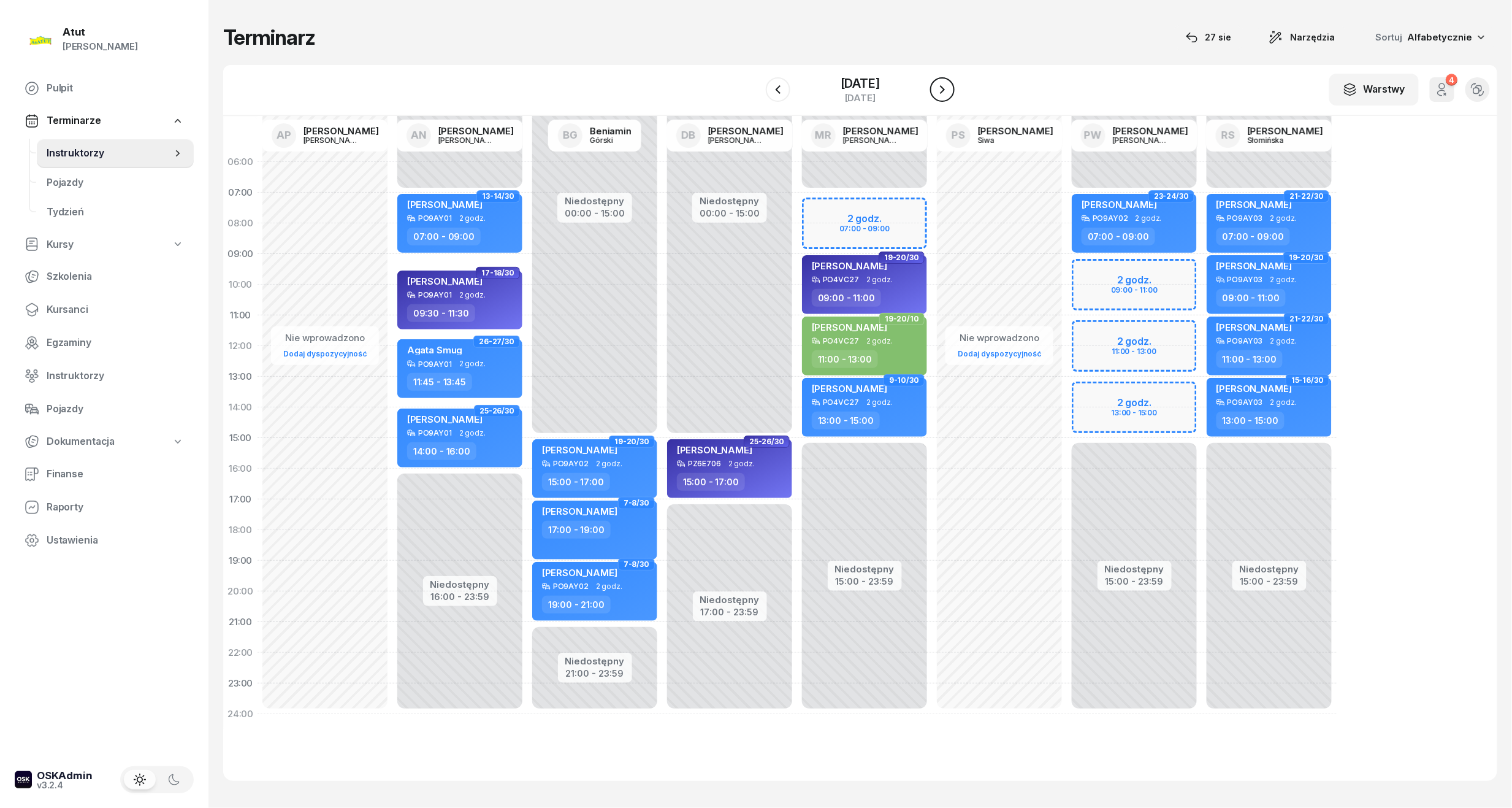
click at [950, 84] on icon "button" at bounding box center [943, 90] width 15 height 15
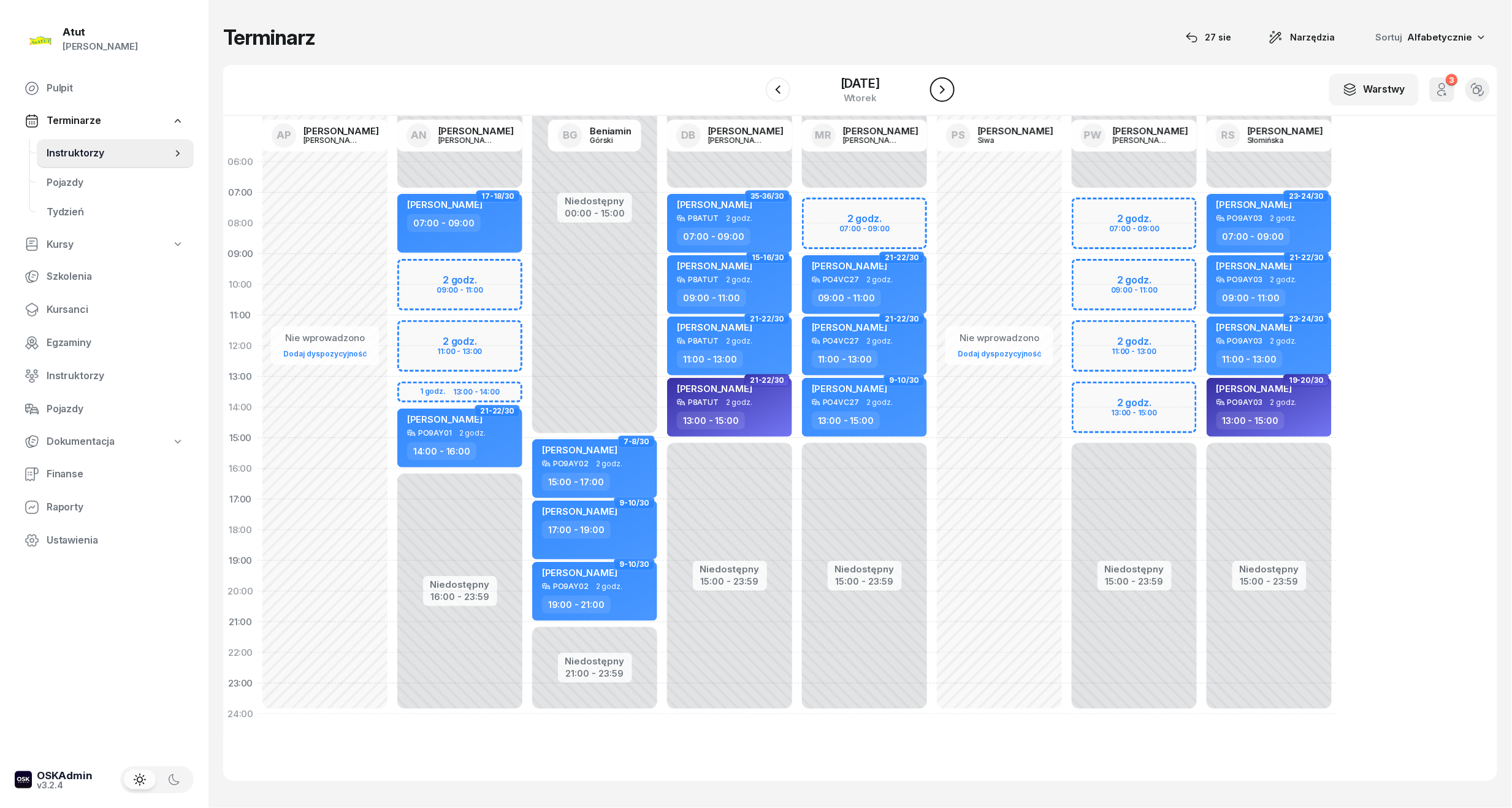
click at [950, 84] on icon "button" at bounding box center [943, 90] width 15 height 15
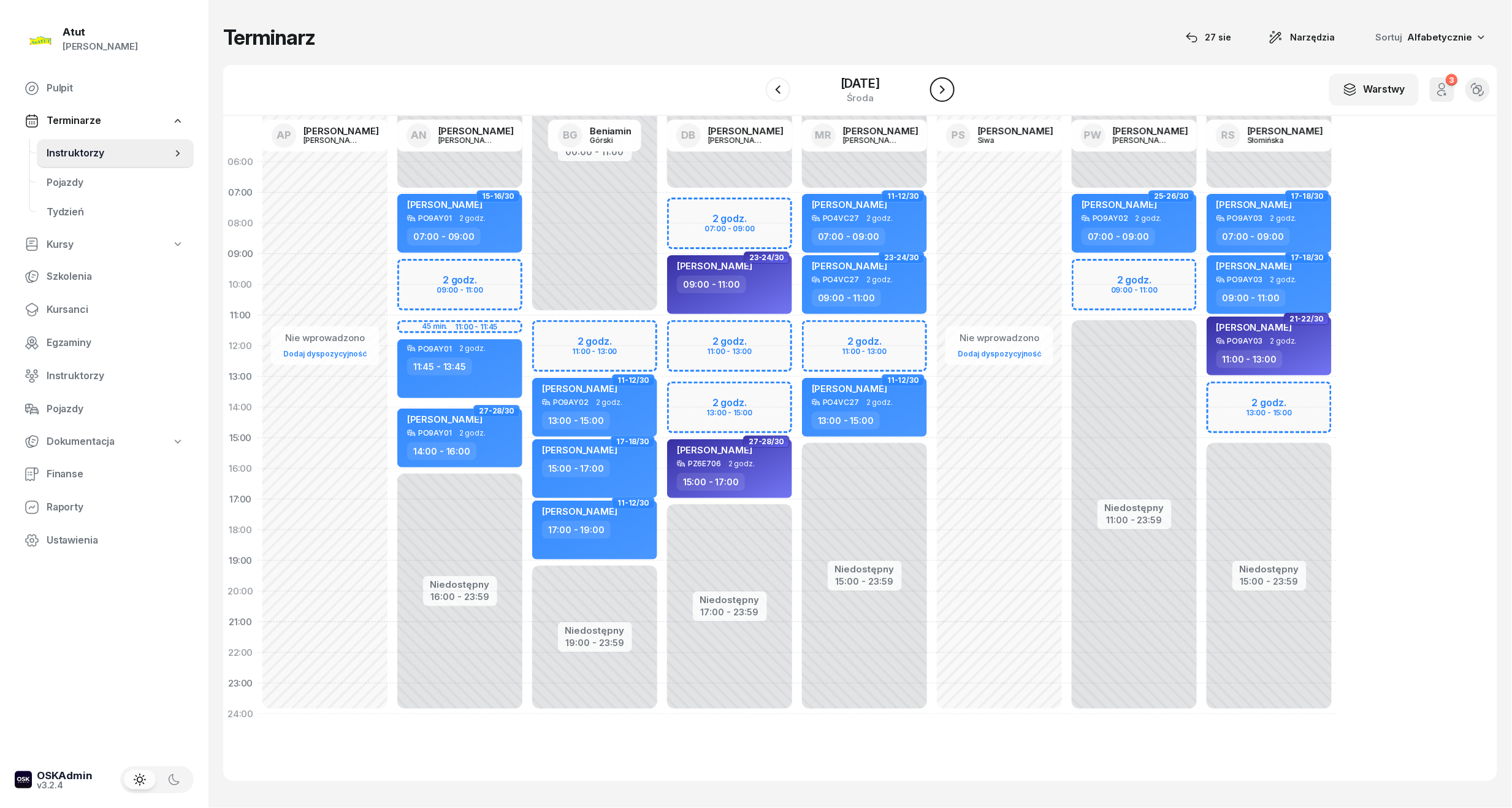
click at [950, 89] on icon "button" at bounding box center [943, 90] width 15 height 15
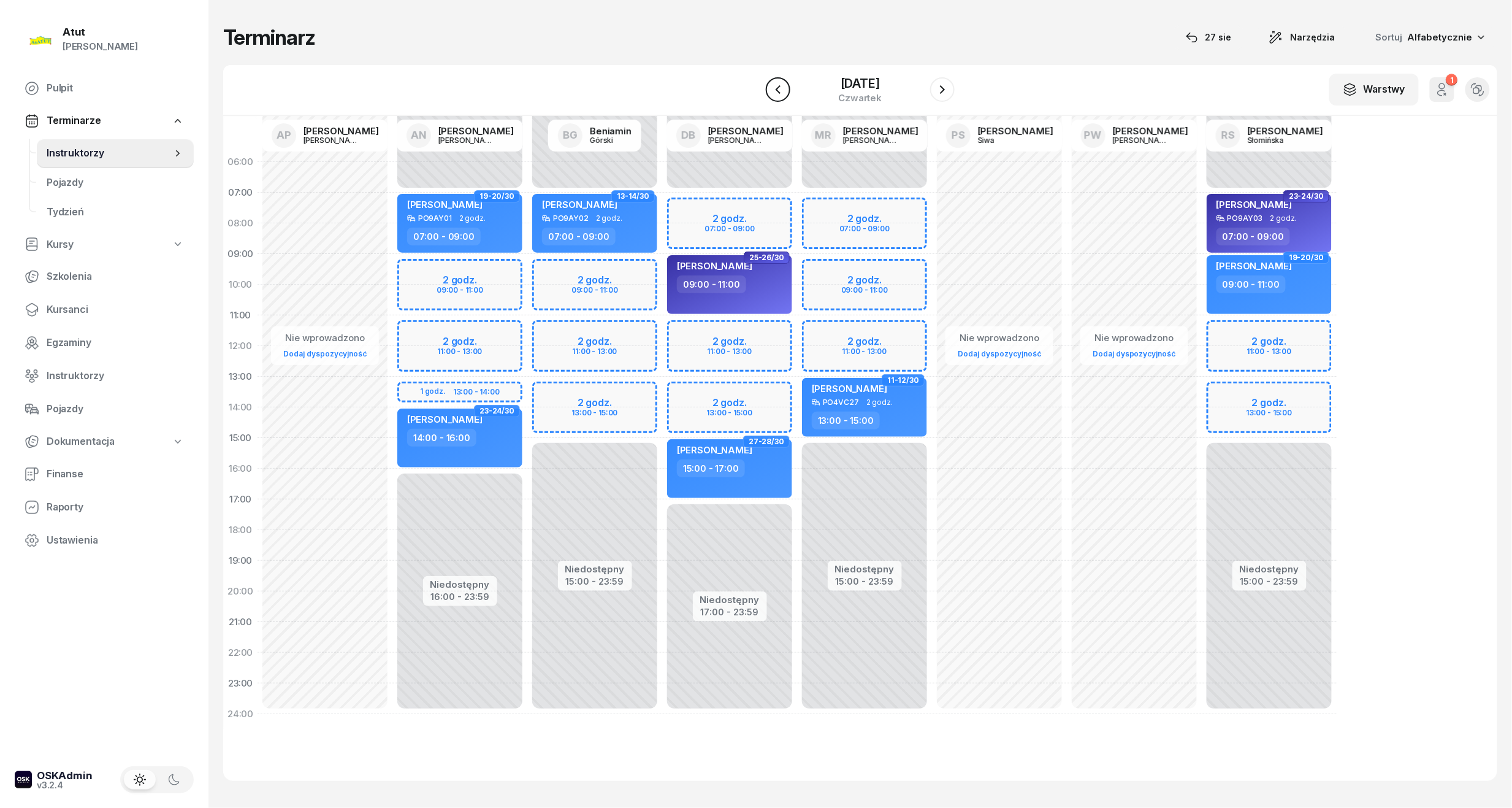
click at [771, 92] on icon "button" at bounding box center [778, 90] width 15 height 15
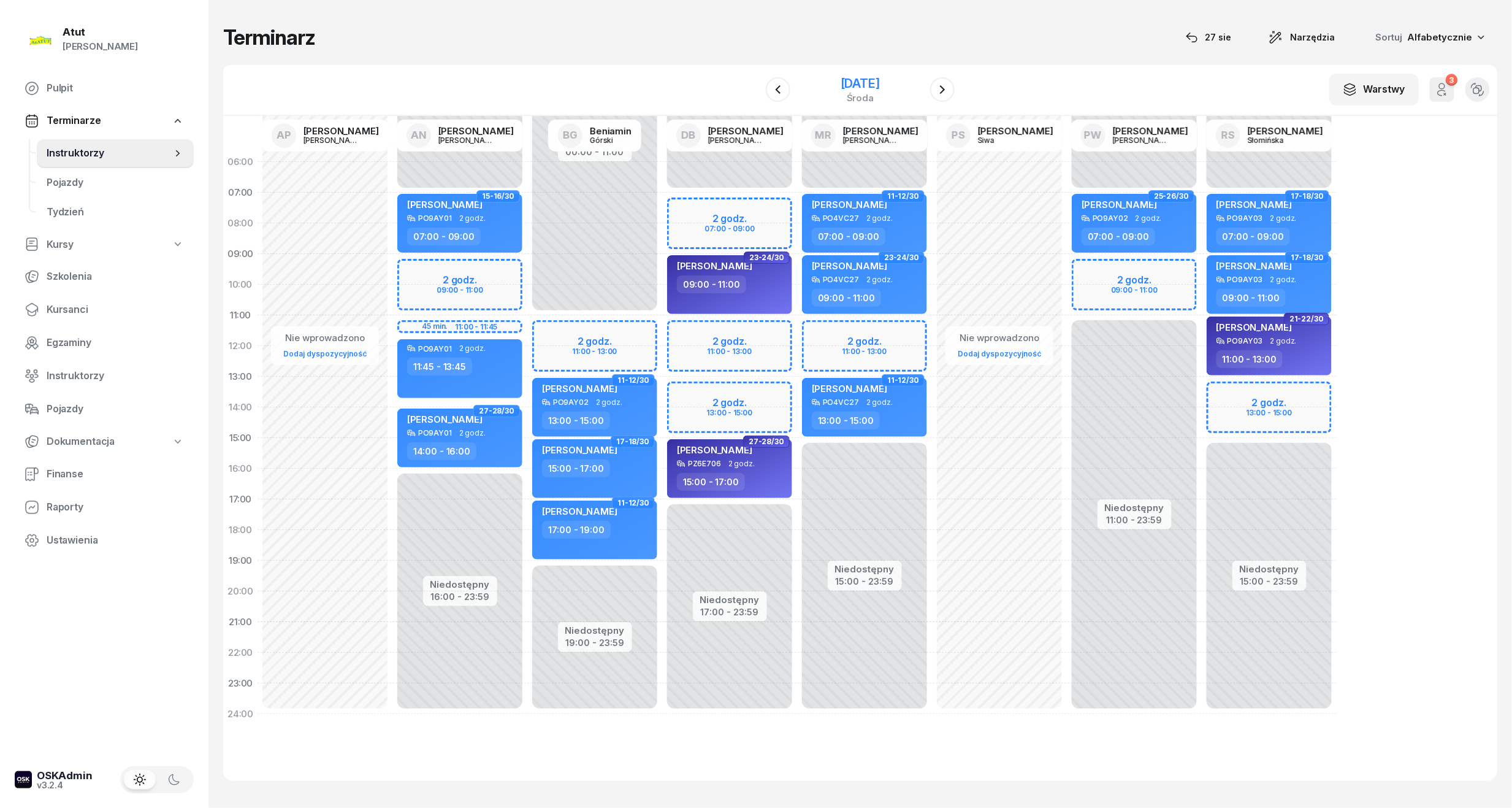
click at [879, 82] on div "[DATE]" at bounding box center [860, 84] width 39 height 12
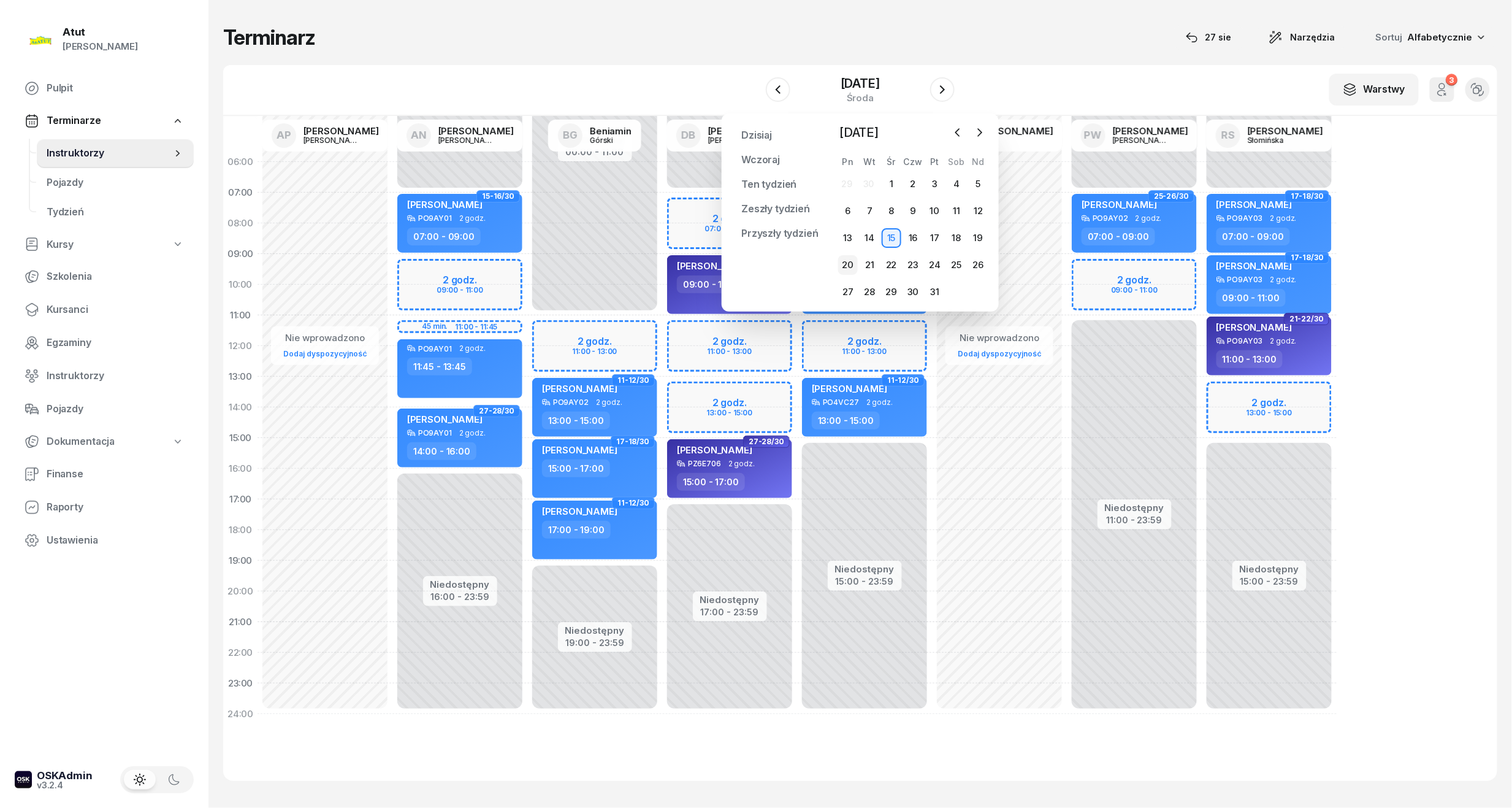
click at [845, 268] on div "20" at bounding box center [848, 265] width 20 height 20
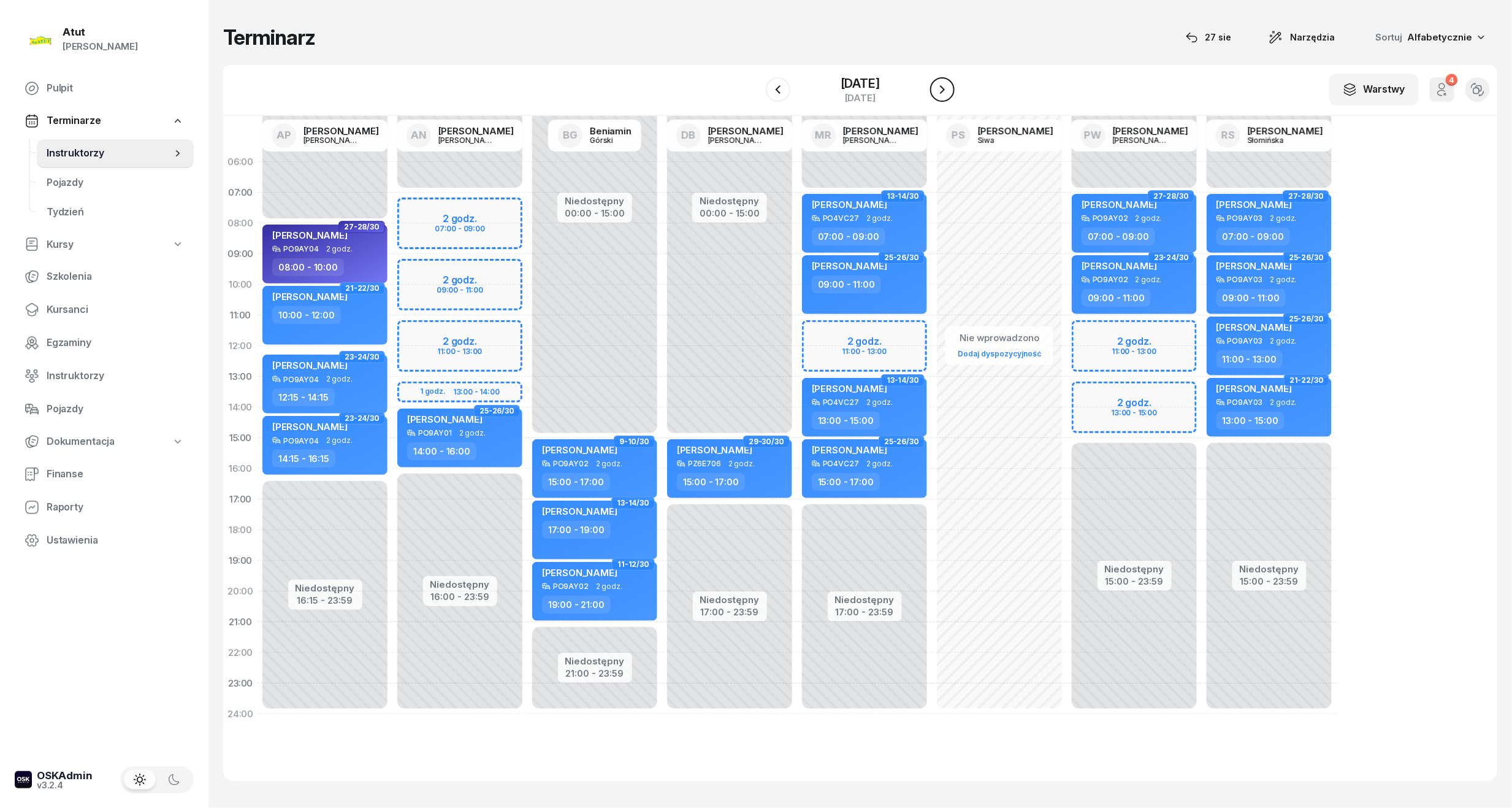
click at [950, 83] on icon "button" at bounding box center [943, 90] width 15 height 15
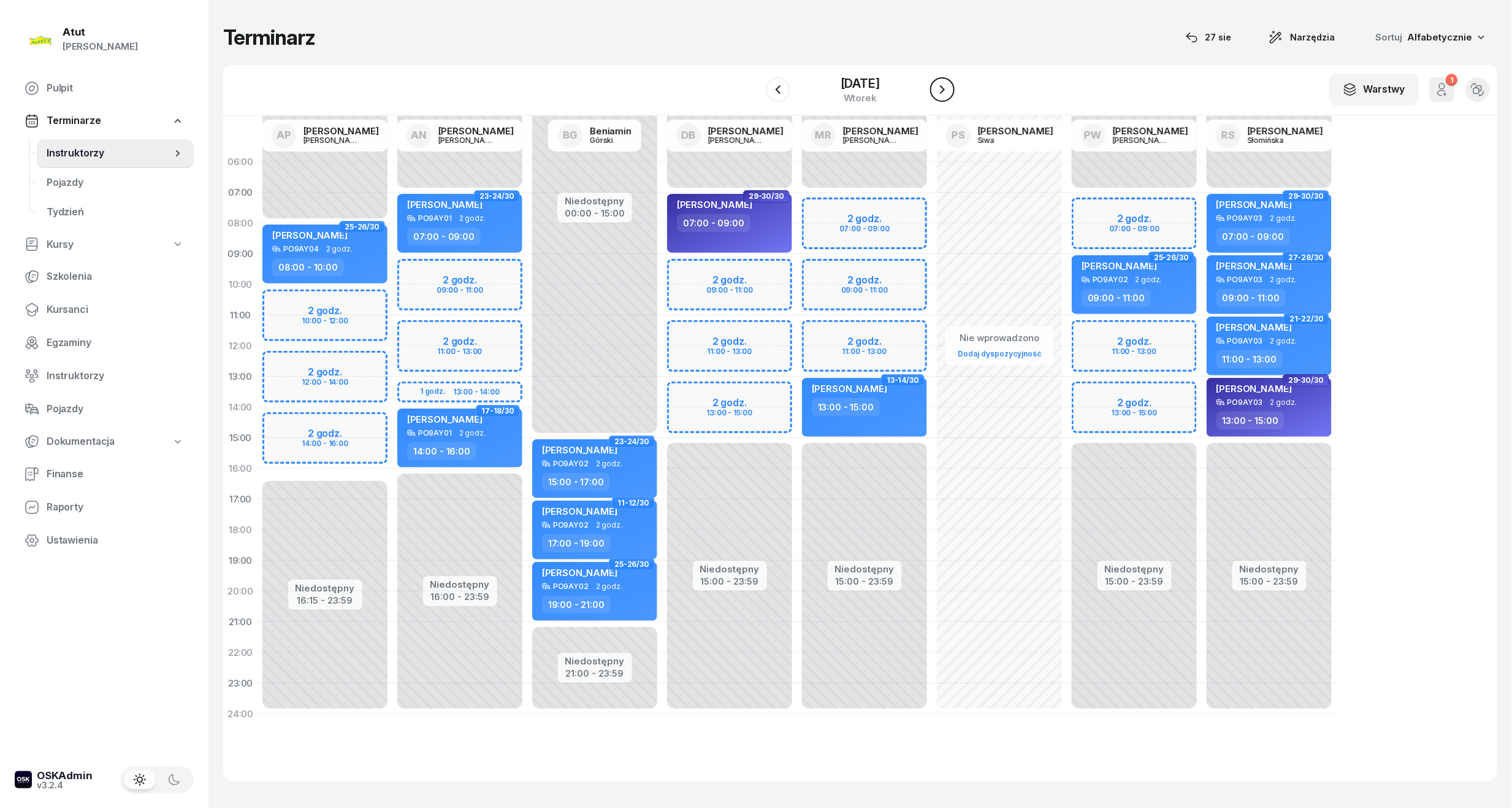
click at [955, 82] on button "button" at bounding box center [943, 90] width 25 height 25
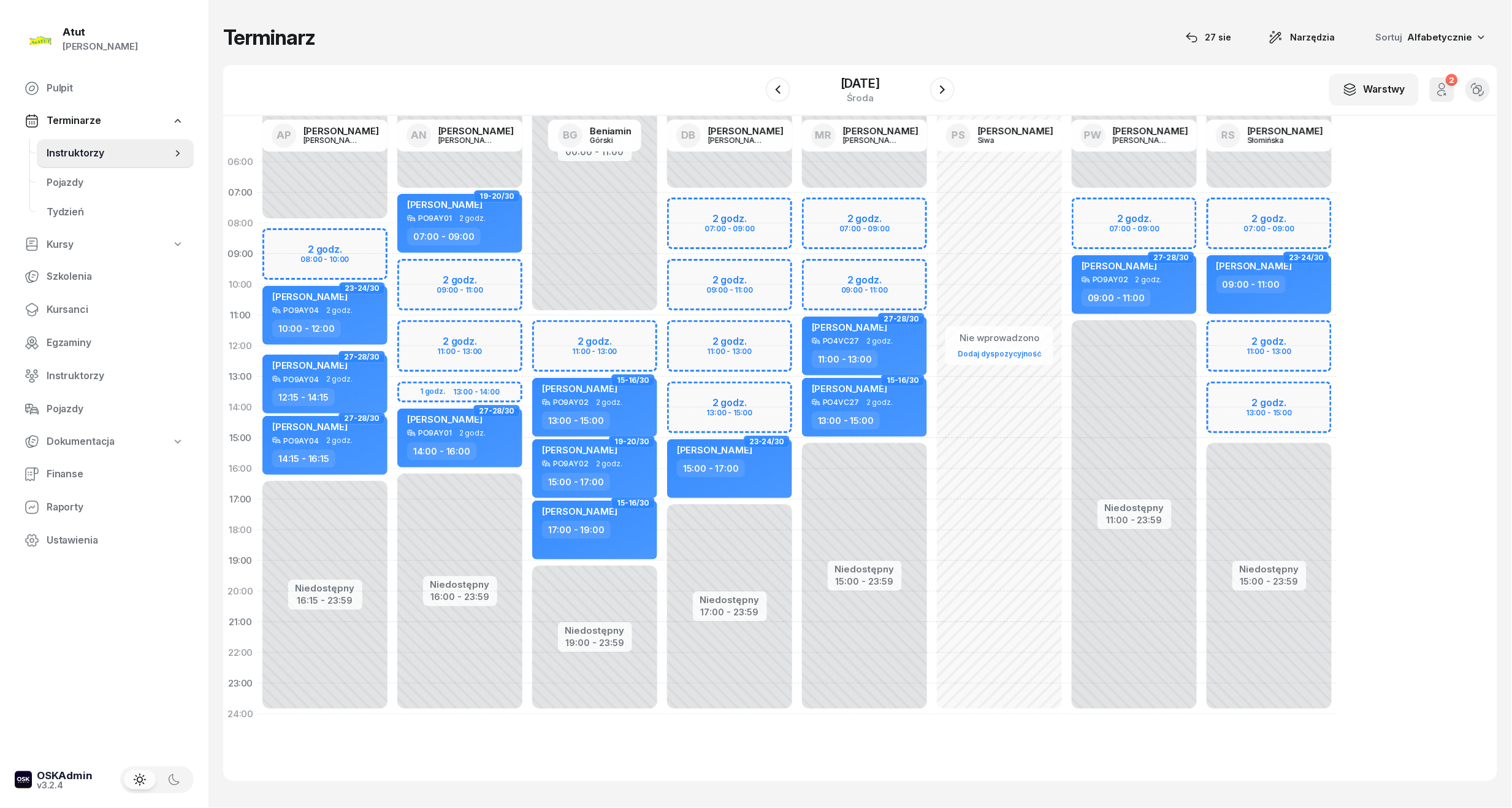
click at [1292, 219] on div "Niedostępny 00:00 - 07:00 Niedostępny 15:00 - 23:59 2 godz. 07:00 - 09:00 2 god…" at bounding box center [1269, 438] width 135 height 583
select select "07"
select select "09"
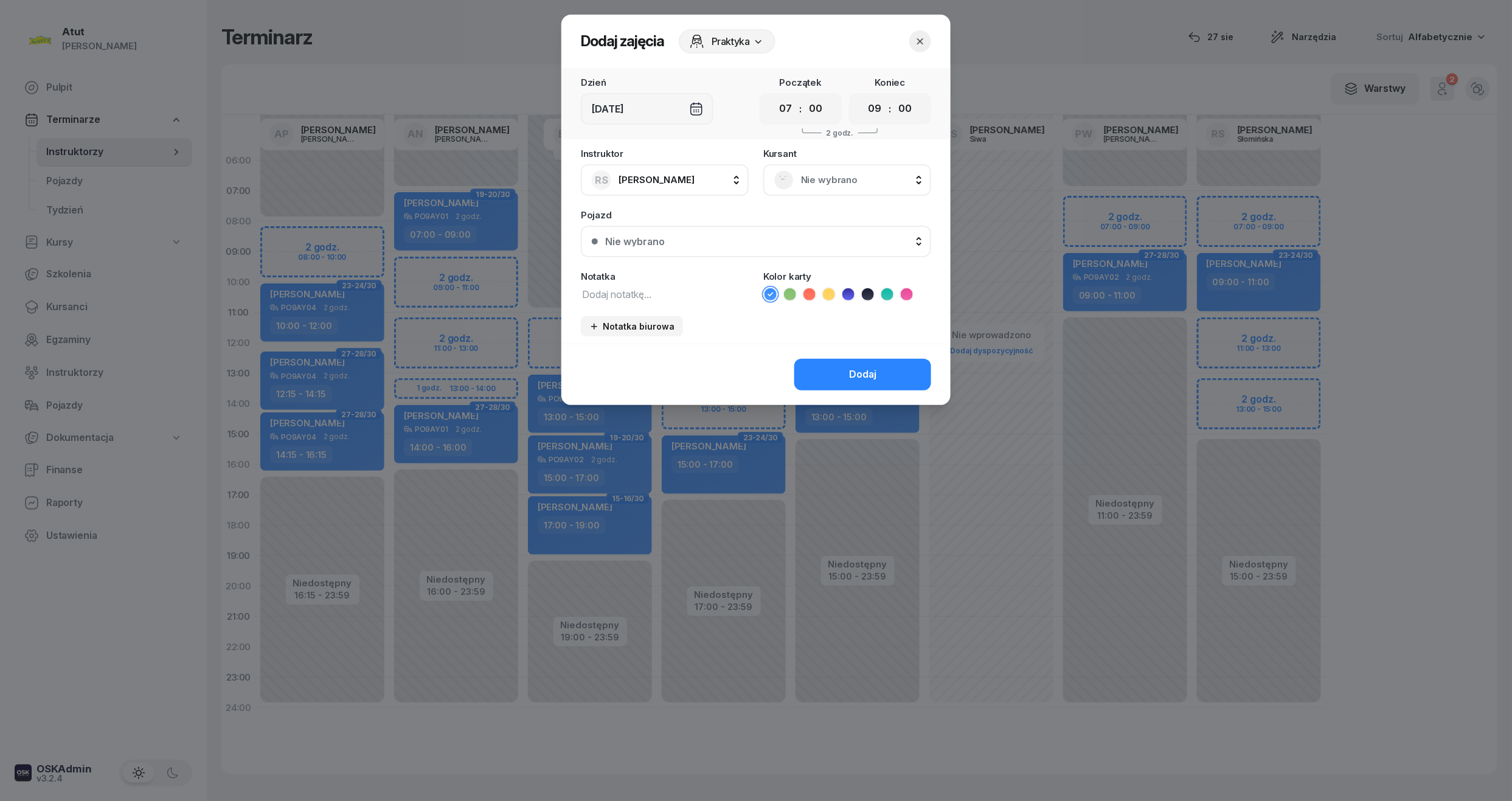
click at [863, 176] on span "Nie wybrano" at bounding box center [860, 180] width 119 height 16
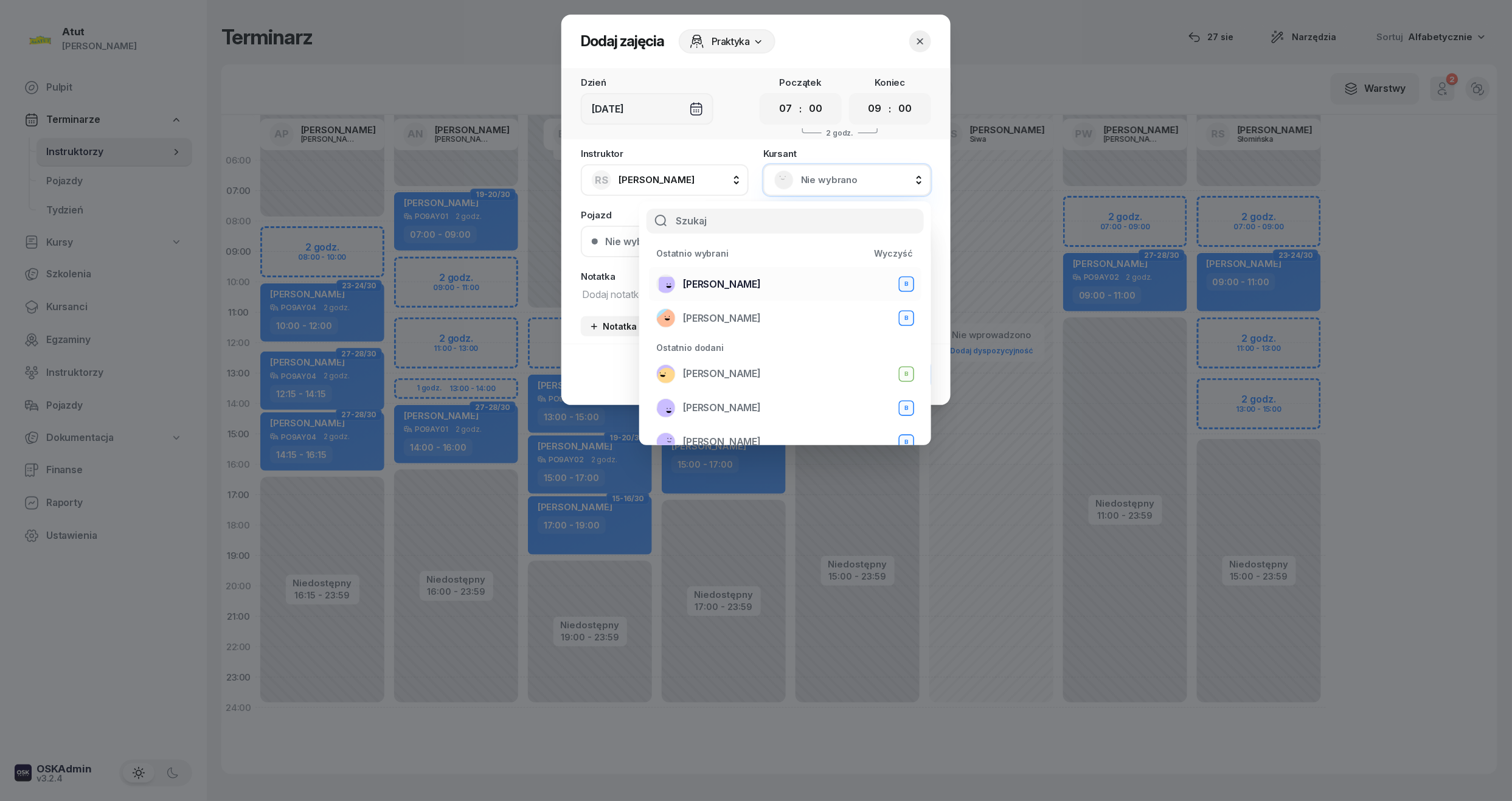
click at [704, 301] on li "[PERSON_NAME] B" at bounding box center [785, 318] width 272 height 34
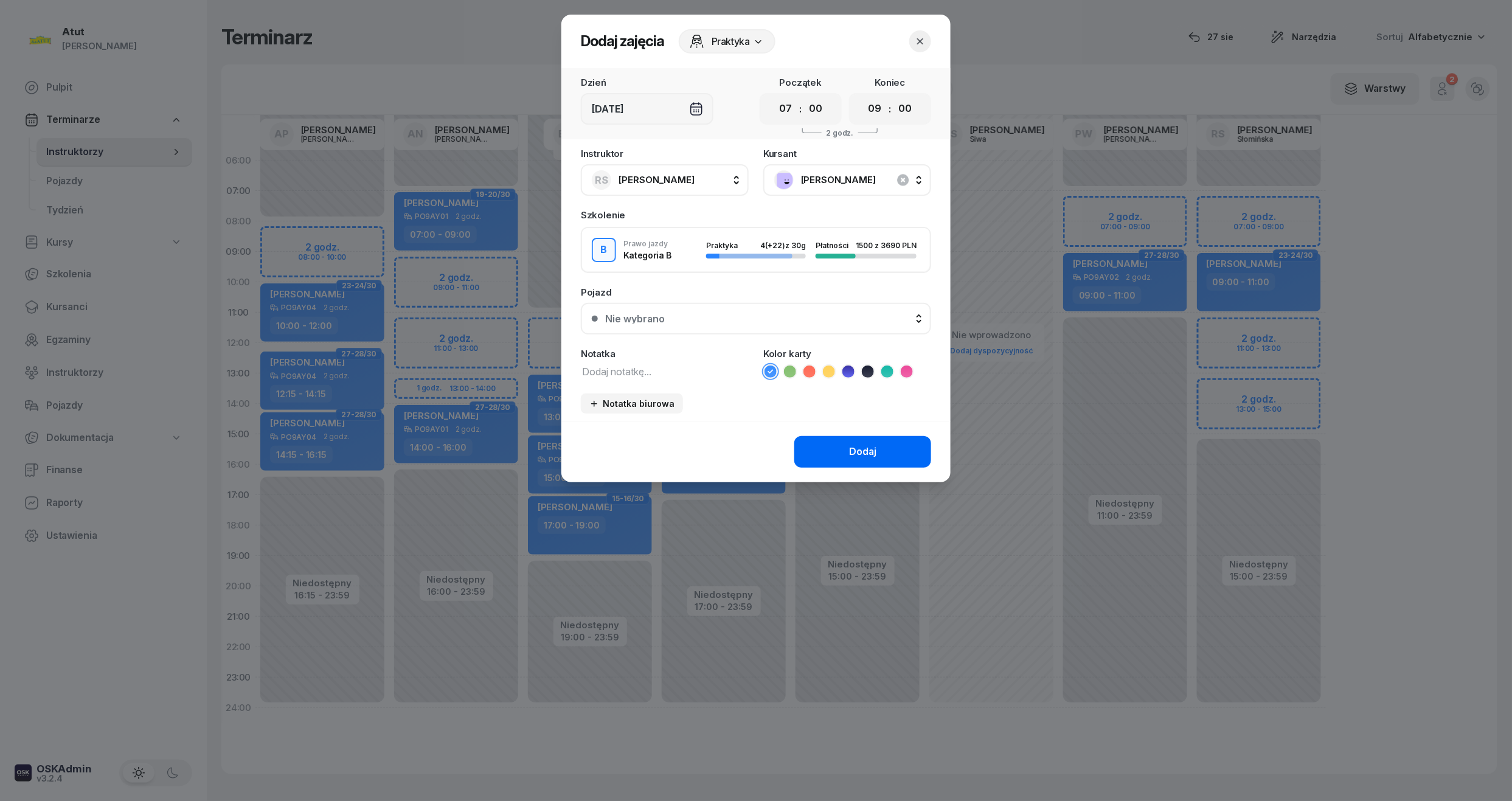
click at [848, 458] on button "Dodaj" at bounding box center [863, 452] width 137 height 32
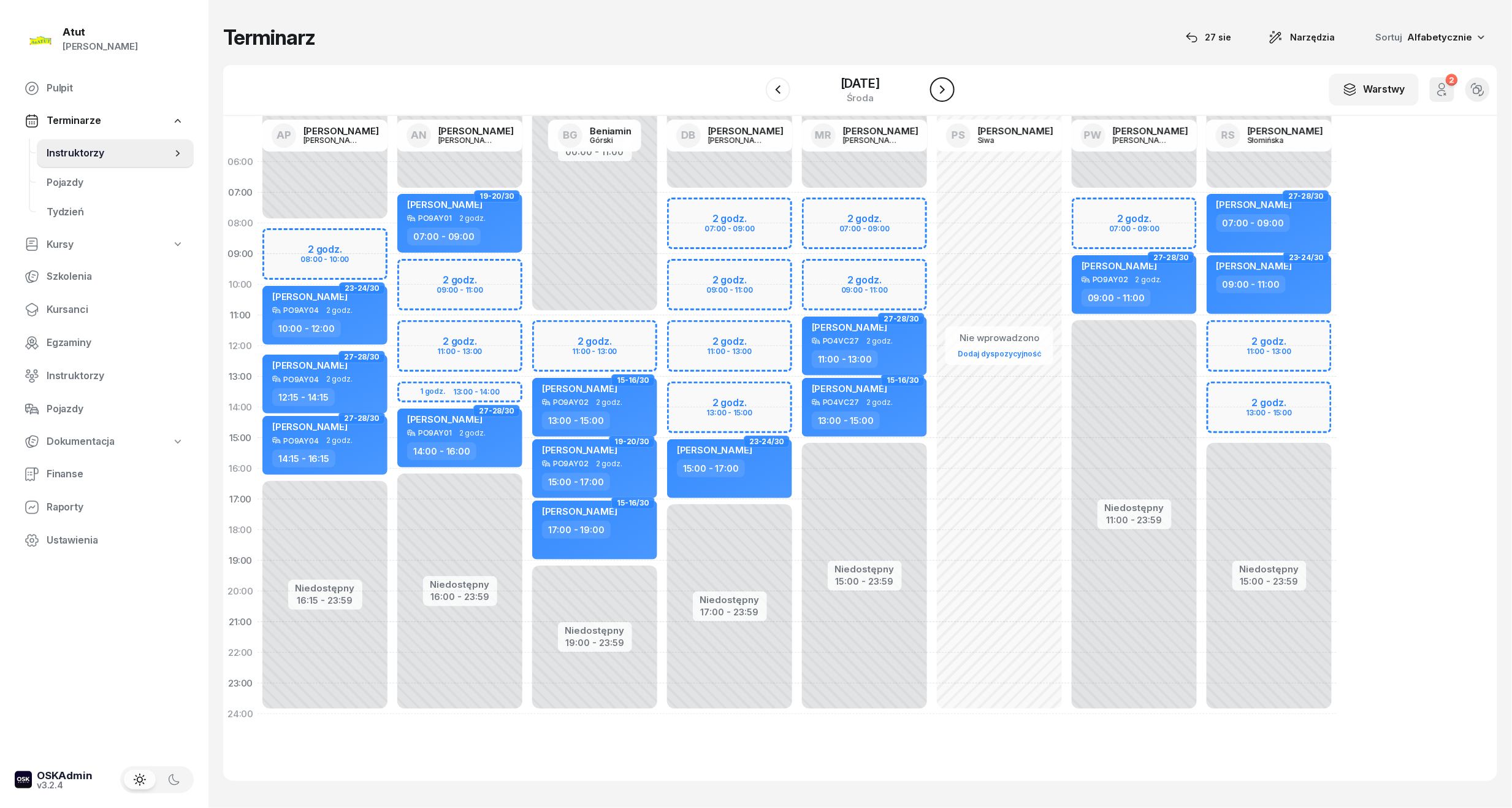
click at [955, 79] on button "button" at bounding box center [943, 90] width 25 height 25
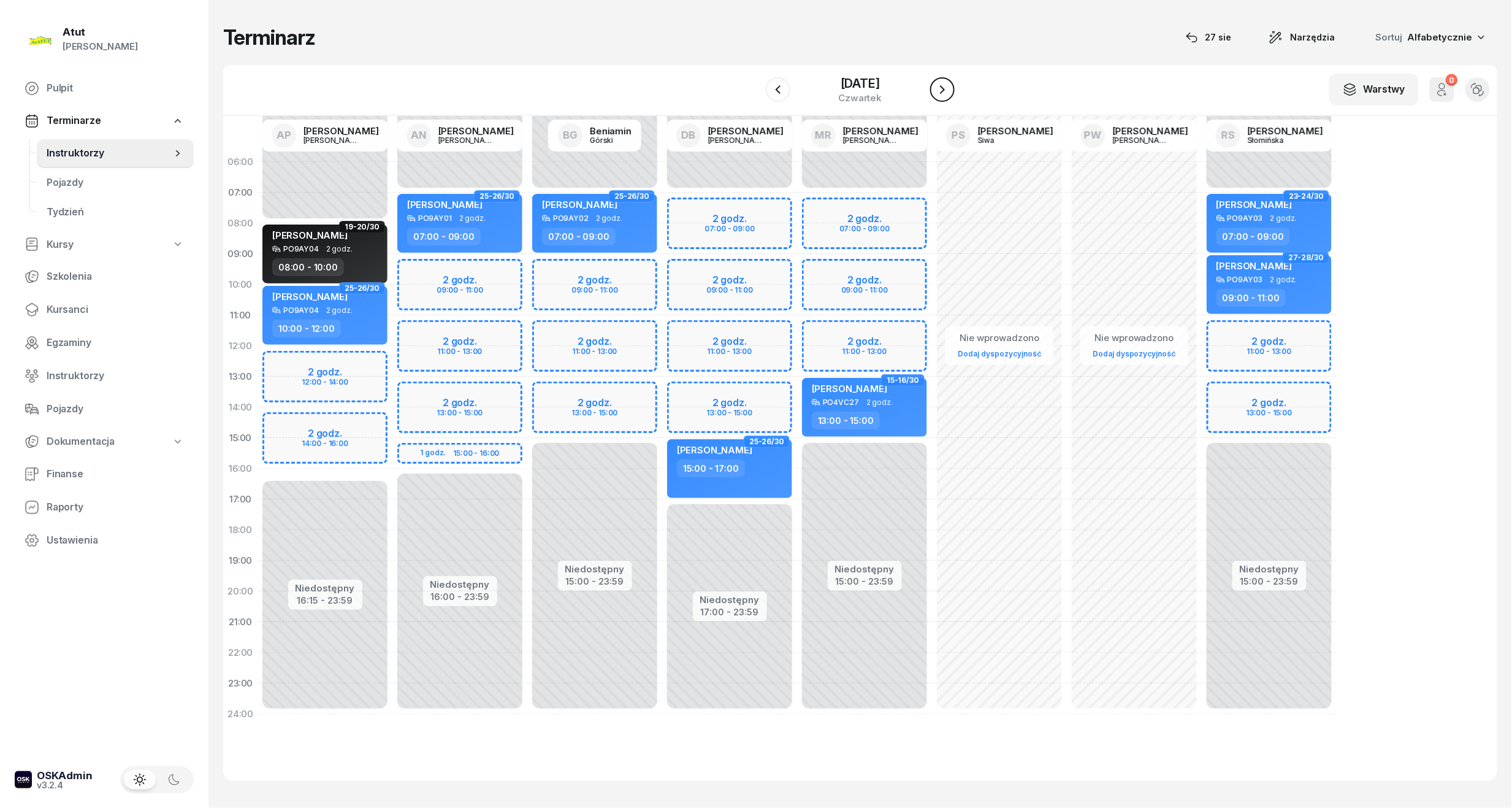
click at [950, 86] on icon "button" at bounding box center [943, 90] width 15 height 15
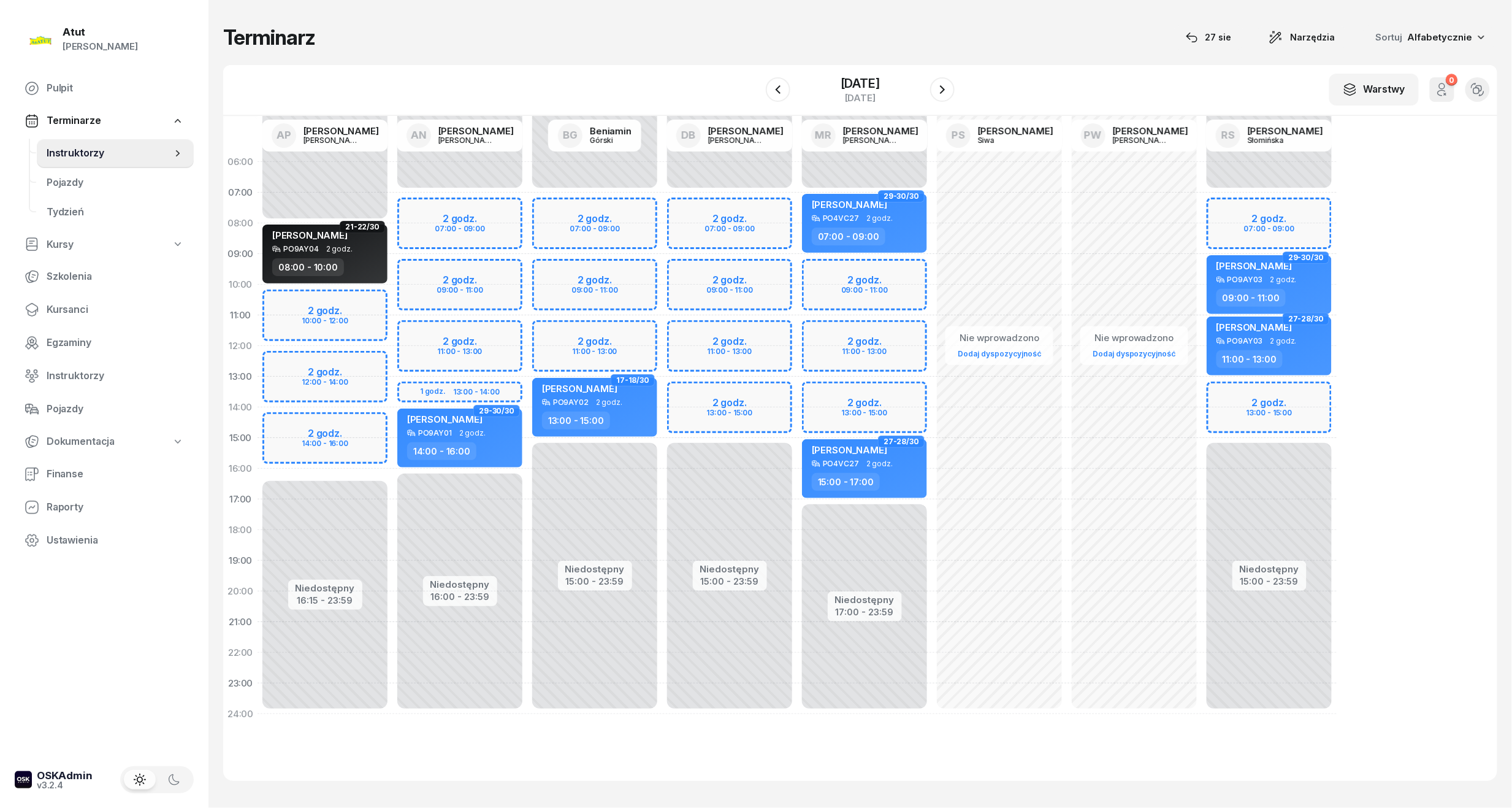
click at [1298, 221] on div "Niedostępny 00:00 - 07:00 Niedostępny 15:00 - 23:59 2 godz. 07:00 - 09:00 2 god…" at bounding box center [1269, 438] width 135 height 583
select select "07"
select select "09"
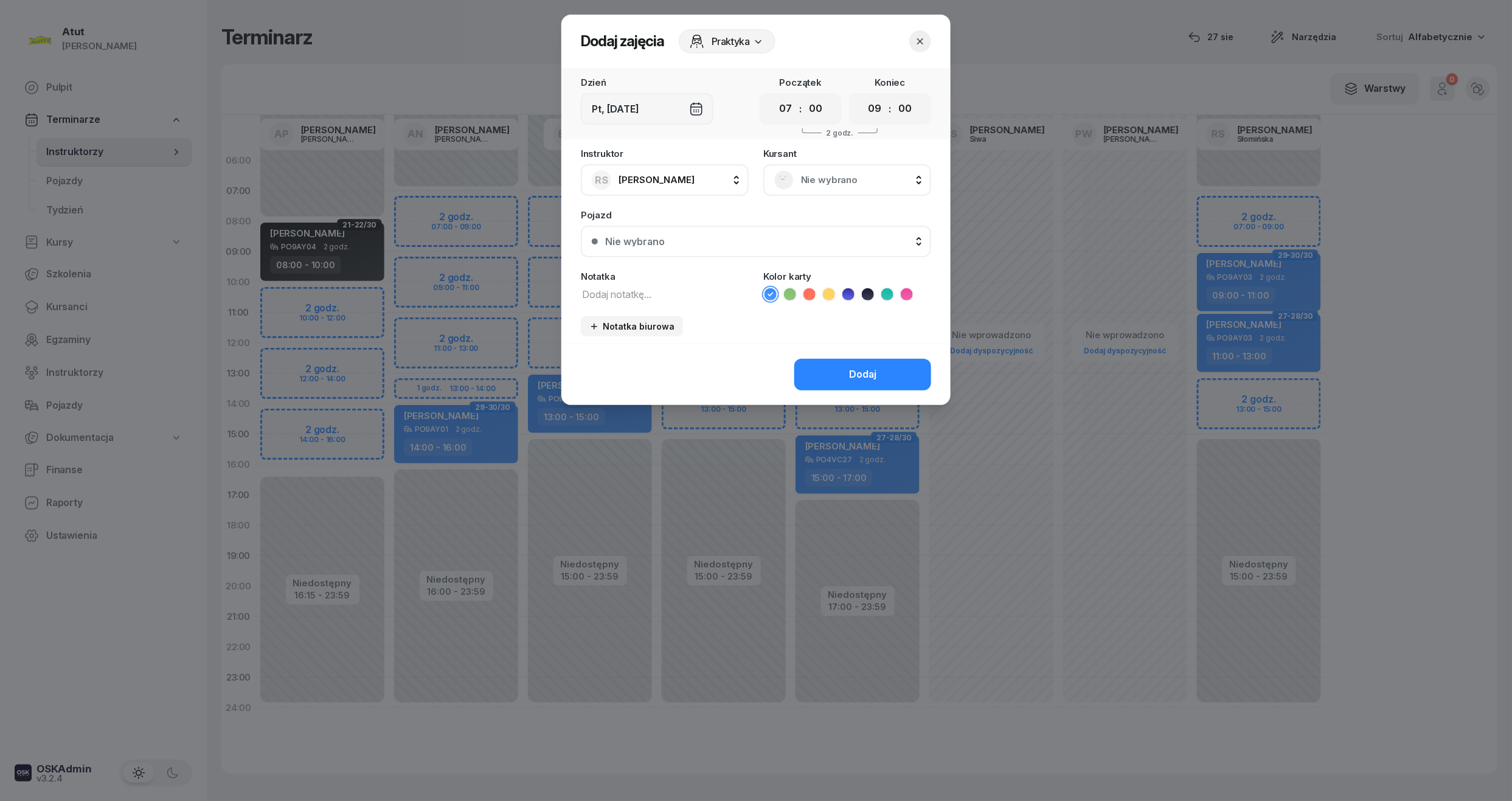
click at [833, 159] on div "[DEMOGRAPHIC_DATA] Nie wybrano" at bounding box center [847, 172] width 168 height 47
click at [823, 183] on span "Nie wybrano" at bounding box center [860, 180] width 119 height 16
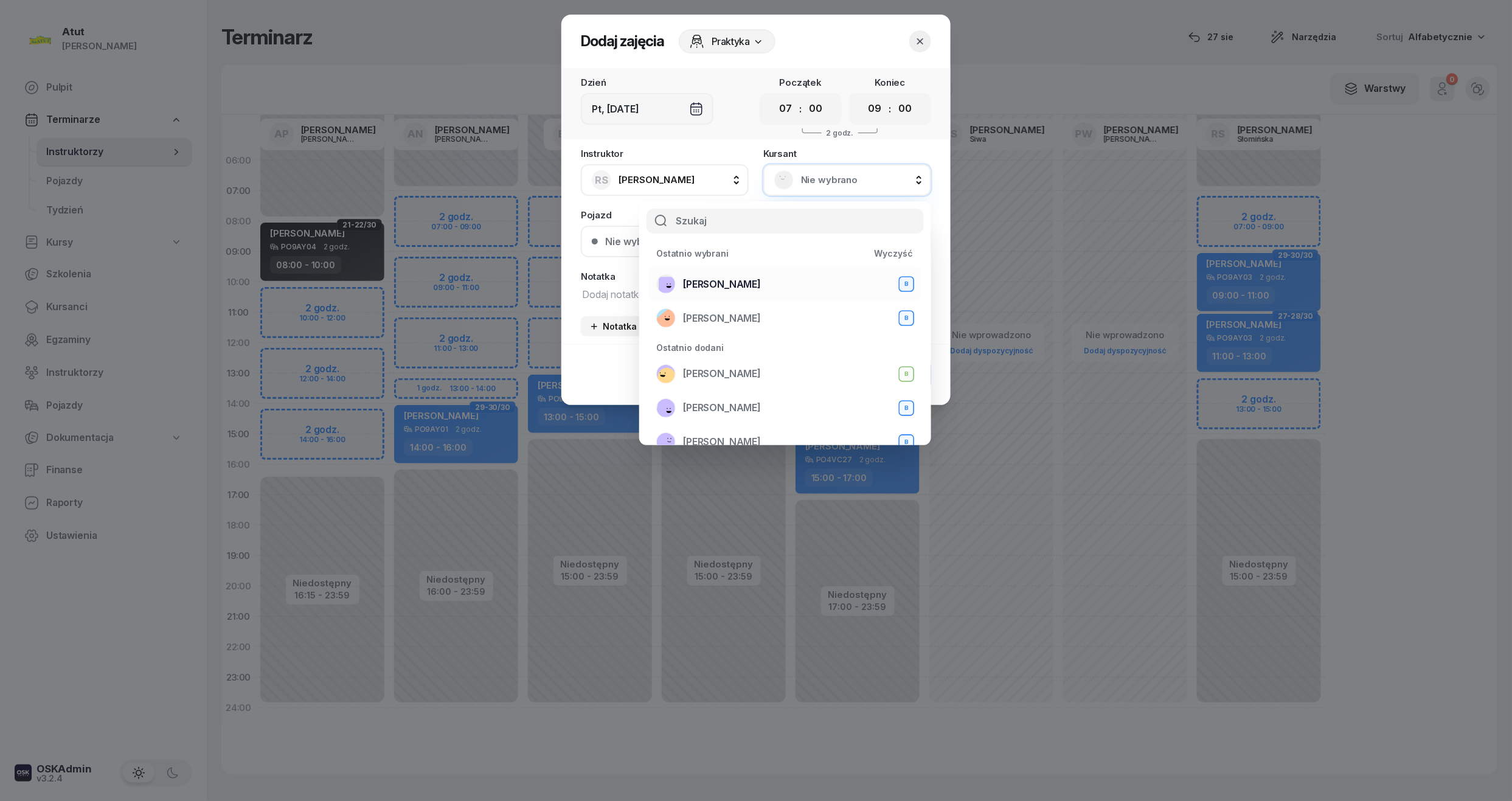
click at [763, 288] on div "[PERSON_NAME] B" at bounding box center [785, 284] width 258 height 19
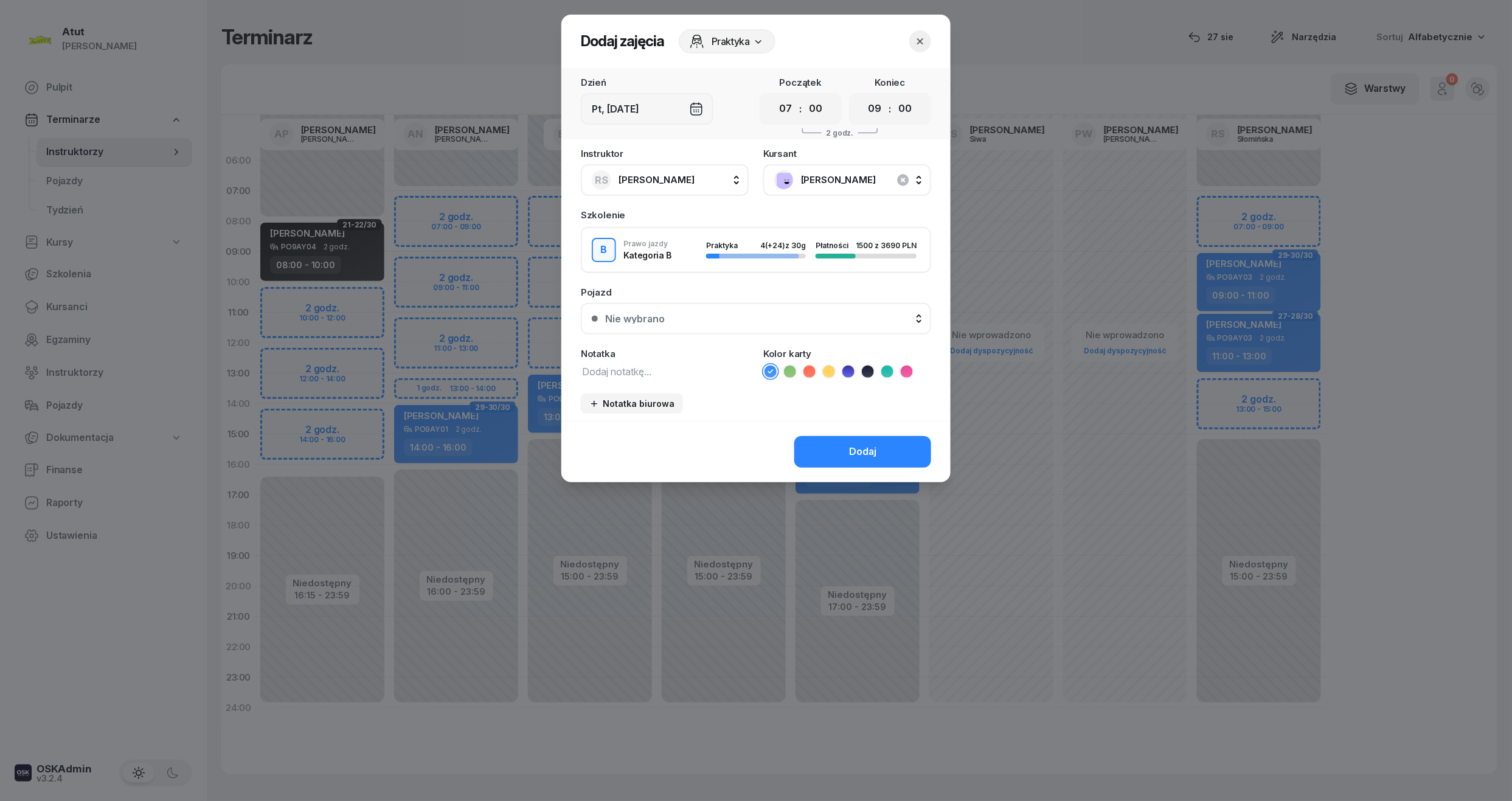
click at [645, 320] on div "Nie wybrano" at bounding box center [635, 318] width 60 height 10
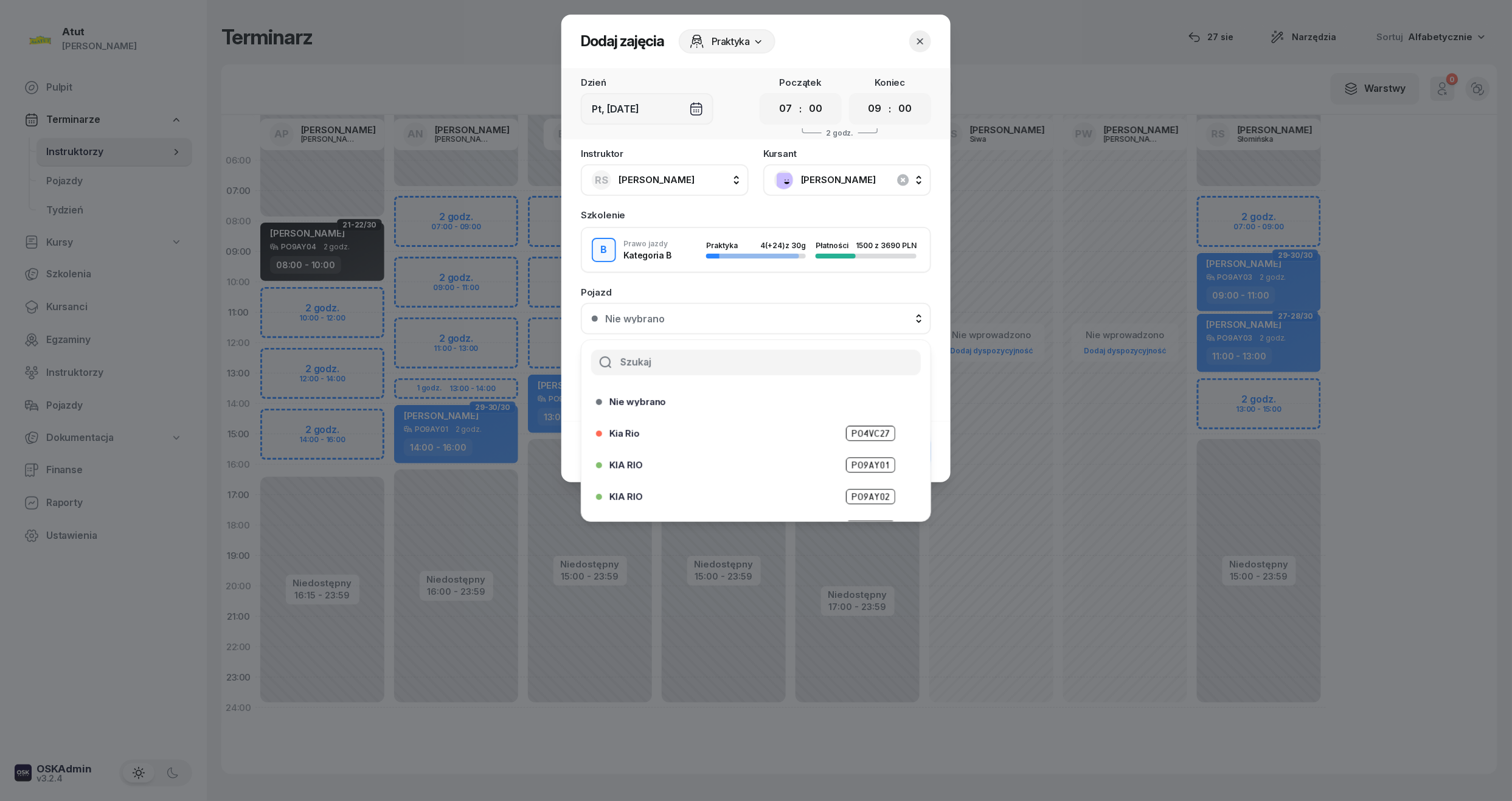
click at [876, 490] on span "PO9AY02" at bounding box center [871, 496] width 49 height 15
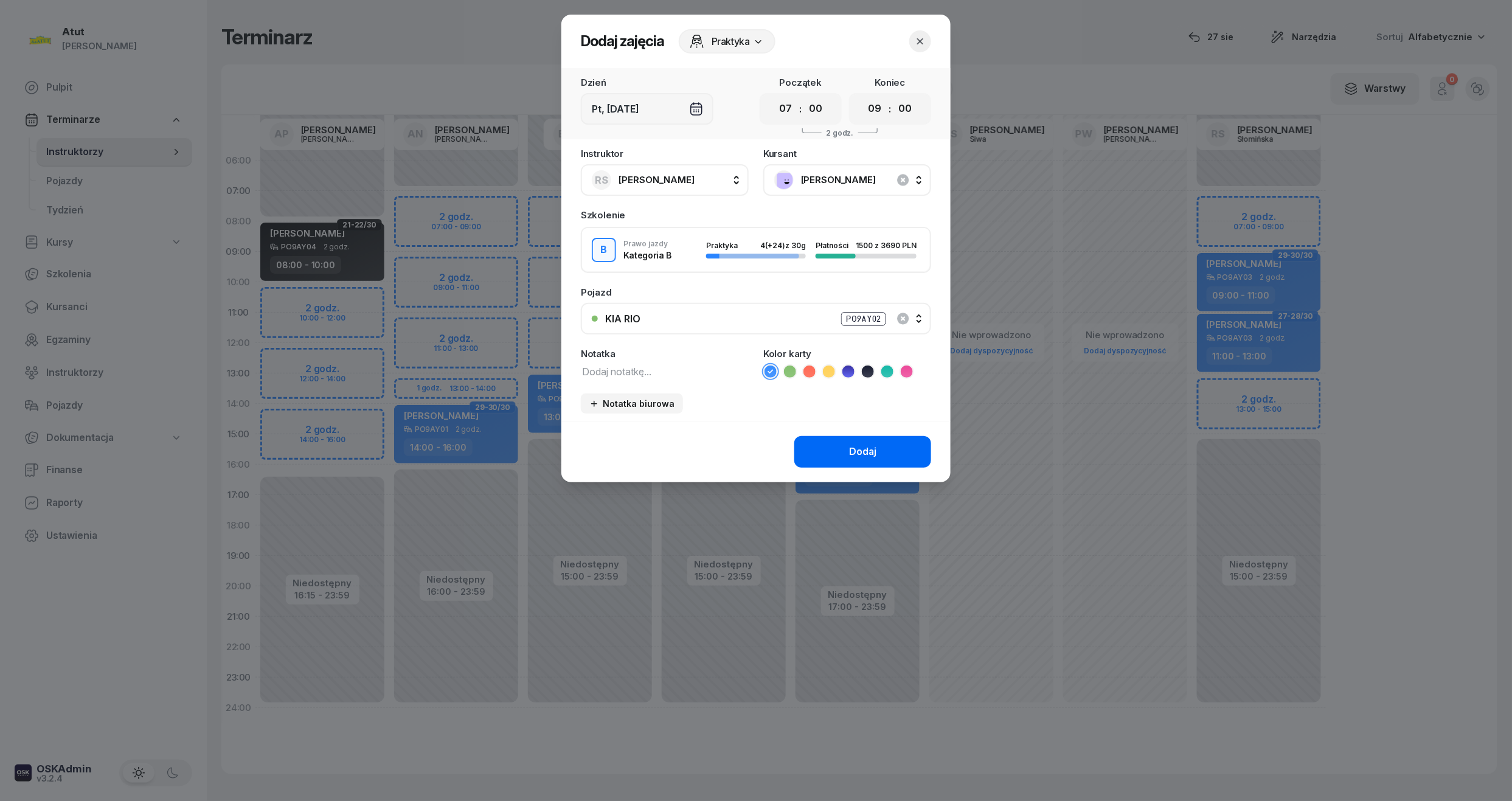
click at [886, 449] on button "Dodaj" at bounding box center [863, 452] width 137 height 32
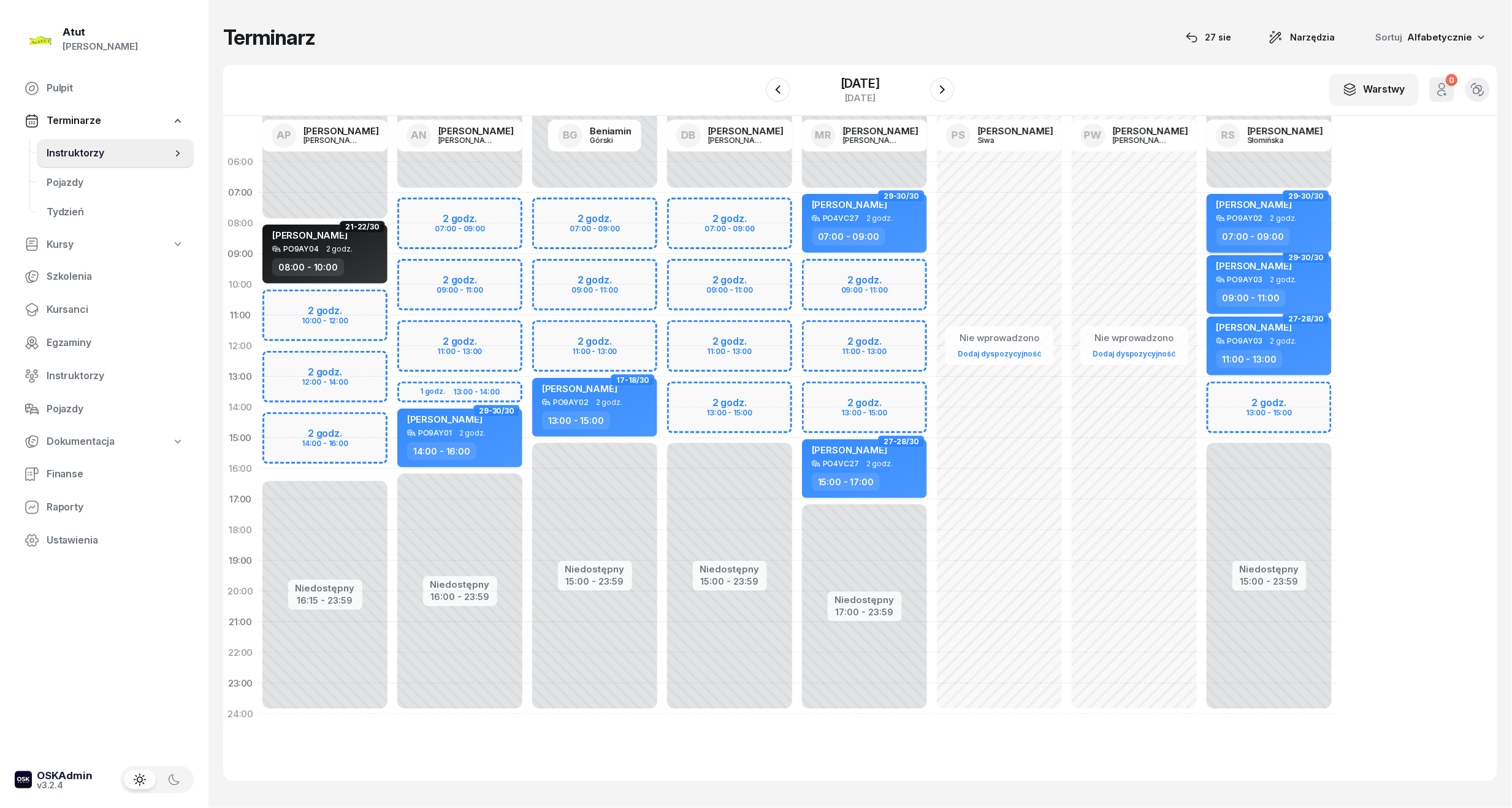
click at [1304, 212] on div "[PERSON_NAME]" at bounding box center [1270, 206] width 107 height 15
select select "07"
select select "09"
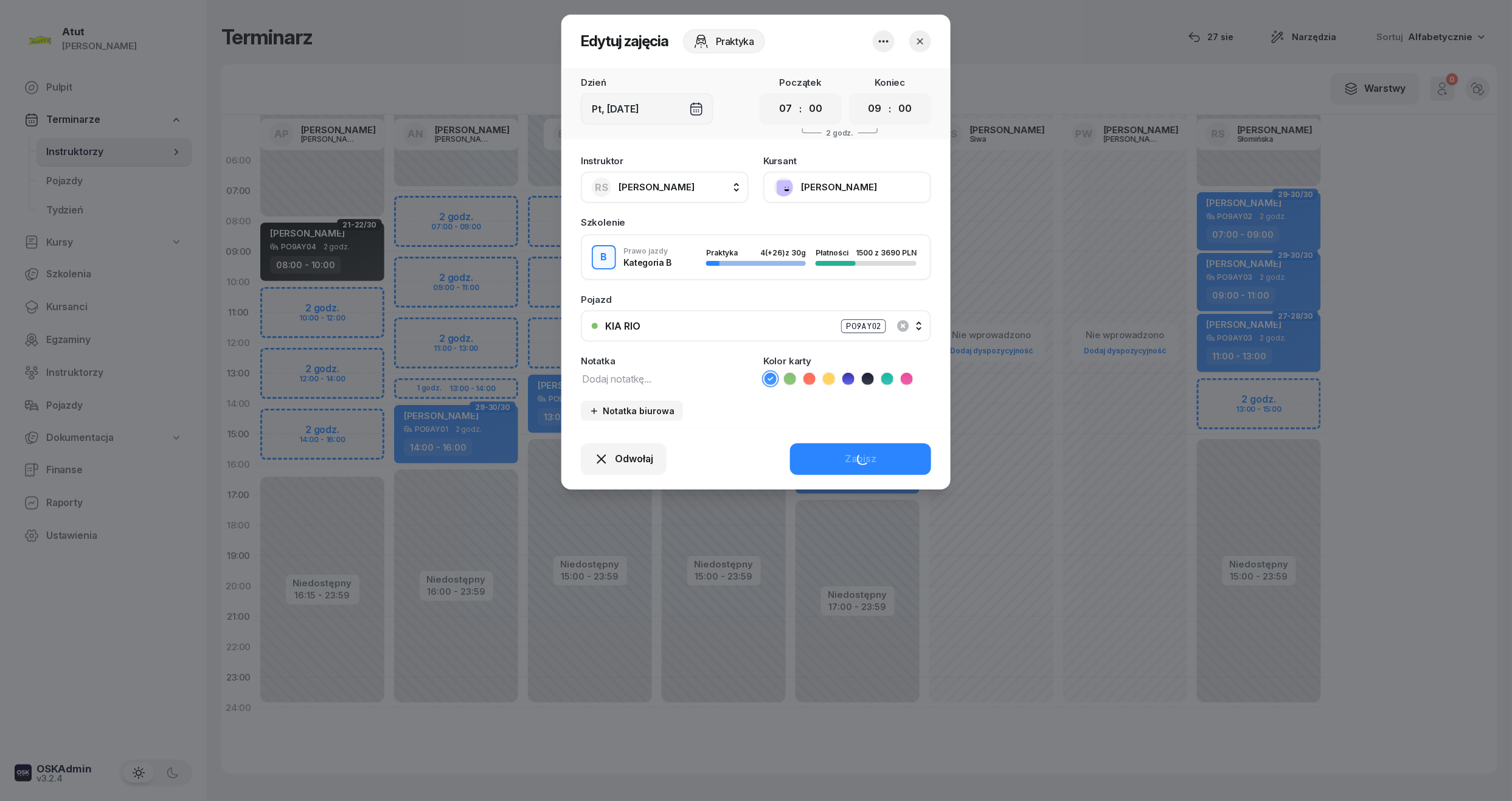
click at [820, 183] on button "[PERSON_NAME]" at bounding box center [847, 188] width 168 height 32
click at [820, 223] on div "Otwórz profil" at bounding box center [802, 229] width 59 height 16
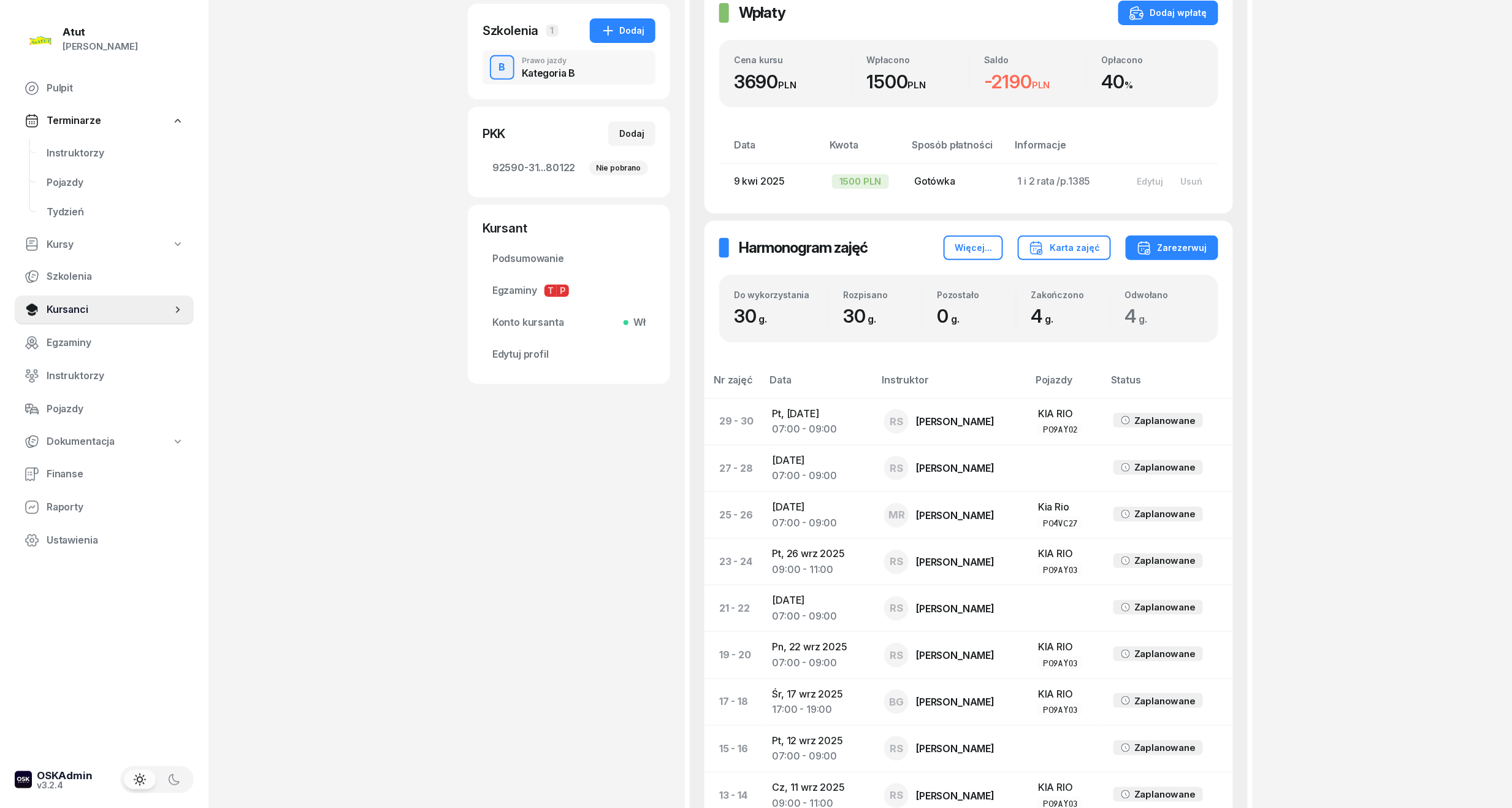
scroll to position [409, 0]
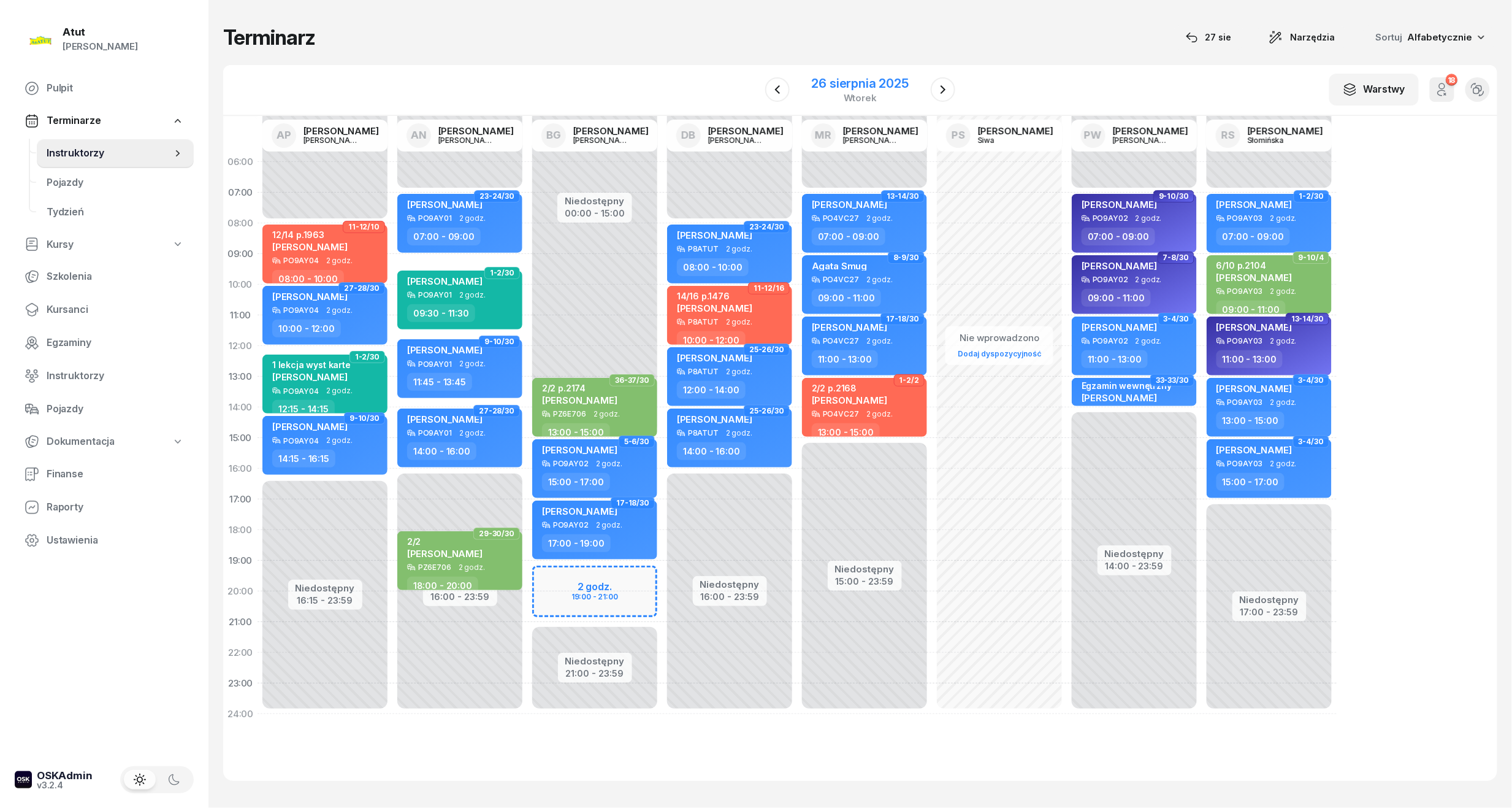
click at [832, 81] on div "26 sierpnia 2025" at bounding box center [860, 84] width 97 height 12
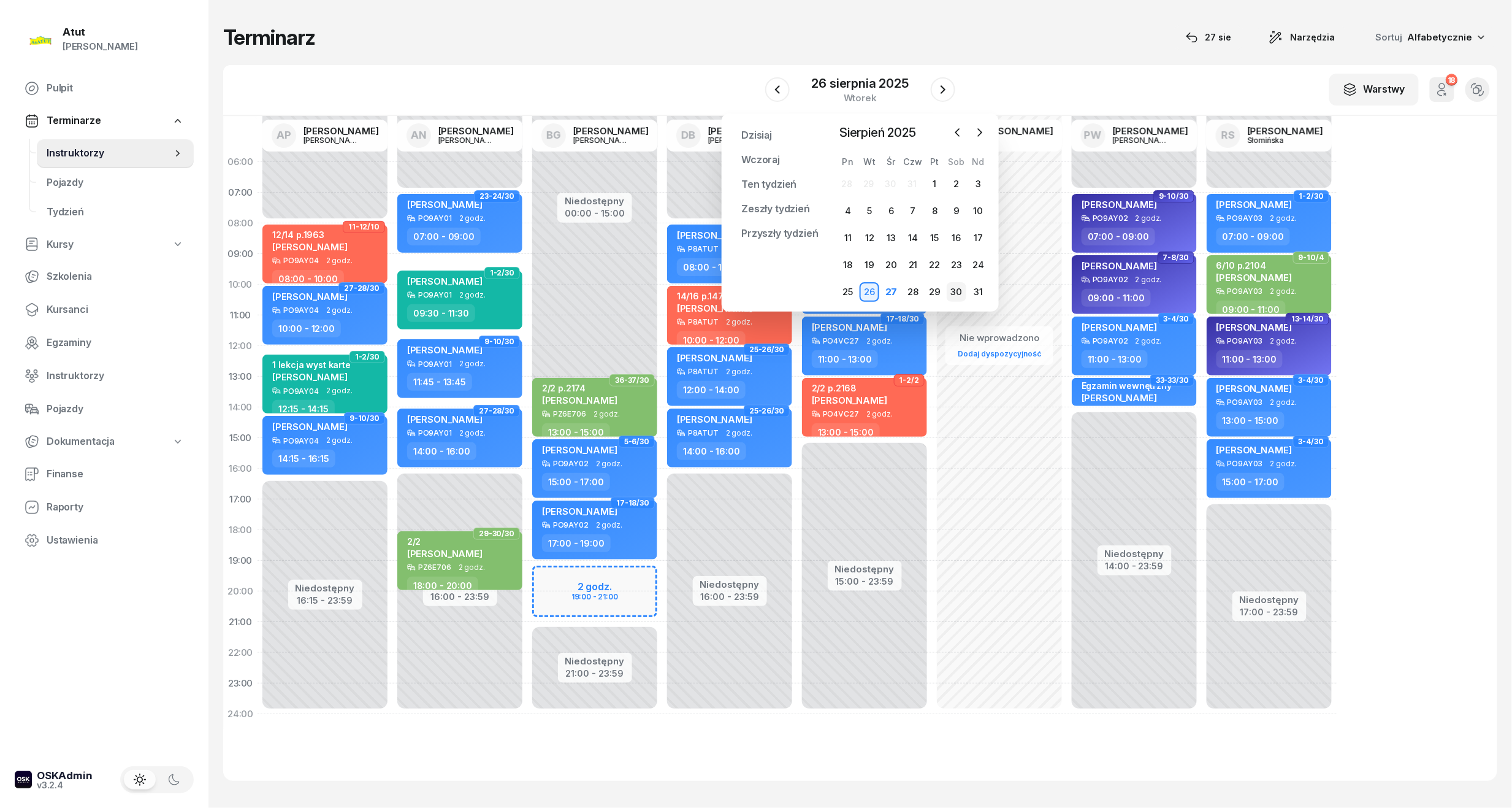
click at [964, 287] on div "30" at bounding box center [957, 292] width 20 height 20
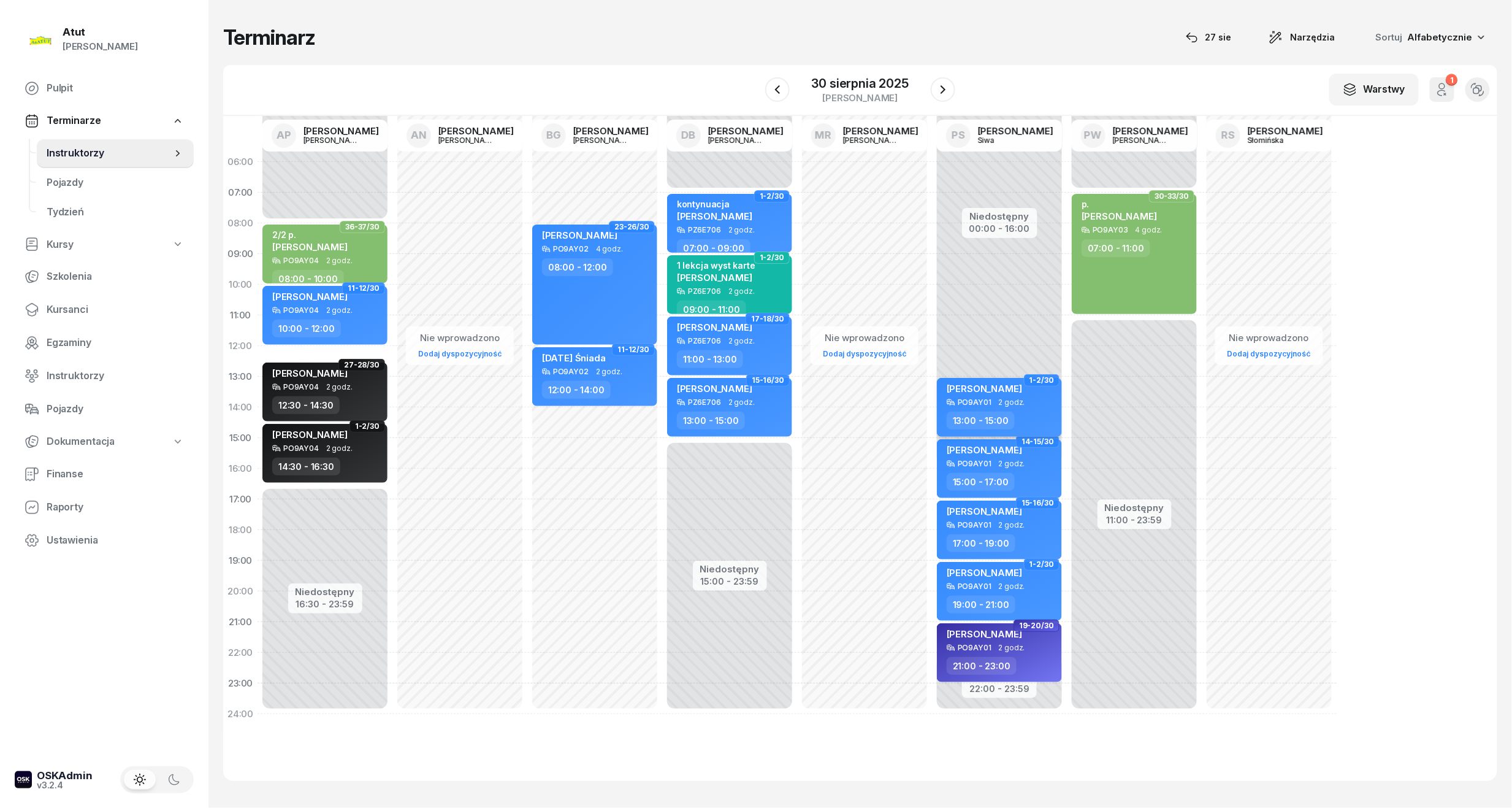
click at [995, 396] on div "[PERSON_NAME]" at bounding box center [984, 390] width 76 height 15
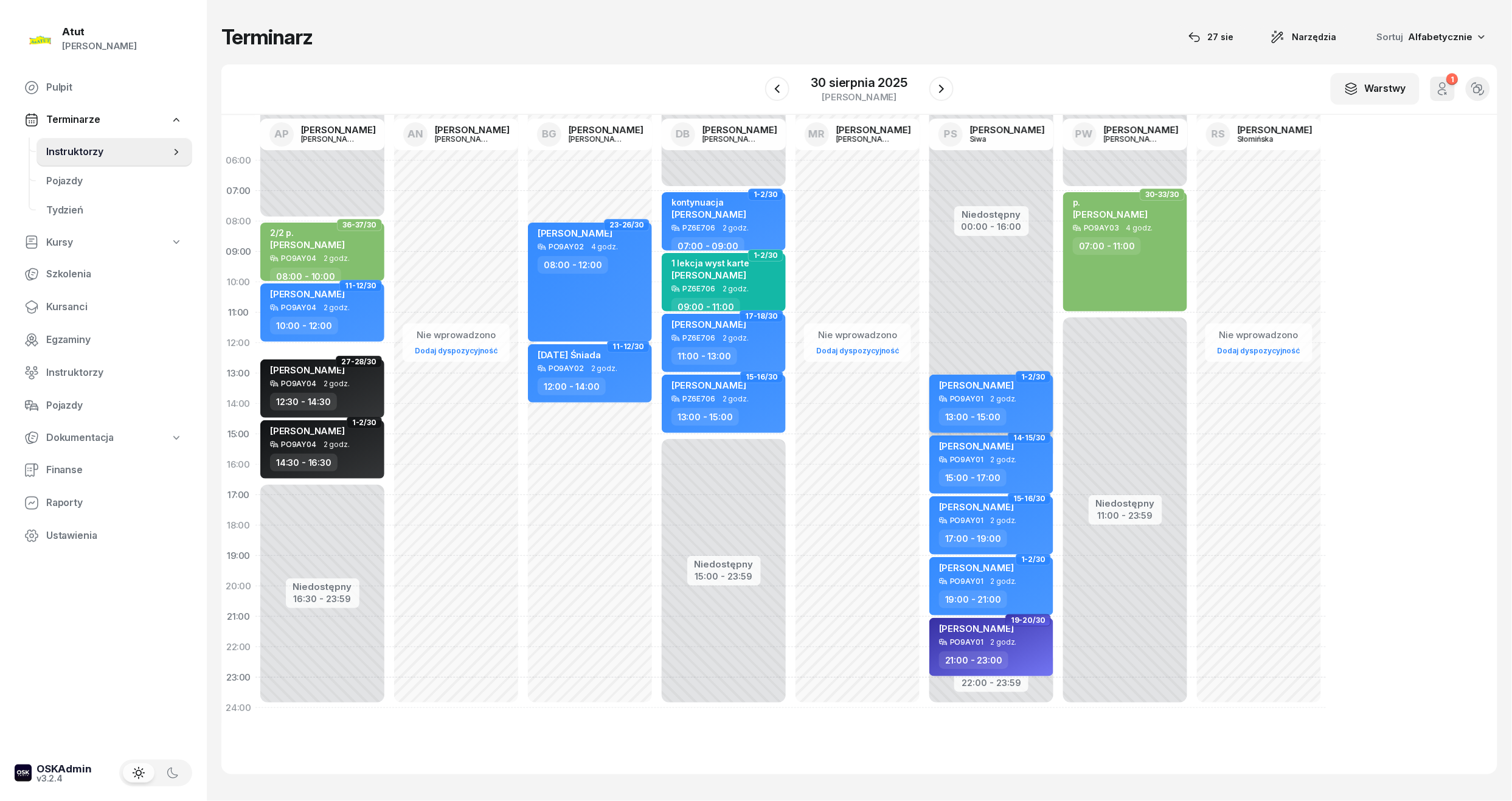
select select "13"
select select "15"
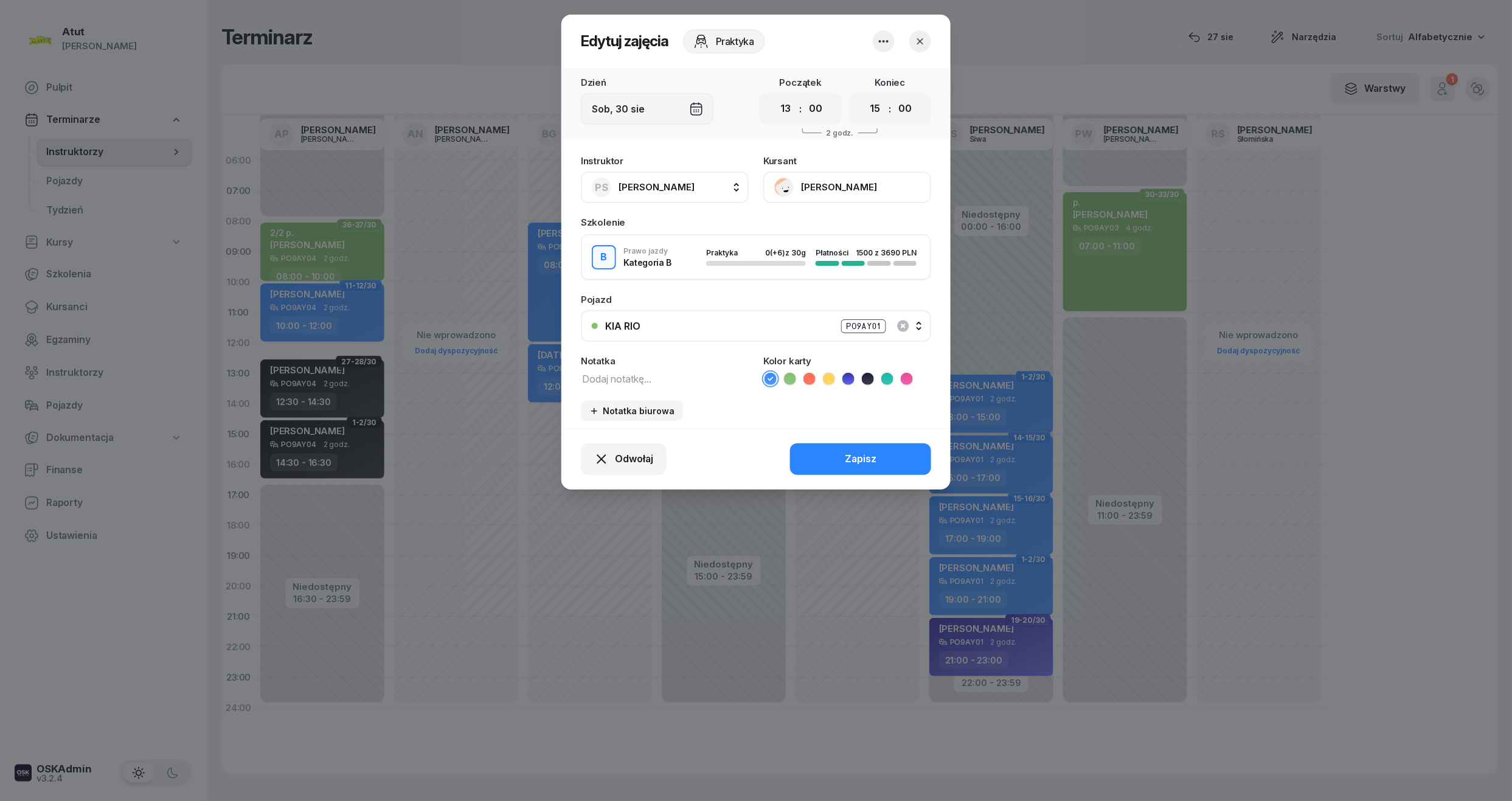
click at [882, 378] on icon at bounding box center [887, 379] width 12 height 12
click at [681, 384] on textarea at bounding box center [664, 378] width 168 height 16
type textarea "1 lekcja wyst karte"
click at [884, 458] on button "Zapisz" at bounding box center [861, 459] width 141 height 32
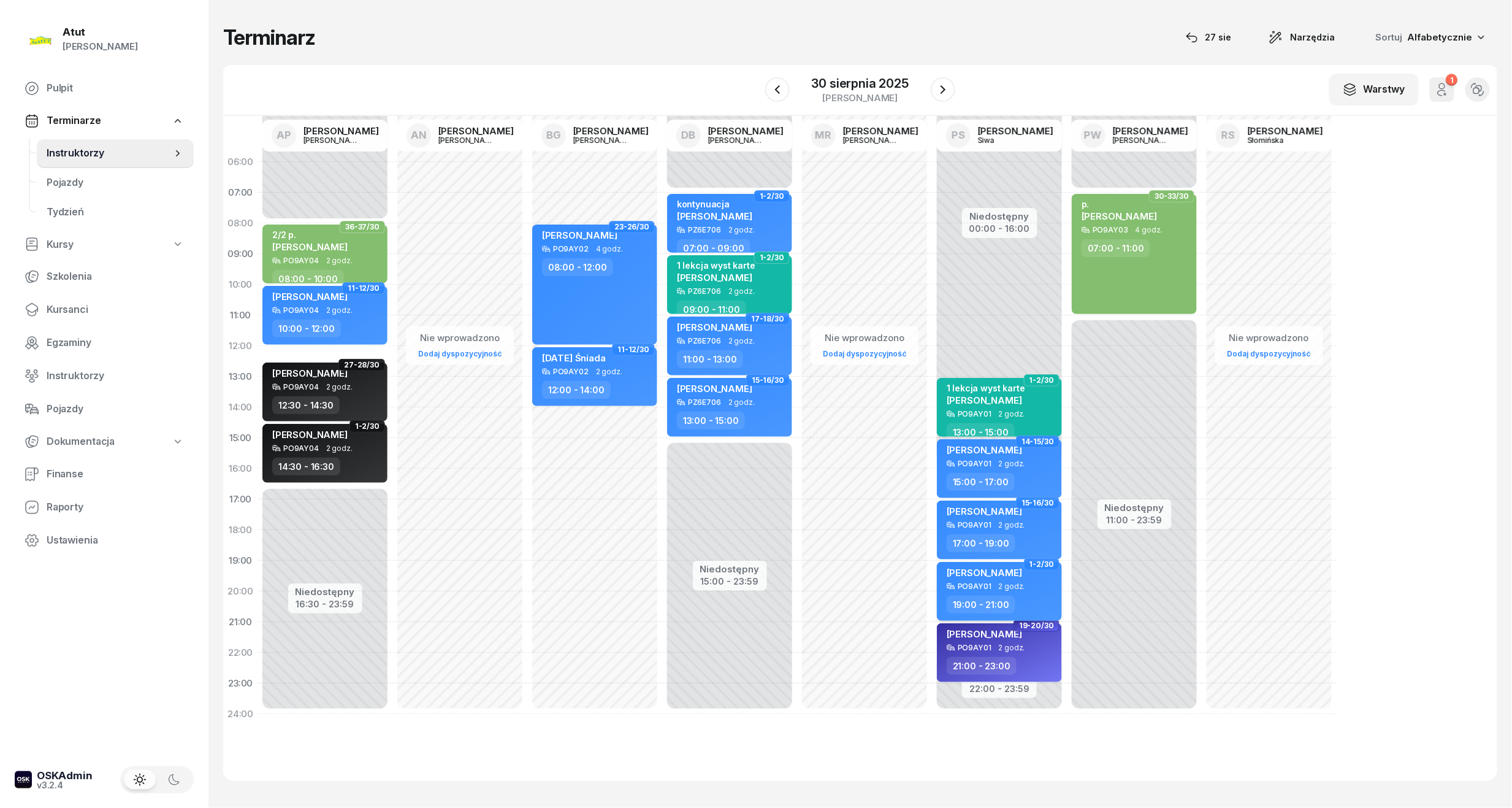
click at [999, 587] on span "2 godz." at bounding box center [1013, 587] width 27 height 9
select select "19"
select select "21"
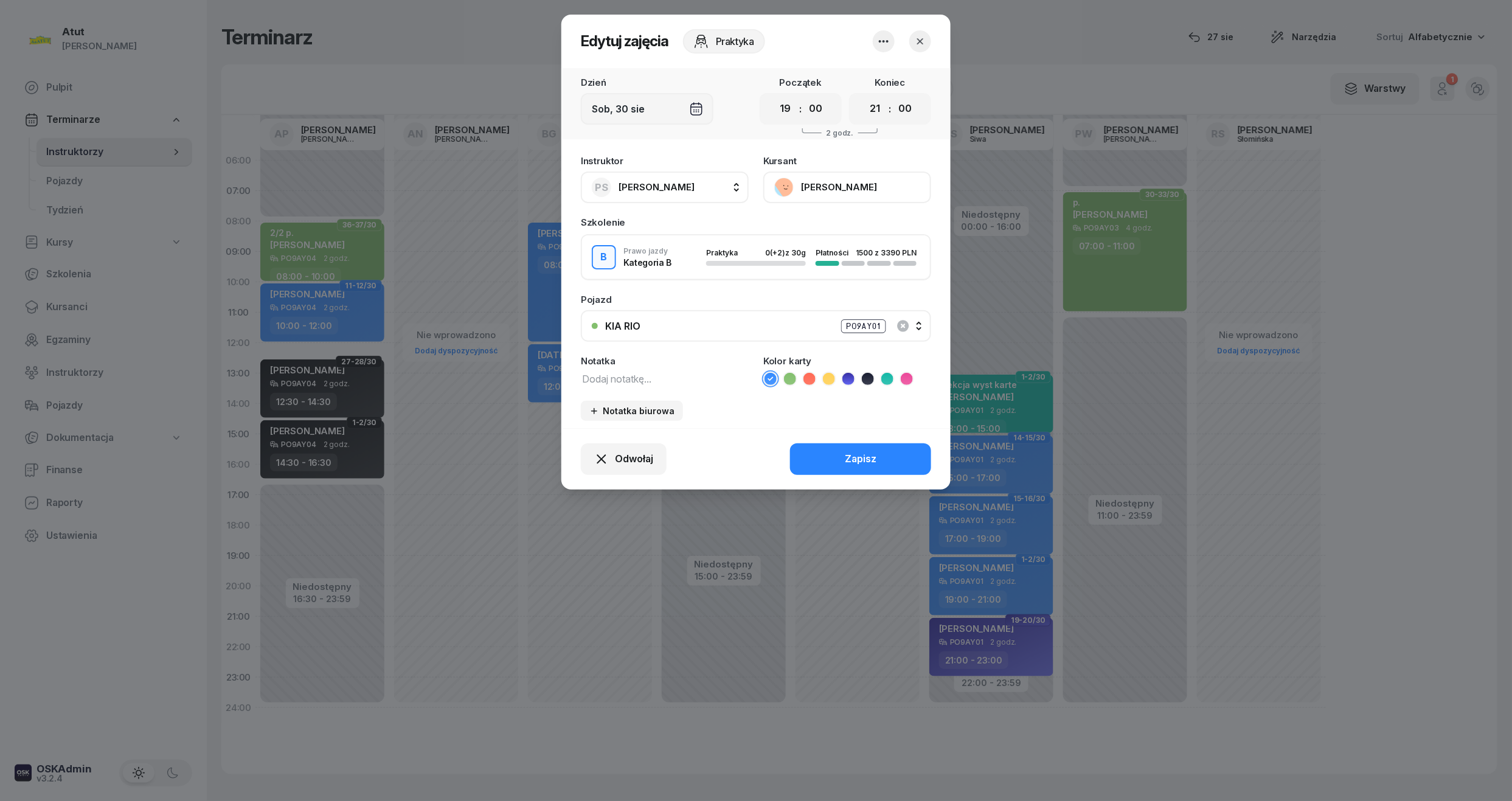
click at [884, 380] on icon at bounding box center [887, 379] width 12 height 12
click at [604, 380] on textarea at bounding box center [664, 378] width 168 height 16
type textarea "1 lekcja wyst karte"
click at [838, 461] on button "Zapisz" at bounding box center [861, 459] width 141 height 32
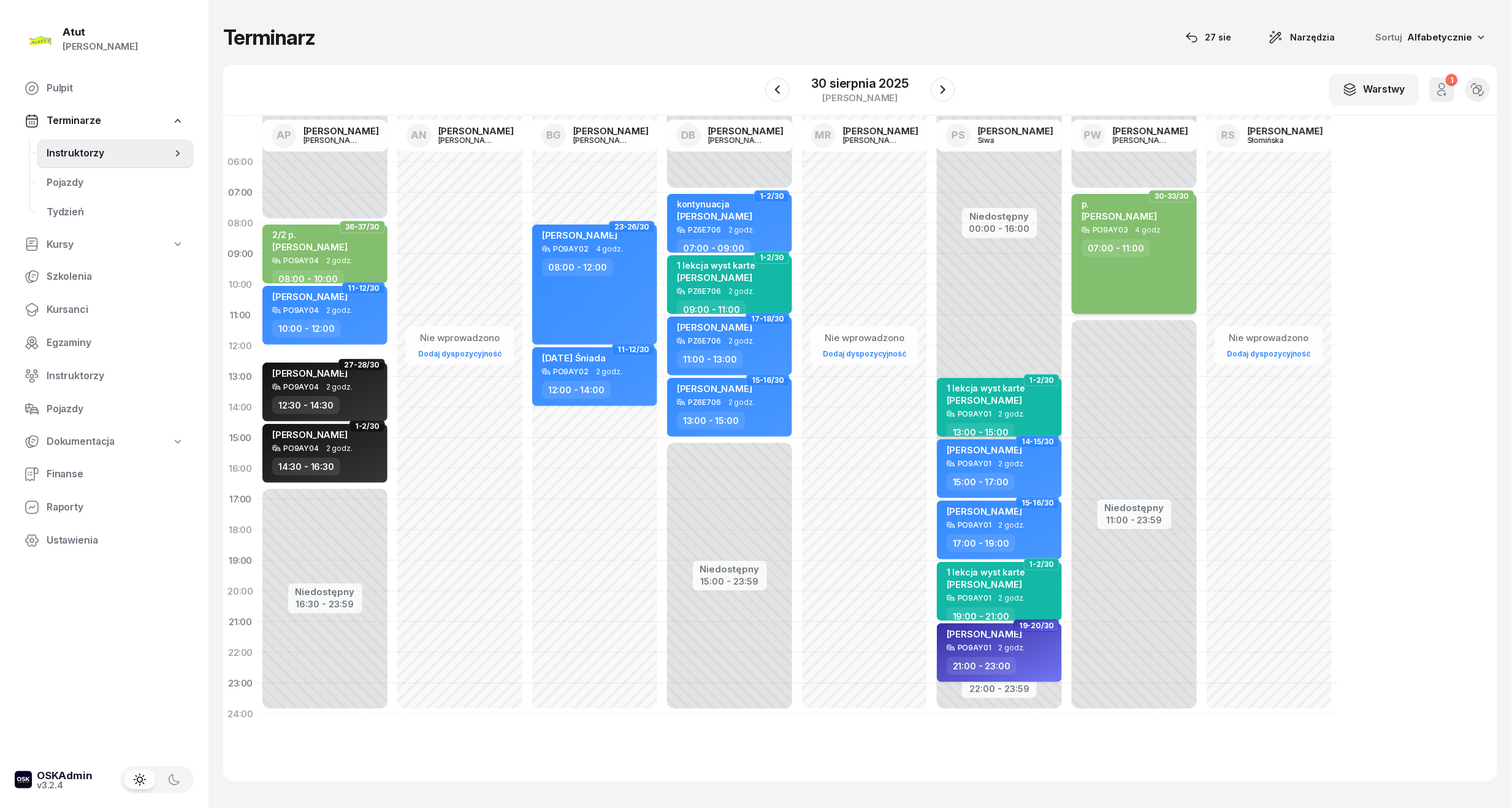
click at [1154, 231] on span "4 godz." at bounding box center [1149, 230] width 27 height 9
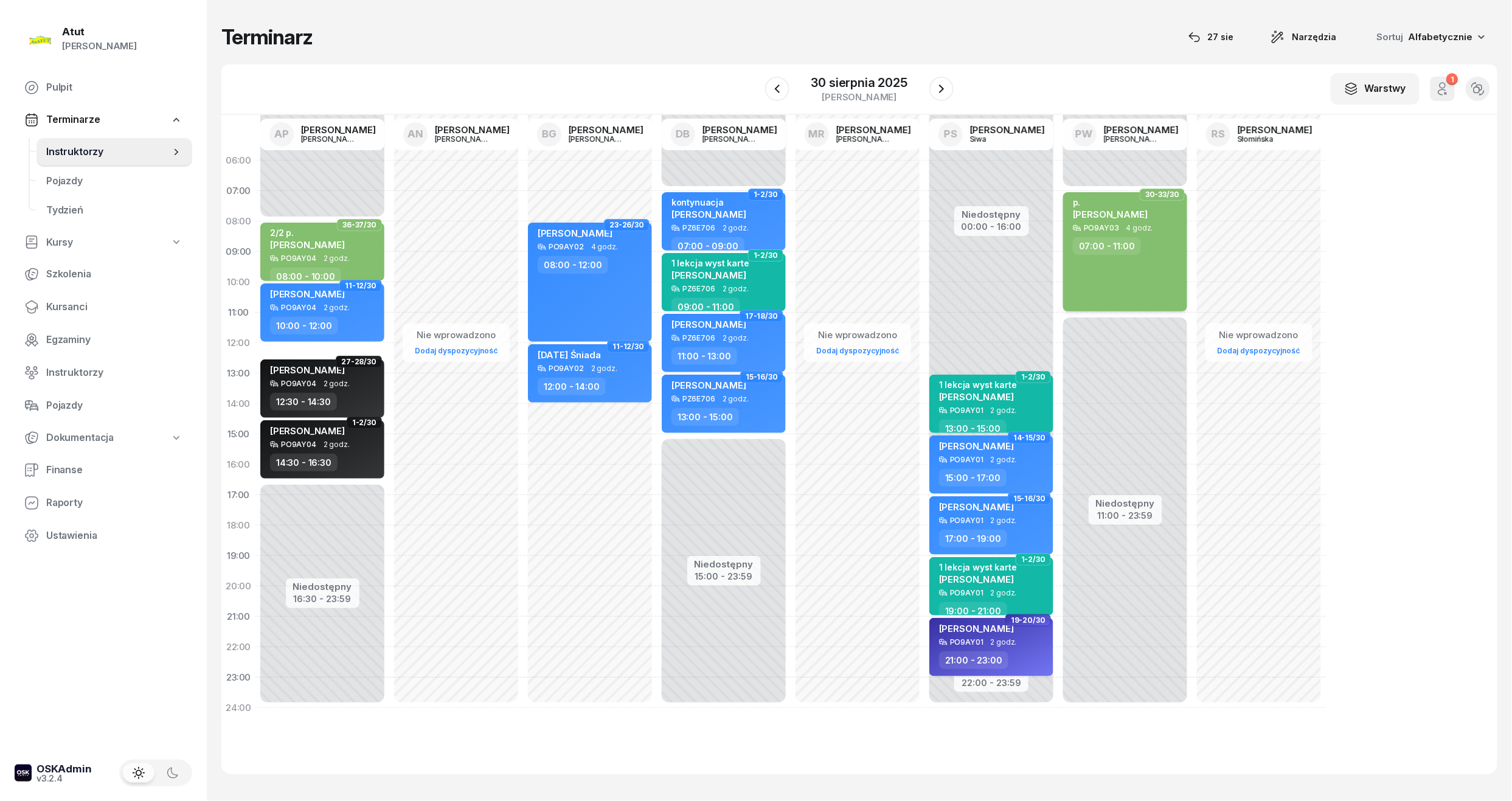
select select "07"
select select "11"
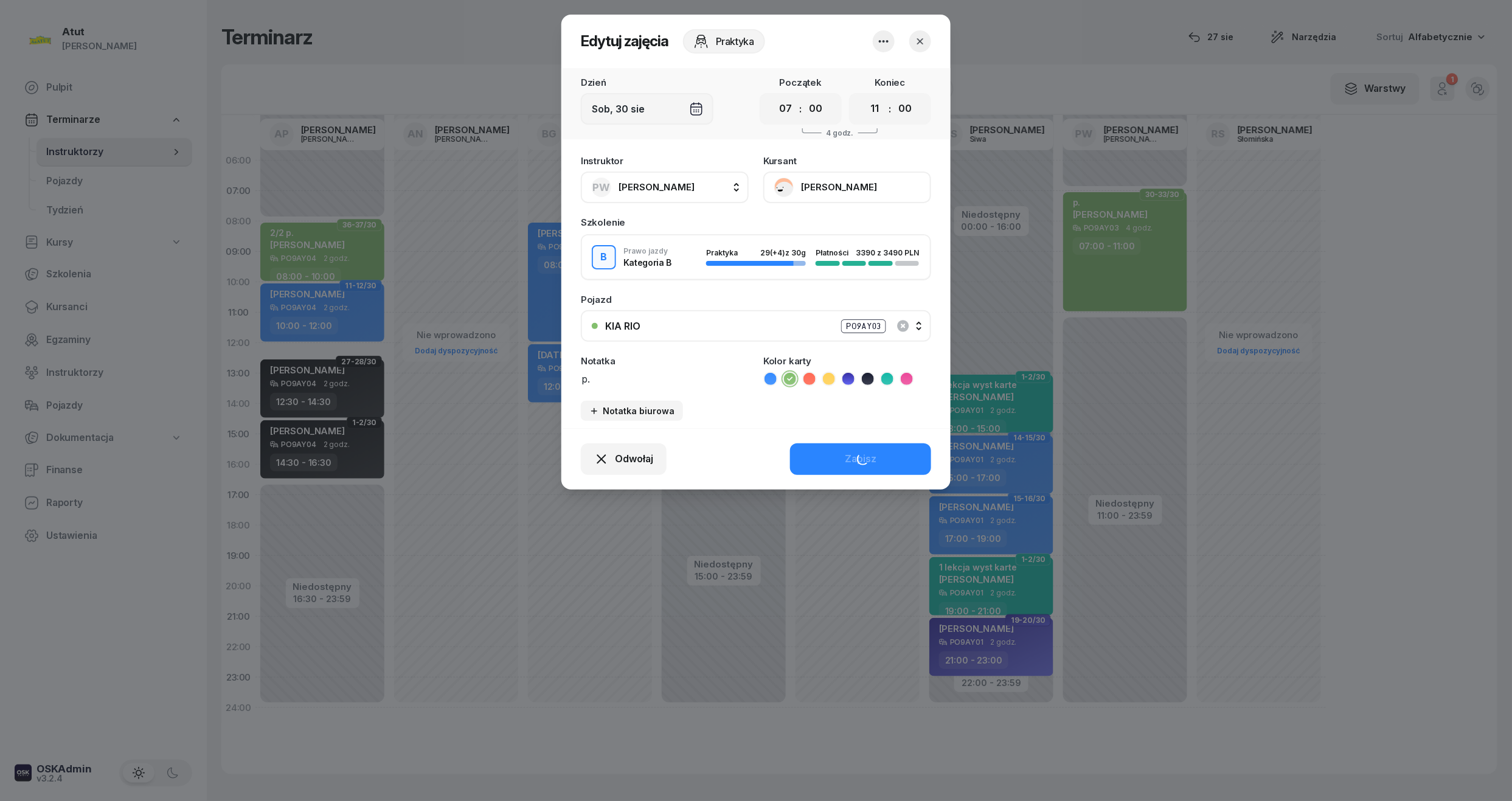
click at [838, 182] on button "Inna Storozhuk" at bounding box center [847, 188] width 168 height 32
click at [918, 47] on button "button" at bounding box center [920, 41] width 22 height 22
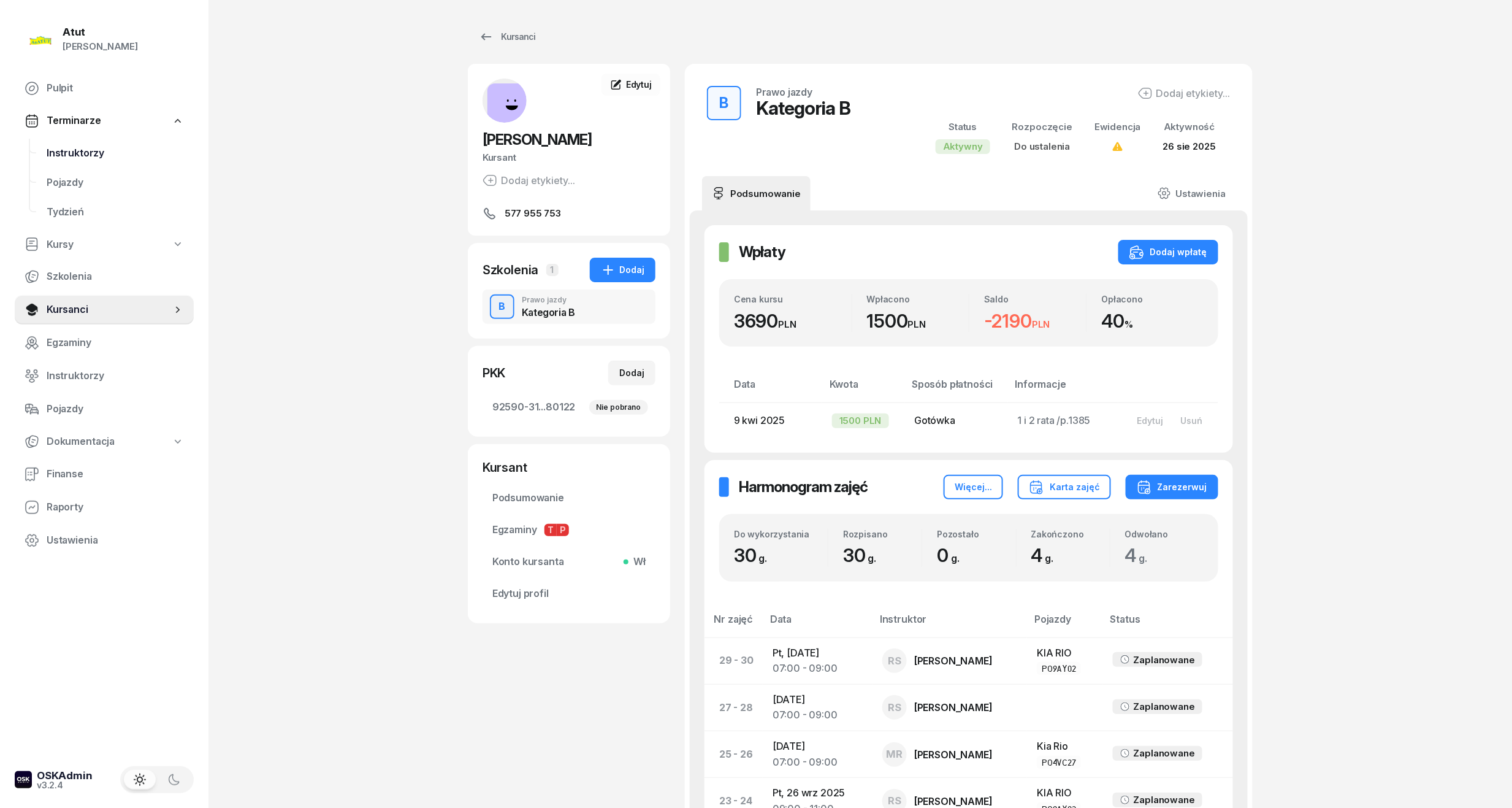
click at [81, 143] on link "Instruktorzy" at bounding box center [115, 153] width 157 height 29
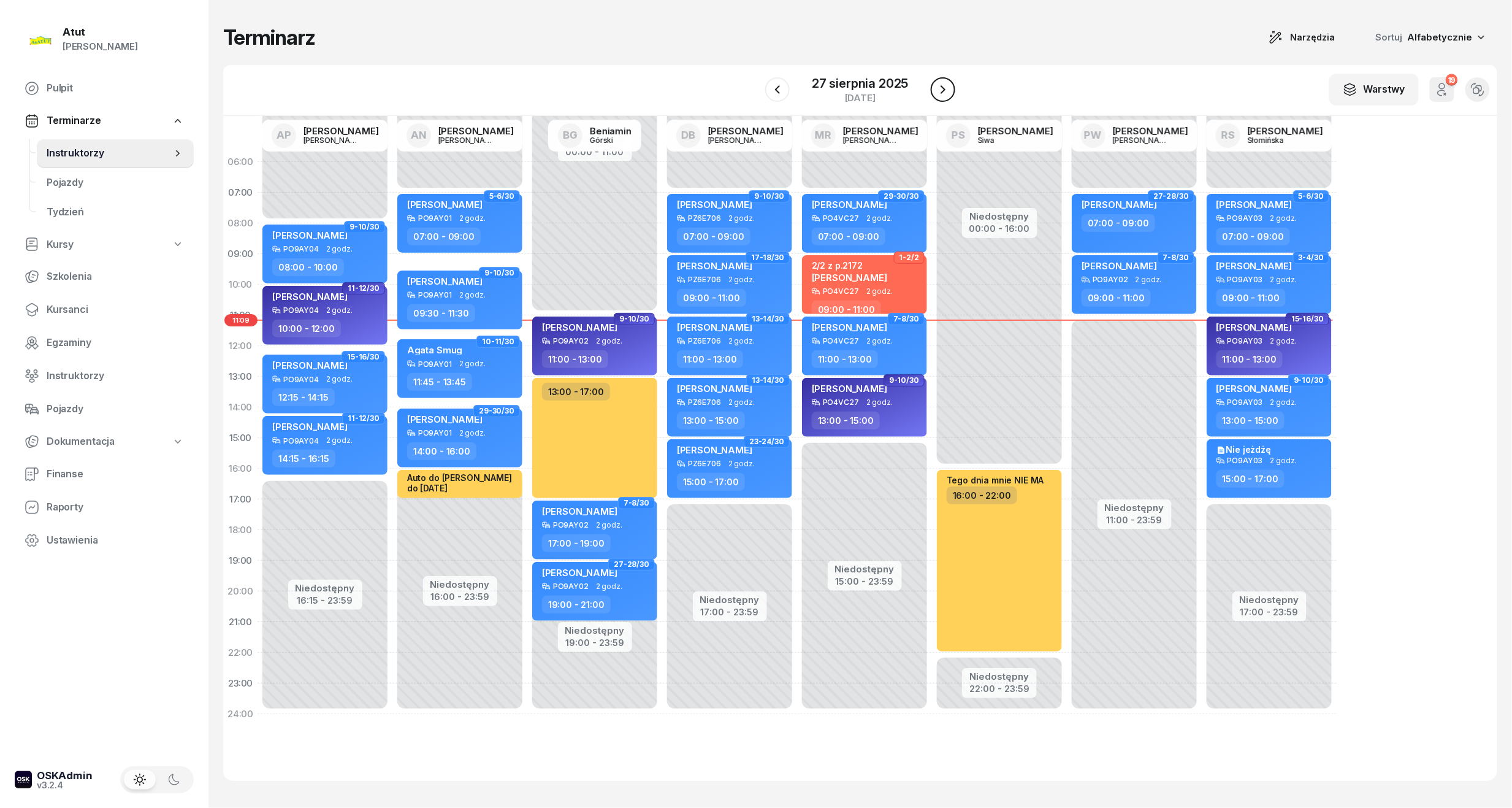
click at [940, 89] on icon "button" at bounding box center [943, 90] width 15 height 15
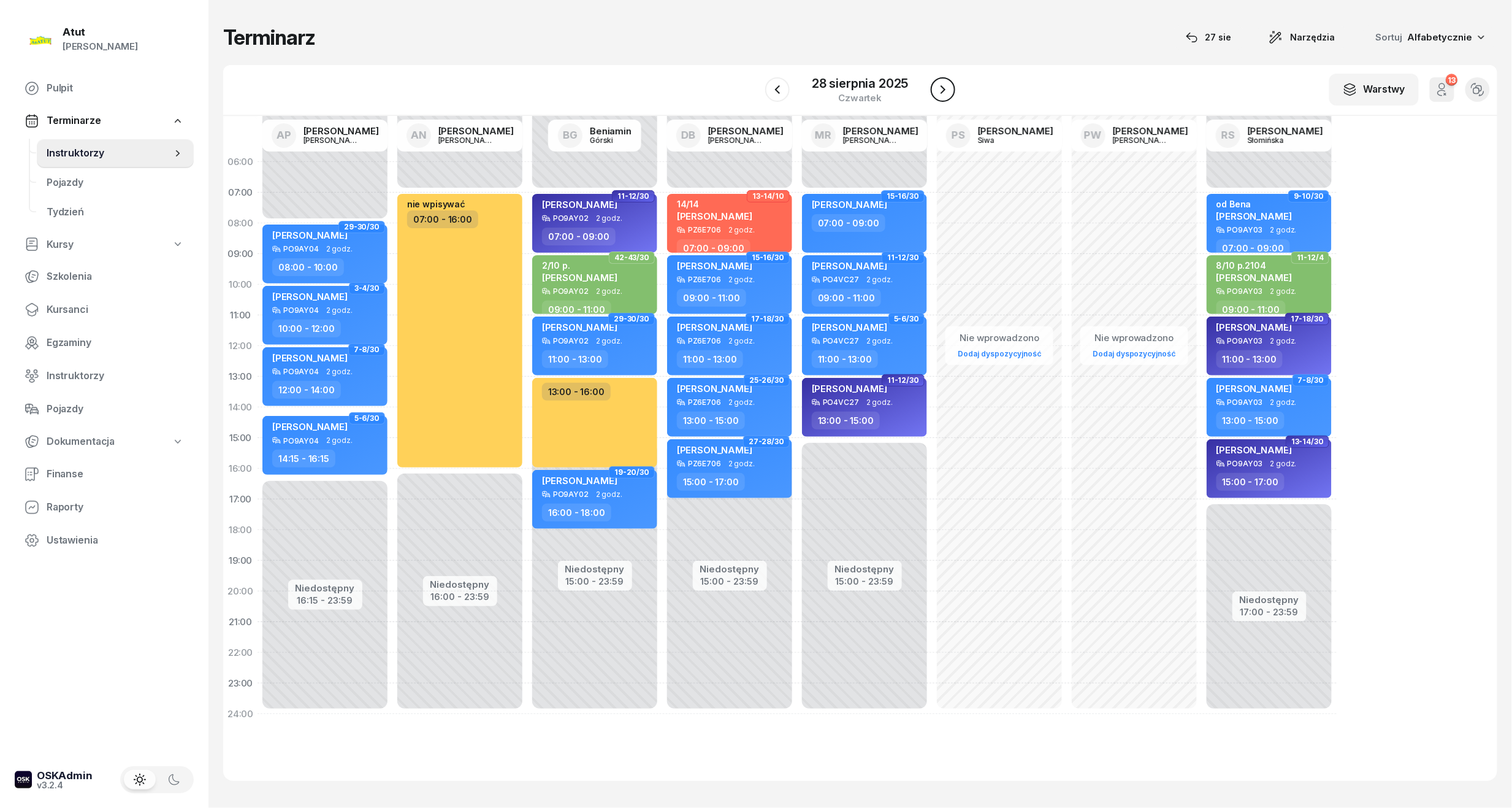
click at [945, 84] on icon "button" at bounding box center [943, 90] width 15 height 15
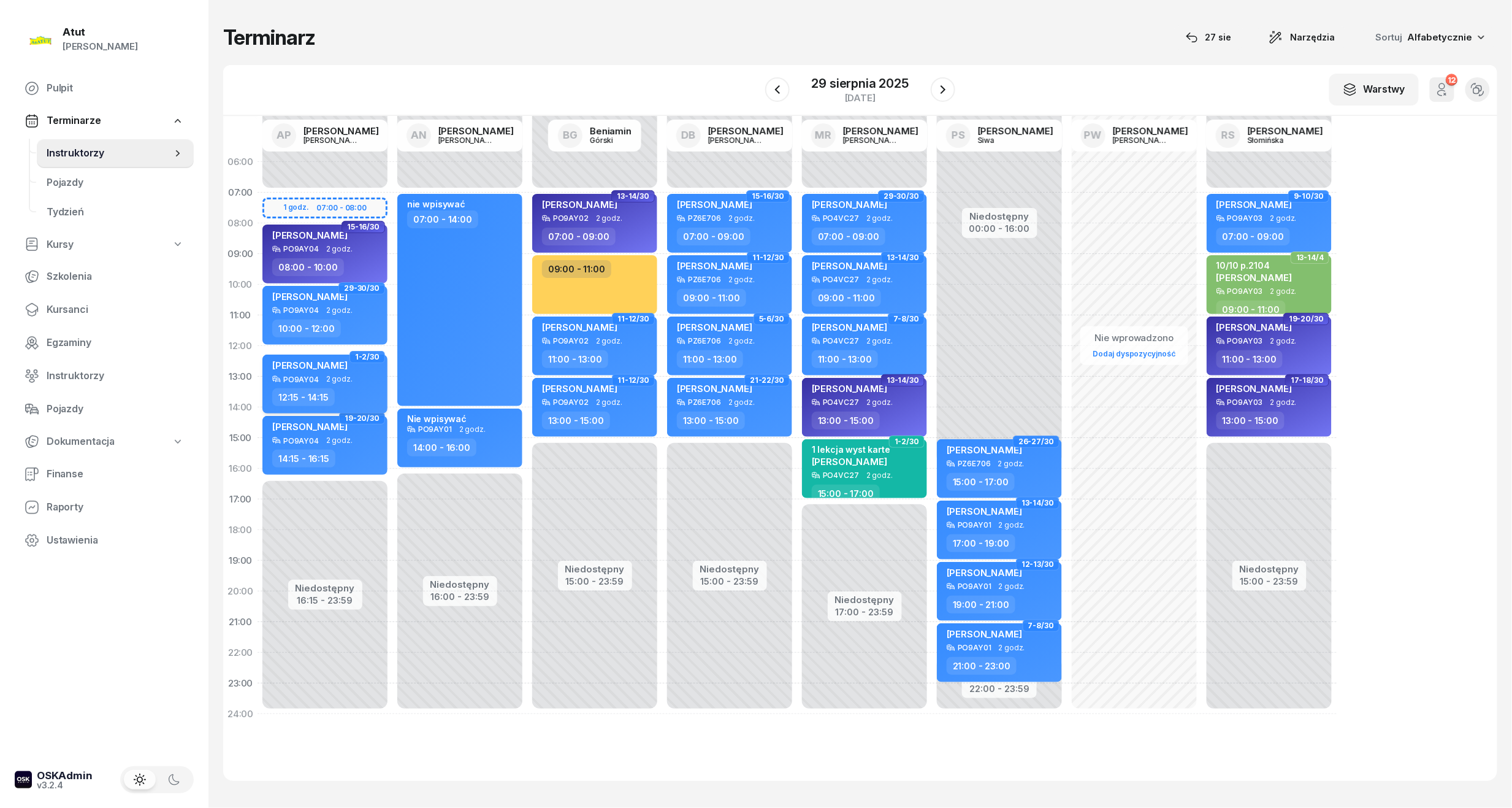
click at [307, 380] on div "PO9AY04" at bounding box center [301, 379] width 36 height 8
select select "12"
select select "15"
select select "14"
select select "15"
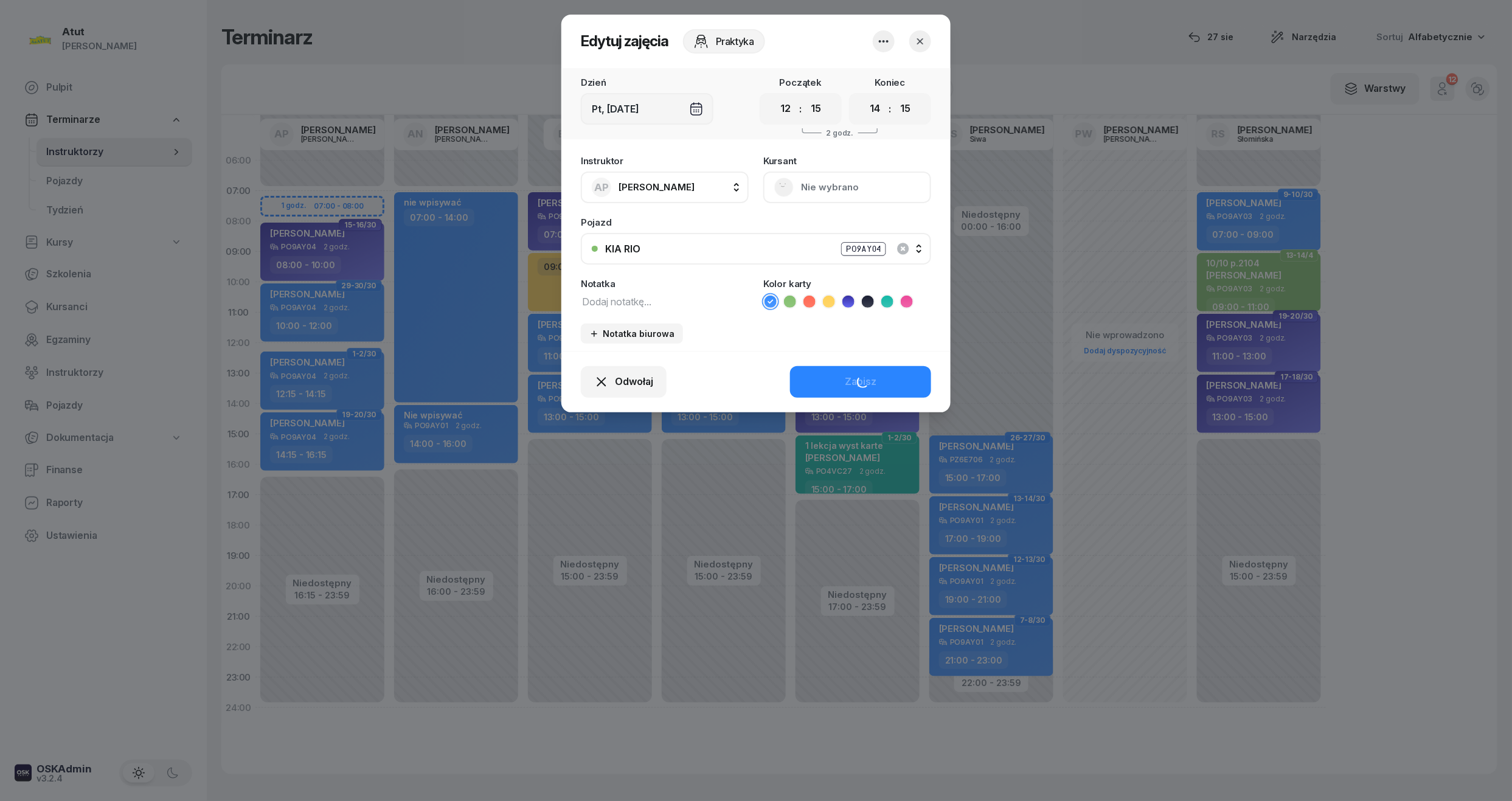
click at [846, 186] on button "Nie wybrano" at bounding box center [847, 188] width 168 height 32
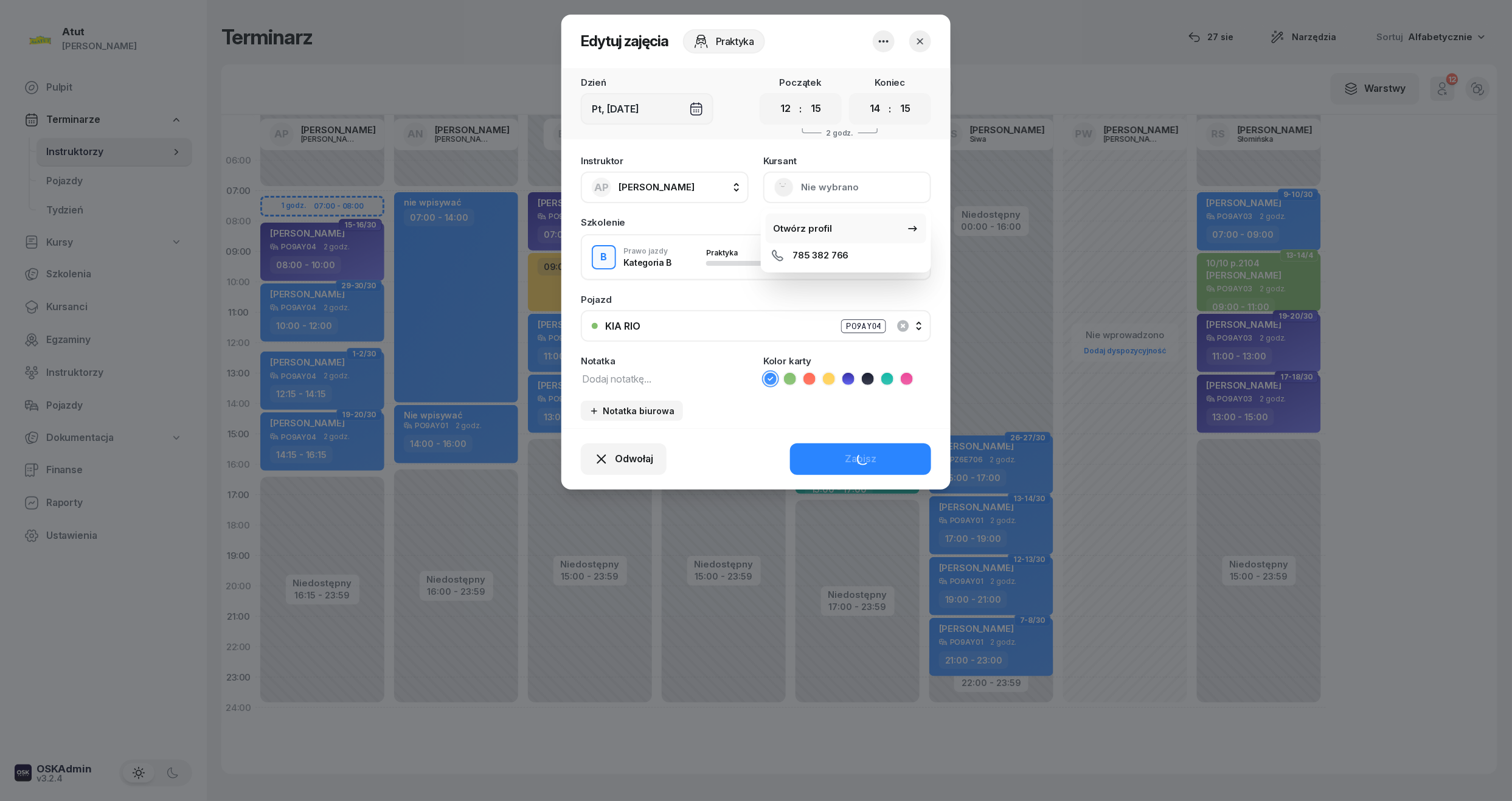
click at [827, 217] on link "Otwórz profil" at bounding box center [846, 228] width 160 height 31
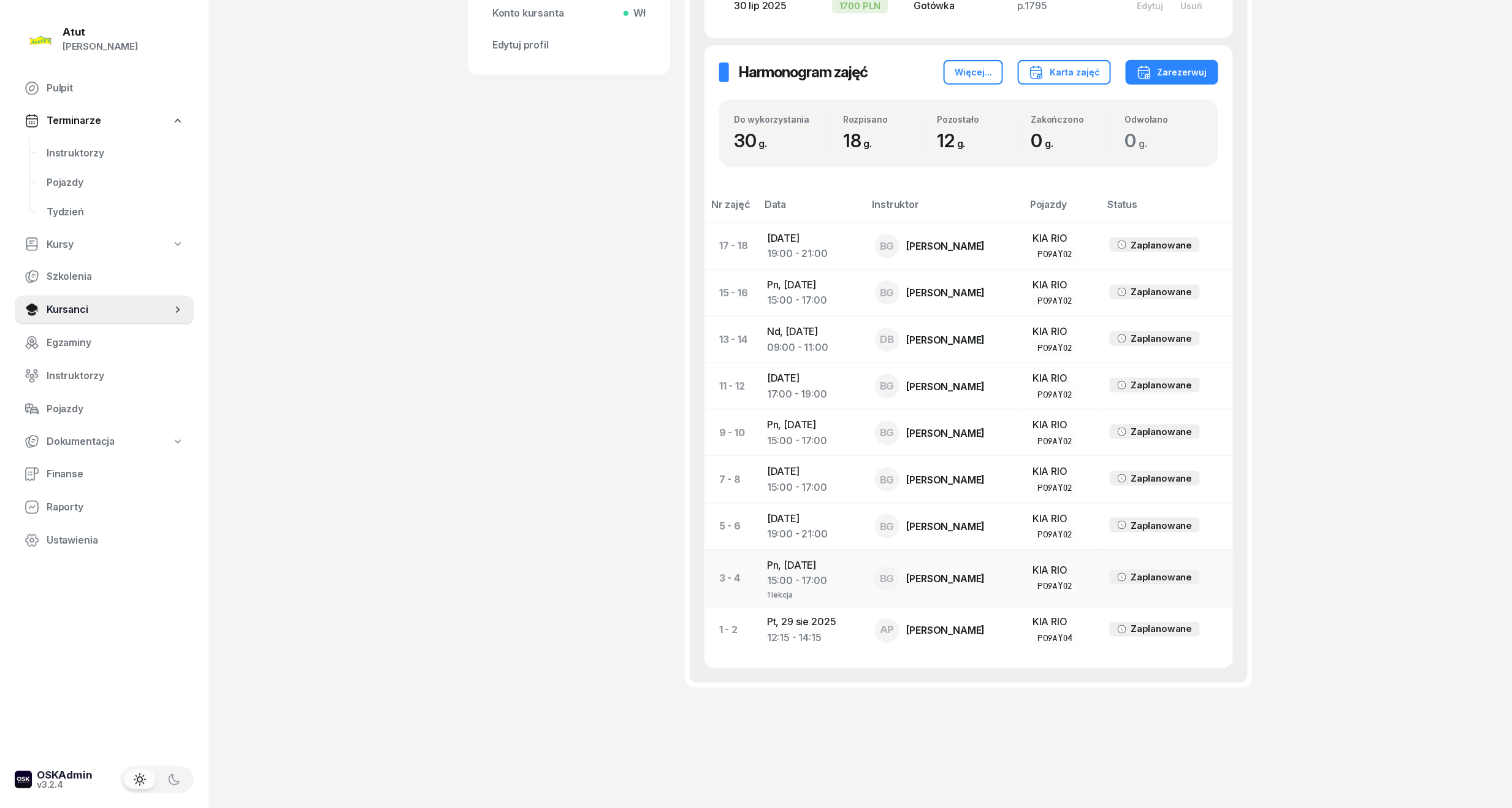
scroll to position [550, 0]
click at [827, 620] on td "Pt, 29 sie 2025 12:15 - 14:15" at bounding box center [811, 630] width 107 height 46
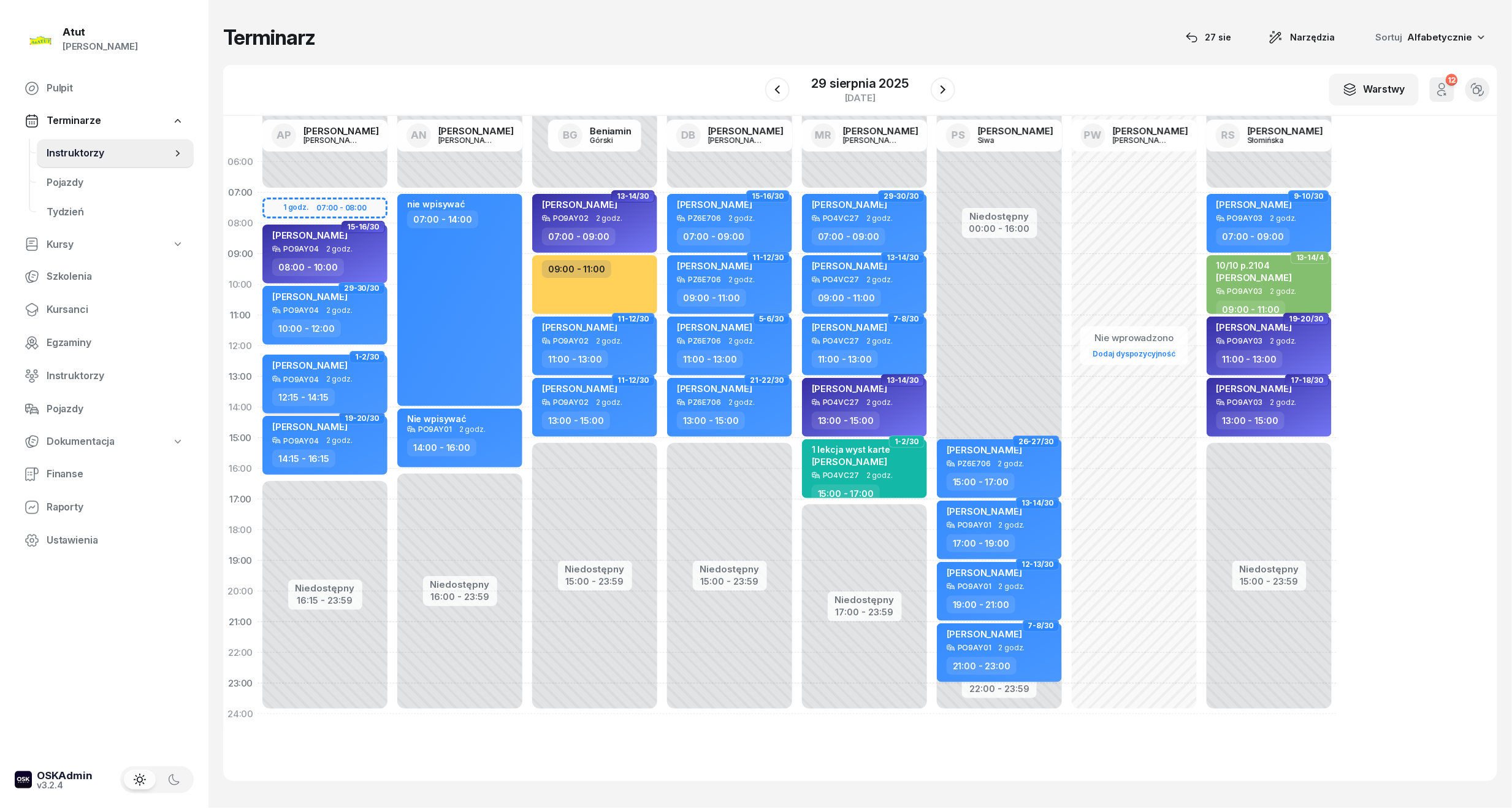
click at [305, 376] on div "PO9AY04" at bounding box center [301, 379] width 36 height 8
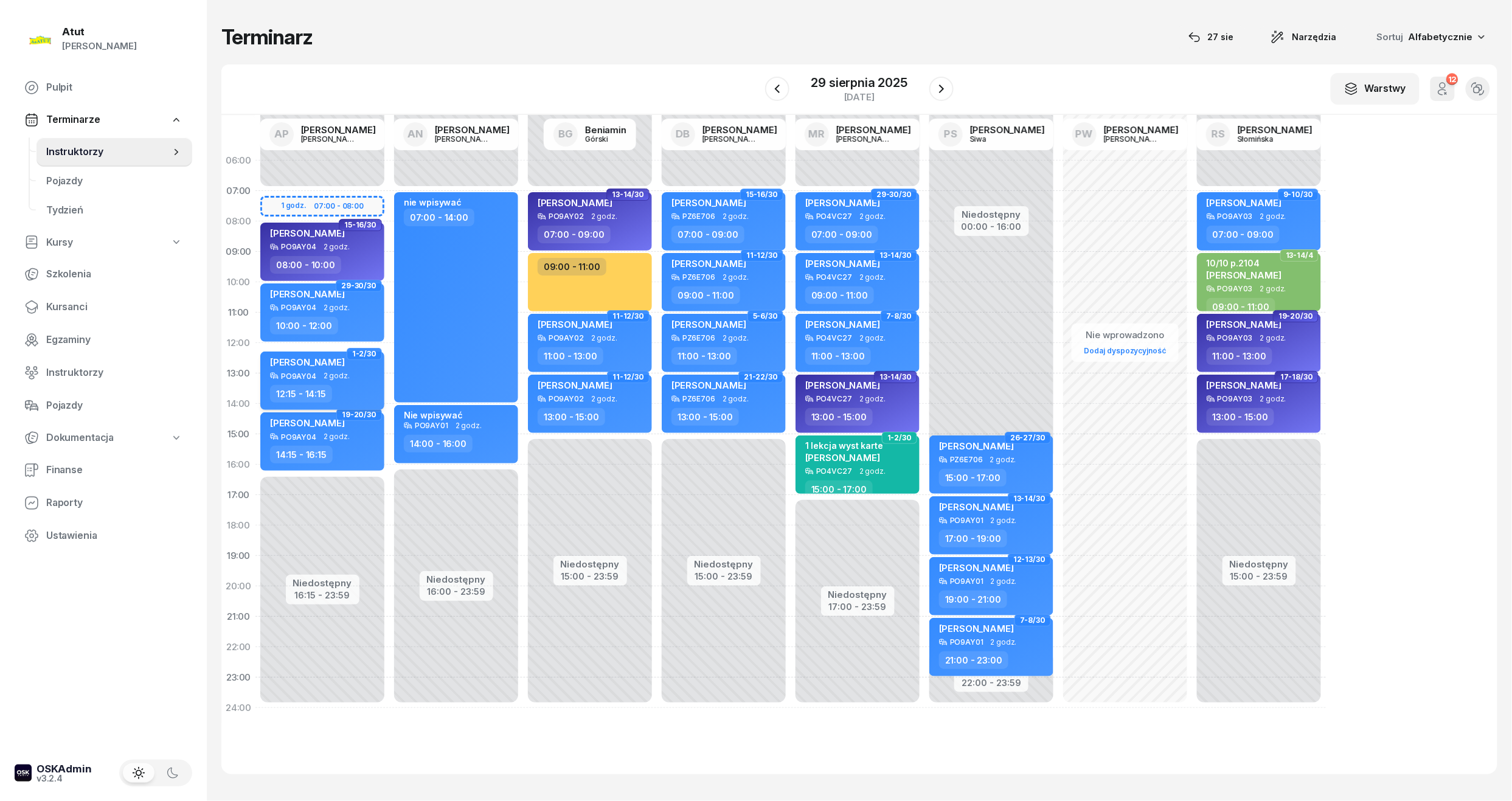
select select "12"
select select "15"
select select "14"
select select "15"
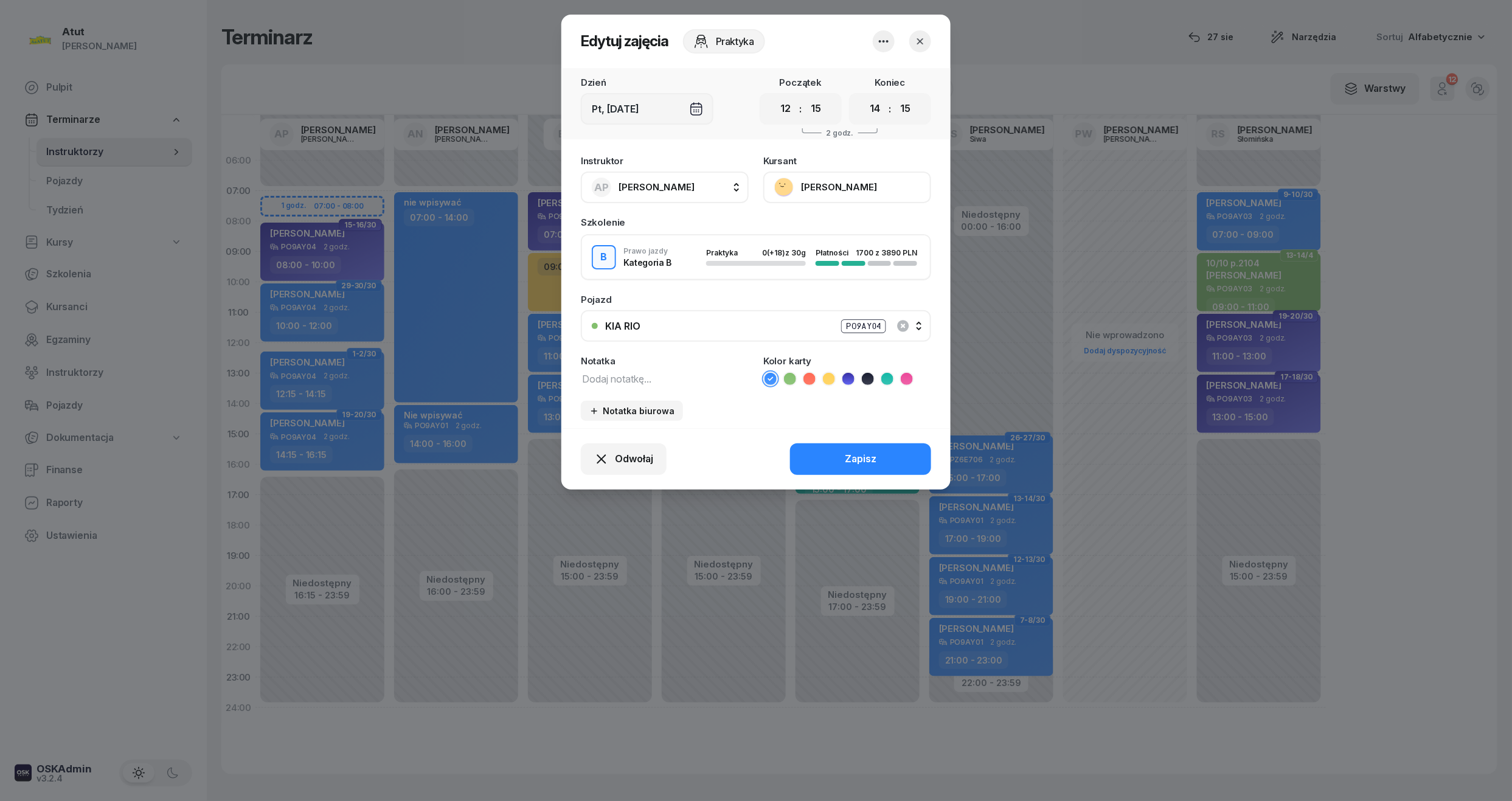
click at [886, 376] on icon at bounding box center [887, 379] width 12 height 12
click at [682, 378] on textarea at bounding box center [664, 378] width 168 height 16
type textarea "1 lekcja"
click at [857, 458] on div "Zapisz" at bounding box center [861, 459] width 32 height 16
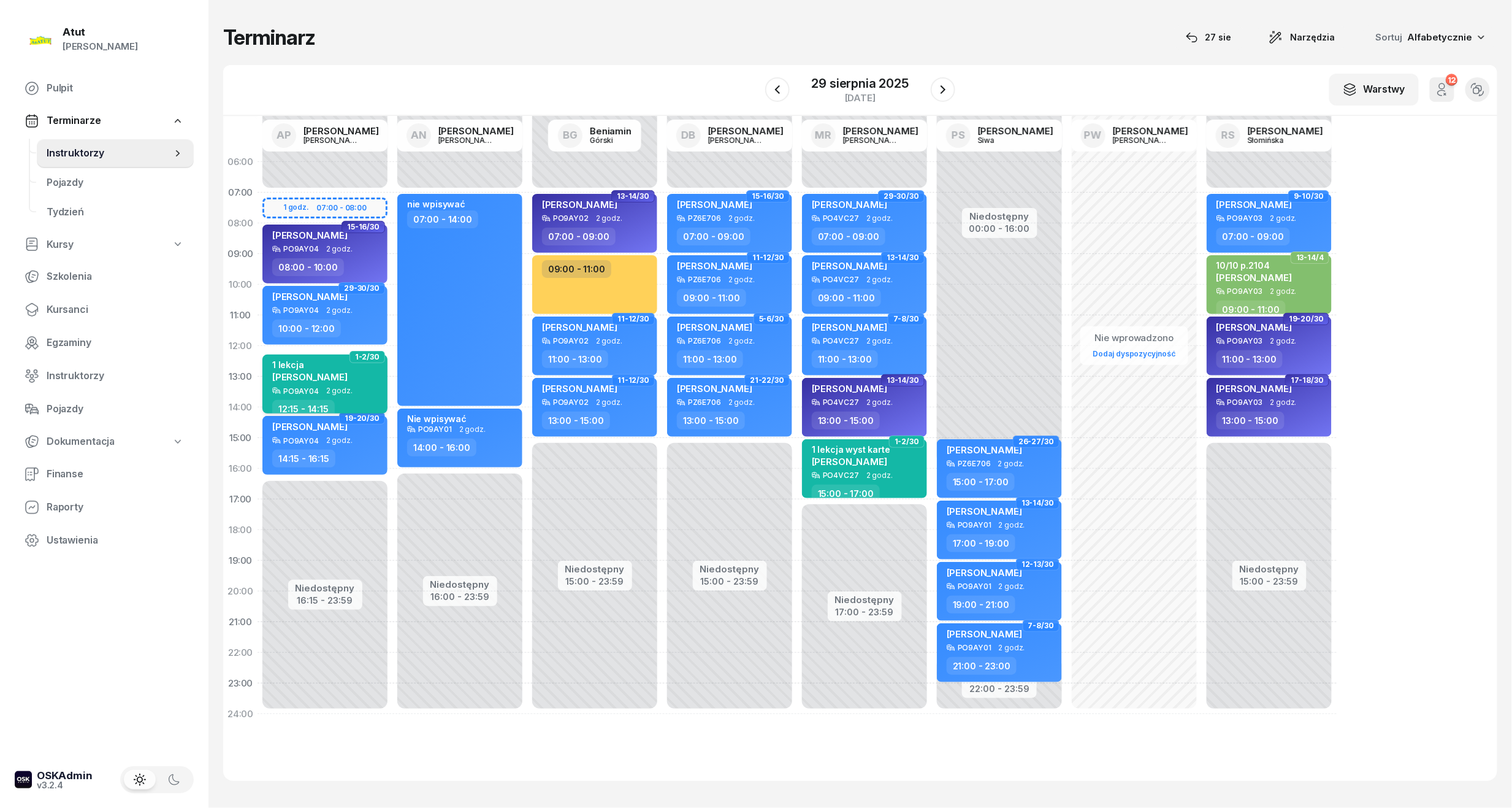
click at [307, 362] on div "1 lekcja" at bounding box center [310, 365] width 76 height 11
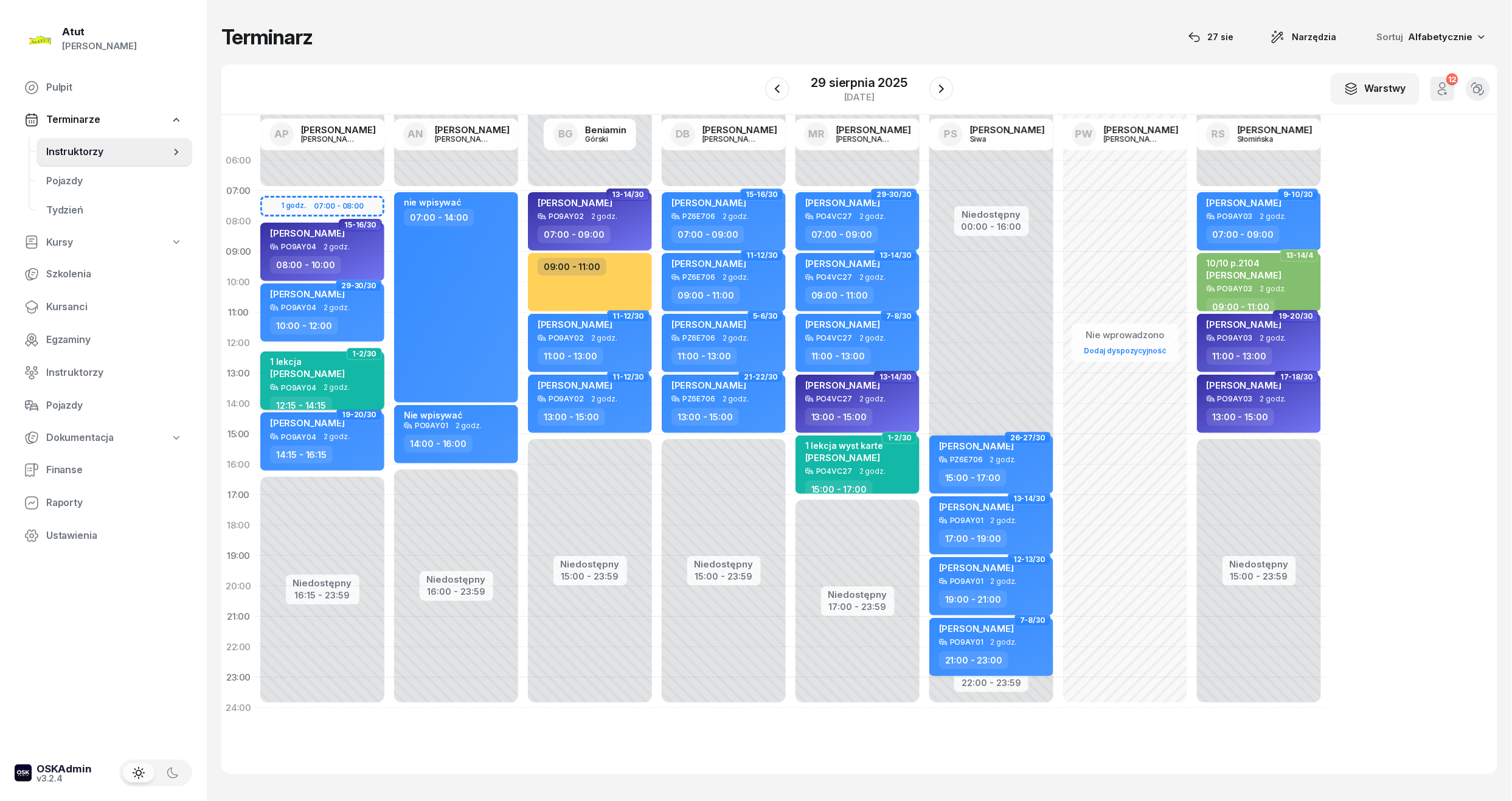
select select "12"
select select "15"
select select "14"
select select "15"
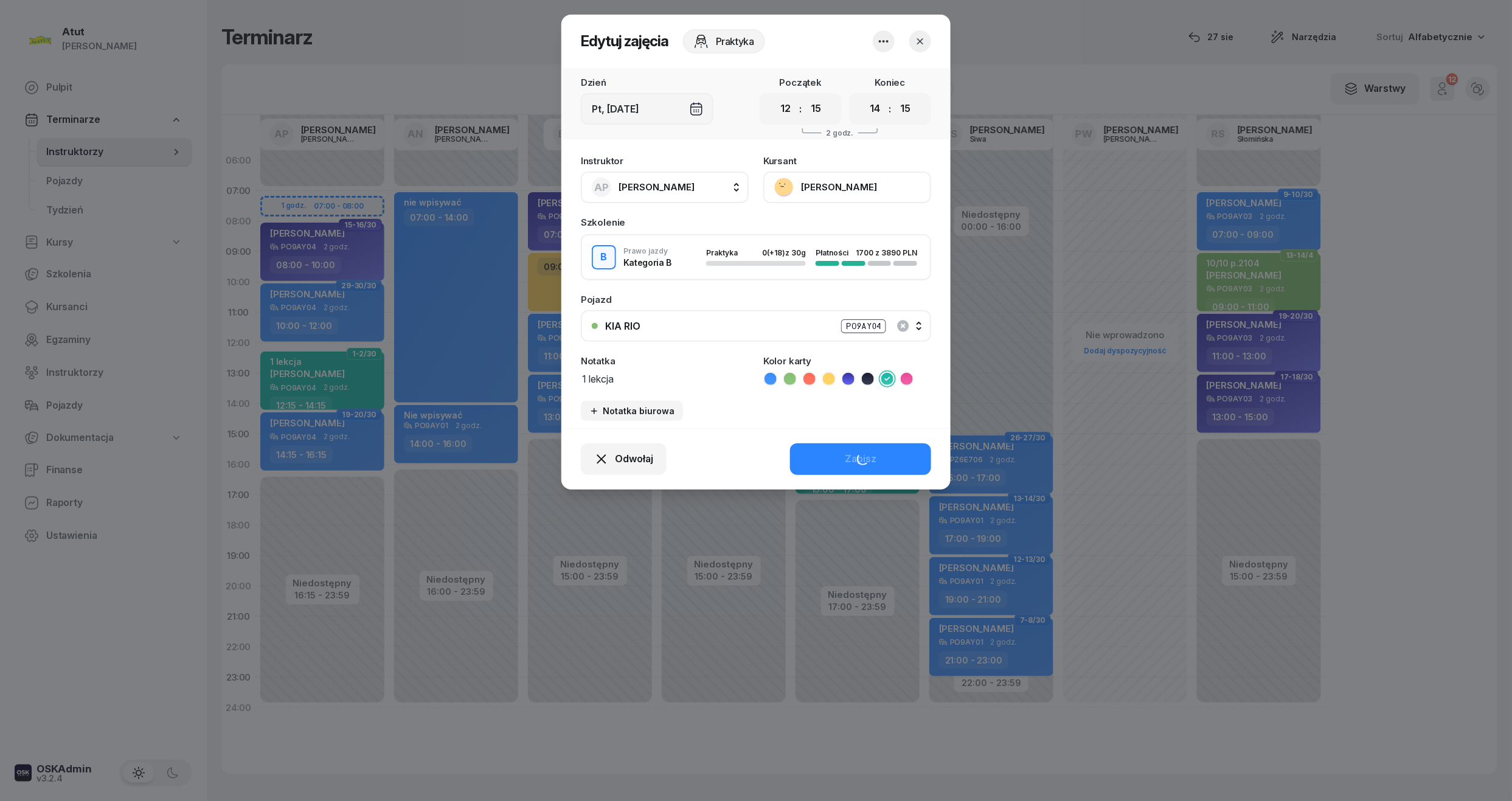
click at [860, 174] on button "[PERSON_NAME]" at bounding box center [847, 188] width 168 height 32
click at [830, 226] on link "Otwórz profil" at bounding box center [846, 228] width 160 height 31
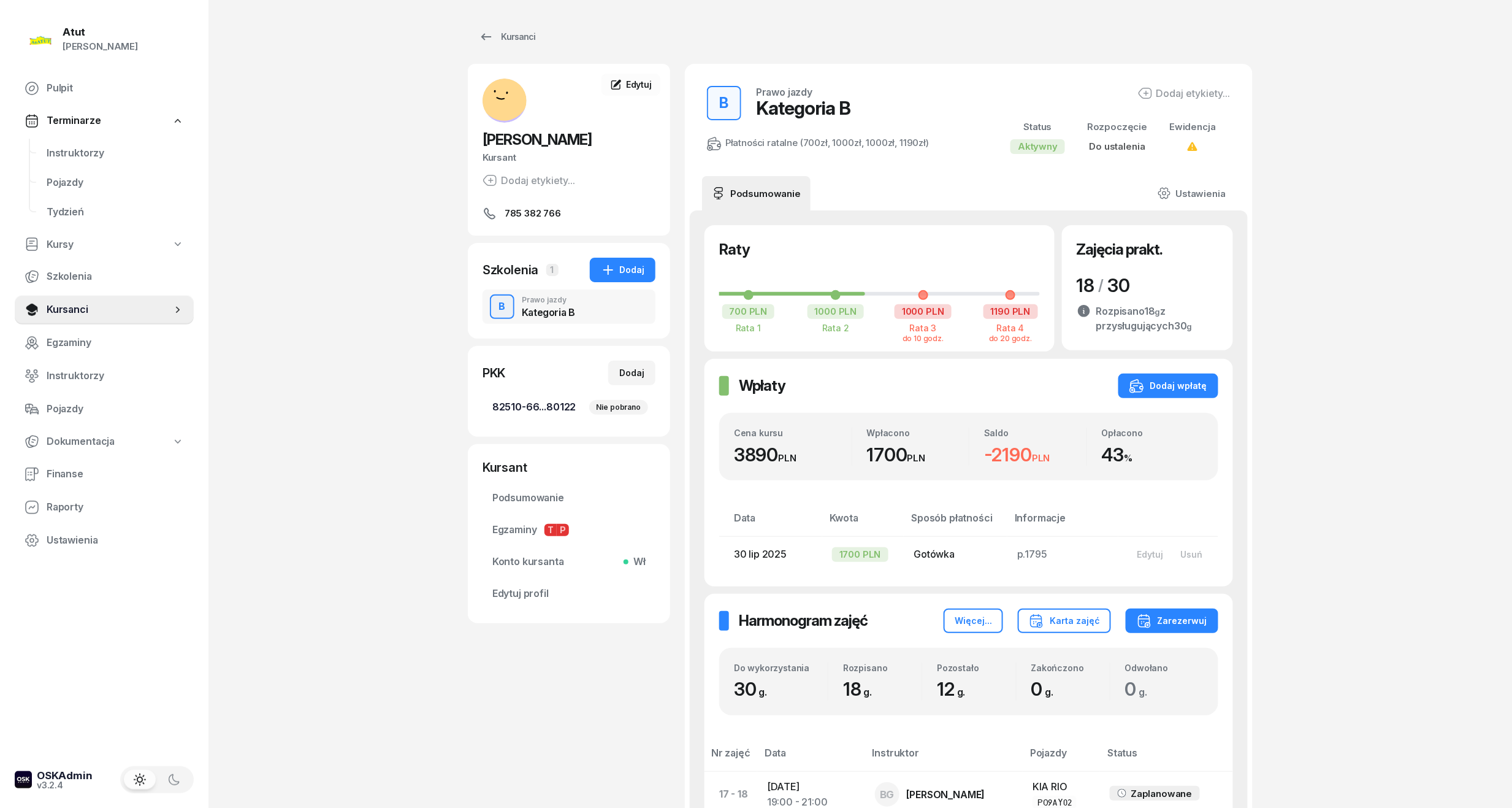
click at [506, 411] on span "82510-66...80122 Nie pobrano" at bounding box center [569, 407] width 154 height 16
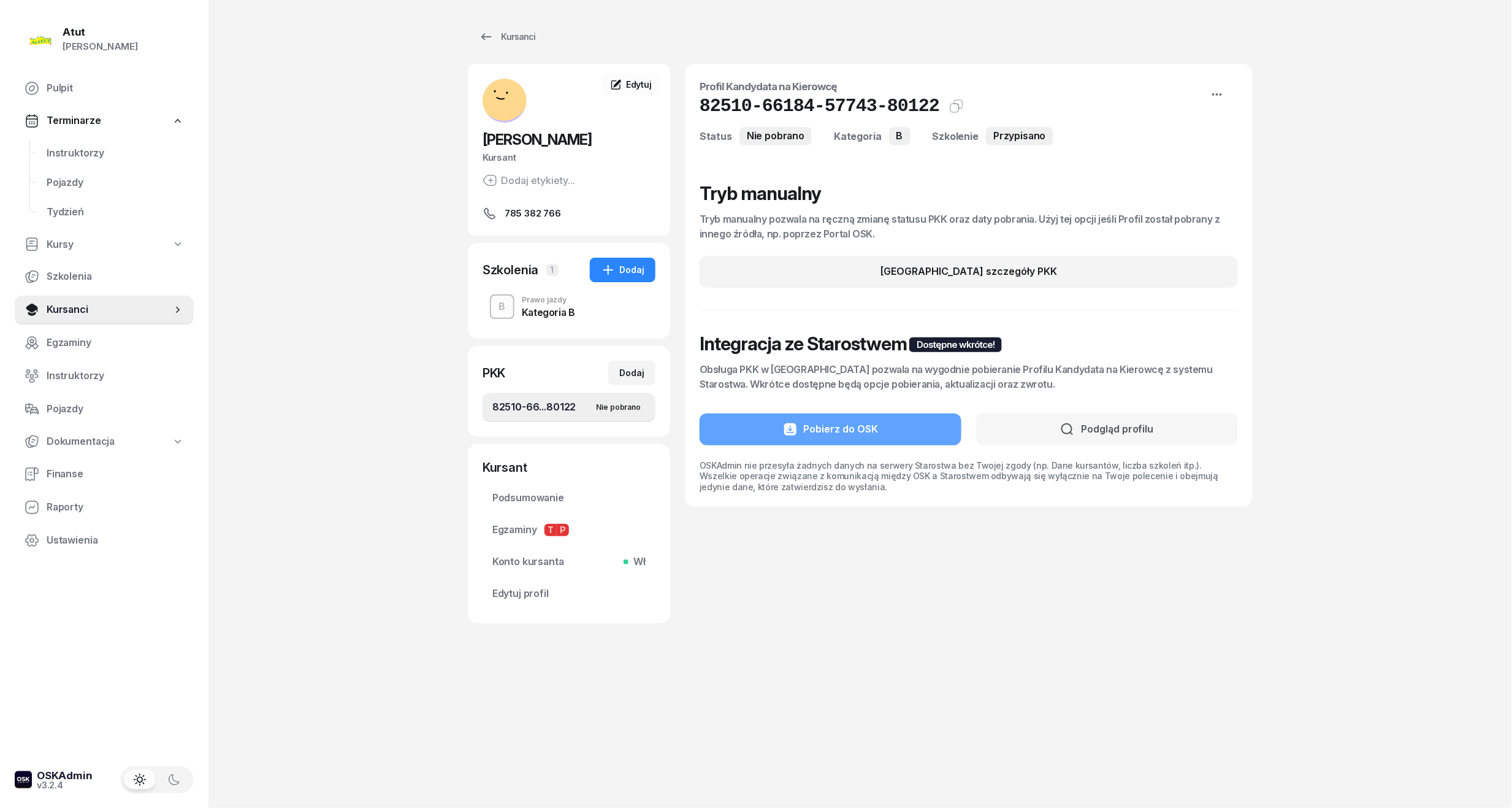
drag, startPoint x: 928, startPoint y: 106, endPoint x: 741, endPoint y: 108, distance: 187.0
click at [741, 108] on div "82510-66184-57743-80122 Kat.B Kopiuj do schowka" at bounding box center [969, 106] width 538 height 22
drag, startPoint x: 918, startPoint y: 112, endPoint x: 700, endPoint y: 114, distance: 218.0
click at [700, 114] on h1 "82510-66184-57743-80122 Kat.B" at bounding box center [820, 106] width 240 height 22
copy h1 "82510-66184-57743-80122"
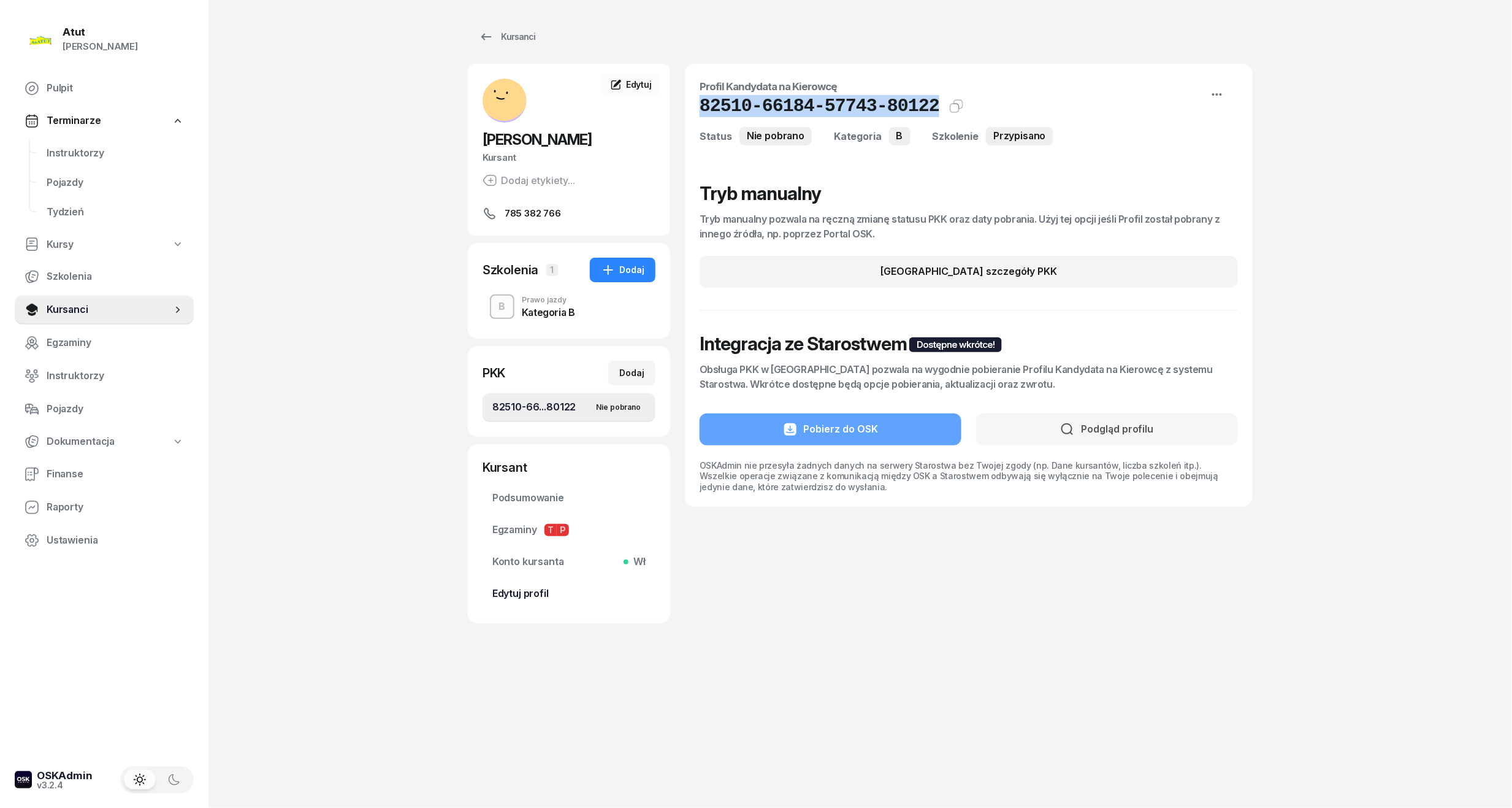
click at [513, 587] on span "Edytuj profil" at bounding box center [569, 594] width 154 height 16
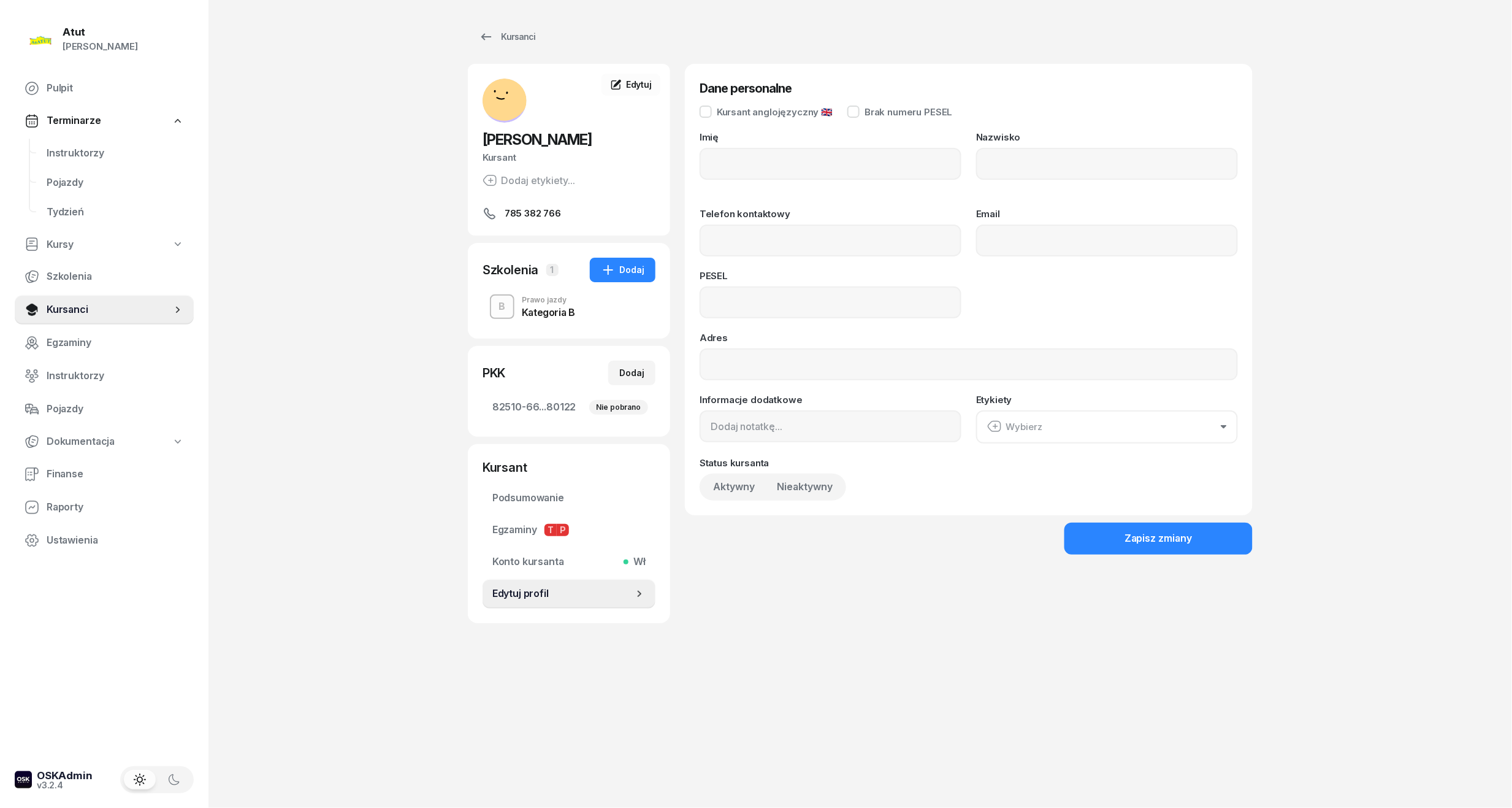
type input "Karol"
type input "Gumienny"
type input "785382766"
type input "07270306153"
drag, startPoint x: 813, startPoint y: 308, endPoint x: 537, endPoint y: 305, distance: 276.0
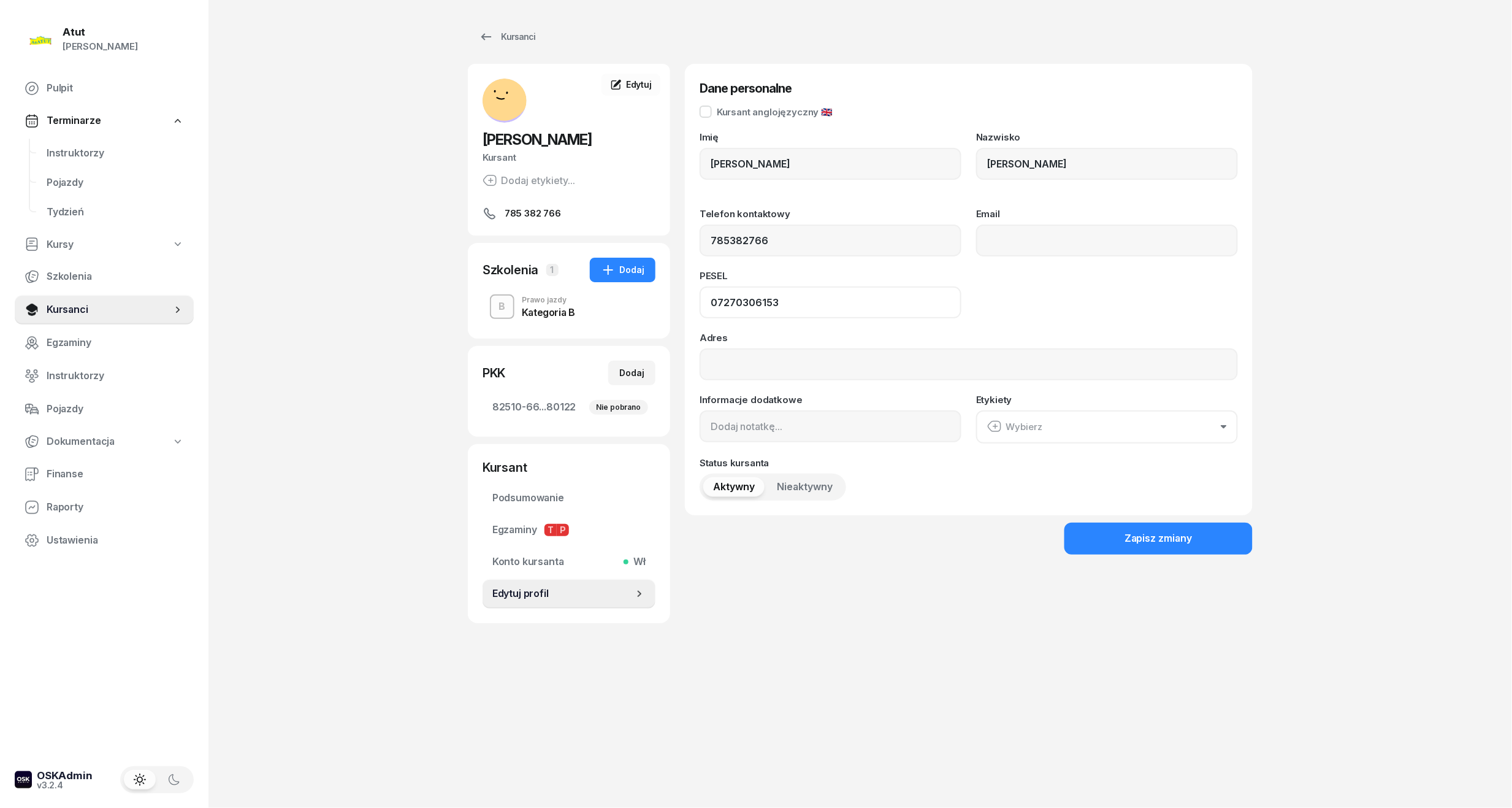
click at [537, 305] on div "Karol Gumienny Kursant Dodaj etykiety... 785 382 766 KG Karol Gumienny Kursant …" at bounding box center [861, 344] width 785 height 560
click at [59, 140] on link "Instruktorzy" at bounding box center [115, 153] width 157 height 29
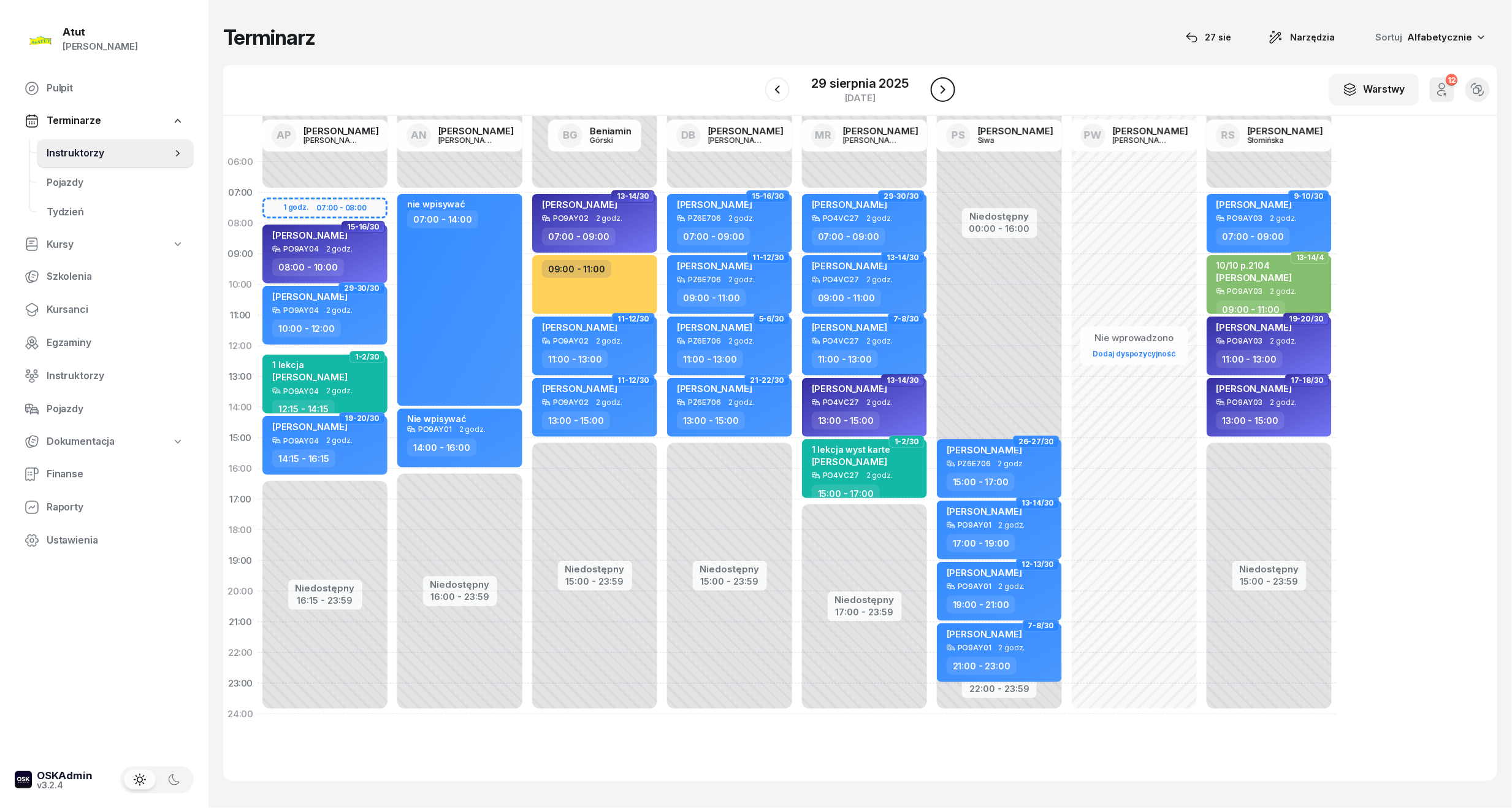
click at [935, 94] on icon "button" at bounding box center [943, 90] width 15 height 15
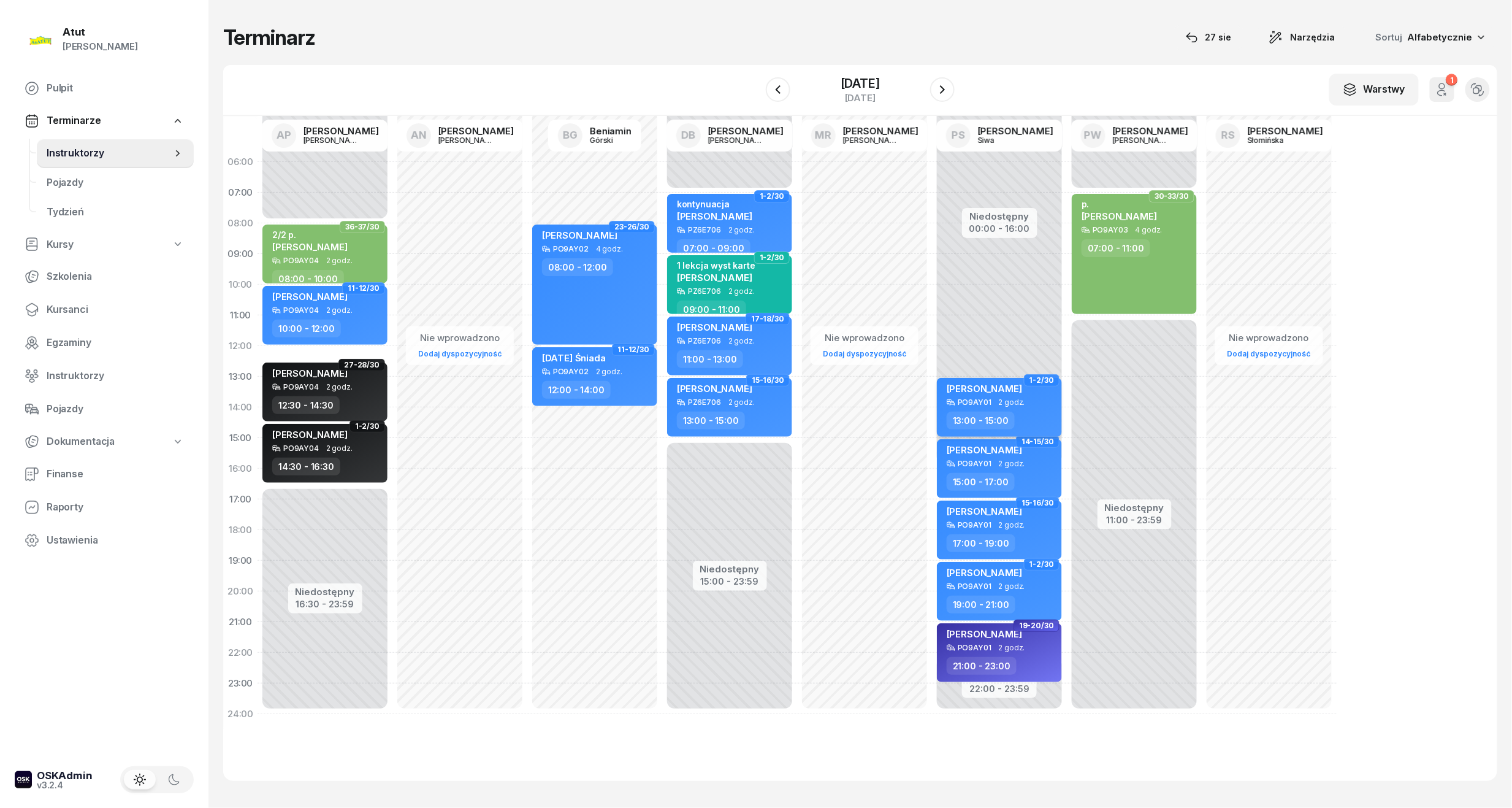
click at [1022, 405] on span "2 godz." at bounding box center [1013, 403] width 27 height 9
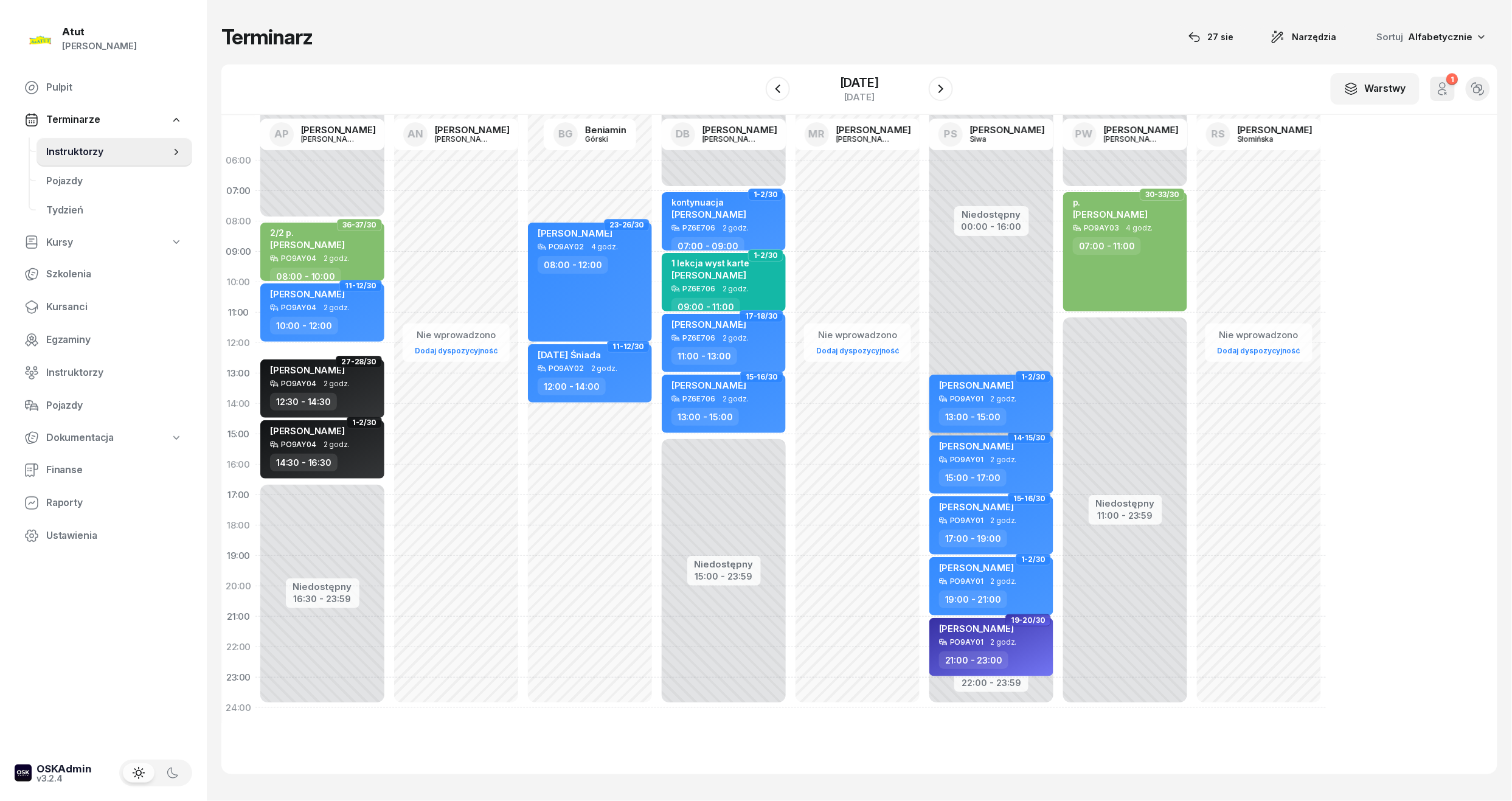
select select "13"
select select "15"
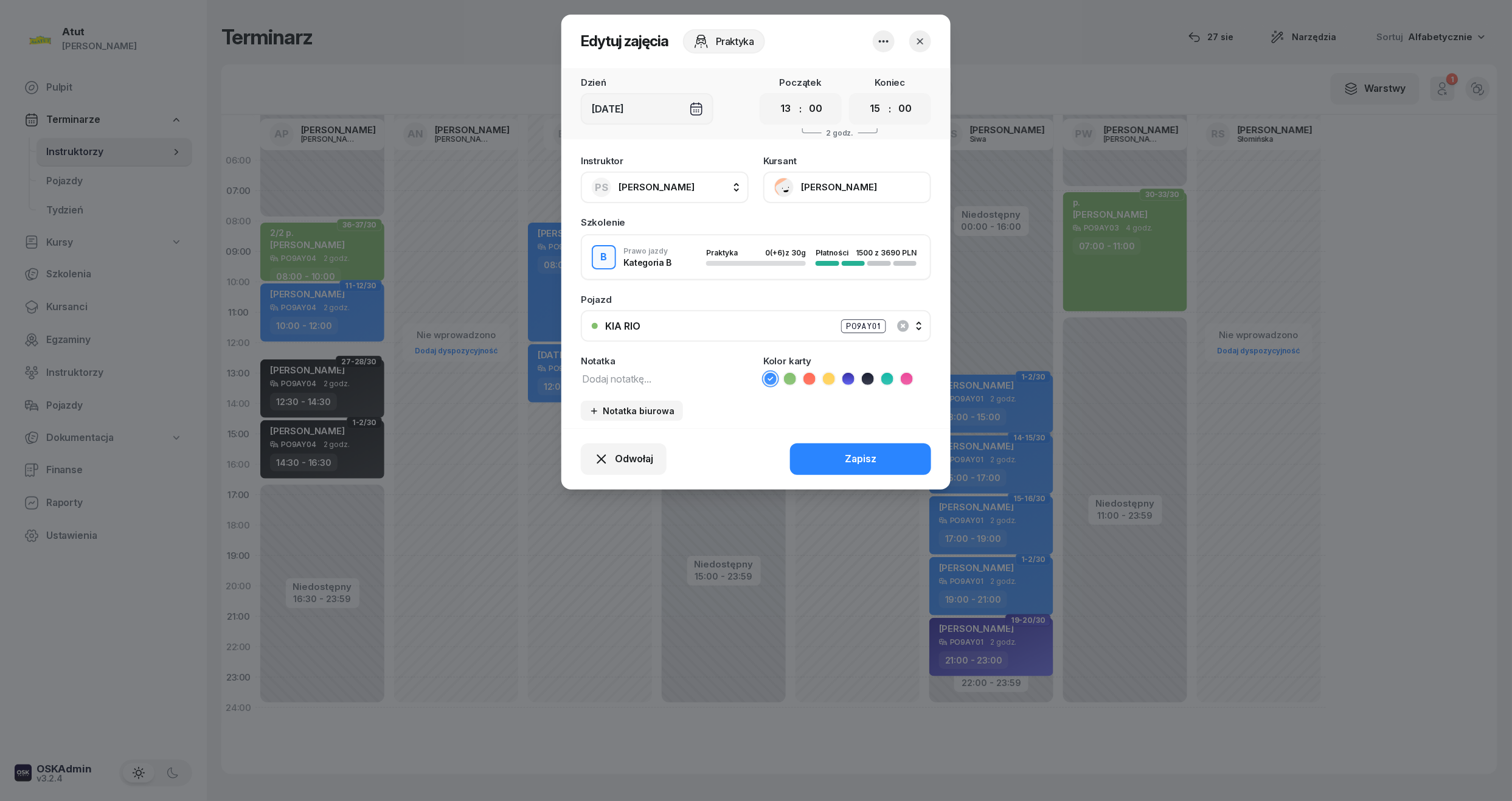
click at [818, 172] on button "[PERSON_NAME]" at bounding box center [847, 188] width 168 height 32
click at [808, 234] on div "Otwórz profil" at bounding box center [802, 229] width 59 height 16
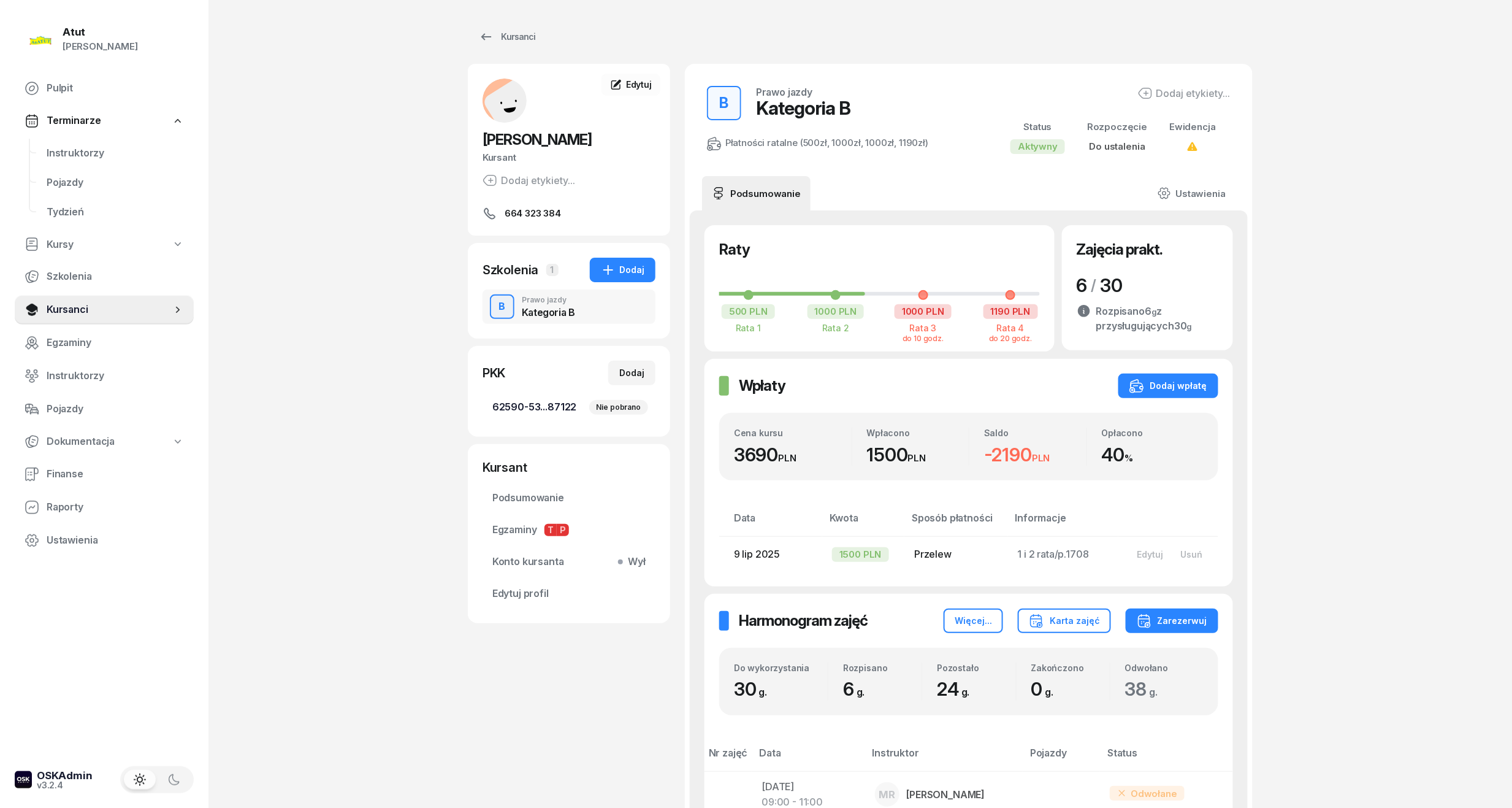
click at [545, 404] on span "62590-53...87122 Nie pobrano" at bounding box center [569, 407] width 154 height 16
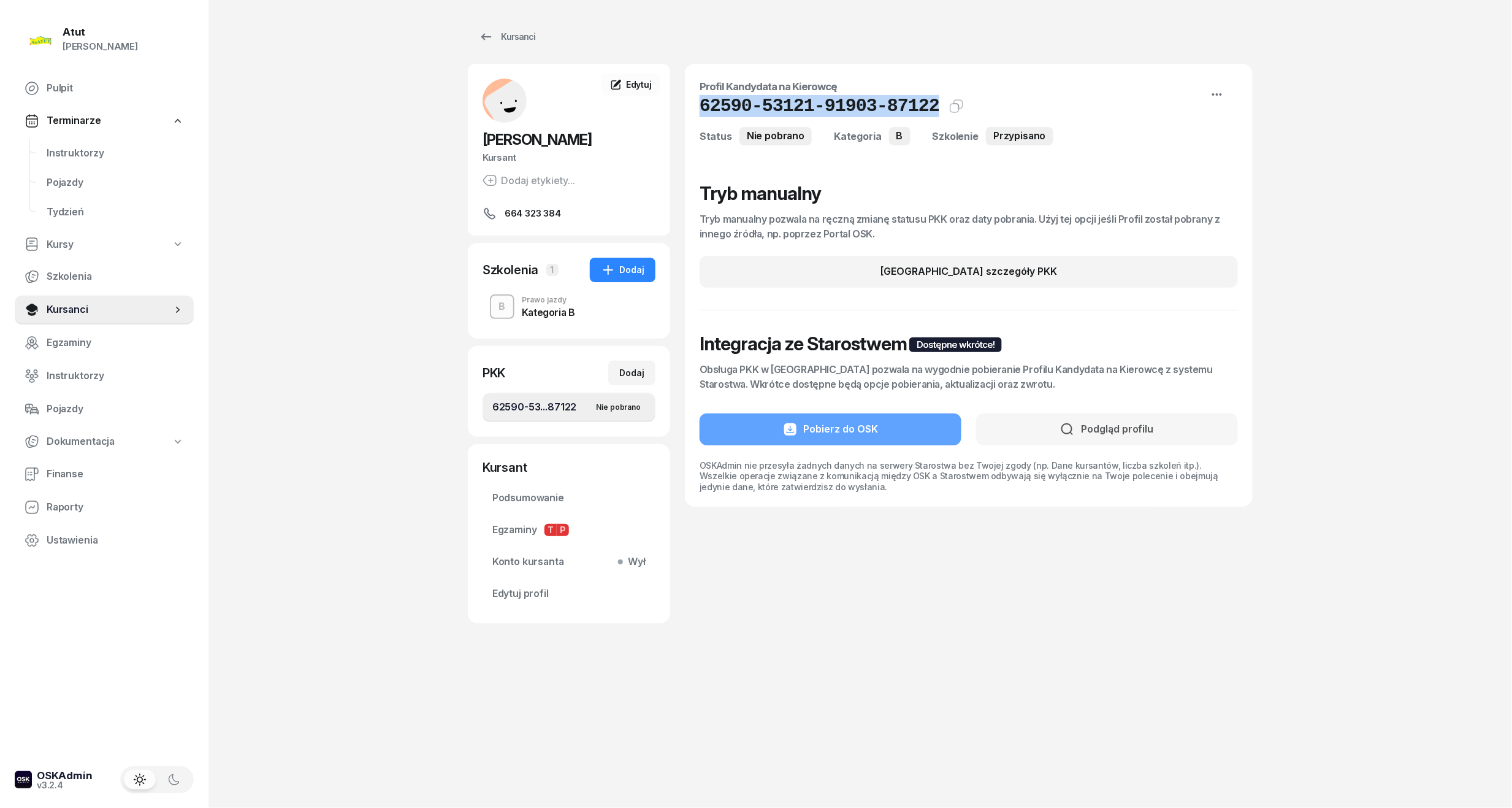
drag, startPoint x: 920, startPoint y: 106, endPoint x: 696, endPoint y: 106, distance: 224.0
click at [696, 106] on div "Profil Kandydata na Kierowcę 62590-53121-91903-87122 Kat.B Kopiuj do schowka St…" at bounding box center [968, 285] width 568 height 443
copy h1 "62590-53121-91903-87122"
click at [529, 596] on span "Edytuj profil" at bounding box center [569, 594] width 154 height 16
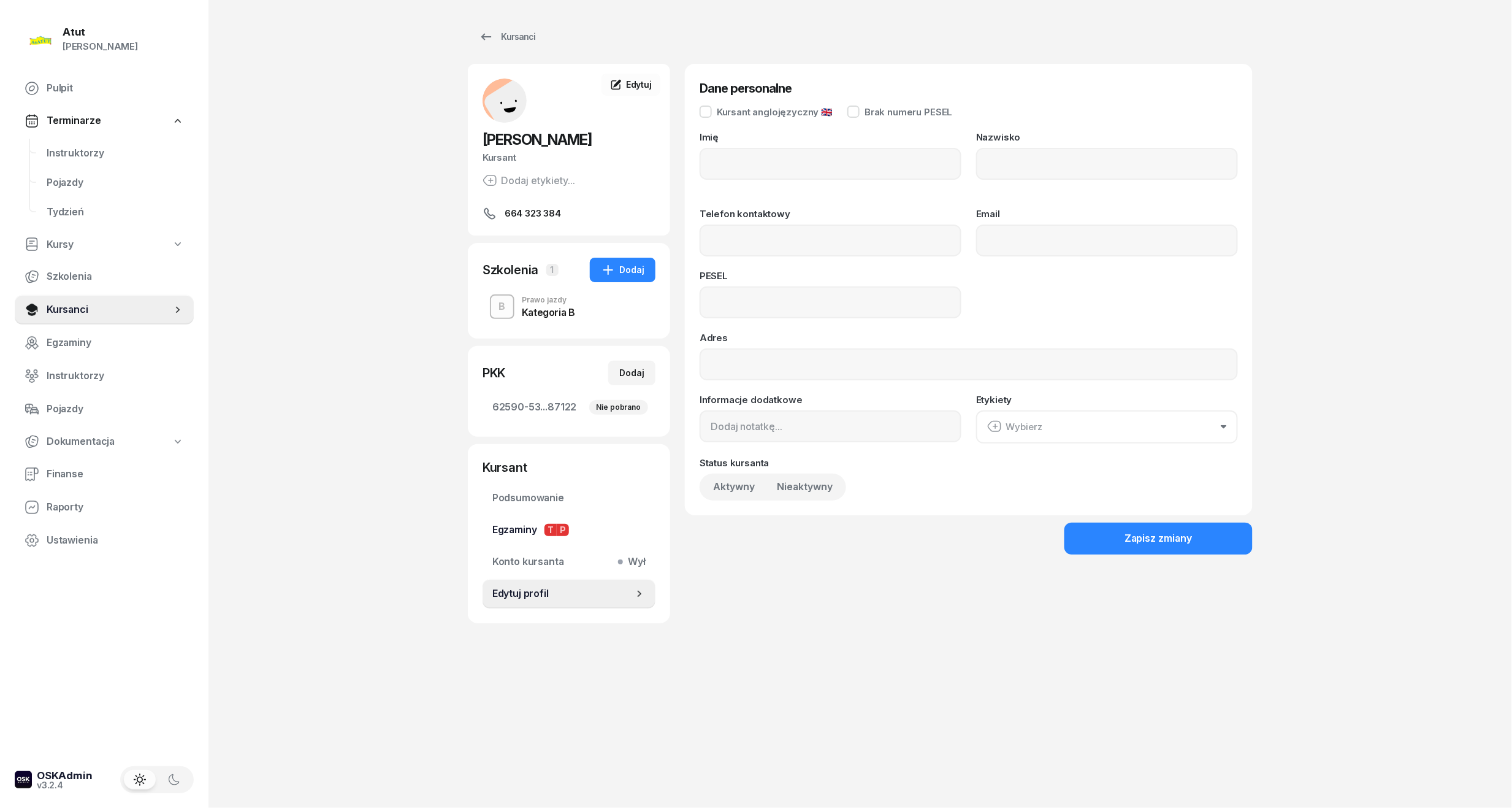
type input "Emilia"
type input "Walczak"
type input "664323384"
type input "07282305625"
drag, startPoint x: 800, startPoint y: 302, endPoint x: 203, endPoint y: 328, distance: 597.6
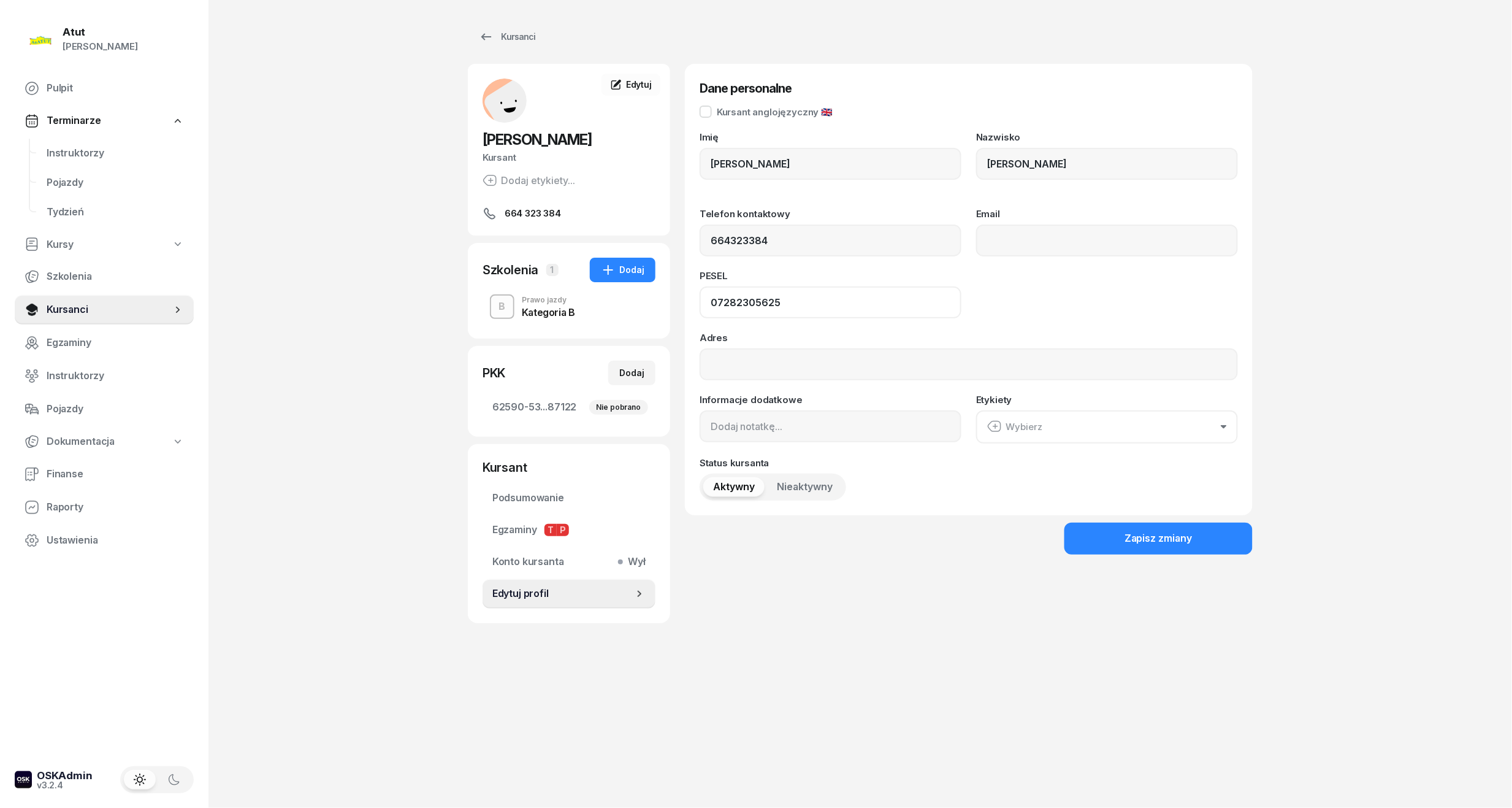
click at [203, 328] on div "Atut Paulina Lis Pulpit Terminarze Instruktorzy Pojazdy Tydzień Kursy Szkolenia…" at bounding box center [756, 404] width 1512 height 808
